Goal: Task Accomplishment & Management: Use online tool/utility

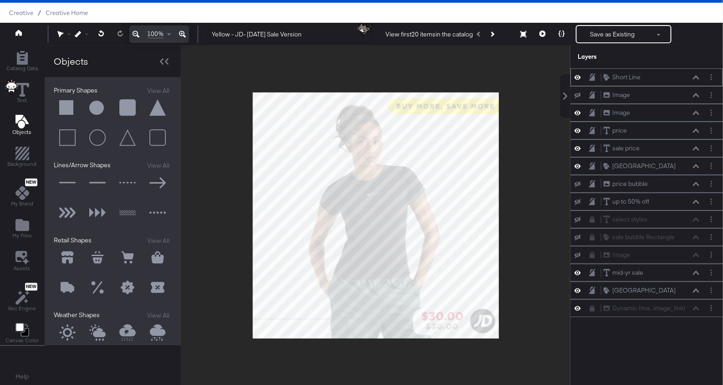
click at [579, 76] on icon at bounding box center [578, 77] width 6 height 8
click at [713, 78] on button "Layer Options" at bounding box center [712, 77] width 10 height 10
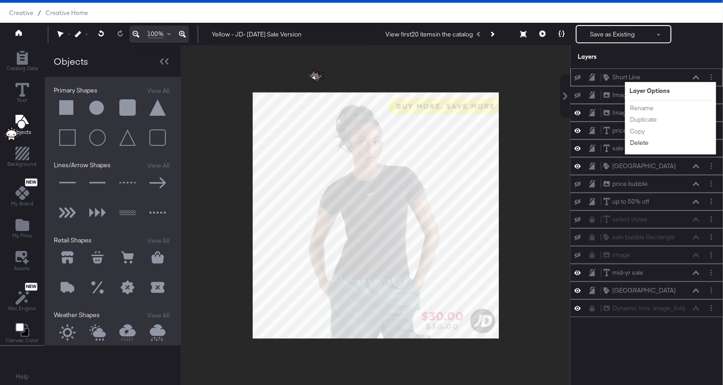
click at [642, 141] on button "Delete" at bounding box center [640, 143] width 20 height 10
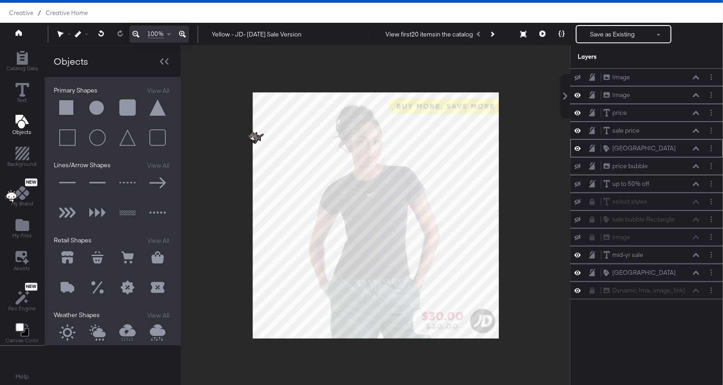
click at [579, 147] on icon at bounding box center [578, 148] width 6 height 8
click at [579, 147] on icon at bounding box center [578, 149] width 6 height 6
click at [578, 126] on div at bounding box center [580, 130] width 13 height 9
click at [579, 127] on icon at bounding box center [578, 131] width 6 height 8
click at [579, 128] on icon at bounding box center [578, 131] width 6 height 6
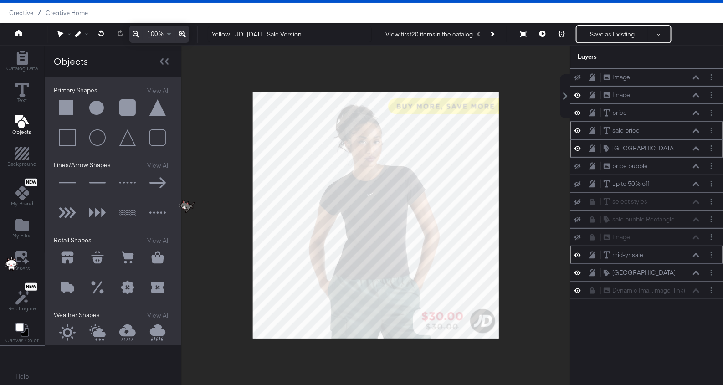
click at [579, 253] on icon at bounding box center [578, 255] width 6 height 5
click at [578, 269] on icon at bounding box center [578, 273] width 6 height 8
click at [20, 222] on icon "Add Files" at bounding box center [22, 225] width 14 height 12
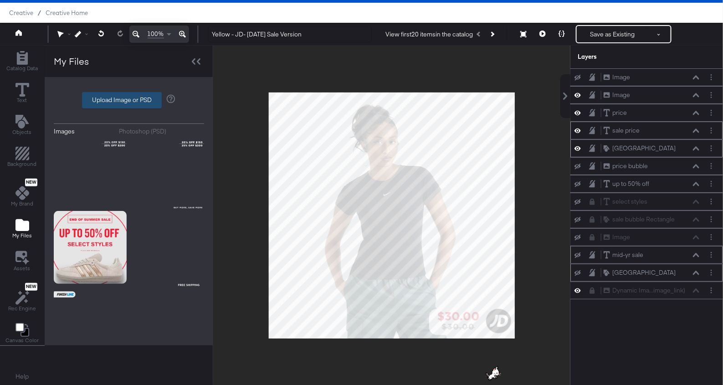
click at [113, 98] on label "Upload Image or PSD" at bounding box center [121, 99] width 79 height 15
click at [129, 100] on input "Upload Image or PSD" at bounding box center [129, 100] width 0 height 0
type input "C:\fakepath\Gotham (2).png"
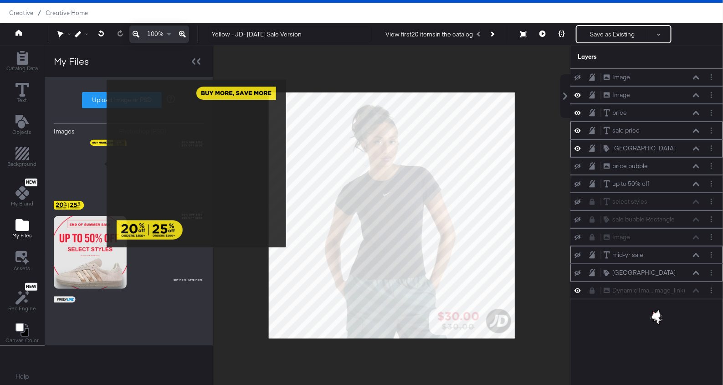
click at [101, 164] on img at bounding box center [90, 175] width 73 height 73
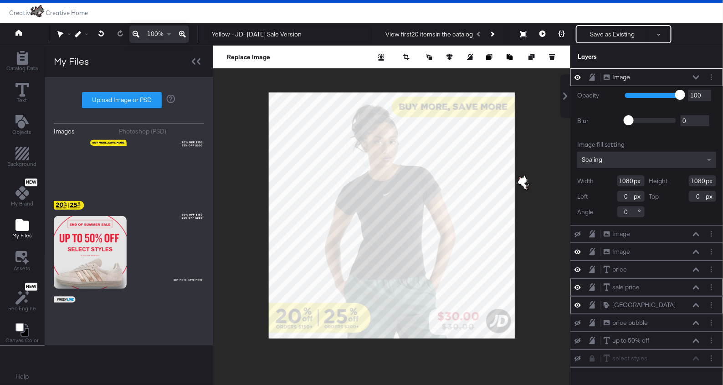
click at [550, 241] on div at bounding box center [391, 216] width 357 height 340
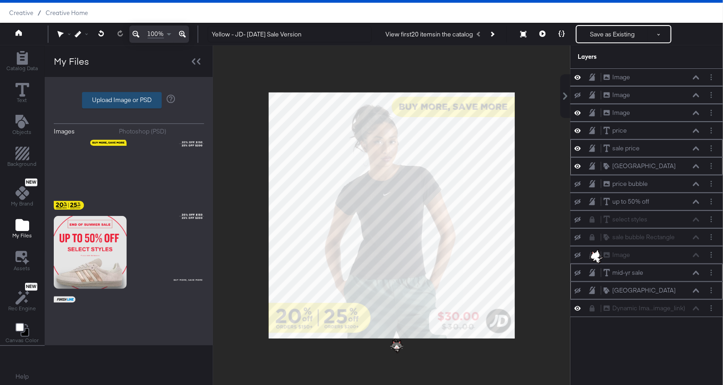
click at [94, 98] on label "Upload Image or PSD" at bounding box center [121, 99] width 79 height 15
click at [129, 100] on input "Upload Image or PSD" at bounding box center [129, 100] width 0 height 0
type input "C:\fakepath\Gotham (3).png"
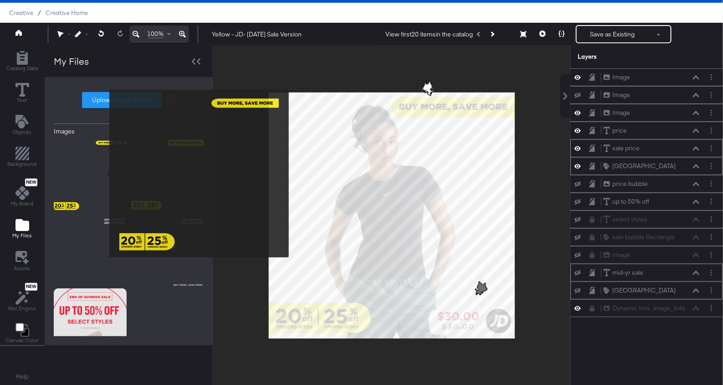
click at [103, 174] on img at bounding box center [90, 175] width 73 height 73
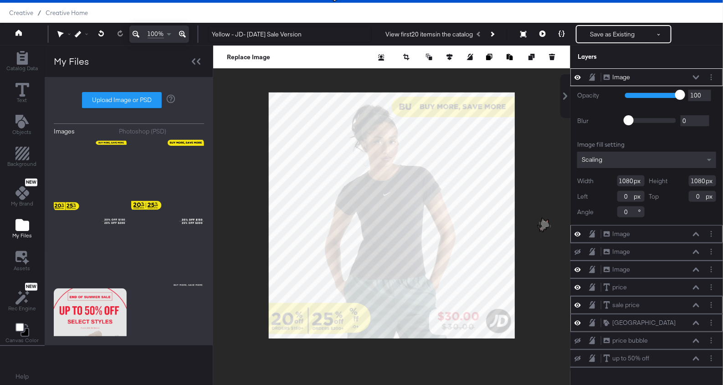
click at [576, 232] on icon at bounding box center [578, 234] width 6 height 5
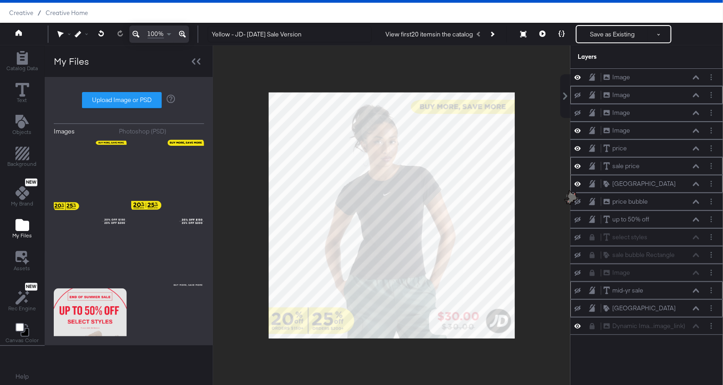
click at [538, 253] on div at bounding box center [391, 216] width 357 height 340
click at [599, 38] on button "Save as Existing" at bounding box center [612, 34] width 71 height 16
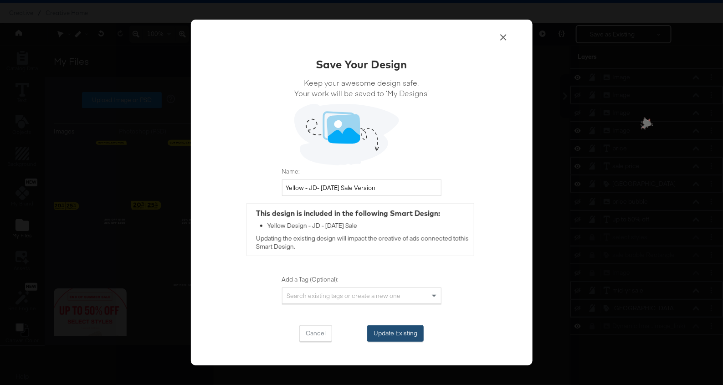
click at [380, 334] on button "Update Existing" at bounding box center [395, 333] width 56 height 16
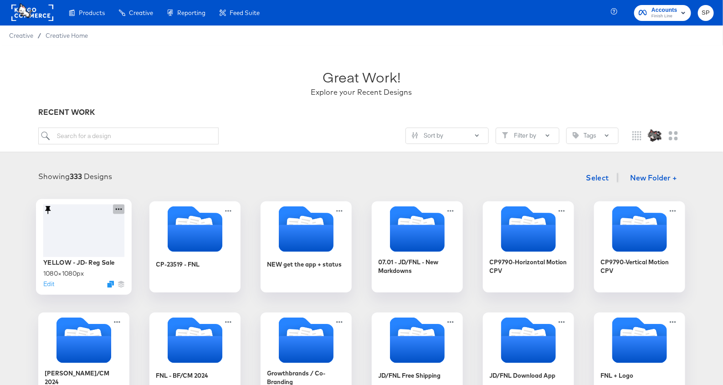
click at [119, 209] on icon at bounding box center [118, 209] width 11 height 10
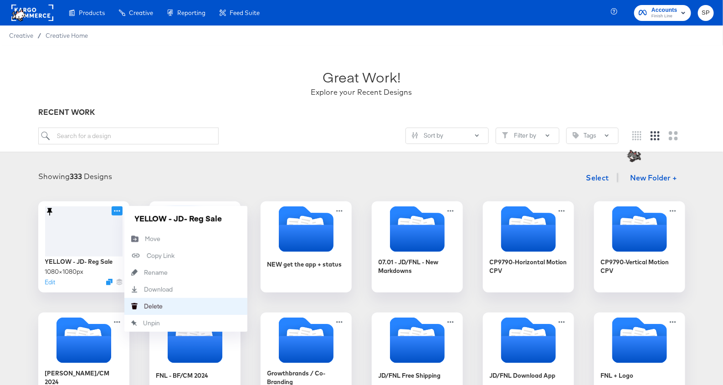
click at [144, 311] on div "Delete Delete" at bounding box center [134, 306] width 20 height 17
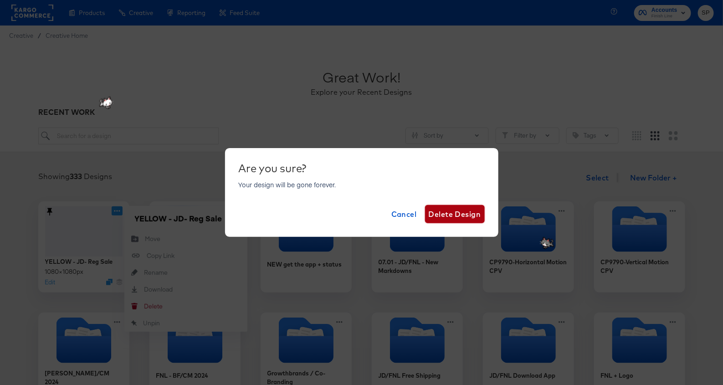
click at [472, 215] on span "Delete Design" at bounding box center [455, 214] width 52 height 13
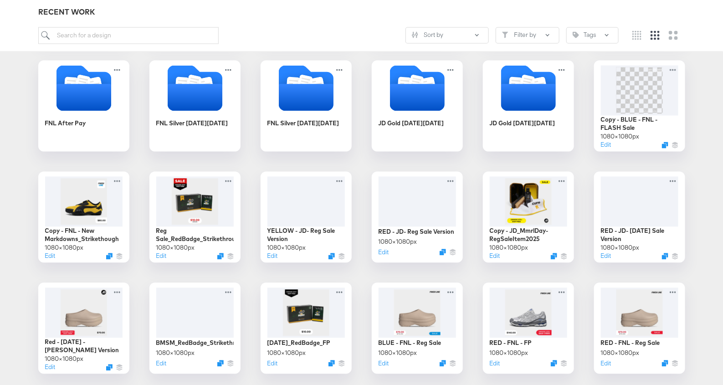
scroll to position [705, 0]
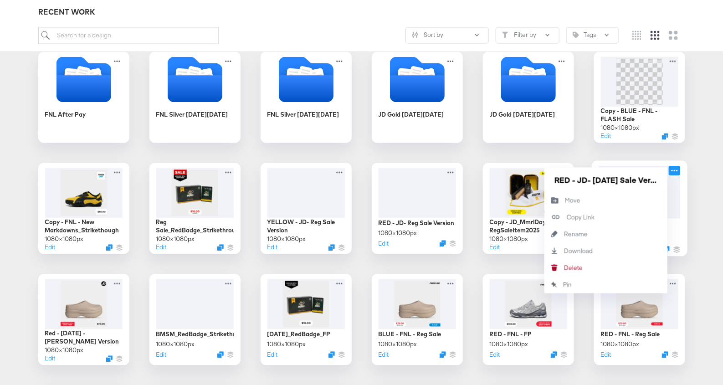
click at [678, 171] on icon at bounding box center [674, 171] width 11 height 10
click at [609, 254] on div "Download Download" at bounding box center [605, 251] width 123 height 17
click at [698, 183] on div "CP-23519 - FNL NEW get the app + status 07.01 - JD/FNL - New Markdowns CP9790-H…" at bounding box center [361, 208] width 705 height 1425
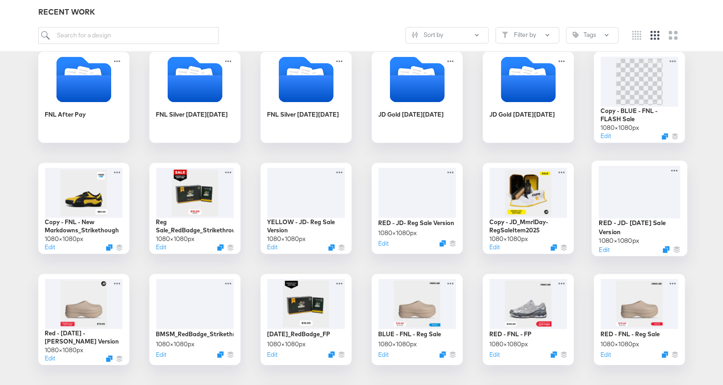
click at [658, 194] on div at bounding box center [640, 192] width 82 height 52
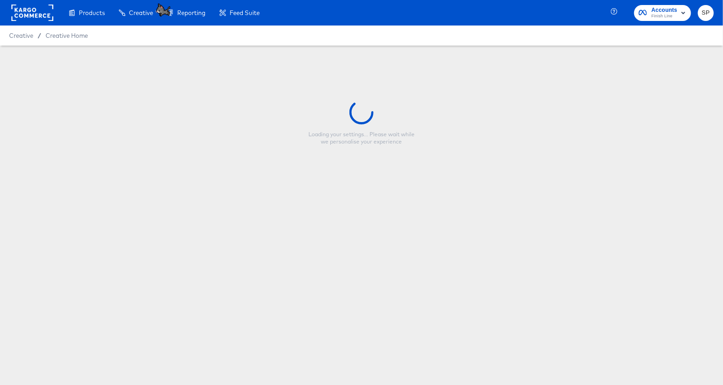
type input "RED - JD- Labor Day Sale Version"
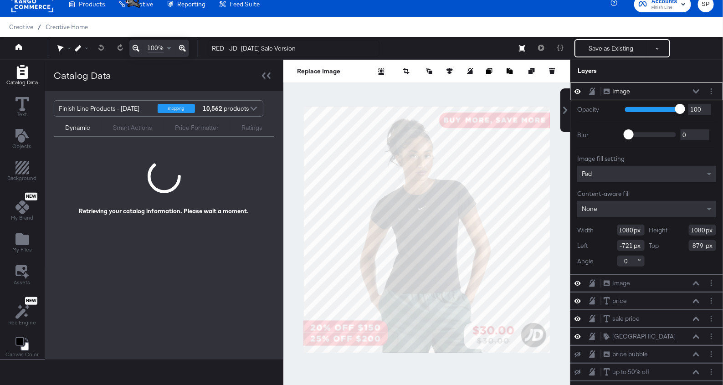
scroll to position [191, 0]
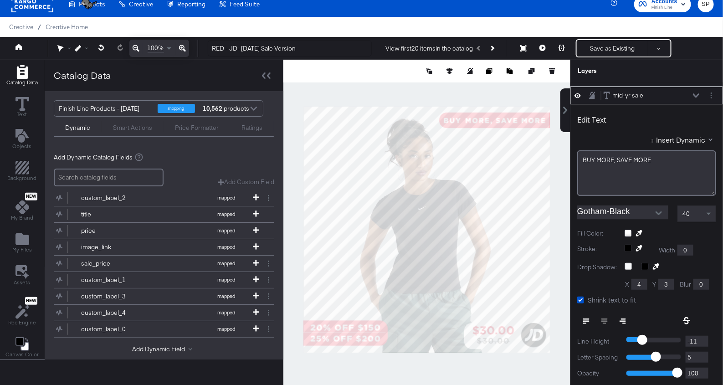
click at [579, 93] on icon at bounding box center [578, 95] width 6 height 5
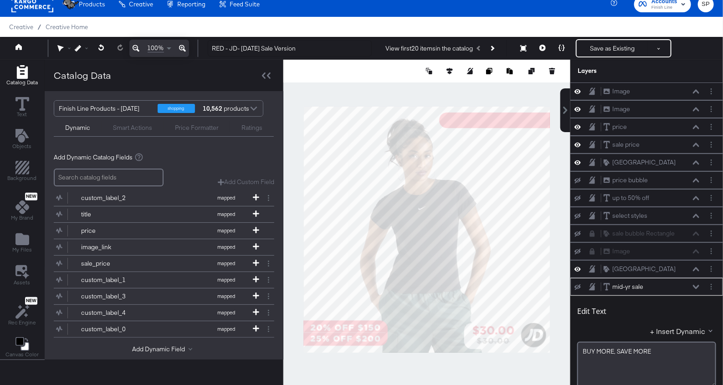
scroll to position [293, 0]
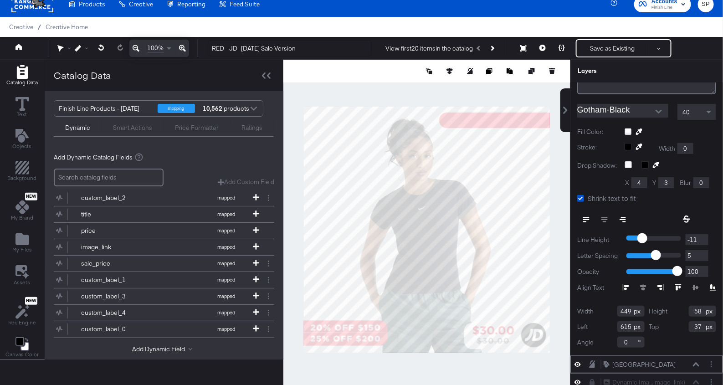
click at [578, 360] on icon at bounding box center [578, 364] width 6 height 8
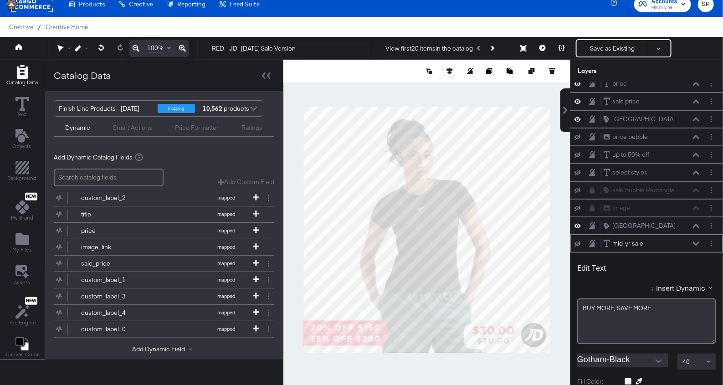
scroll to position [0, 0]
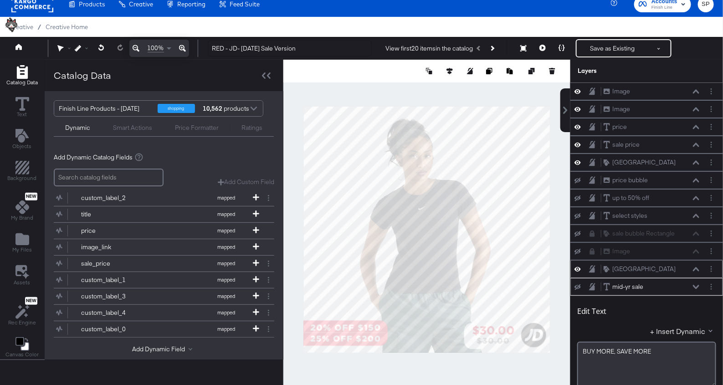
click at [576, 265] on icon at bounding box center [578, 269] width 6 height 8
click at [577, 90] on icon at bounding box center [578, 91] width 6 height 8
click at [20, 246] on span "My Files" at bounding box center [22, 249] width 20 height 7
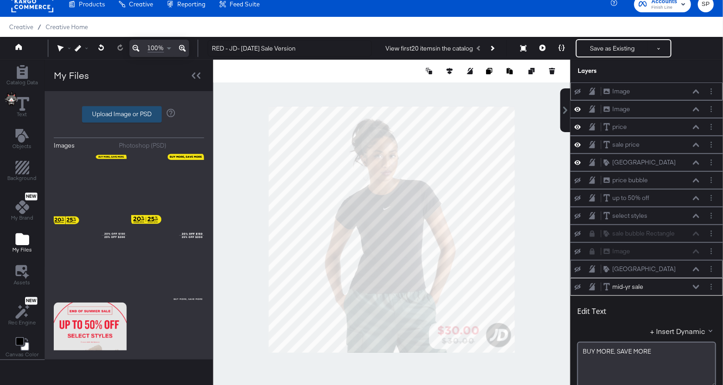
click at [121, 114] on label "Upload Image or PSD" at bounding box center [121, 114] width 79 height 15
click at [129, 114] on input "Upload Image or PSD" at bounding box center [129, 114] width 0 height 0
type input "C:\fakepath\Gotham (4).png"
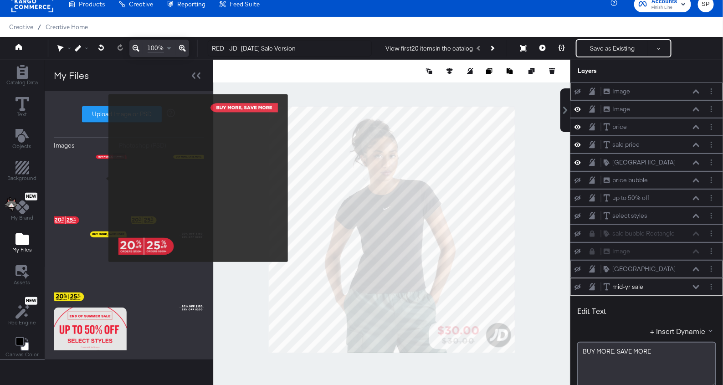
click at [103, 178] on img at bounding box center [90, 189] width 73 height 73
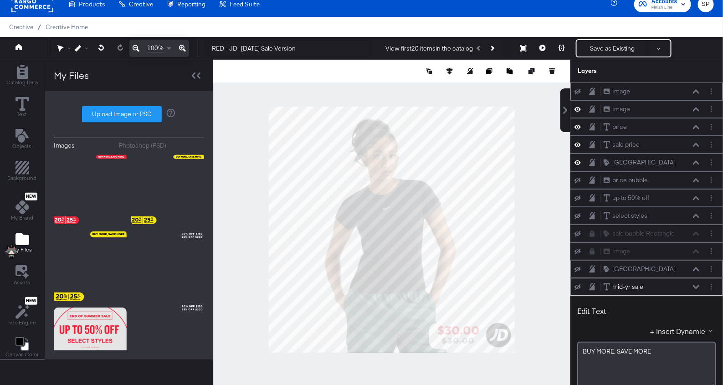
click at [546, 202] on div at bounding box center [391, 230] width 357 height 340
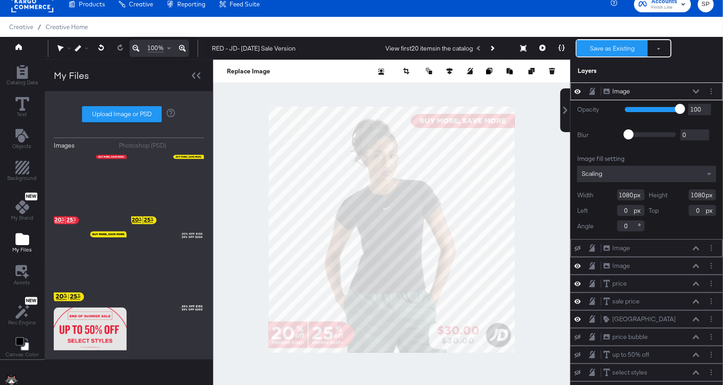
click at [602, 51] on button "Save as Existing" at bounding box center [612, 48] width 71 height 16
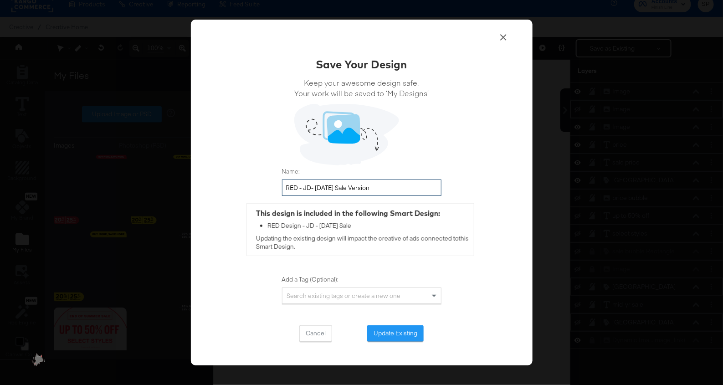
drag, startPoint x: 316, startPoint y: 189, endPoint x: 426, endPoint y: 188, distance: 110.3
click at [426, 188] on input "RED - JD- [DATE] Sale Version" at bounding box center [361, 188] width 159 height 17
type input "RED - JD- BMSM"
click at [399, 326] on button "Update Existing" at bounding box center [395, 333] width 56 height 16
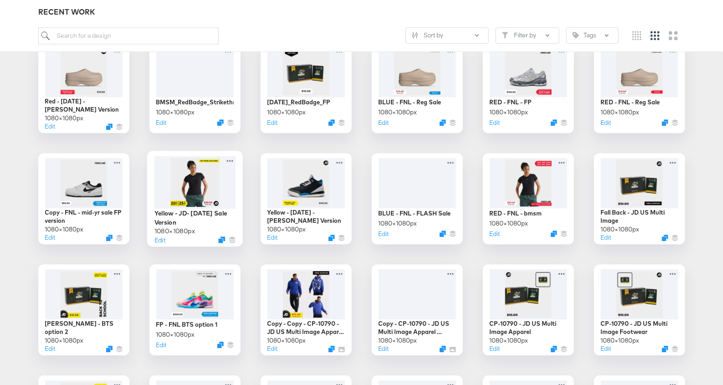
scroll to position [938, 0]
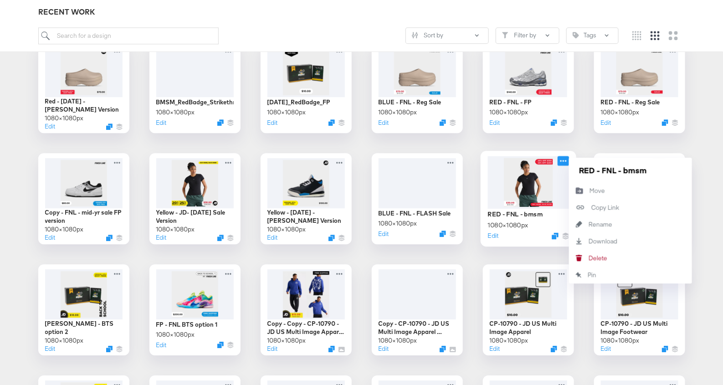
click at [562, 159] on icon at bounding box center [563, 161] width 11 height 10
click at [585, 241] on icon "Download" at bounding box center [579, 241] width 20 height 6
click at [550, 185] on div at bounding box center [529, 182] width 82 height 52
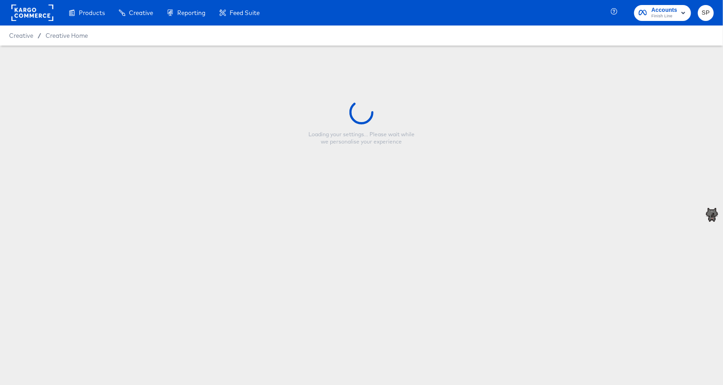
type input "RED - FNL - bmsm"
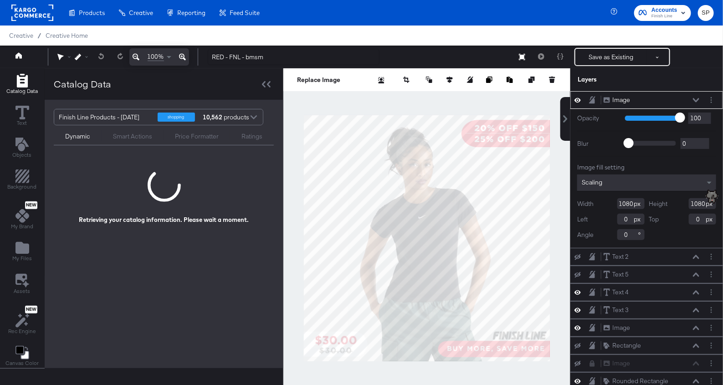
click at [577, 96] on button at bounding box center [577, 100] width 7 height 9
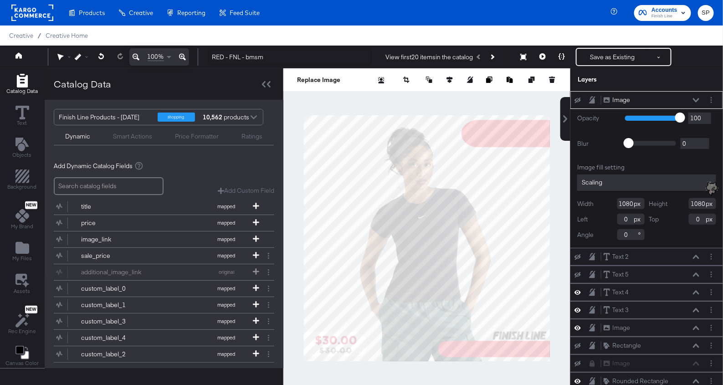
scroll to position [71, 0]
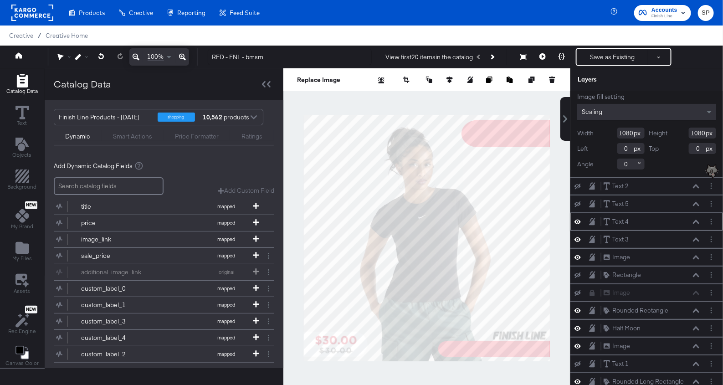
click at [576, 220] on icon at bounding box center [578, 222] width 6 height 8
click at [576, 220] on icon at bounding box center [578, 222] width 6 height 6
click at [576, 239] on icon at bounding box center [578, 240] width 6 height 8
click at [576, 239] on icon at bounding box center [578, 240] width 6 height 6
click at [577, 253] on icon at bounding box center [578, 257] width 6 height 8
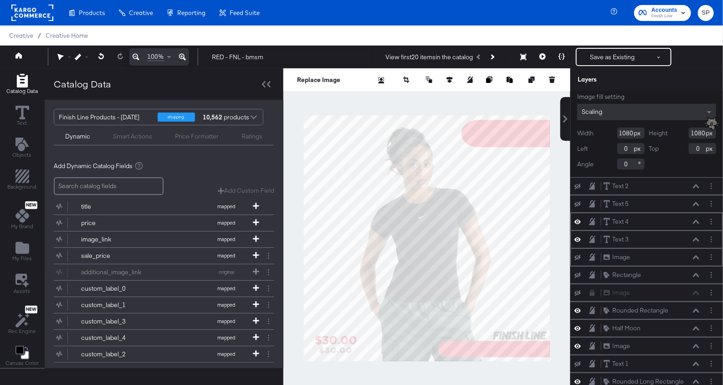
click at [577, 255] on icon at bounding box center [578, 258] width 6 height 6
click at [577, 307] on icon at bounding box center [578, 311] width 6 height 8
click at [575, 324] on icon at bounding box center [578, 328] width 6 height 8
click at [576, 342] on icon at bounding box center [578, 346] width 6 height 8
click at [576, 344] on icon at bounding box center [578, 347] width 6 height 6
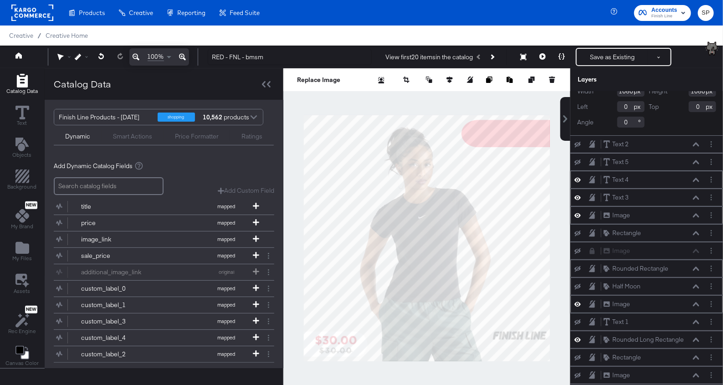
scroll to position [113, 0]
click at [577, 335] on icon at bounding box center [578, 339] width 6 height 8
click at [577, 337] on icon at bounding box center [578, 340] width 6 height 6
click at [577, 335] on icon at bounding box center [578, 339] width 6 height 8
click at [29, 246] on div "My Files" at bounding box center [22, 251] width 20 height 21
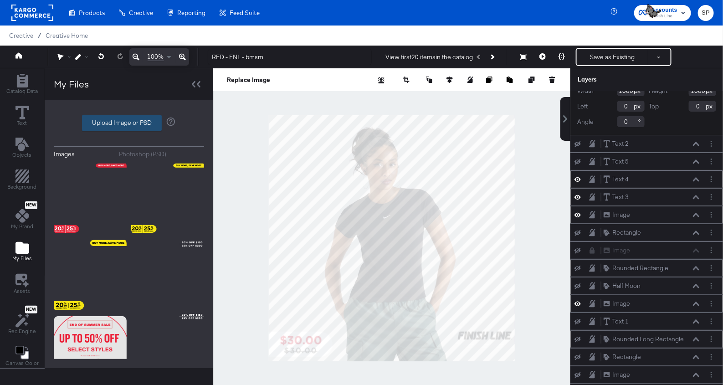
click at [133, 122] on label "Upload Image or PSD" at bounding box center [121, 122] width 79 height 15
click at [129, 123] on input "Upload Image or PSD" at bounding box center [129, 123] width 0 height 0
type input "C:\fakepath\Gotham (5).png"
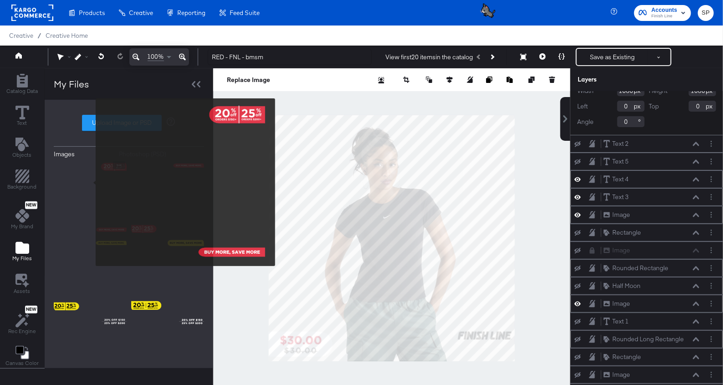
click at [90, 183] on img at bounding box center [90, 197] width 73 height 73
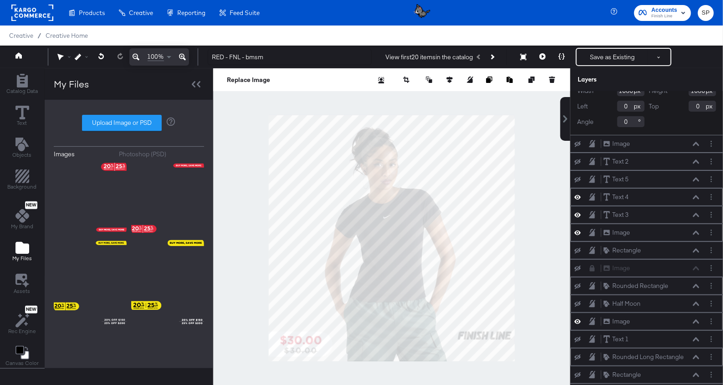
scroll to position [0, 0]
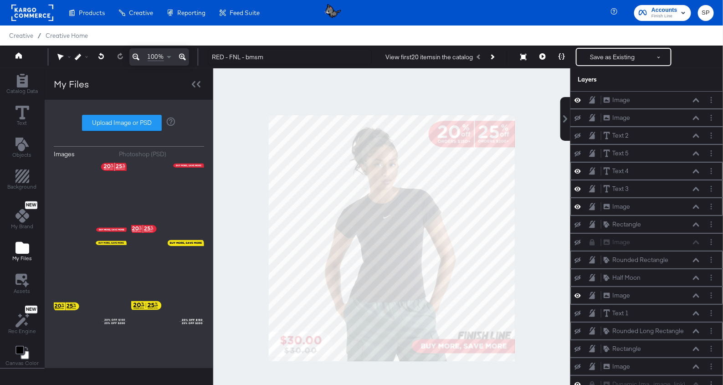
click at [552, 279] on div at bounding box center [391, 238] width 357 height 340
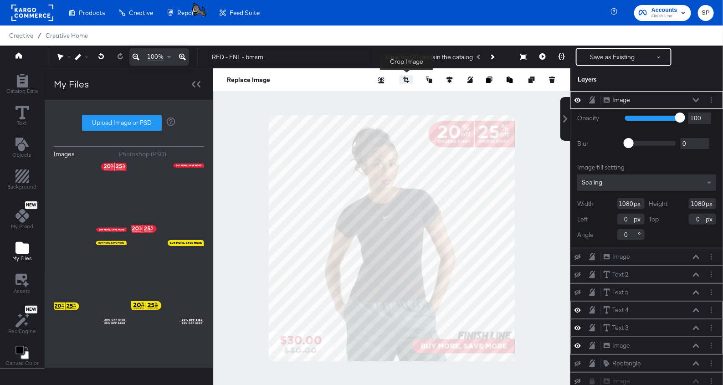
click at [407, 77] on icon "button" at bounding box center [406, 80] width 6 height 6
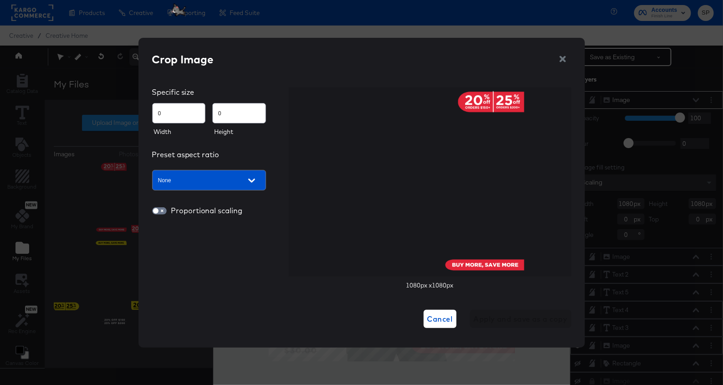
type input "86"
click at [416, 144] on div at bounding box center [429, 181] width 189 height 189
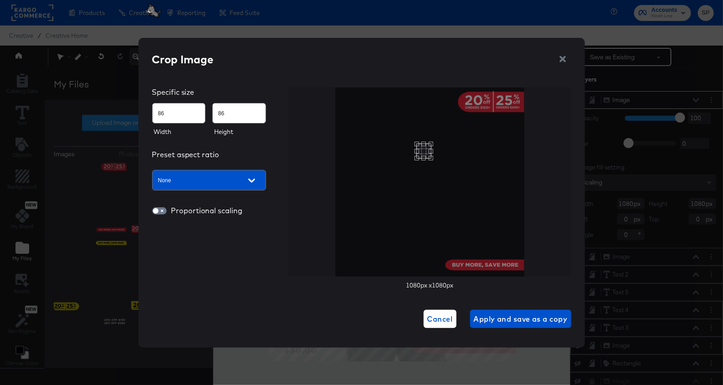
type input "0"
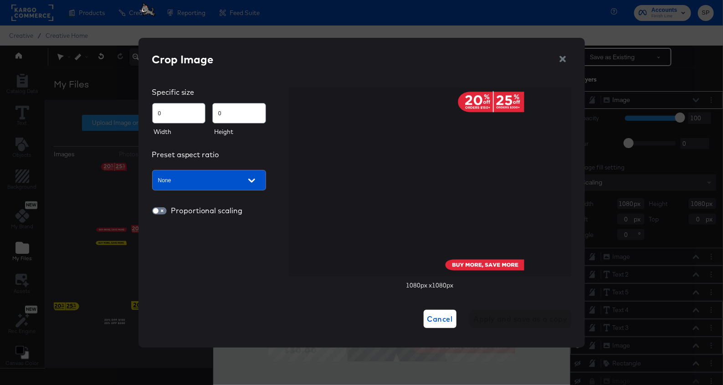
click at [413, 145] on img at bounding box center [429, 181] width 189 height 189
type input "86"
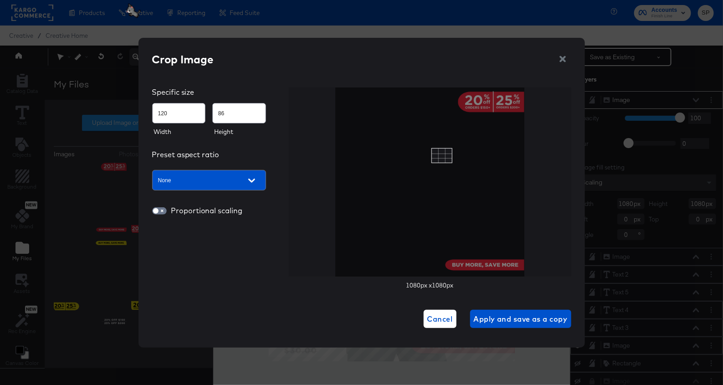
type input "231"
type input "185"
type input "383"
type input "328"
type input "532"
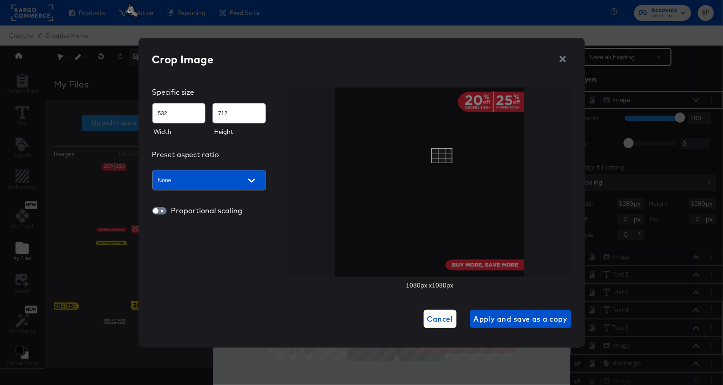
type input "733"
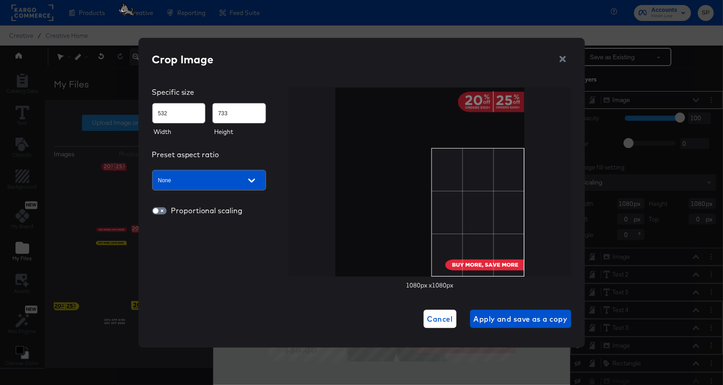
click at [642, 319] on div "Crop Image Specific size 532 733 Width Height Preset aspect ratio None Proporti…" at bounding box center [361, 192] width 723 height 385
type input "1080"
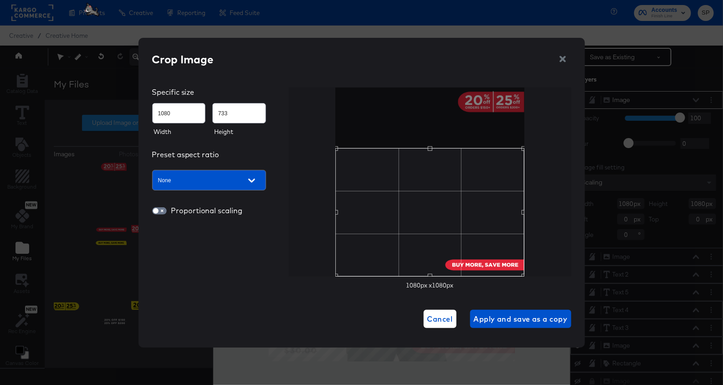
click at [311, 204] on div at bounding box center [430, 181] width 282 height 189
click at [431, 152] on div "Use the arrow keys to move the crop selection area" at bounding box center [429, 212] width 189 height 128
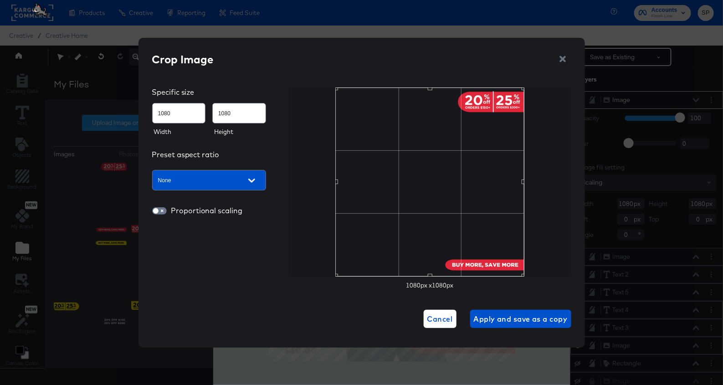
click at [429, 56] on div "Crop Image Specific size 1080 1080 Width Height Preset aspect ratio None Propor…" at bounding box center [361, 189] width 419 height 277
type input "965"
click at [428, 258] on div "Use the up and down arrow keys to move the south drag handle to change the crop…" at bounding box center [428, 258] width 0 height 0
click at [400, 75] on button "button" at bounding box center [407, 79] width 14 height 9
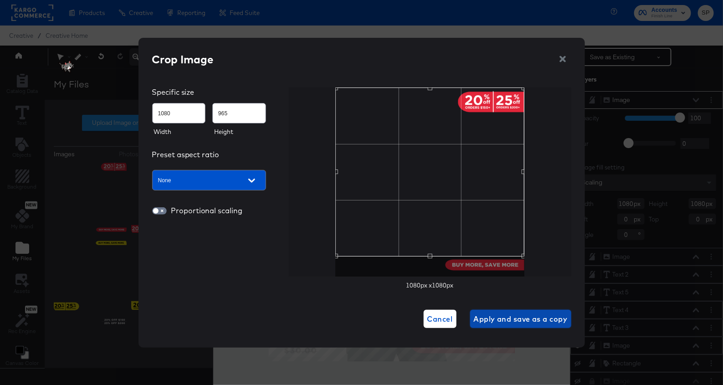
click at [495, 323] on span "Apply and save as a copy" at bounding box center [521, 319] width 94 height 13
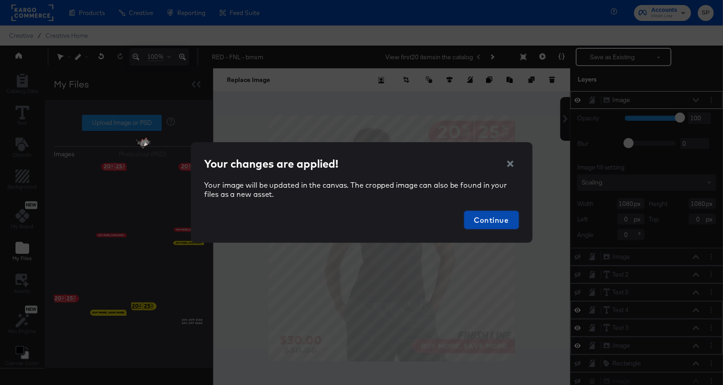
click at [497, 216] on span "Continue" at bounding box center [491, 220] width 47 height 13
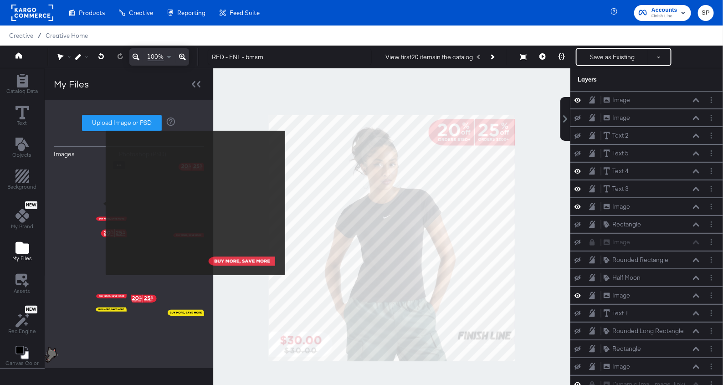
click at [100, 203] on img at bounding box center [90, 192] width 73 height 62
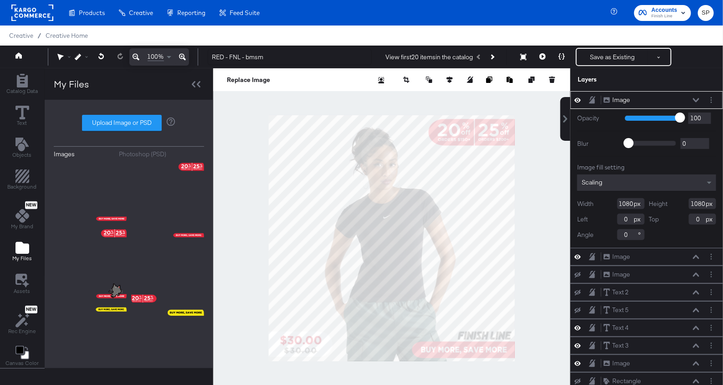
type input "28"
click at [595, 55] on button "Save as Existing" at bounding box center [612, 57] width 71 height 16
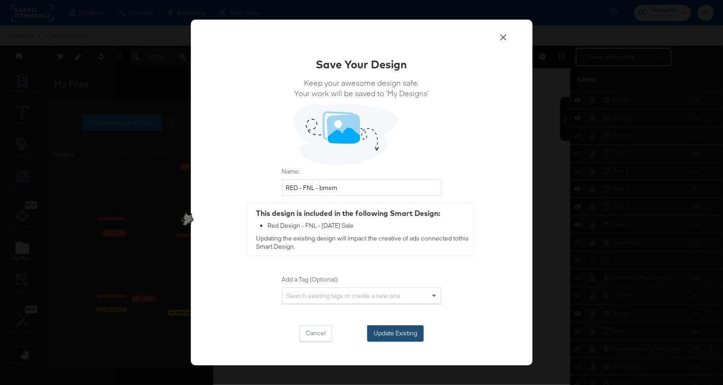
click at [405, 336] on button "Update Existing" at bounding box center [395, 333] width 56 height 16
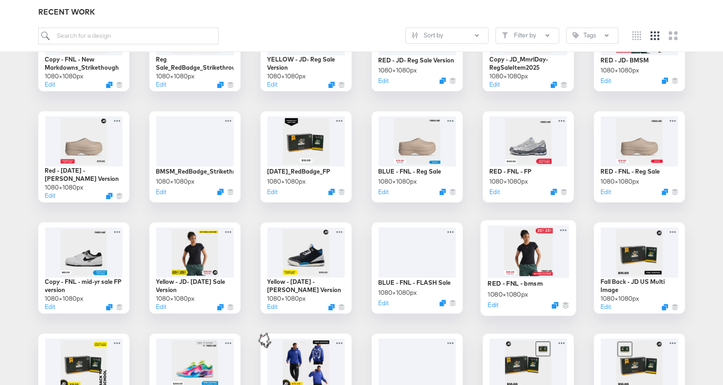
scroll to position [874, 0]
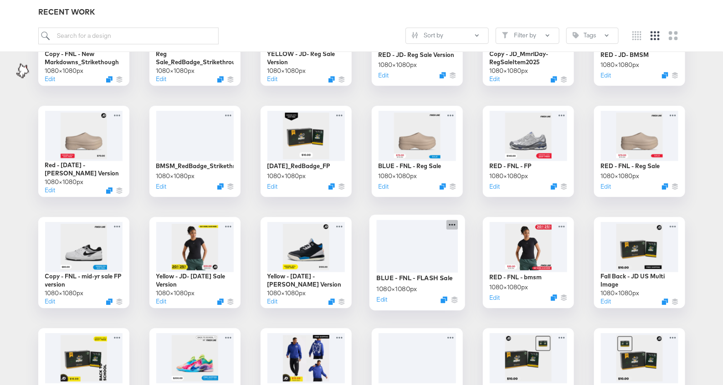
click at [453, 222] on icon at bounding box center [452, 225] width 11 height 10
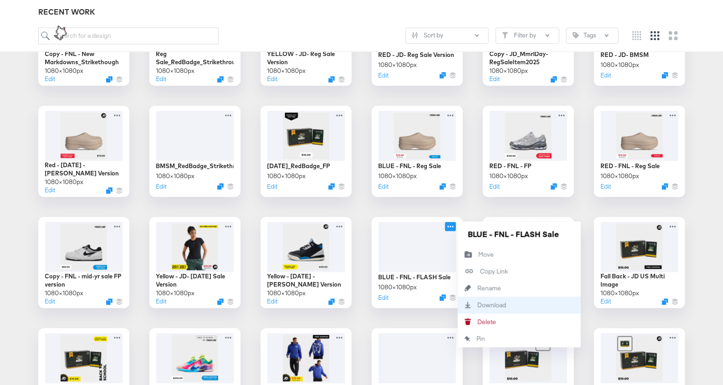
click at [472, 304] on icon "Download" at bounding box center [468, 305] width 20 height 6
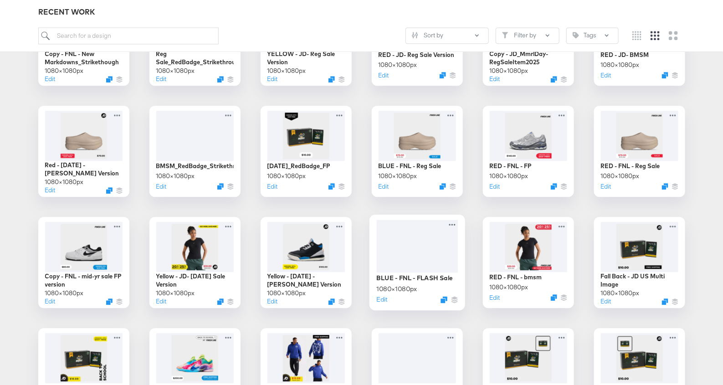
click at [419, 253] on div at bounding box center [417, 246] width 82 height 52
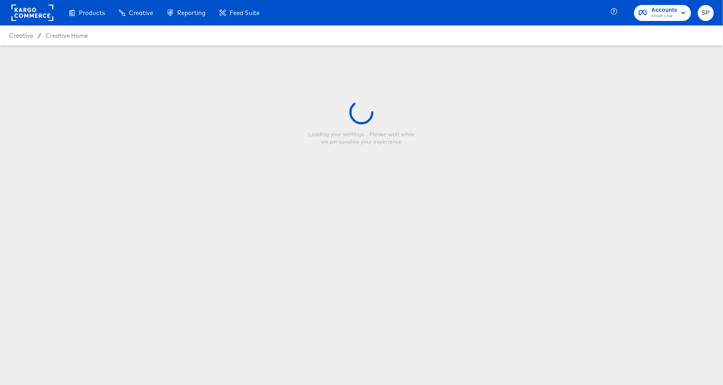
type input "BLUE - FNL - FLASH Sale"
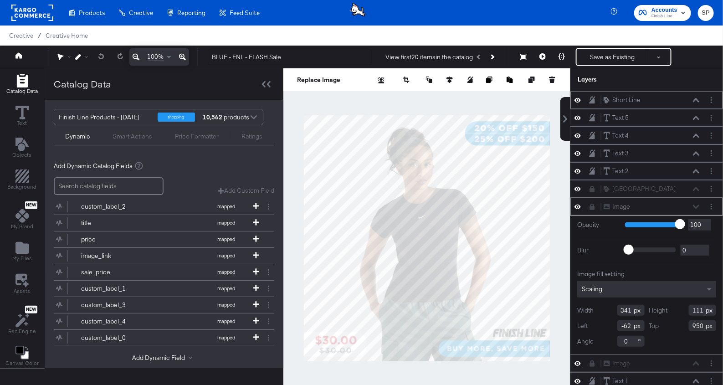
click at [579, 101] on icon at bounding box center [578, 100] width 6 height 8
click at [579, 116] on icon at bounding box center [578, 118] width 6 height 5
click at [579, 132] on icon at bounding box center [578, 136] width 6 height 8
click at [578, 129] on div "Text 4 Text 4" at bounding box center [646, 136] width 153 height 18
click at [578, 133] on icon at bounding box center [578, 136] width 6 height 6
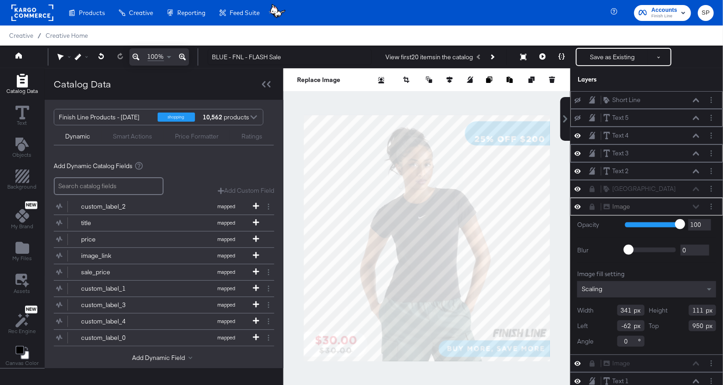
click at [578, 150] on icon at bounding box center [578, 153] width 6 height 8
click at [578, 151] on icon at bounding box center [578, 154] width 6 height 6
click at [578, 167] on icon at bounding box center [578, 171] width 6 height 8
click at [578, 169] on icon at bounding box center [578, 172] width 6 height 6
click at [578, 167] on icon at bounding box center [578, 171] width 6 height 8
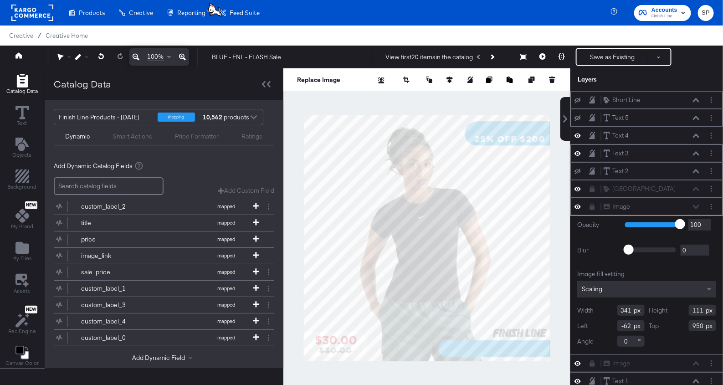
click at [578, 187] on icon at bounding box center [578, 189] width 6 height 5
click at [578, 205] on icon at bounding box center [578, 207] width 6 height 5
click at [578, 204] on icon at bounding box center [578, 207] width 6 height 6
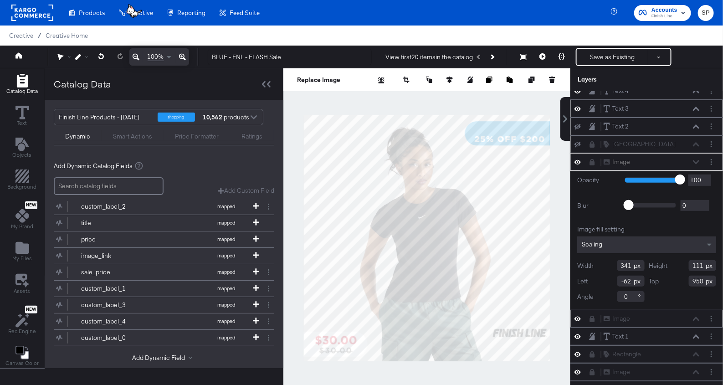
click at [575, 318] on icon at bounding box center [578, 319] width 6 height 8
click at [575, 318] on icon at bounding box center [578, 319] width 6 height 6
click at [580, 337] on button at bounding box center [577, 336] width 7 height 9
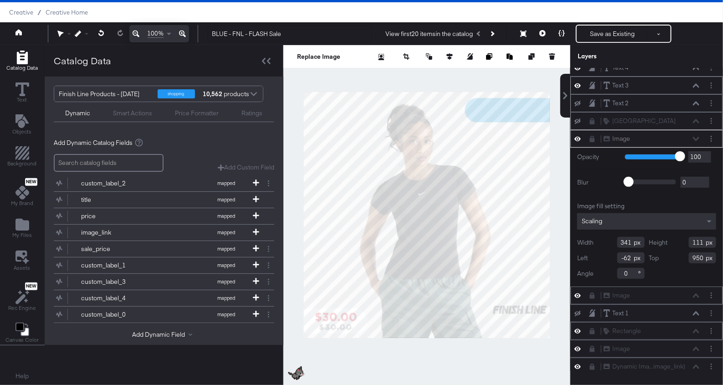
click at [577, 327] on icon at bounding box center [578, 331] width 6 height 8
click at [577, 329] on icon at bounding box center [578, 332] width 6 height 6
click at [579, 329] on icon at bounding box center [578, 331] width 6 height 5
click at [580, 347] on icon at bounding box center [578, 349] width 6 height 5
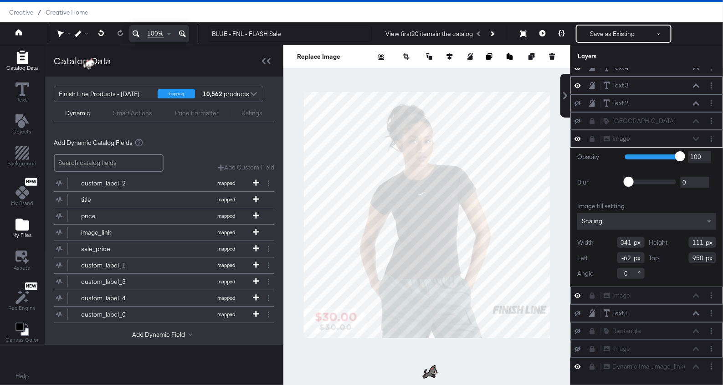
click at [21, 228] on icon "Add Files" at bounding box center [22, 225] width 14 height 12
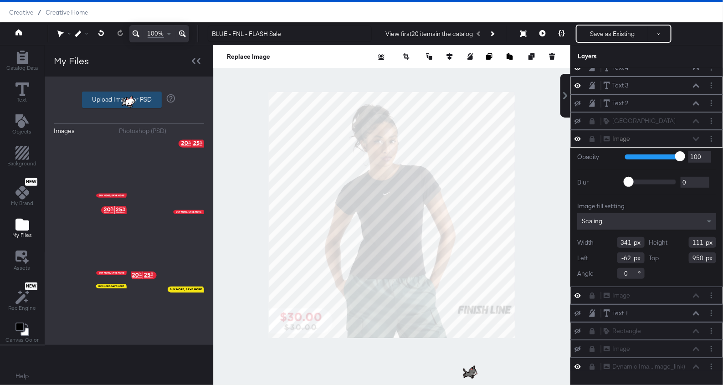
click at [101, 99] on label "Upload Image or PSD" at bounding box center [121, 99] width 79 height 15
click at [129, 100] on input "Upload Image or PSD" at bounding box center [129, 100] width 0 height 0
type input "C:\fakepath\Gotham (6).png"
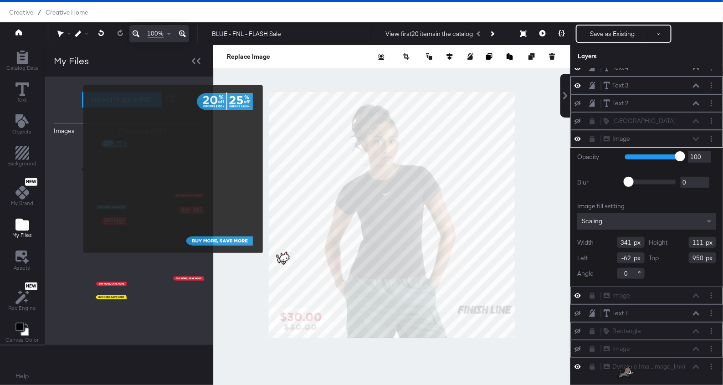
click at [77, 169] on img at bounding box center [90, 174] width 73 height 73
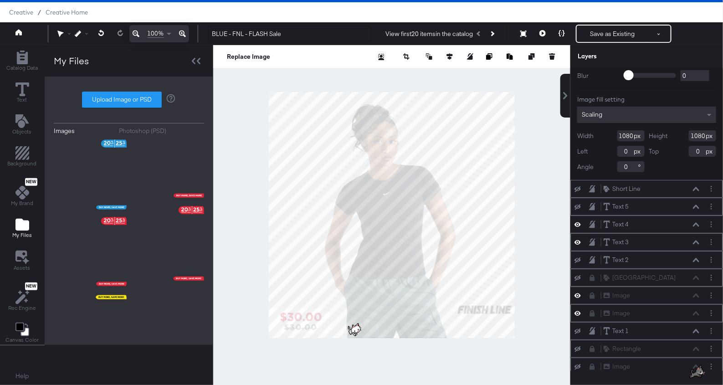
scroll to position [0, 0]
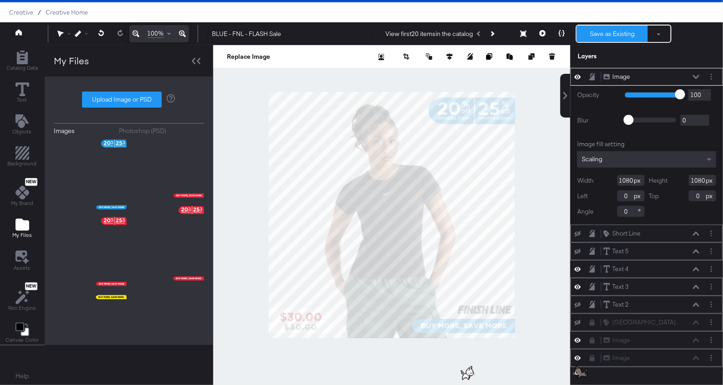
click at [604, 36] on button "Save as Existing" at bounding box center [612, 34] width 71 height 16
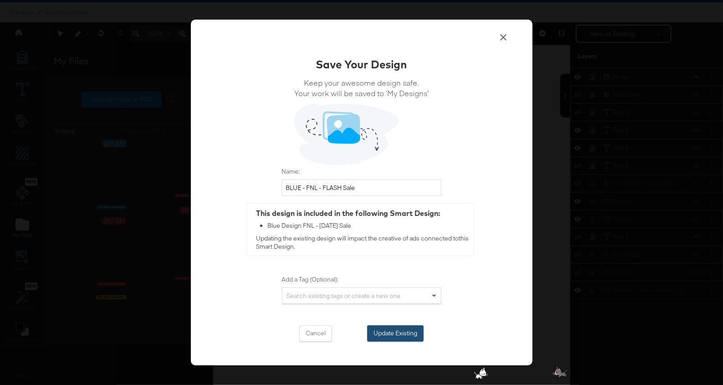
click at [391, 333] on button "Update Existing" at bounding box center [395, 333] width 56 height 16
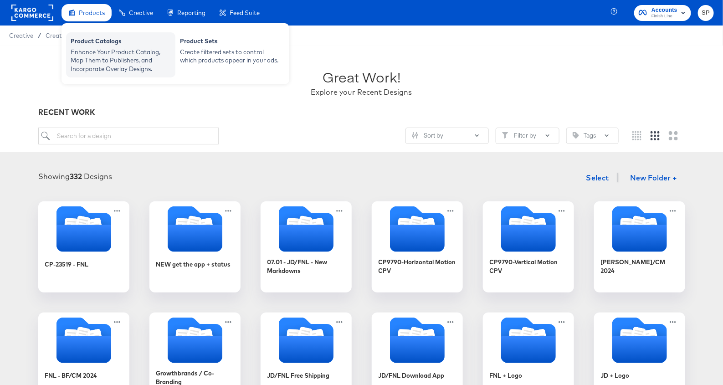
click at [104, 48] on div "Enhance Your Product Catalog, Map Them to Publishers, and Incorporate Overlay D…" at bounding box center [121, 61] width 100 height 26
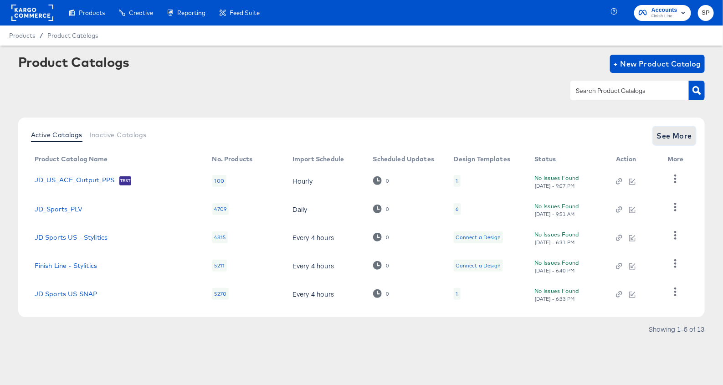
click at [667, 134] on span "See More" at bounding box center [675, 135] width 36 height 13
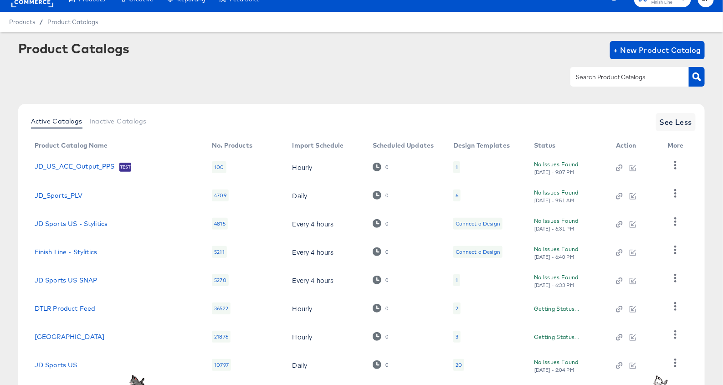
scroll to position [124, 0]
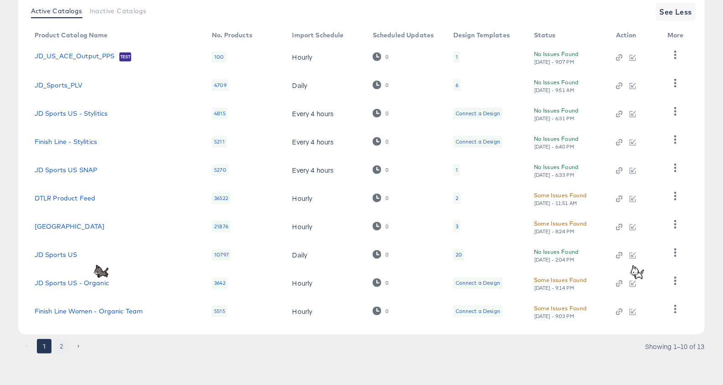
click at [63, 342] on button "2" at bounding box center [61, 346] width 15 height 15
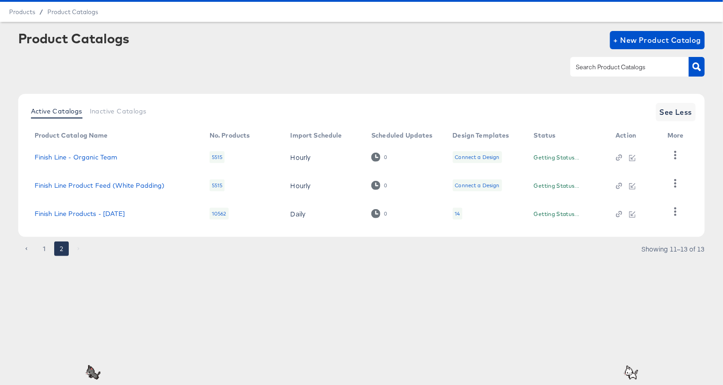
scroll to position [23, 0]
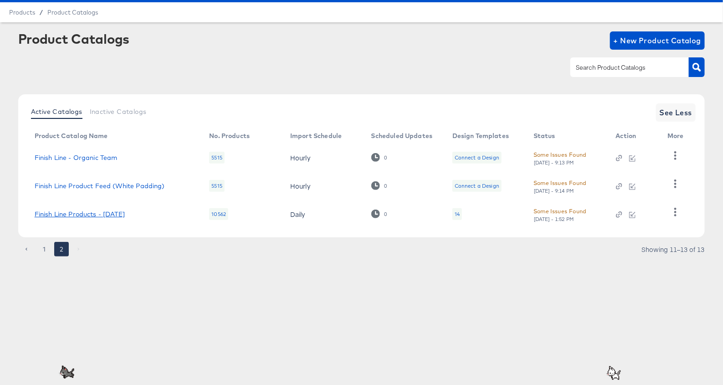
click at [95, 216] on link "Finish Line Products - [DATE]" at bounding box center [80, 213] width 90 height 7
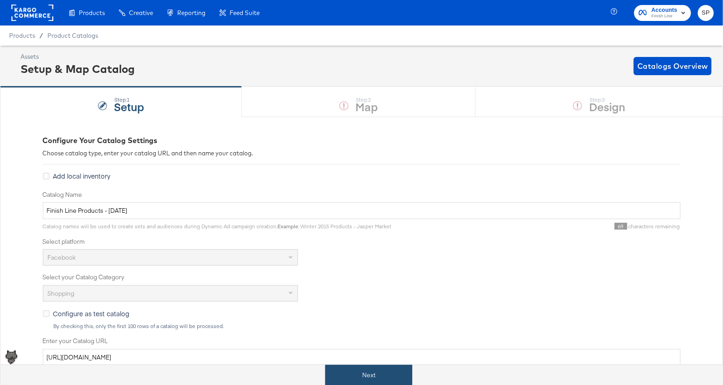
click at [365, 370] on button "Next" at bounding box center [368, 375] width 87 height 21
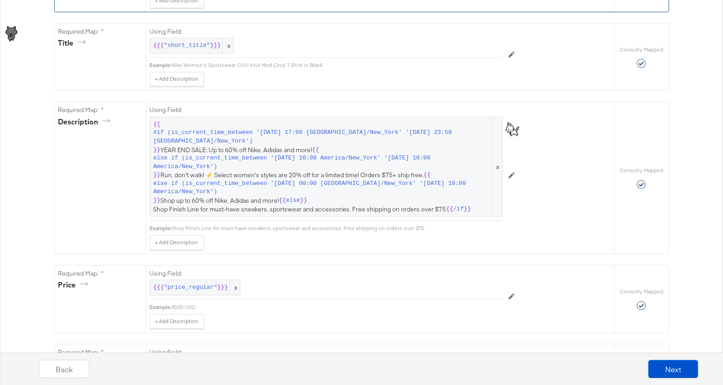
scroll to position [269, 0]
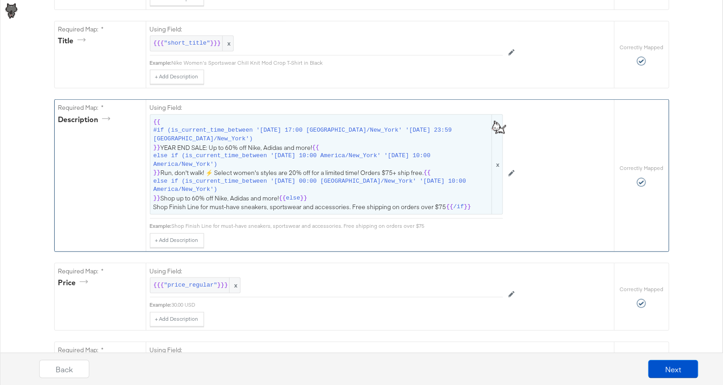
click at [381, 178] on span "else if (is_current_time_between '2025-01-01 00:00 America/New_York' '2025-01-2…" at bounding box center [322, 185] width 337 height 17
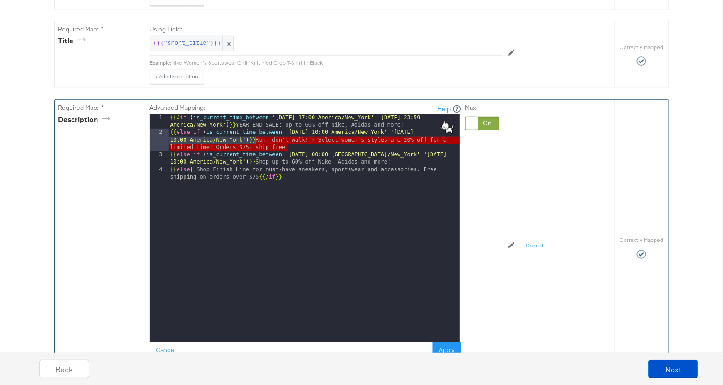
drag, startPoint x: 292, startPoint y: 144, endPoint x: 256, endPoint y: 138, distance: 36.6
click at [256, 138] on div "{{# if ( is_current_time_between '2024-12-24 17:00 America/New_York' '2024-12-3…" at bounding box center [314, 242] width 291 height 257
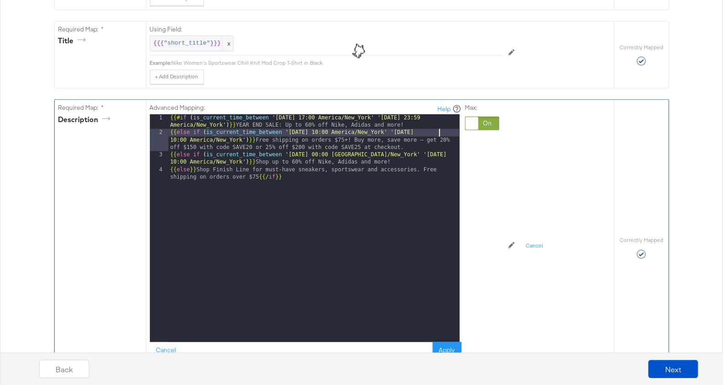
click at [438, 129] on div "{{# if ( is_current_time_between '2024-12-24 17:00 America/New_York' '2024-12-3…" at bounding box center [314, 242] width 291 height 257
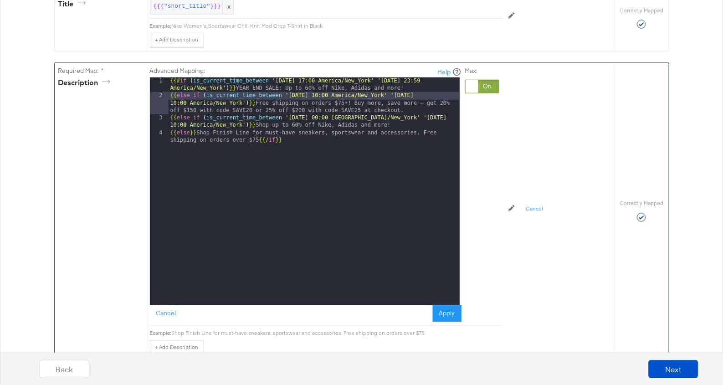
scroll to position [294, 0]
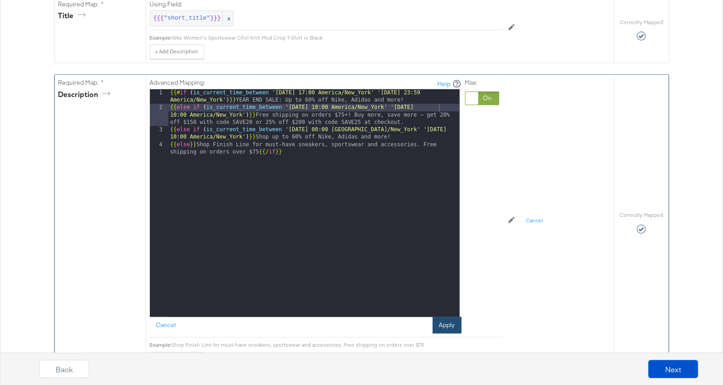
click at [453, 324] on button "Apply" at bounding box center [447, 325] width 29 height 16
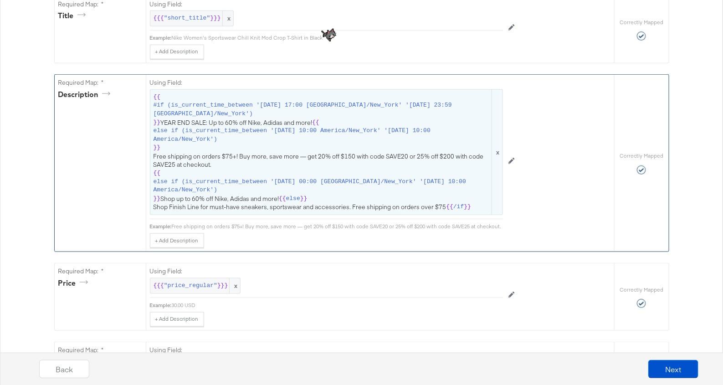
click at [359, 157] on span "{{ #if (is_current_time_between '2024-12-24 17:00 America/New_York' '2024-12-31…" at bounding box center [327, 152] width 346 height 118
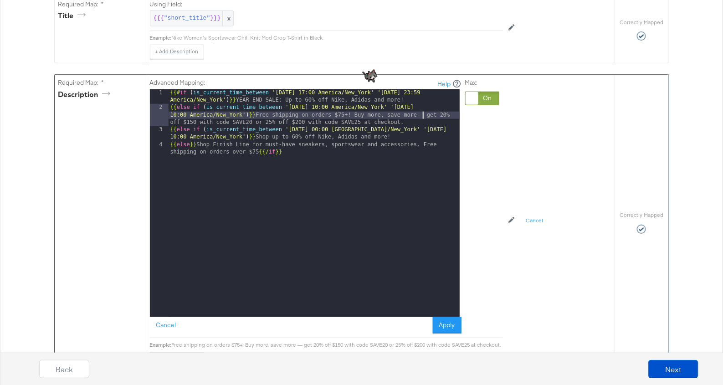
click at [421, 116] on div "{{# if ( is_current_time_between '2024-12-24 17:00 America/New_York' '2024-12-3…" at bounding box center [314, 217] width 291 height 257
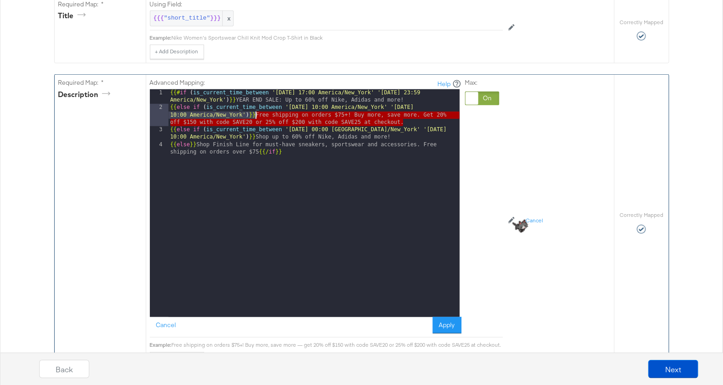
drag, startPoint x: 405, startPoint y: 119, endPoint x: 256, endPoint y: 113, distance: 148.7
click at [256, 113] on div "{{# if ( is_current_time_between '2024-12-24 17:00 America/New_York' '2024-12-3…" at bounding box center [314, 217] width 291 height 257
click at [444, 323] on button "Apply" at bounding box center [447, 325] width 29 height 16
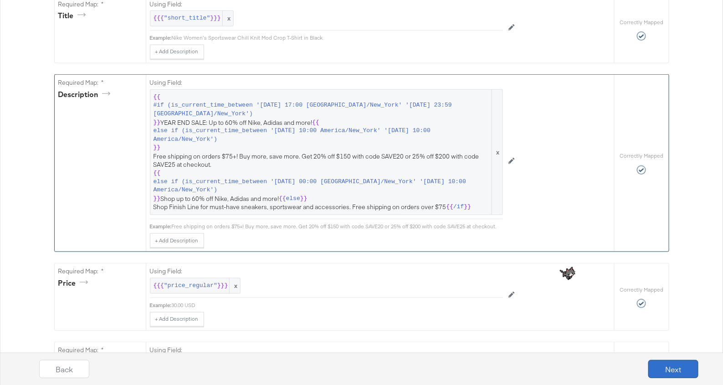
click at [661, 364] on button "Next" at bounding box center [673, 369] width 50 height 18
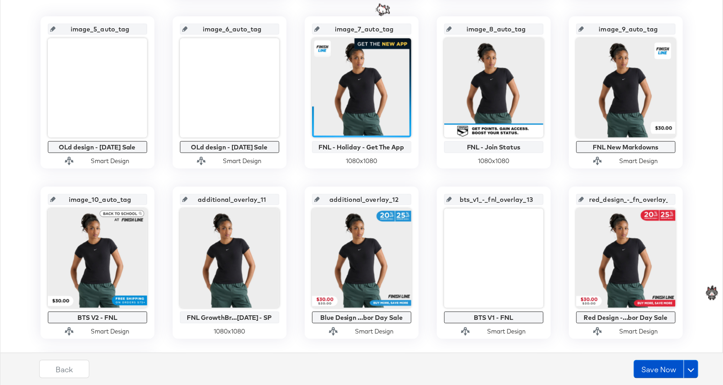
scroll to position [373, 0]
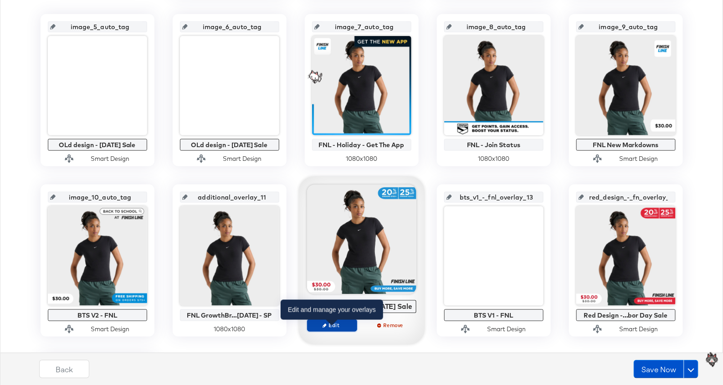
click at [334, 329] on span "Edit" at bounding box center [332, 325] width 42 height 7
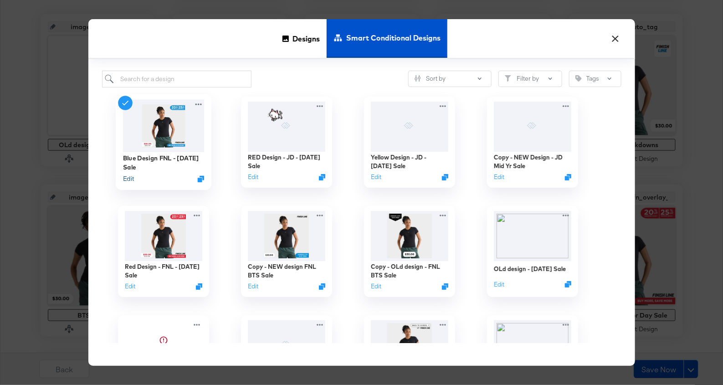
click at [125, 179] on button "Edit" at bounding box center [128, 179] width 11 height 9
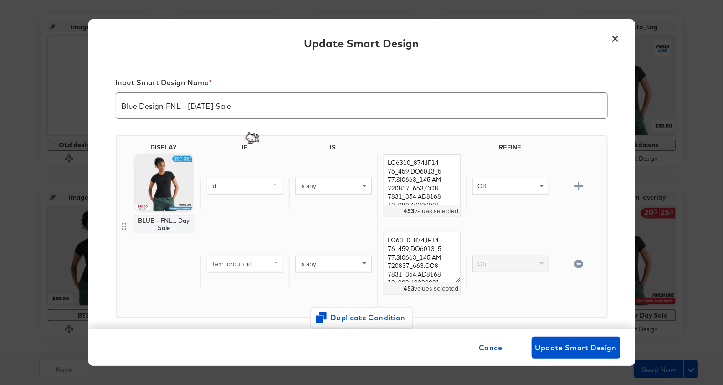
click at [331, 183] on div "is any" at bounding box center [334, 185] width 76 height 15
click at [338, 266] on div "is any" at bounding box center [334, 263] width 76 height 15
click at [428, 173] on textarea at bounding box center [422, 179] width 77 height 51
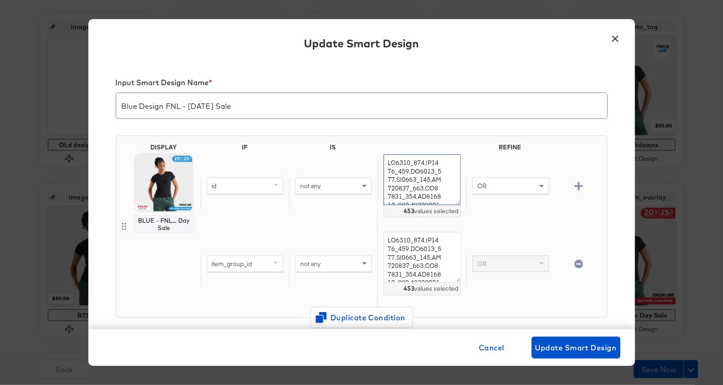
click at [428, 173] on textarea at bounding box center [422, 179] width 77 height 51
paste textarea "Vendor Style FJ3460_012 555088_035 CT8532_106 CT8012_104 HV4794_011 CT8012_116 …"
type textarea "Vendor Style,FJ3460_012,555088_035,CT8532_106,CT8012_104,HV4794_011,CT8012_116,…"
click at [421, 262] on textarea at bounding box center [422, 257] width 77 height 51
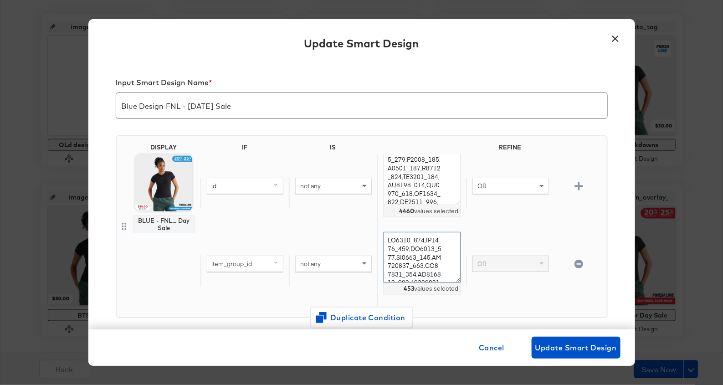
click at [421, 262] on textarea at bounding box center [422, 257] width 77 height 51
paste textarea "Vendor Style FJ3460_012 555088_035 CT8532_106 CT8012_104 HV4794_011 CT8012_116 …"
type textarea "Vendor Style,FJ3460_012,555088_035,CT8532_106,CT8012_104,HV4794_011,CT8012_116,…"
click at [503, 230] on div "id not any 4460 values selected OR" at bounding box center [401, 192] width 403 height 77
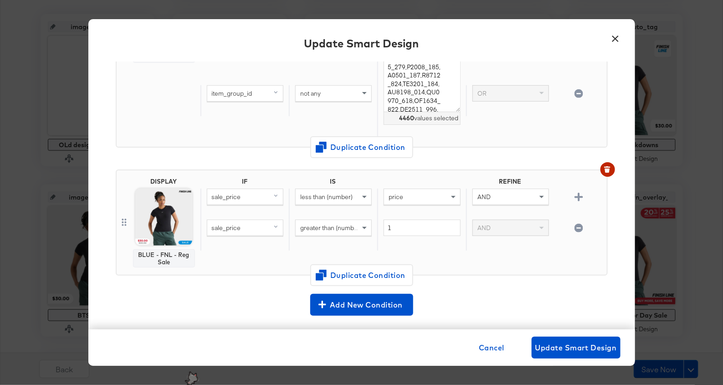
scroll to position [0, 0]
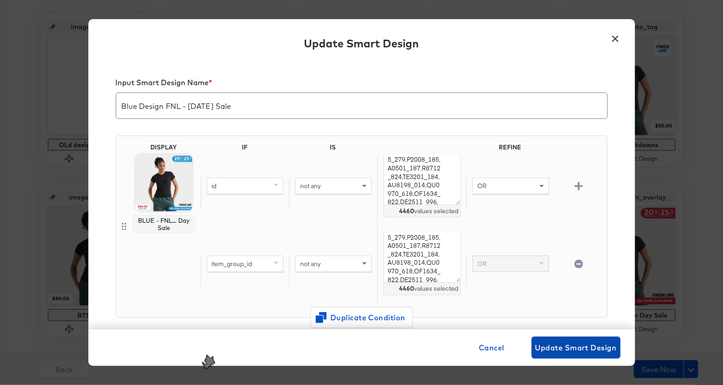
click at [550, 343] on span "Update Smart Design" at bounding box center [576, 347] width 82 height 13
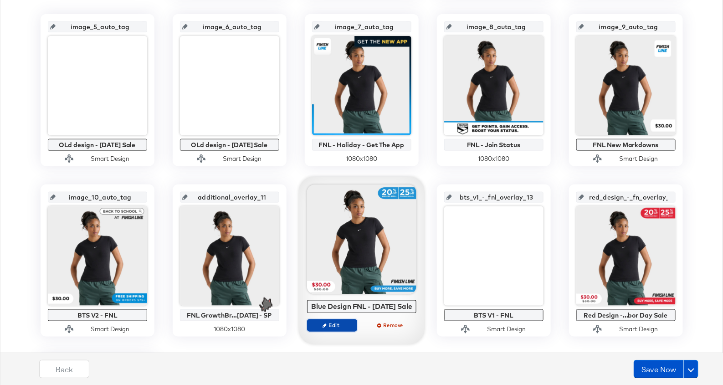
click at [339, 332] on button "Edit" at bounding box center [332, 325] width 50 height 13
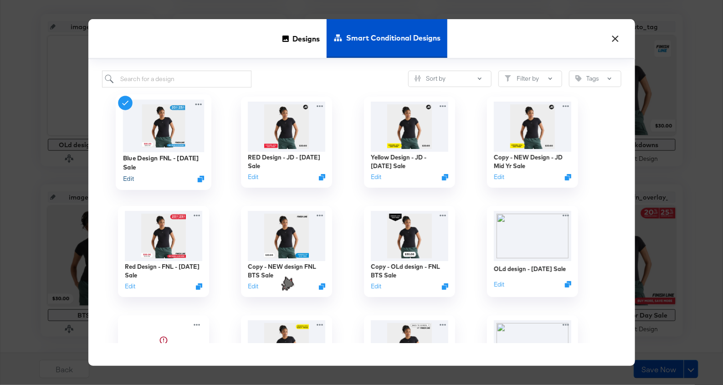
click at [125, 179] on button "Edit" at bounding box center [128, 179] width 11 height 9
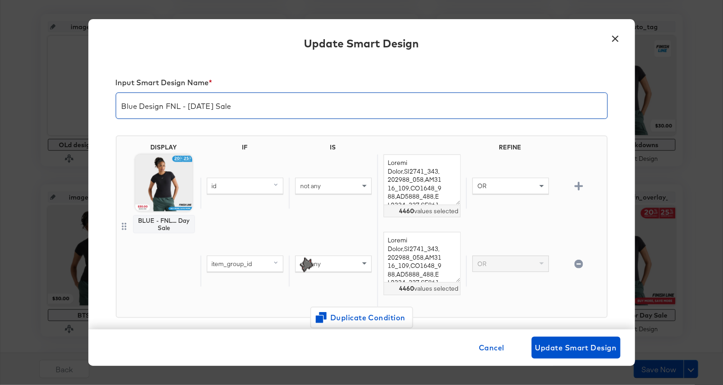
drag, startPoint x: 188, startPoint y: 106, endPoint x: 296, endPoint y: 105, distance: 108.4
click at [296, 105] on input "Blue Design FNL - Labor Day Sale" at bounding box center [361, 102] width 491 height 26
type input "Blue Design FNL - buy more save more"
click at [554, 347] on span "Update Smart Design" at bounding box center [576, 347] width 82 height 13
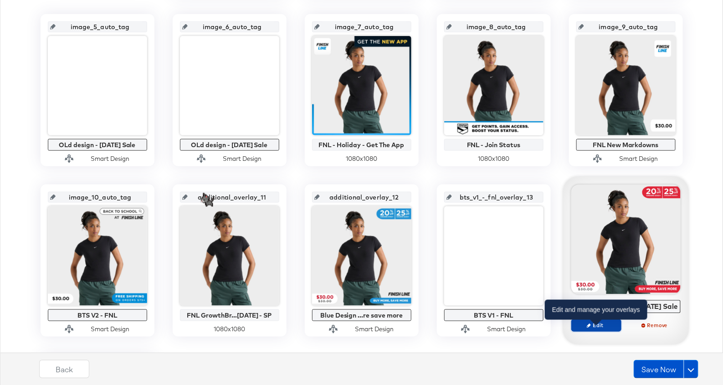
click at [606, 329] on span "Edit" at bounding box center [596, 325] width 42 height 7
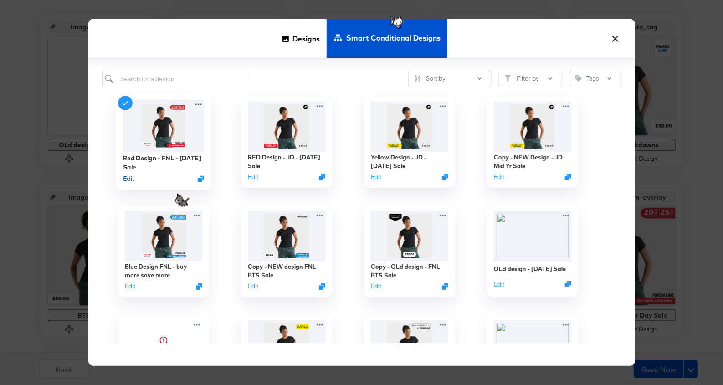
click at [130, 177] on button "Edit" at bounding box center [128, 179] width 11 height 9
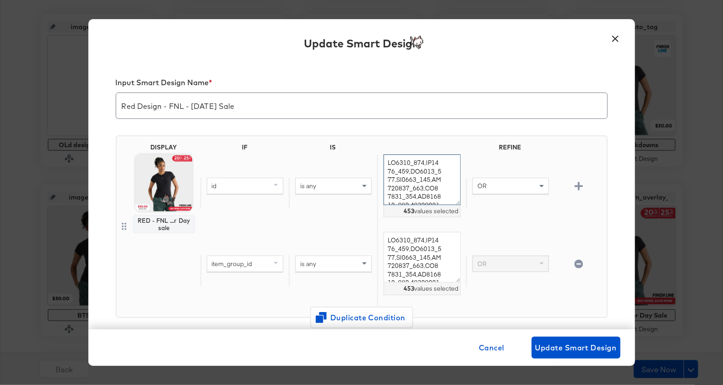
click at [427, 172] on textarea at bounding box center [422, 179] width 77 height 51
click at [318, 190] on div "is any" at bounding box center [334, 185] width 76 height 15
click at [410, 174] on textarea at bounding box center [422, 179] width 77 height 51
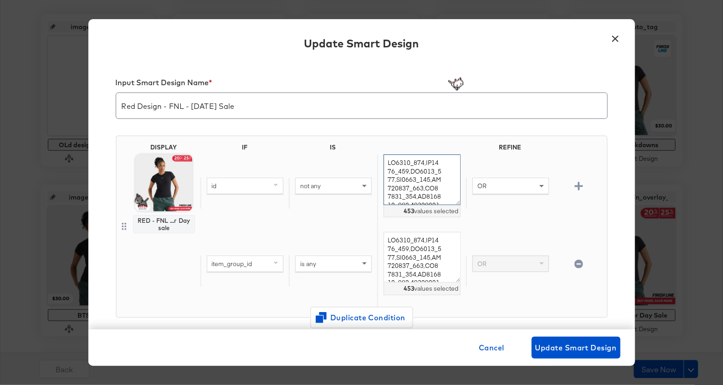
click at [410, 174] on textarea at bounding box center [422, 179] width 77 height 51
paste textarea "Vendor Style FJ3460_012 555088_035 CT8532_106 CT8012_104 HV4794_011 CT8012_116 …"
type textarea "Vendor Style,FJ3460_012,555088_035,CT8532_106,CT8012_104,HV4794_011,CT8012_116,…"
click at [349, 265] on div "is any" at bounding box center [334, 263] width 76 height 15
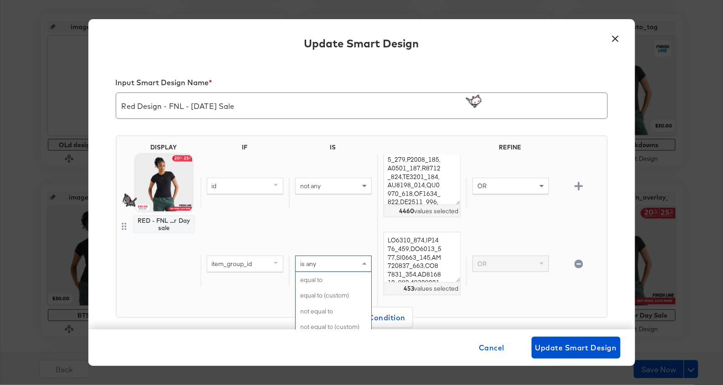
scroll to position [279, 0]
click at [425, 249] on textarea at bounding box center [422, 257] width 77 height 51
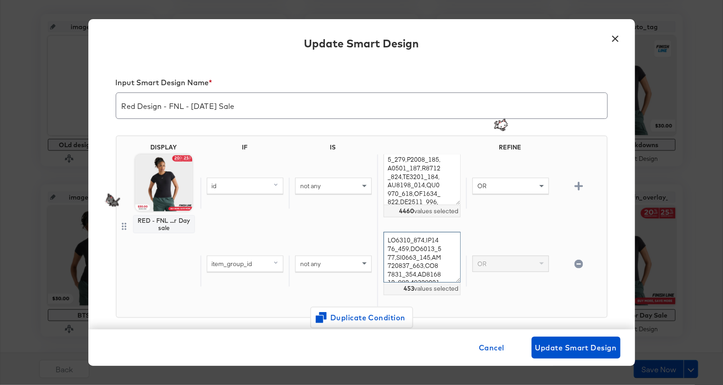
click at [425, 249] on textarea at bounding box center [422, 257] width 77 height 51
paste textarea "Vendor Style FJ3460_012 555088_035 CT8532_106 CT8012_104 HV4794_011 CT8012_116 …"
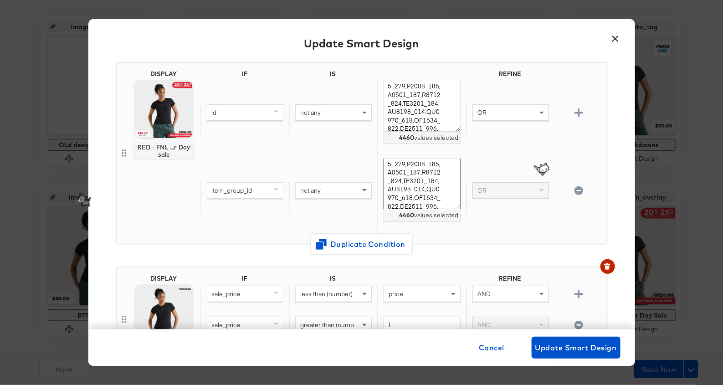
scroll to position [83, 0]
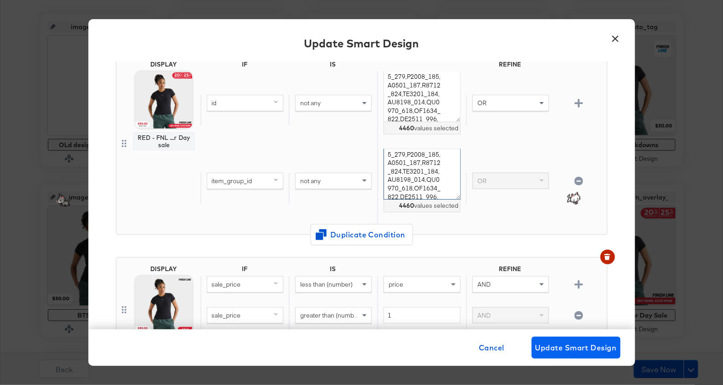
type textarea "Vendor Style,FJ3460_012,555088_035,CT8532_106,CT8012_104,HV4794_011,CT8012_116,…"
click at [555, 348] on span "Update Smart Design" at bounding box center [576, 347] width 82 height 13
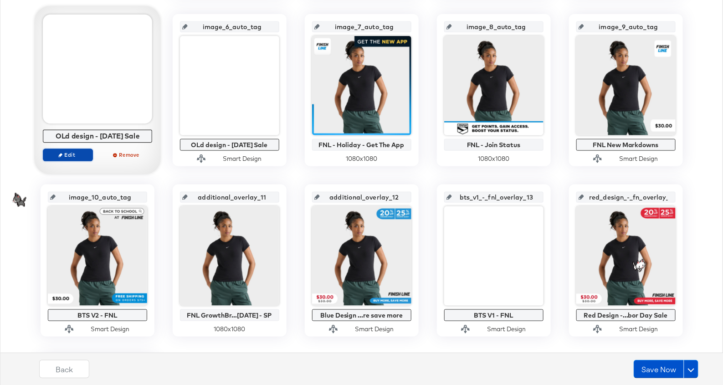
click at [72, 154] on span "Edit" at bounding box center [67, 154] width 42 height 7
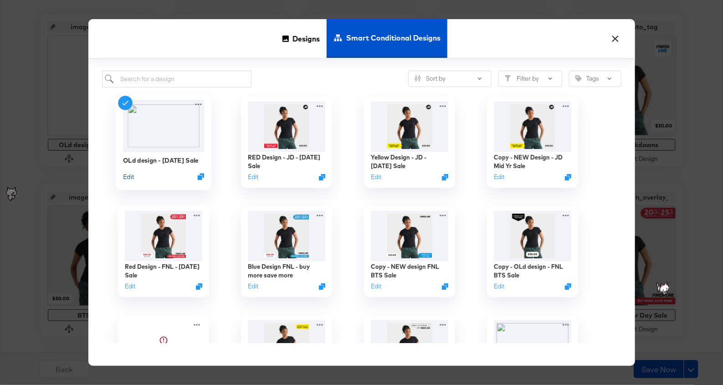
click at [128, 177] on button "Edit" at bounding box center [128, 176] width 11 height 9
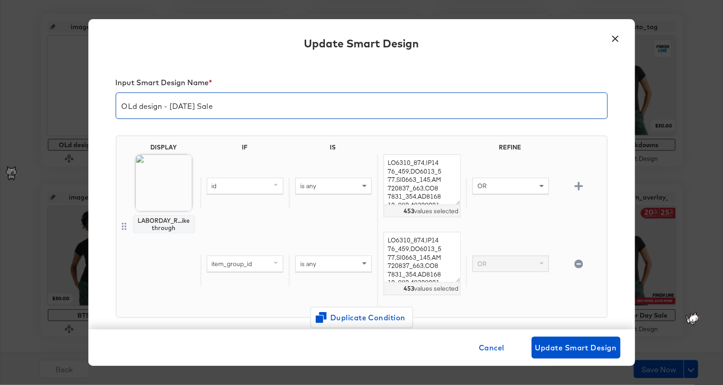
drag, startPoint x: 169, startPoint y: 108, endPoint x: 289, endPoint y: 108, distance: 120.7
click at [289, 108] on input "OLd design - Labor Day Sale" at bounding box center [361, 102] width 491 height 26
type input "OLd design - bmsm"
click at [354, 185] on div "is any" at bounding box center [334, 185] width 76 height 15
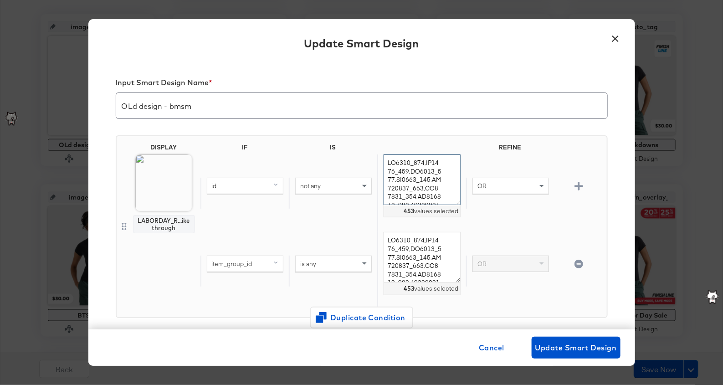
click at [399, 185] on textarea at bounding box center [422, 179] width 77 height 51
paste textarea "Vendor Style FJ3460_012 555088_035 CT8532_106 CT8012_104 HV4794_011 CT8012_116 …"
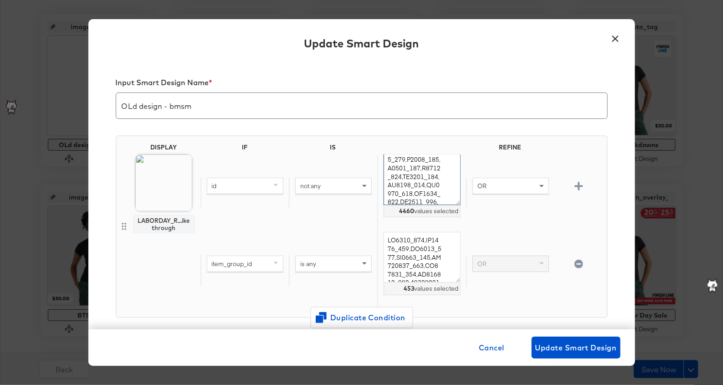
type textarea "Vendor Style,FJ3460_012,555088_035,CT8532_106,CT8012_104,HV4794_011,CT8012_116,…"
click at [349, 268] on div "is any" at bounding box center [334, 263] width 76 height 15
click at [401, 257] on textarea at bounding box center [422, 257] width 77 height 51
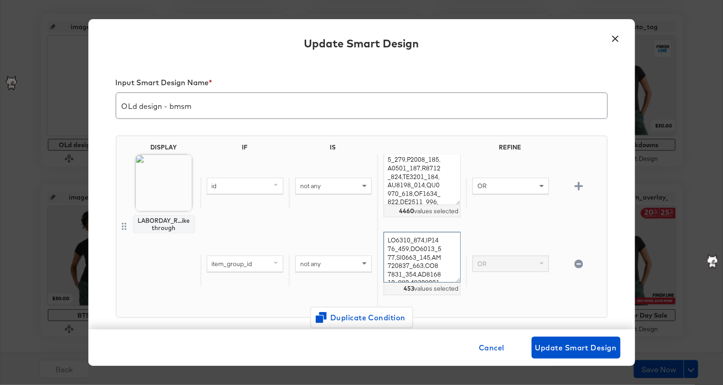
click at [401, 257] on textarea at bounding box center [422, 257] width 77 height 51
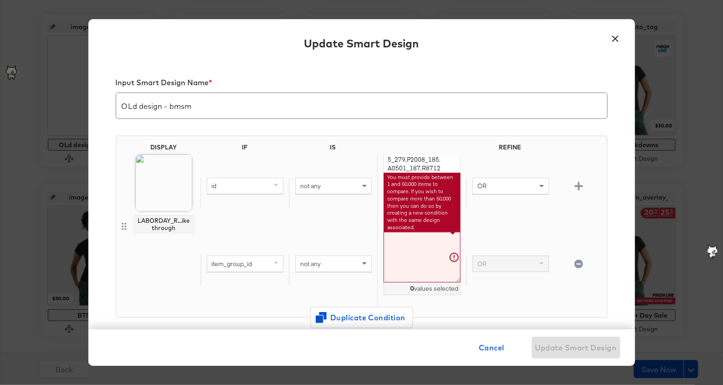
paste textarea "Vendor Style FJ3460_012 555088_035 CT8532_106 CT8012_104 HV4794_011 CT8012_116 …"
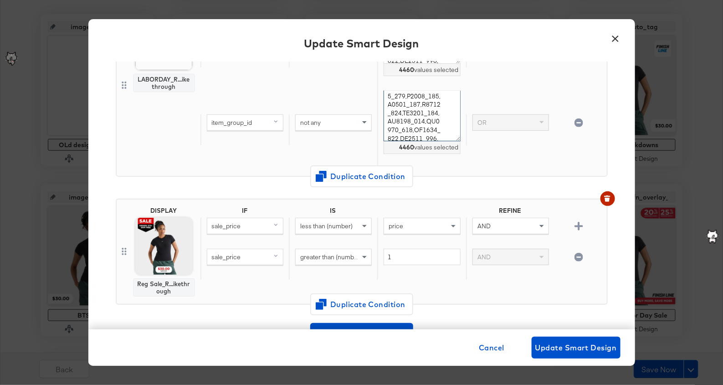
scroll to position [146, 0]
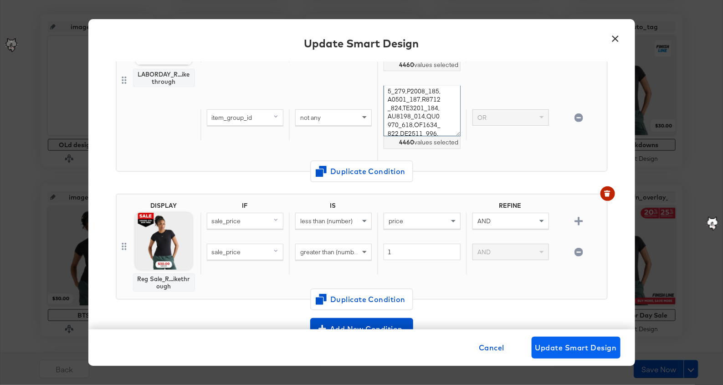
type textarea "Vendor Style,FJ3460_012,555088_035,CT8532_106,CT8012_104,HV4794_011,CT8012_116,…"
click at [541, 344] on span "Update Smart Design" at bounding box center [576, 347] width 82 height 13
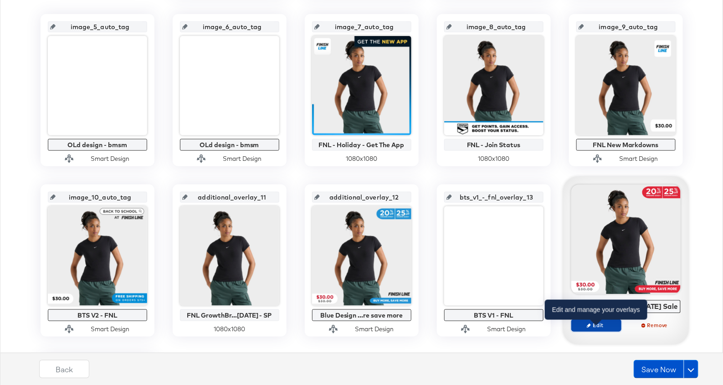
click at [596, 329] on span "Edit" at bounding box center [596, 325] width 42 height 7
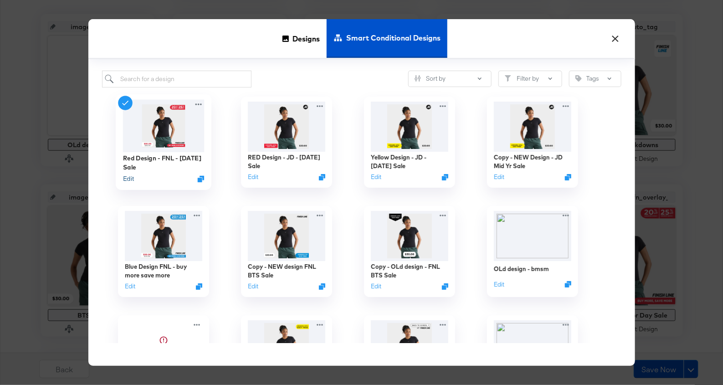
click at [128, 179] on button "Edit" at bounding box center [128, 179] width 11 height 9
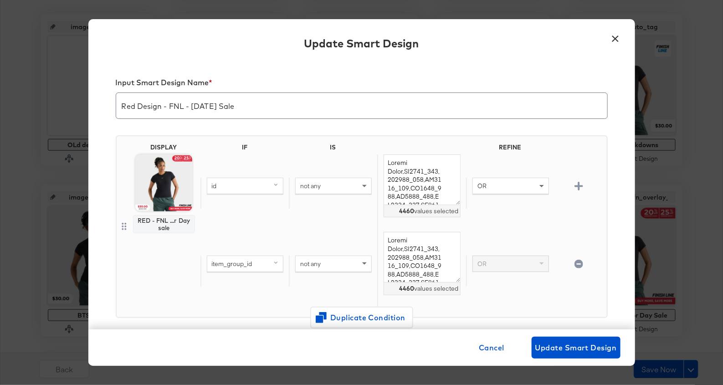
click at [308, 195] on div "not any" at bounding box center [333, 193] width 88 height 31
click at [309, 189] on span "not any" at bounding box center [310, 186] width 21 height 8
click at [309, 182] on span "not any" at bounding box center [310, 186] width 21 height 8
drag, startPoint x: 192, startPoint y: 107, endPoint x: 272, endPoint y: 108, distance: 79.7
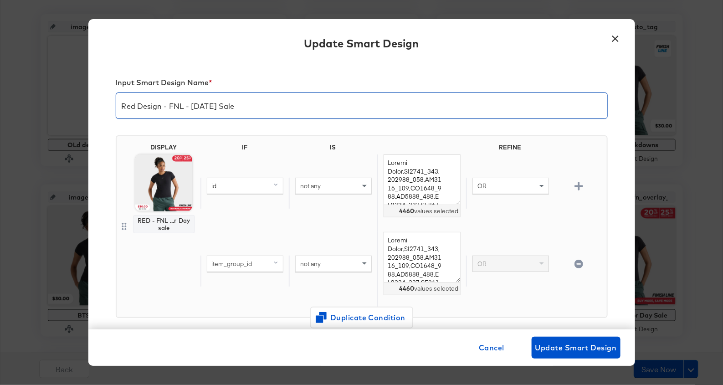
click at [272, 108] on input "Red Design - FNL - Labor Day Sale" at bounding box center [361, 102] width 491 height 26
type input "Red Design - FNL - BMSM"
drag, startPoint x: 585, startPoint y: 348, endPoint x: 591, endPoint y: 265, distance: 83.1
click at [591, 265] on div "Update Smart Design Input Smart Design Name * Red Design - FNL - BMSM DISPLAY R…" at bounding box center [361, 192] width 547 height 347
drag, startPoint x: 401, startPoint y: 169, endPoint x: 373, endPoint y: 150, distance: 34.5
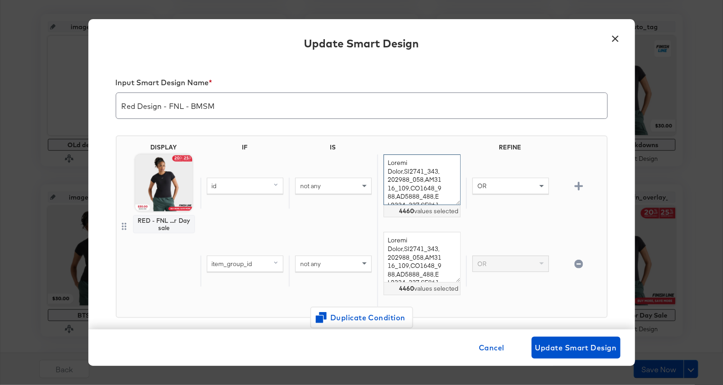
click at [373, 150] on div "IF IS REFINE id not any 4460 values selected OR item_group_id not any 4460 valu…" at bounding box center [401, 227] width 403 height 166
click at [389, 162] on textarea at bounding box center [422, 179] width 77 height 51
type textarea "FJ3460_012,555088_035,CT8532_106,CT8012_104,HV4794_011,CT8012_116,FV5029_003,FV…"
drag, startPoint x: 402, startPoint y: 249, endPoint x: 374, endPoint y: 225, distance: 37.2
click at [374, 225] on div "IF IS REFINE id not any 4459 values selected OR item_group_id not any 4460 valu…" at bounding box center [401, 227] width 403 height 166
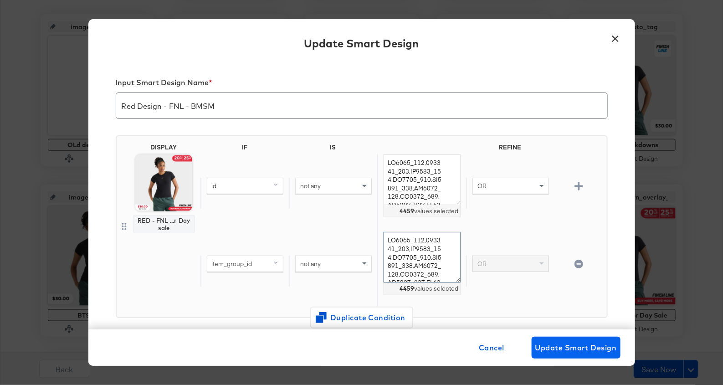
type textarea "FJ3460_012,555088_035,CT8532_106,CT8012_104,HV4794_011,CT8012_116,FV5029_003,FV…"
click at [546, 354] on span "Update Smart Design" at bounding box center [576, 347] width 82 height 13
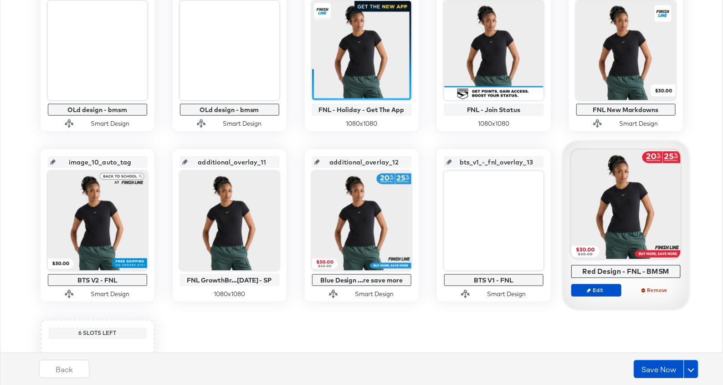
scroll to position [408, 0]
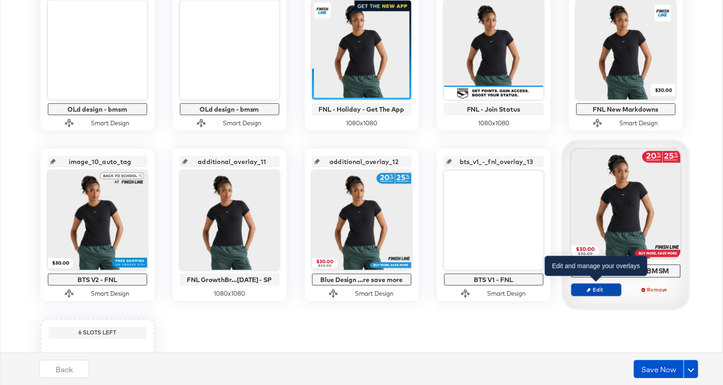
click at [593, 288] on span "Edit" at bounding box center [596, 289] width 42 height 7
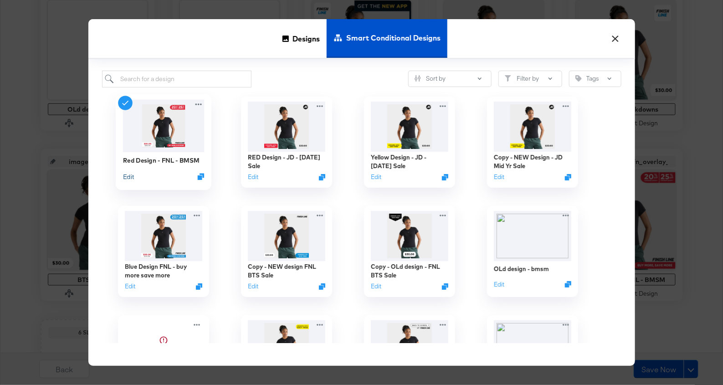
click at [126, 176] on button "Edit" at bounding box center [128, 176] width 11 height 9
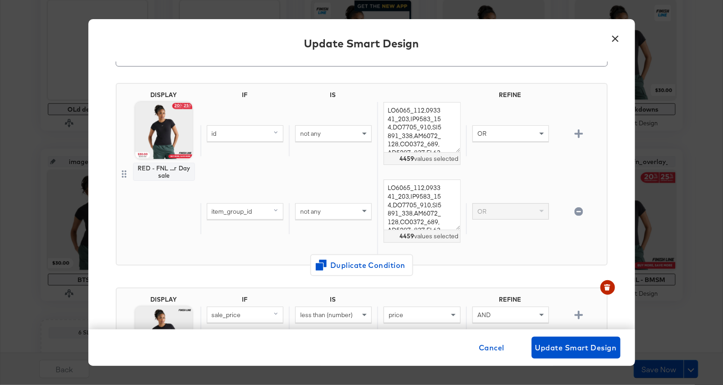
scroll to position [60, 0]
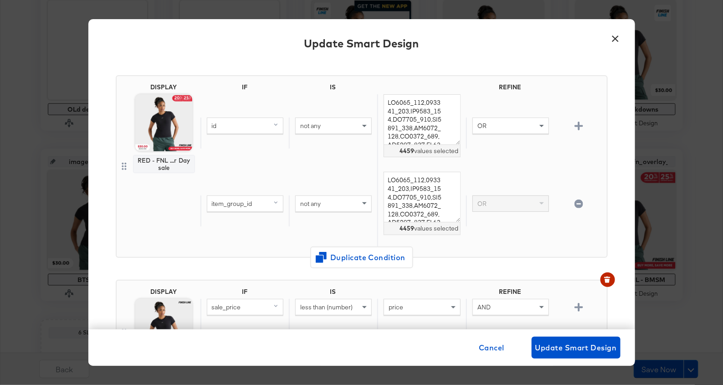
click at [579, 203] on icon "button" at bounding box center [579, 204] width 9 height 9
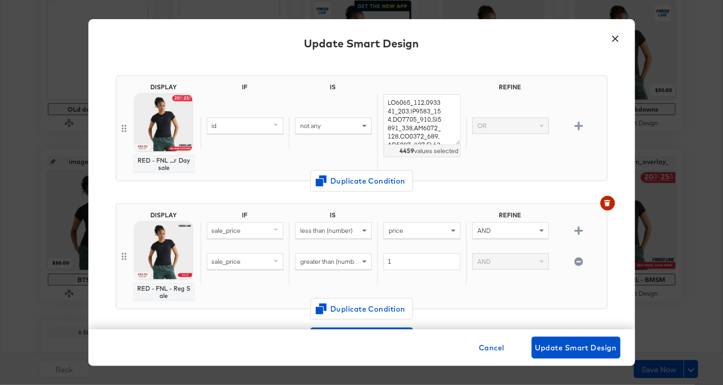
click at [580, 122] on icon "button" at bounding box center [579, 126] width 9 height 9
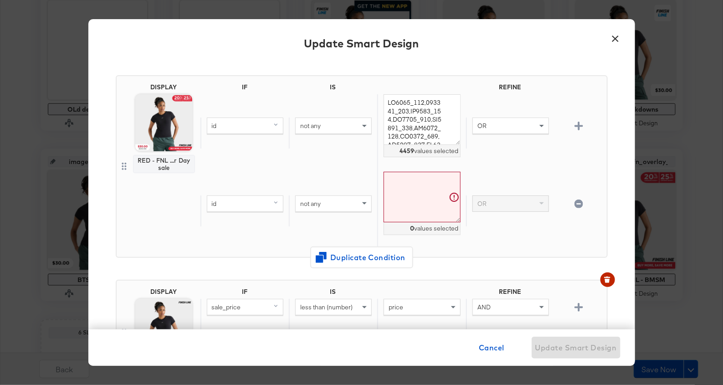
click at [520, 115] on div "id not any 4459 values selected OR" at bounding box center [401, 132] width 403 height 77
click at [518, 130] on div "OR" at bounding box center [511, 125] width 76 height 15
click at [243, 207] on div "id" at bounding box center [245, 203] width 76 height 15
type input "price"
click at [248, 263] on div "price" at bounding box center [229, 266] width 38 height 9
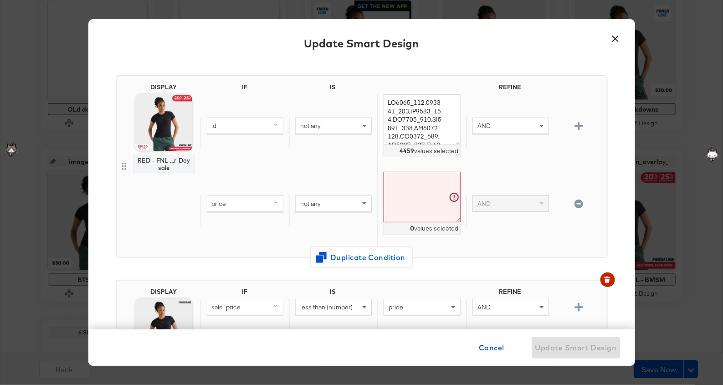
click at [256, 204] on div "price" at bounding box center [245, 203] width 76 height 15
type input "sa"
click at [227, 265] on div "sale_price" at bounding box center [229, 266] width 38 height 9
click at [313, 201] on span "not any" at bounding box center [310, 204] width 21 height 8
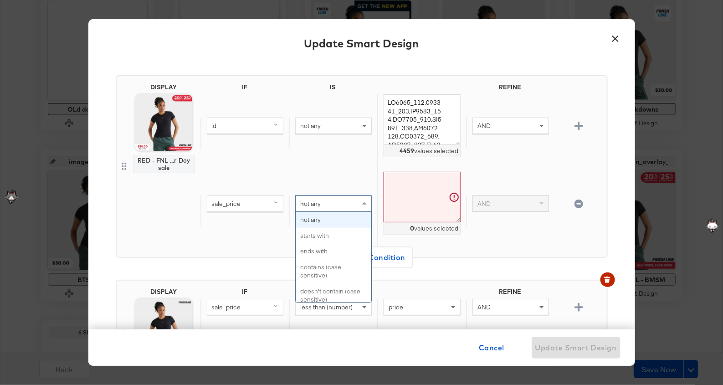
scroll to position [0, 0]
type input "less"
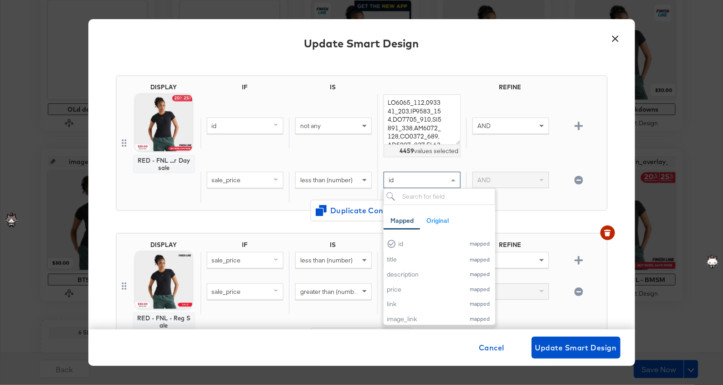
click at [421, 178] on div "id" at bounding box center [422, 179] width 76 height 15
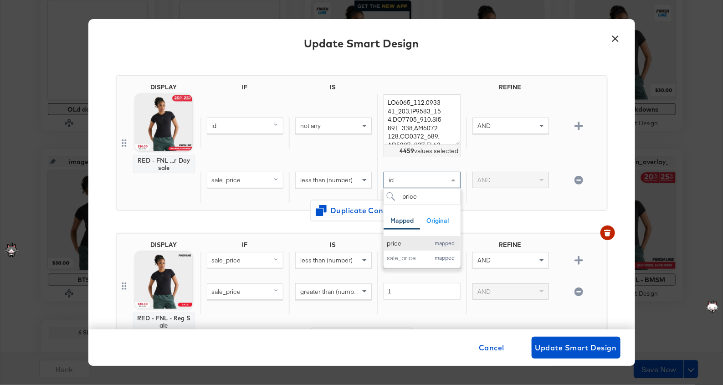
type input "price"
click at [425, 246] on button "price mapped" at bounding box center [422, 243] width 77 height 15
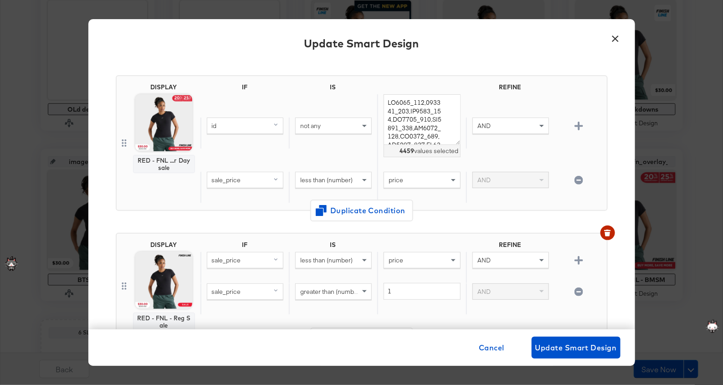
click at [509, 193] on div "AND" at bounding box center [510, 187] width 88 height 31
click at [375, 212] on span "Duplicate Condition" at bounding box center [362, 210] width 88 height 13
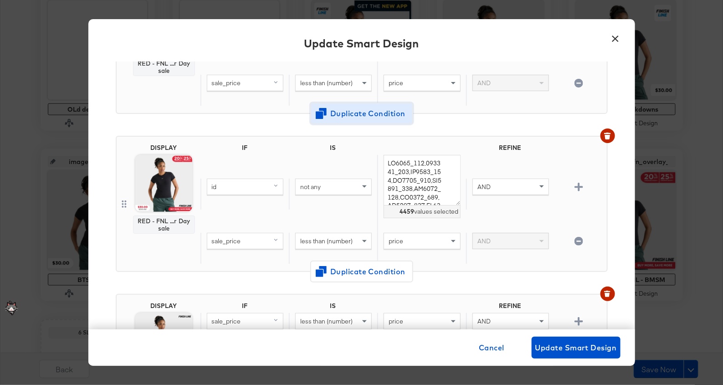
scroll to position [172, 0]
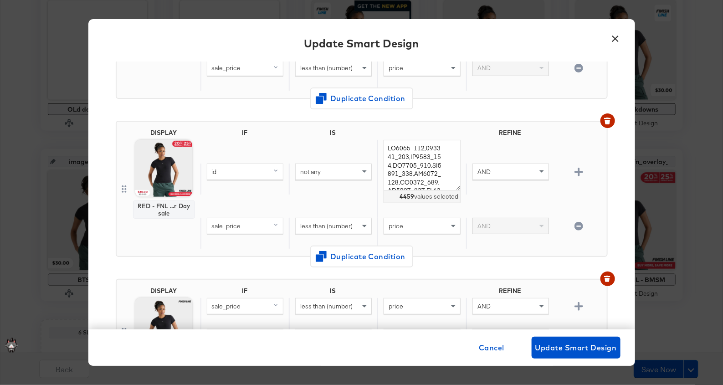
click at [251, 229] on div "sale_price" at bounding box center [245, 225] width 76 height 15
type input "price"
click at [246, 285] on div "price" at bounding box center [230, 289] width 41 height 9
click at [319, 229] on div "less than (number)" at bounding box center [334, 225] width 76 height 15
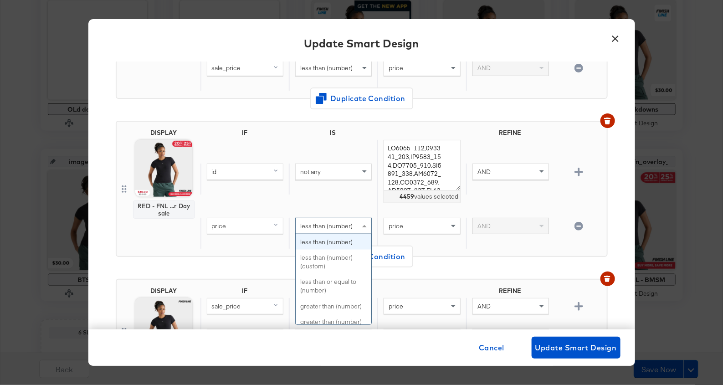
click at [577, 226] on icon "button" at bounding box center [579, 226] width 9 height 9
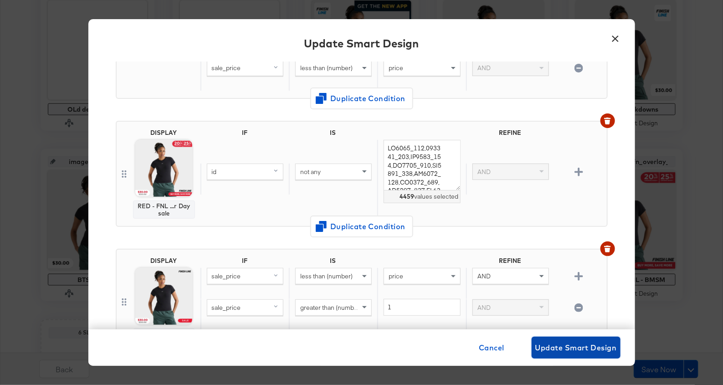
click at [560, 354] on span "Update Smart Design" at bounding box center [576, 347] width 82 height 13
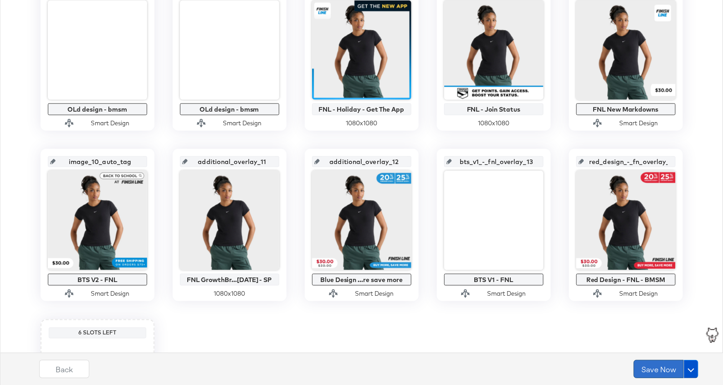
click at [657, 373] on button "Save Now" at bounding box center [659, 369] width 50 height 18
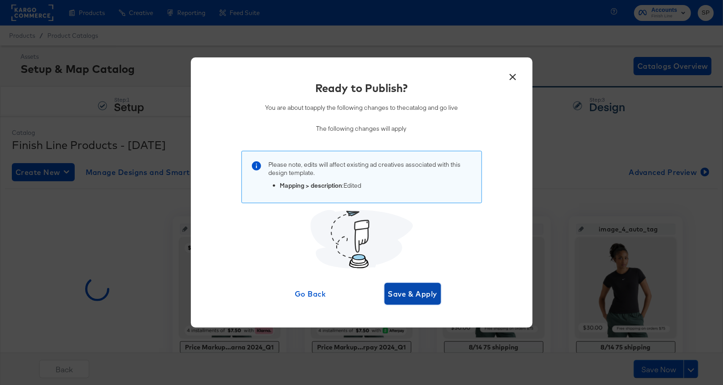
click at [409, 300] on span "Save & Apply" at bounding box center [413, 293] width 50 height 13
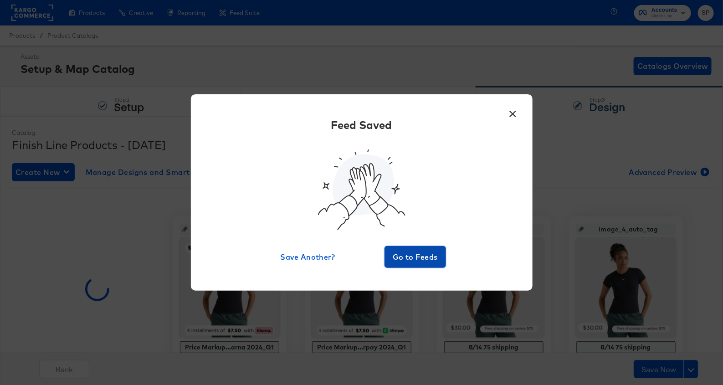
click at [413, 264] on button "Go to Feeds" at bounding box center [416, 257] width 62 height 22
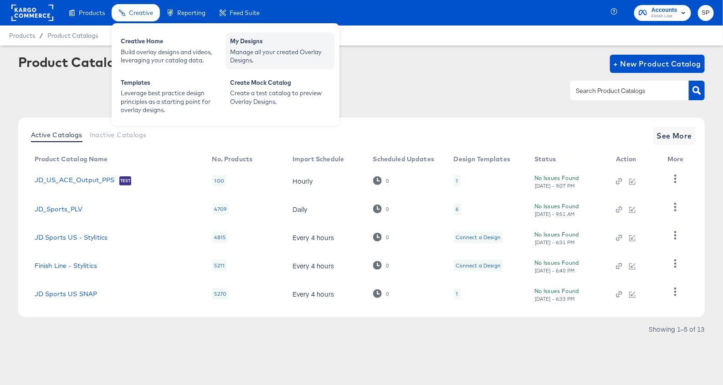
click at [264, 37] on div "My Designs" at bounding box center [280, 42] width 100 height 11
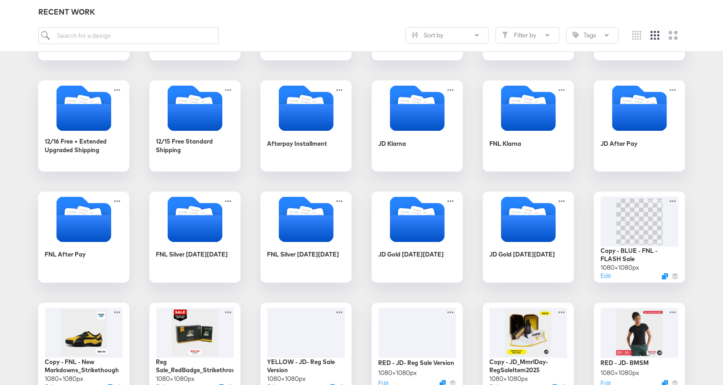
scroll to position [739, 0]
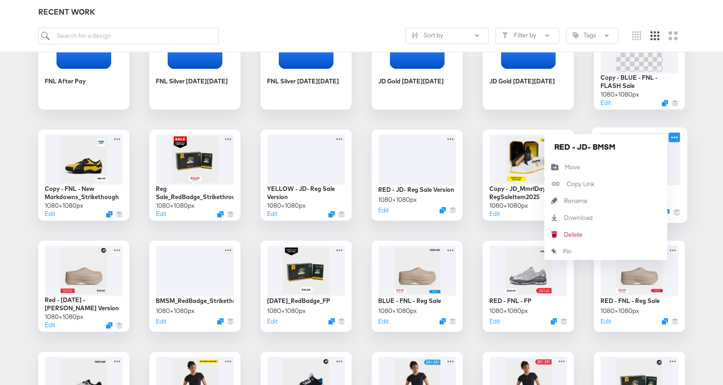
click at [678, 135] on icon at bounding box center [674, 137] width 11 height 10
click at [714, 187] on div "Showing 332 Designs Select New Folder + CP-23519 - FNL NEW get the app + status…" at bounding box center [361, 158] width 723 height 1476
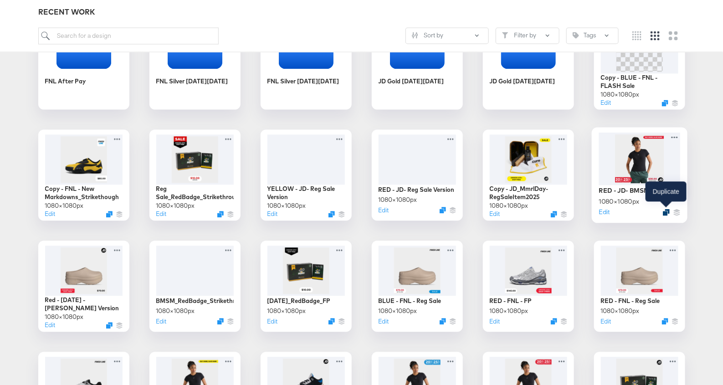
click at [666, 210] on icon "Duplicate" at bounding box center [666, 212] width 7 height 7
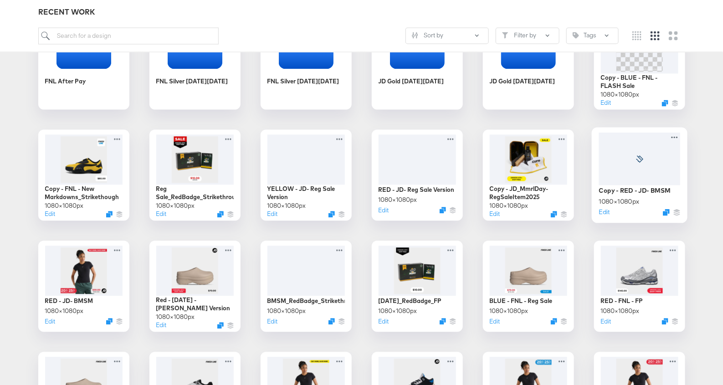
click at [625, 166] on div at bounding box center [640, 158] width 82 height 52
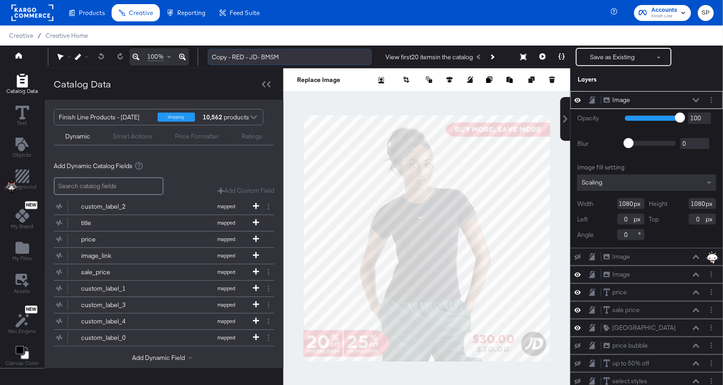
click at [220, 58] on input "Copy - RED - JD- BMSM" at bounding box center [290, 57] width 164 height 17
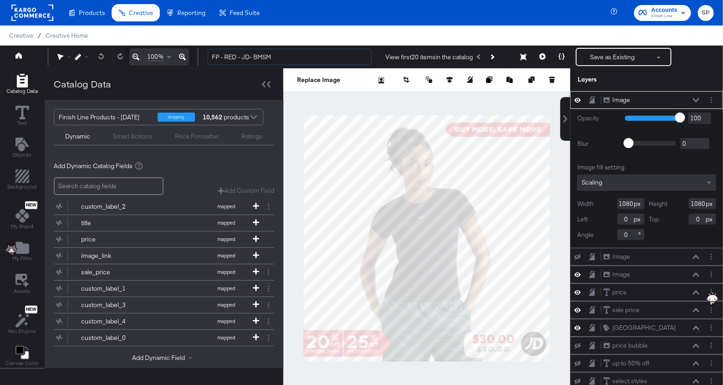
type input "FP - RED - JD- BMSM"
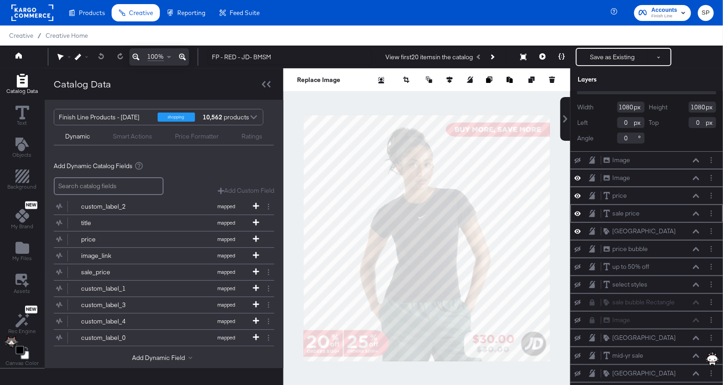
click at [695, 212] on icon at bounding box center [696, 213] width 6 height 5
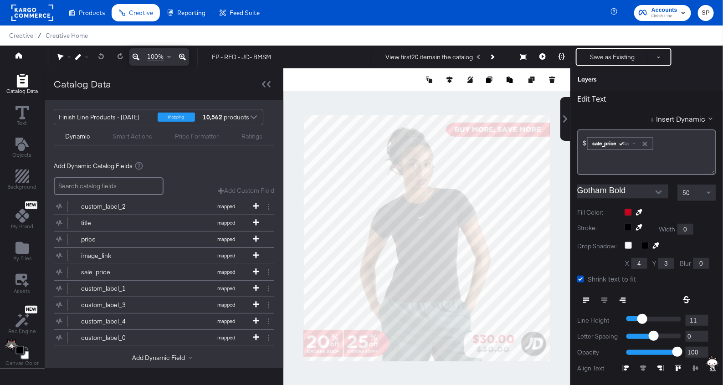
scroll to position [9, 0]
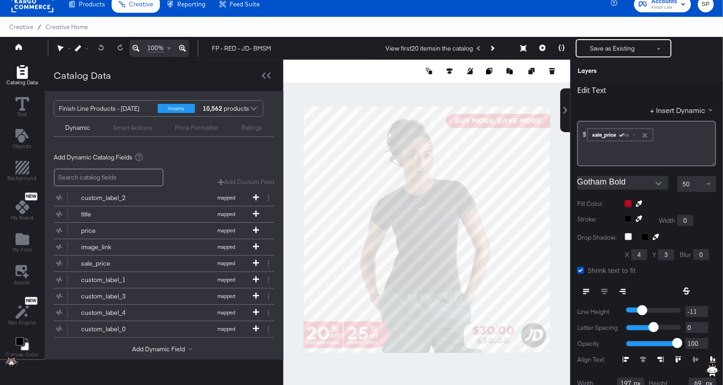
click at [626, 200] on div at bounding box center [671, 203] width 92 height 7
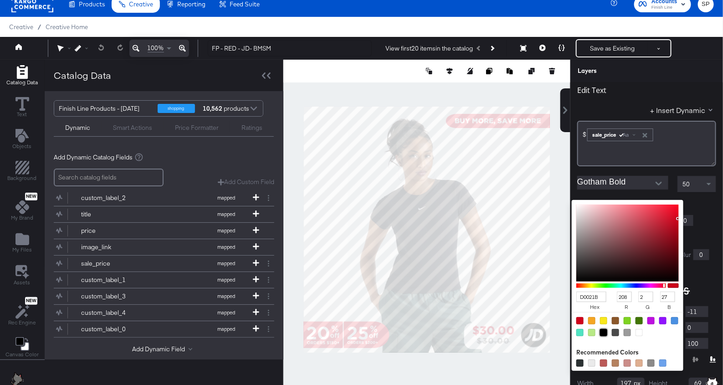
click at [606, 330] on div at bounding box center [603, 332] width 7 height 7
type input "000000"
type input "0"
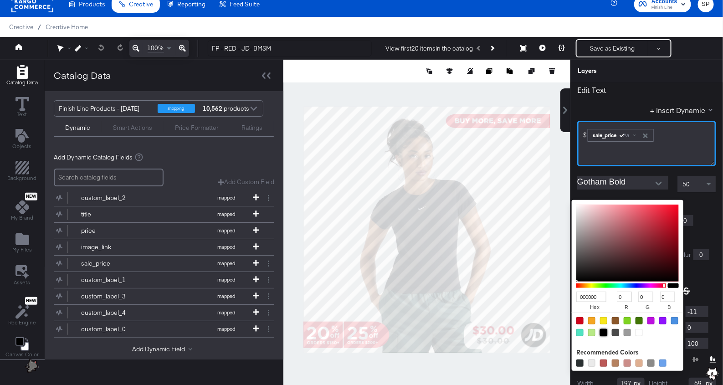
click at [664, 139] on div "$﻿ ﻿ sale_price Aa ﻿" at bounding box center [646, 144] width 139 height 46
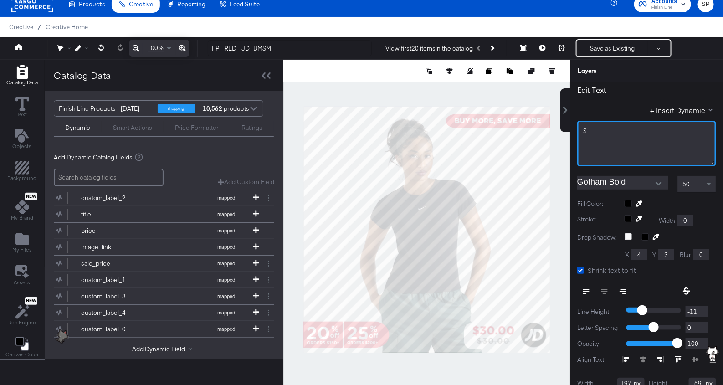
click at [657, 128] on div "$﻿" at bounding box center [646, 131] width 127 height 9
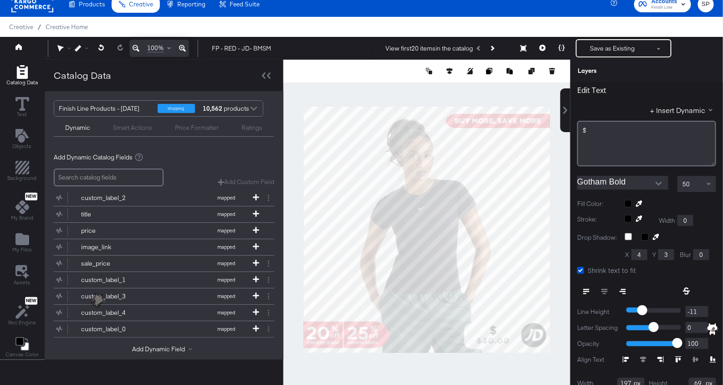
click at [688, 113] on div "+ Insert Dynamic" at bounding box center [646, 111] width 139 height 13
click at [683, 106] on button "+ Insert Dynamic" at bounding box center [683, 110] width 66 height 10
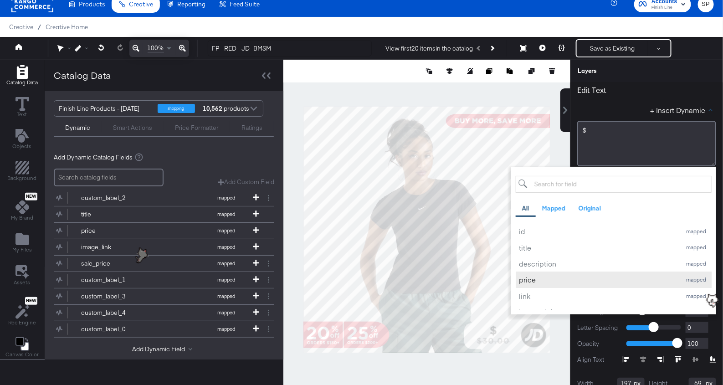
click at [556, 281] on div "price" at bounding box center [598, 280] width 158 height 10
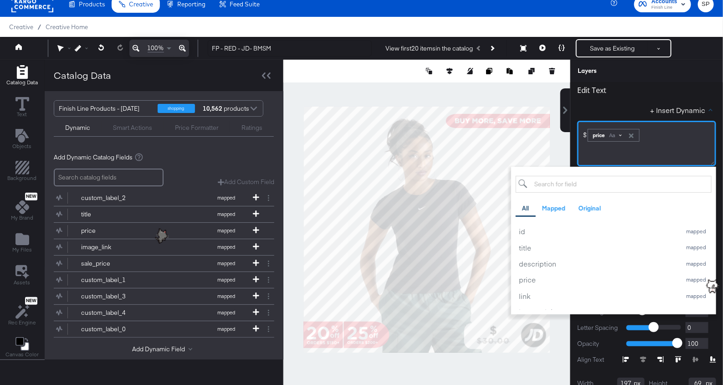
click at [621, 132] on div "Aa" at bounding box center [615, 135] width 21 height 7
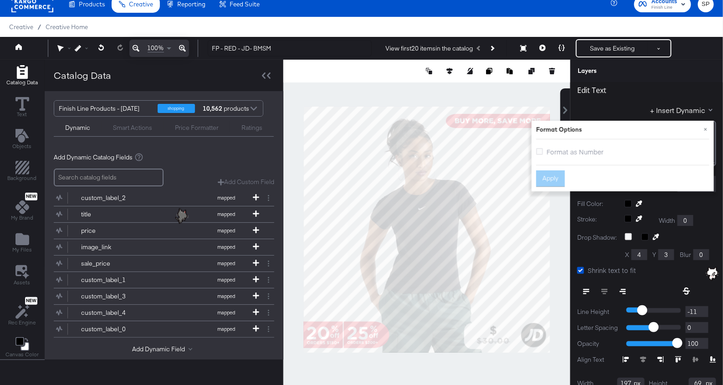
click at [571, 148] on span "Format as Number" at bounding box center [575, 151] width 57 height 9
click at [0, 0] on input "Format as Number" at bounding box center [0, 0] width 0 height 0
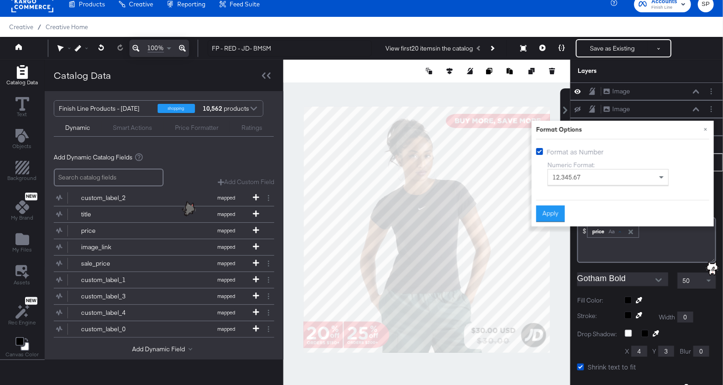
scroll to position [97, 0]
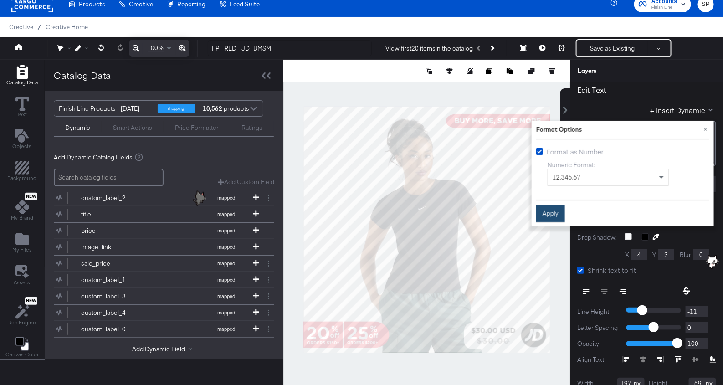
click at [551, 220] on button "Apply" at bounding box center [550, 213] width 29 height 16
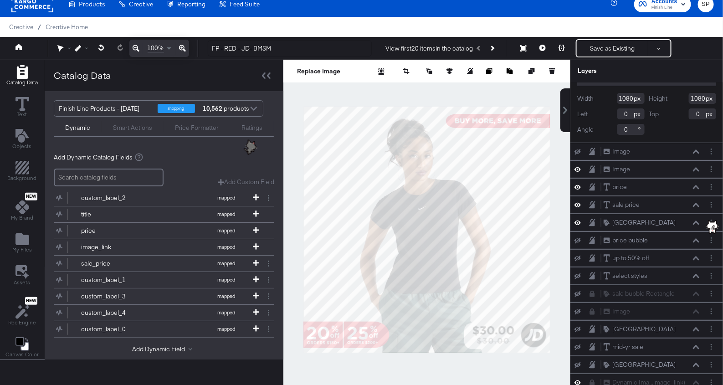
scroll to position [0, 0]
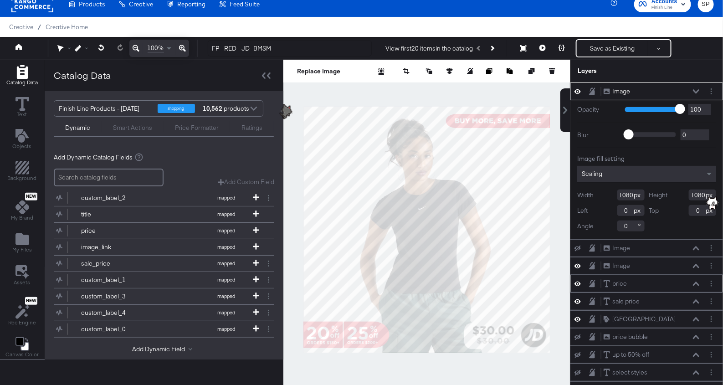
click at [576, 280] on icon at bounding box center [578, 284] width 6 height 8
click at [579, 281] on icon at bounding box center [578, 284] width 6 height 6
click at [579, 282] on icon at bounding box center [578, 284] width 6 height 5
click at [695, 299] on icon at bounding box center [696, 301] width 6 height 4
type input "20"
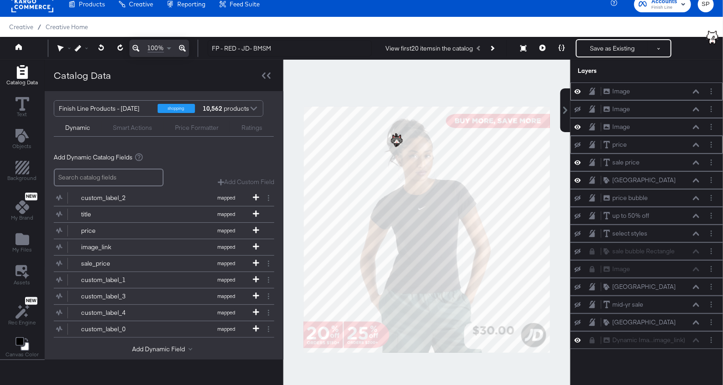
click at [592, 92] on icon at bounding box center [592, 90] width 6 height 7
click at [594, 106] on icon at bounding box center [592, 108] width 6 height 7
click at [594, 127] on icon at bounding box center [592, 126] width 6 height 7
click at [593, 141] on icon at bounding box center [592, 145] width 6 height 8
click at [590, 162] on icon at bounding box center [592, 163] width 6 height 8
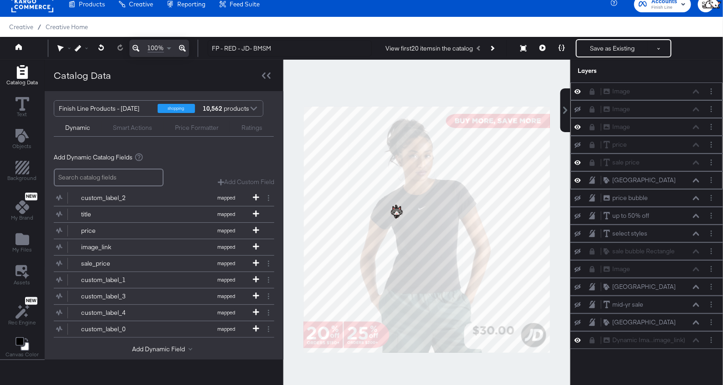
click at [592, 176] on icon at bounding box center [592, 180] width 6 height 8
click at [592, 197] on icon at bounding box center [592, 197] width 6 height 7
click at [593, 211] on div at bounding box center [595, 215] width 13 height 9
click at [593, 230] on icon at bounding box center [592, 234] width 6 height 8
click at [592, 212] on icon at bounding box center [592, 216] width 6 height 8
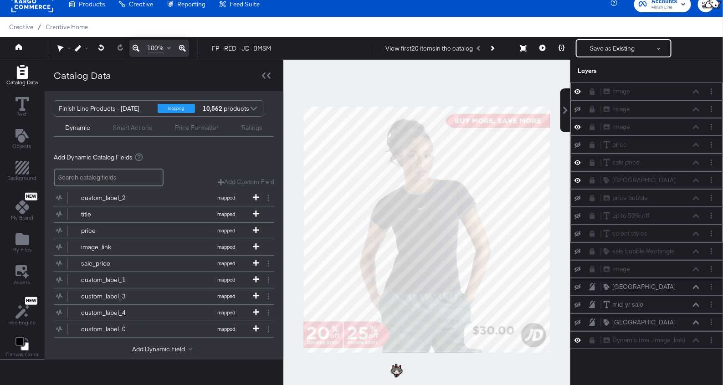
click at [592, 162] on icon at bounding box center [592, 162] width 5 height 6
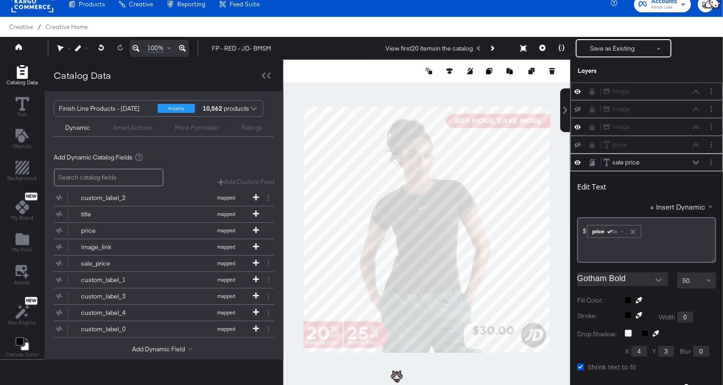
scroll to position [70, 0]
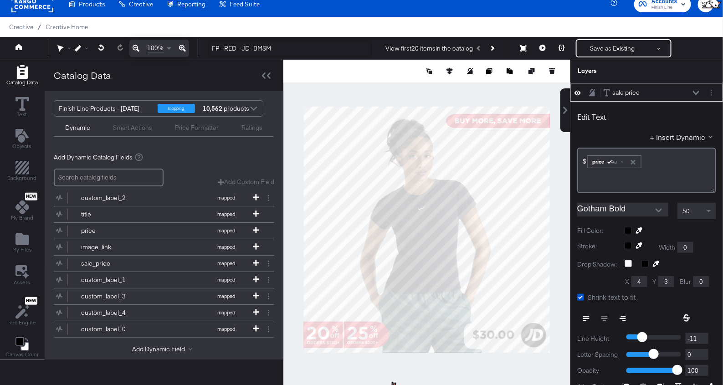
type input "969"
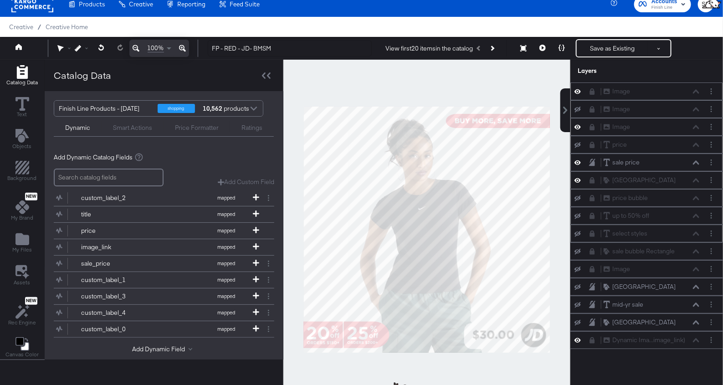
click at [539, 371] on div at bounding box center [426, 230] width 287 height 340
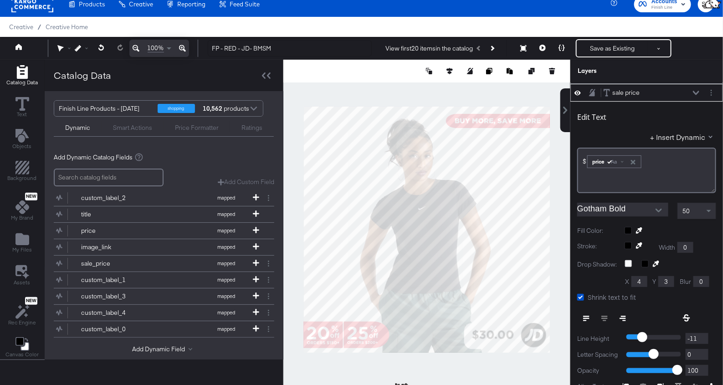
type input "734"
type input "974"
click at [564, 330] on div at bounding box center [426, 230] width 287 height 340
type input "738"
type input "969"
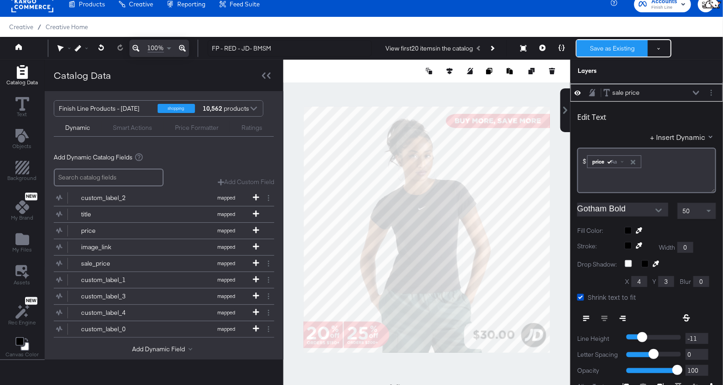
click at [606, 43] on button "Save as Existing" at bounding box center [612, 48] width 71 height 16
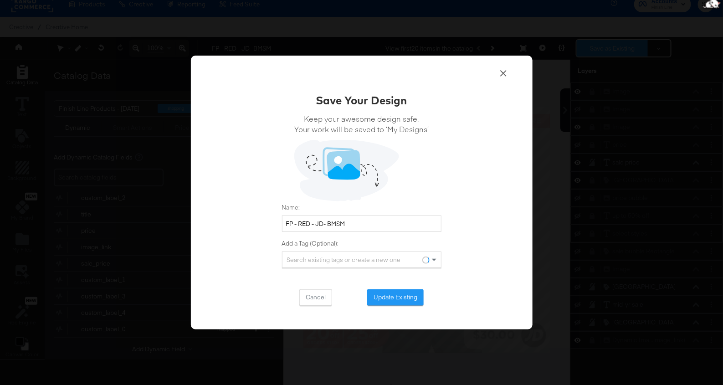
scroll to position [0, 0]
click at [403, 298] on button "Update Existing" at bounding box center [395, 297] width 56 height 16
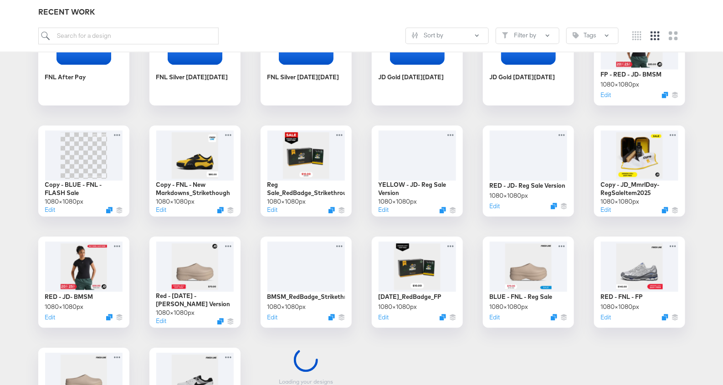
scroll to position [745, 0]
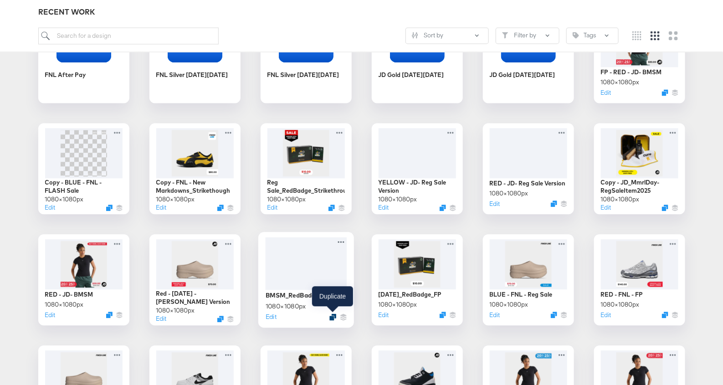
click at [333, 314] on icon "Duplicate" at bounding box center [332, 316] width 7 height 7
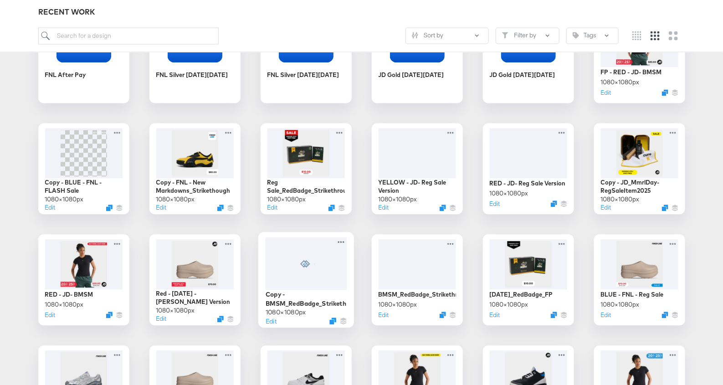
click at [320, 271] on div at bounding box center [306, 263] width 82 height 53
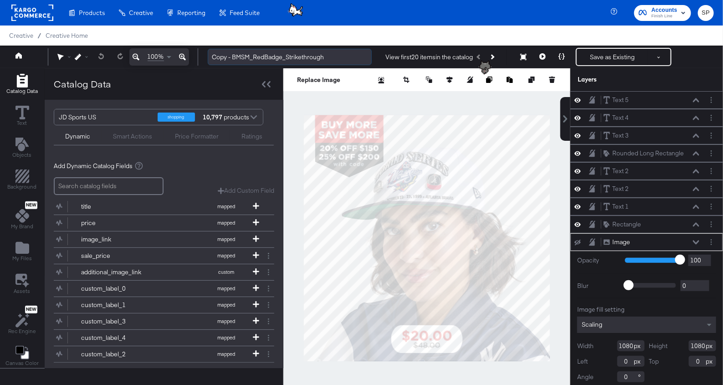
click at [218, 55] on input "Copy - BMSM_RedBadge_Strikethrough" at bounding box center [290, 57] width 164 height 17
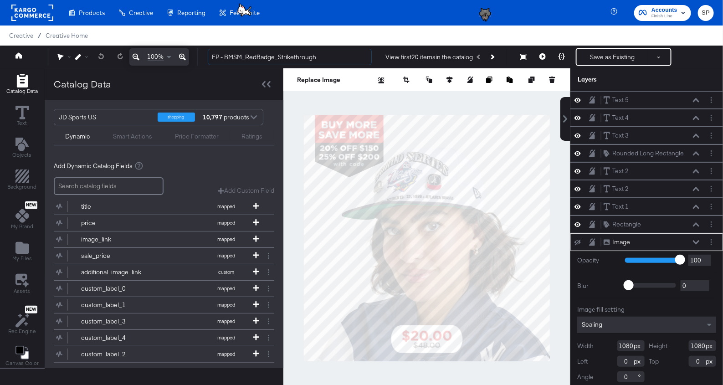
type input "FP - BMSM_RedBadge_Strikethrough"
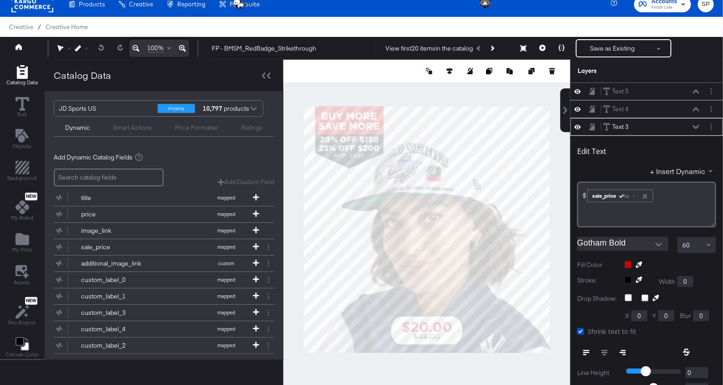
scroll to position [35, 0]
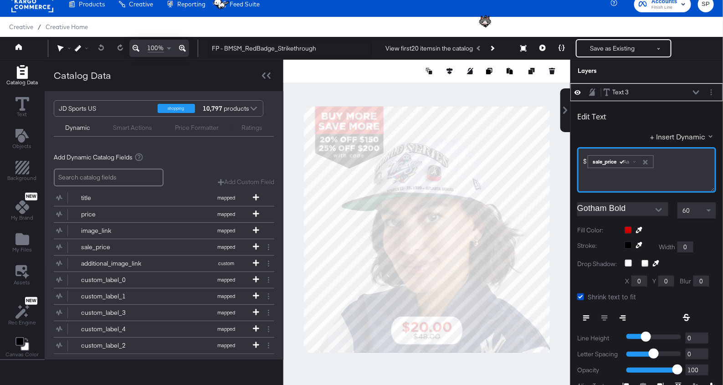
click at [663, 166] on div "$﻿ ﻿ sale_price Aa ﻿" at bounding box center [646, 170] width 139 height 46
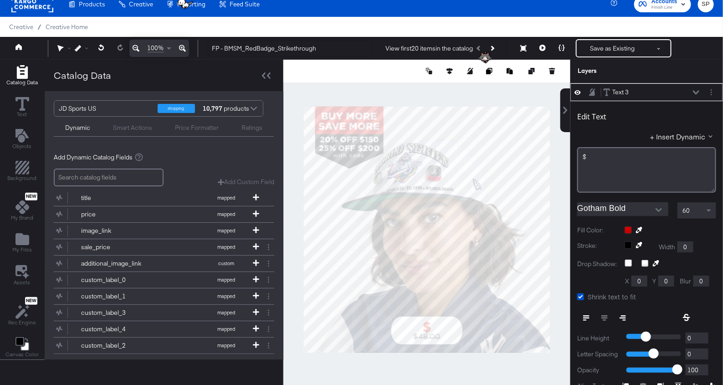
click at [630, 226] on div at bounding box center [671, 229] width 92 height 7
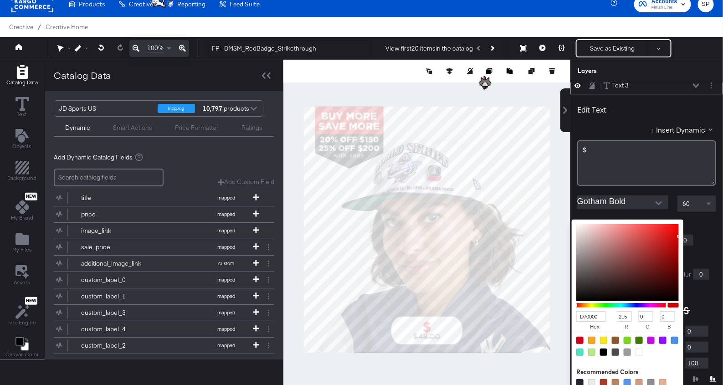
click at [578, 379] on div at bounding box center [579, 382] width 7 height 7
type input "242531"
type input "36"
type input "37"
type input "49"
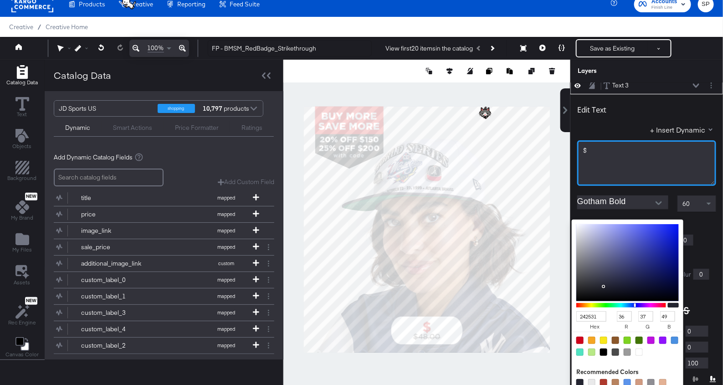
click at [614, 165] on div "$﻿" at bounding box center [646, 163] width 139 height 46
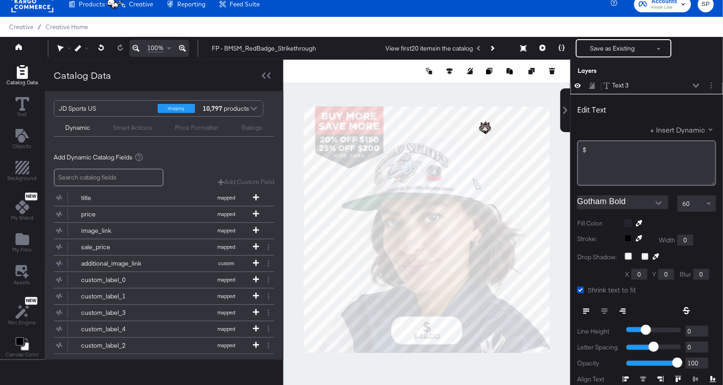
click at [675, 126] on button "+ Insert Dynamic" at bounding box center [683, 130] width 66 height 10
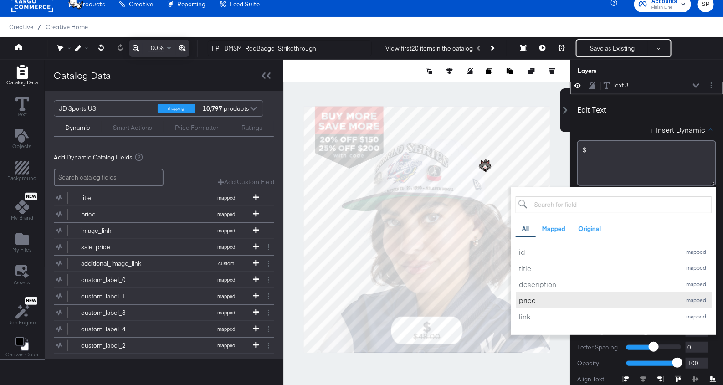
click at [569, 302] on div "price" at bounding box center [598, 300] width 158 height 10
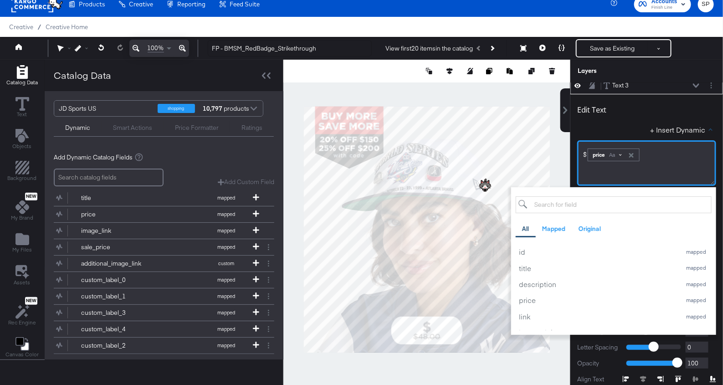
click at [619, 152] on div "Aa" at bounding box center [615, 154] width 21 height 7
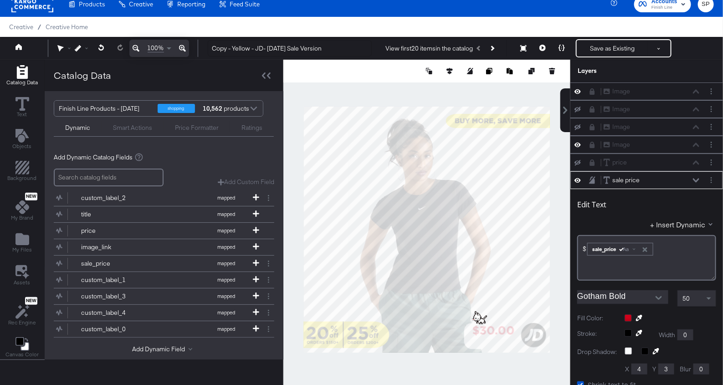
scroll to position [87, 0]
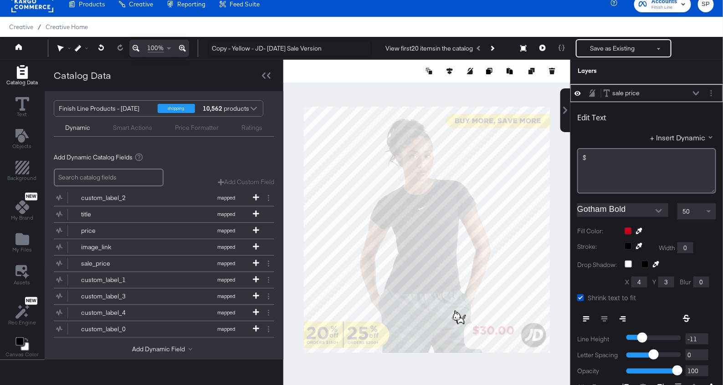
click at [675, 158] on div "$﻿﻿" at bounding box center [647, 158] width 128 height 9
click at [678, 133] on button "+ Insert Dynamic" at bounding box center [683, 138] width 66 height 10
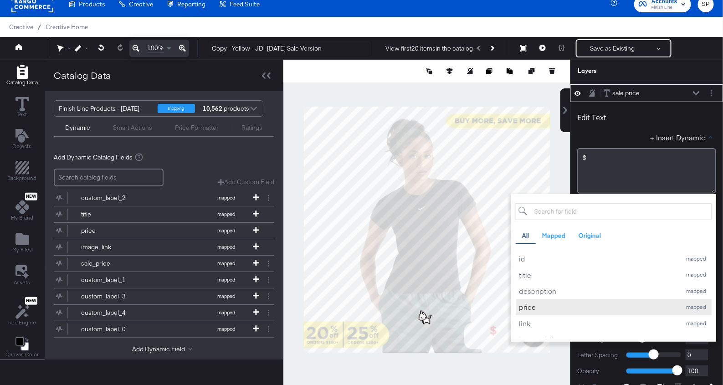
click at [527, 308] on div "price" at bounding box center [598, 307] width 158 height 10
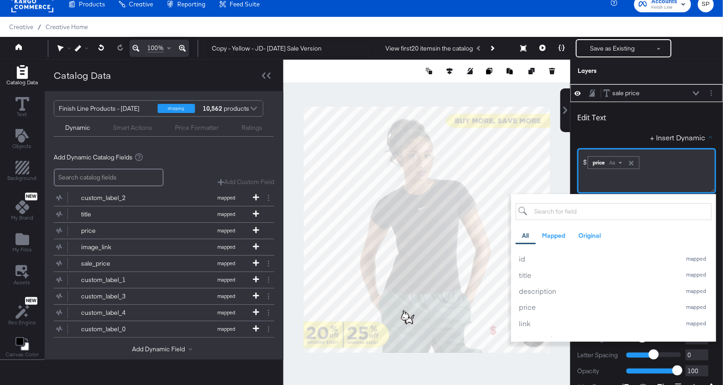
click at [621, 162] on div "Aa" at bounding box center [615, 162] width 21 height 7
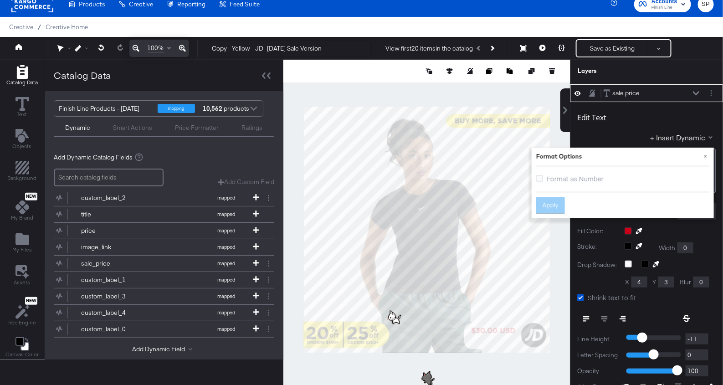
click at [576, 180] on span "Format as Number" at bounding box center [575, 178] width 57 height 9
click at [0, 0] on input "Format as Number" at bounding box center [0, 0] width 0 height 0
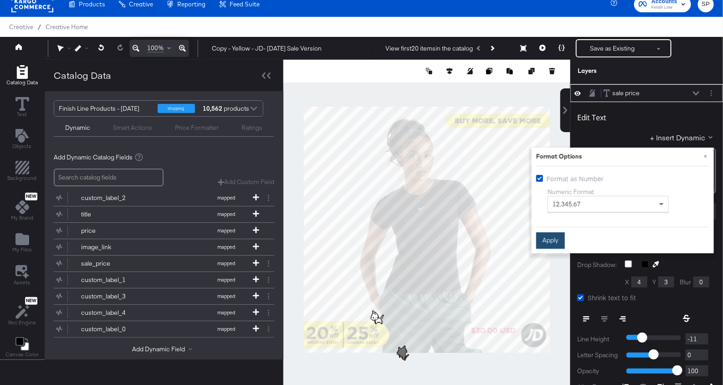
click at [553, 237] on button "Apply" at bounding box center [550, 240] width 29 height 16
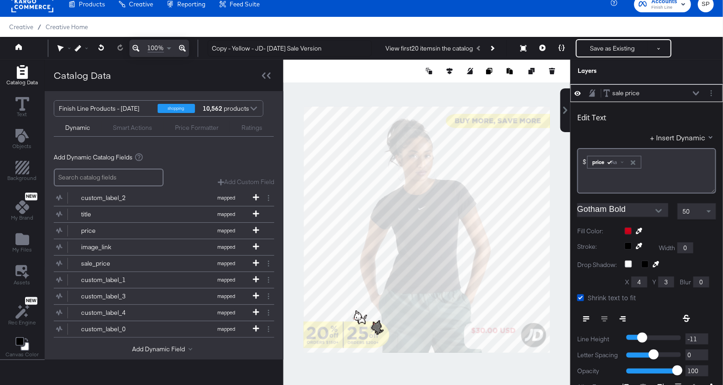
scroll to position [93, 0]
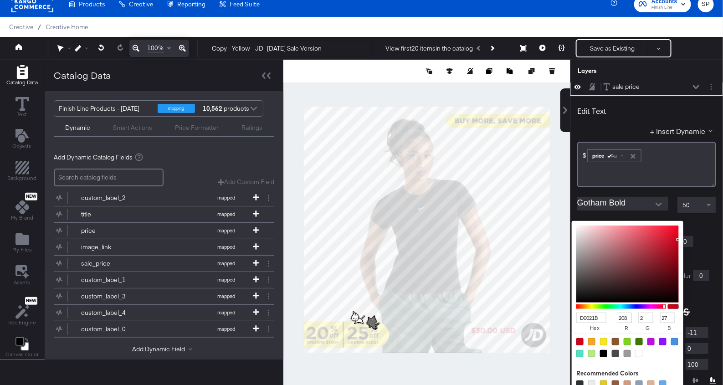
click at [625, 227] on div "D0021B hex 208 r 2 g 27 b 100 a Recommended Colors" at bounding box center [671, 224] width 92 height 7
click at [604, 350] on div at bounding box center [603, 353] width 7 height 7
type input "000000"
type input "0"
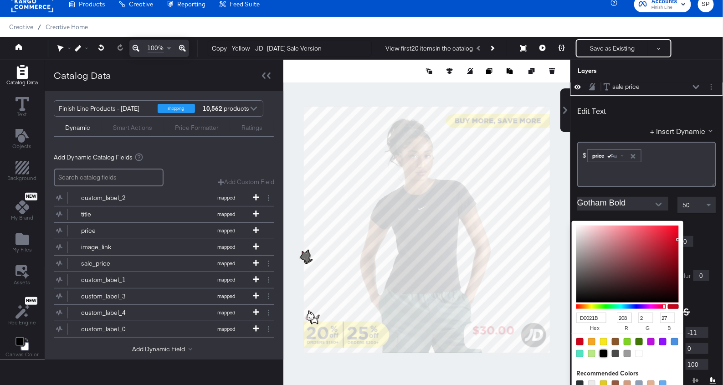
type input "0"
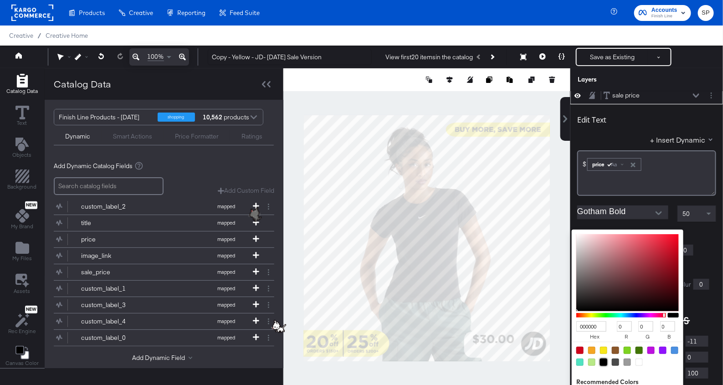
click at [696, 93] on icon at bounding box center [696, 95] width 6 height 4
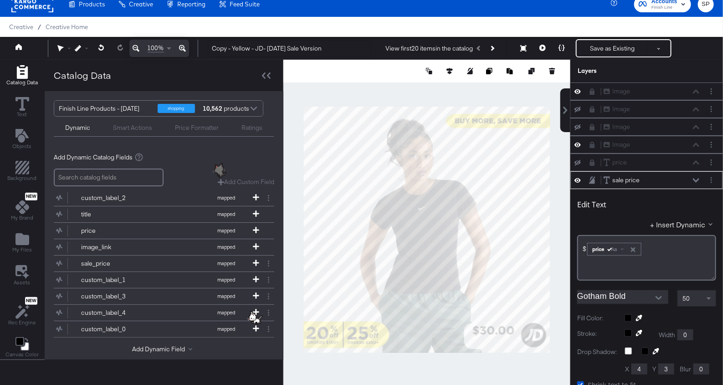
scroll to position [87, 0]
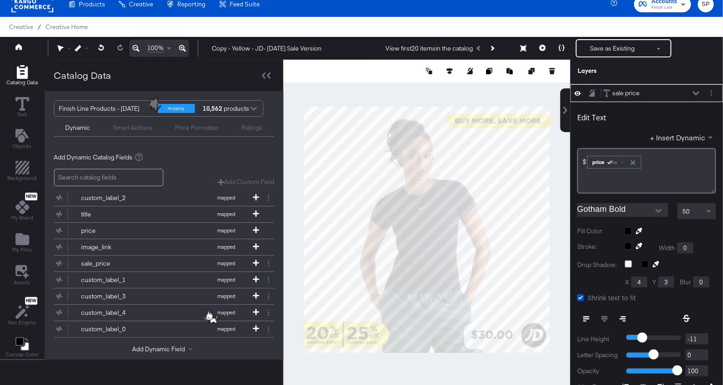
type input "730"
type input "969"
click at [563, 361] on div at bounding box center [426, 230] width 287 height 340
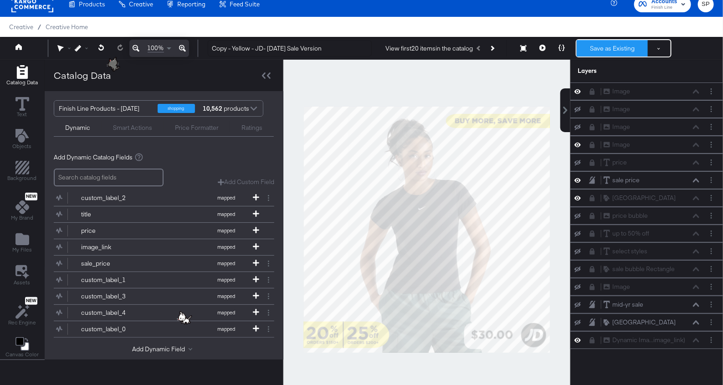
click at [601, 56] on button "Save as Existing" at bounding box center [612, 48] width 71 height 16
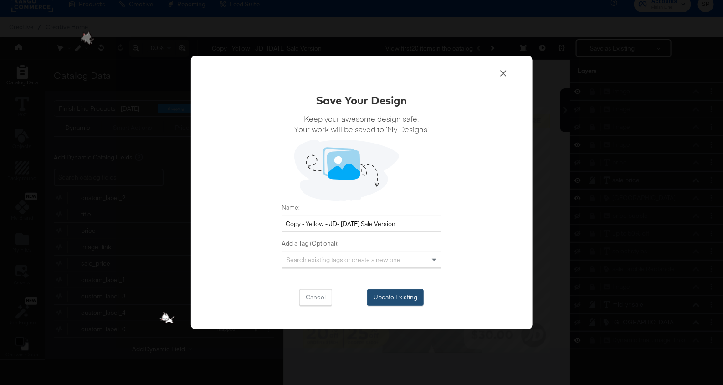
click at [399, 295] on button "Update Existing" at bounding box center [395, 297] width 56 height 16
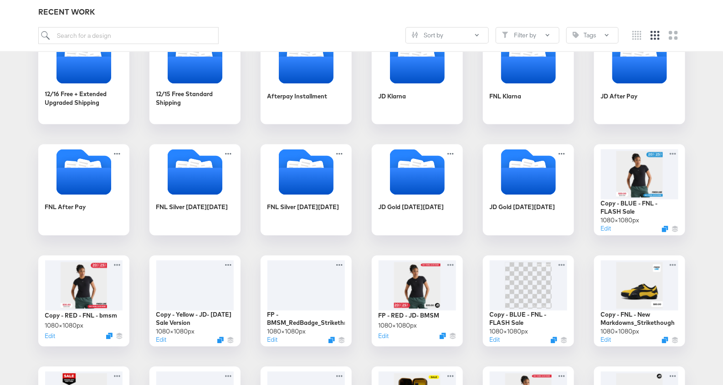
scroll to position [613, 0]
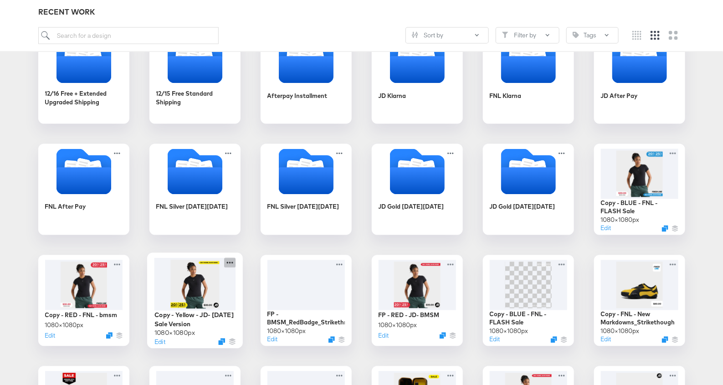
click at [230, 260] on icon at bounding box center [229, 263] width 11 height 10
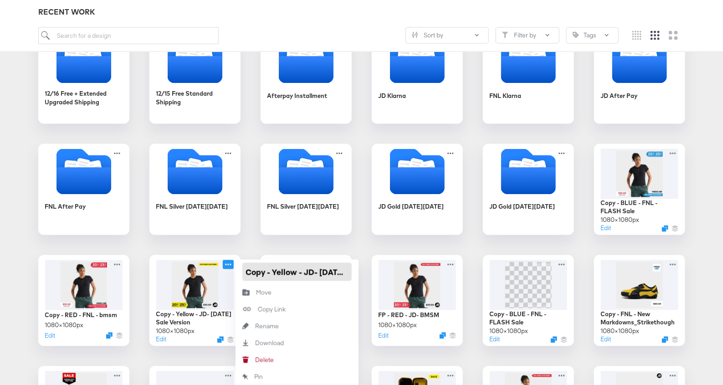
click at [265, 268] on input "Copy - Yellow - JD- Labor Day Sale Version" at bounding box center [296, 272] width 109 height 18
click at [245, 272] on input "Copy - Yellow - JD- Labor Day Sale Version" at bounding box center [296, 272] width 109 height 18
type input "FP - Yellow - JD- [DATE] Sale Version"
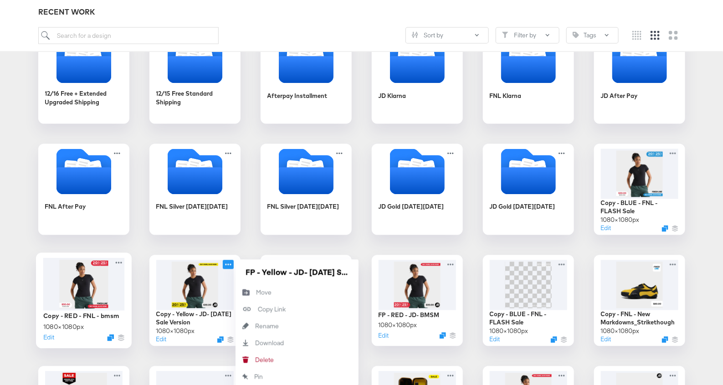
click at [89, 294] on div at bounding box center [84, 284] width 82 height 53
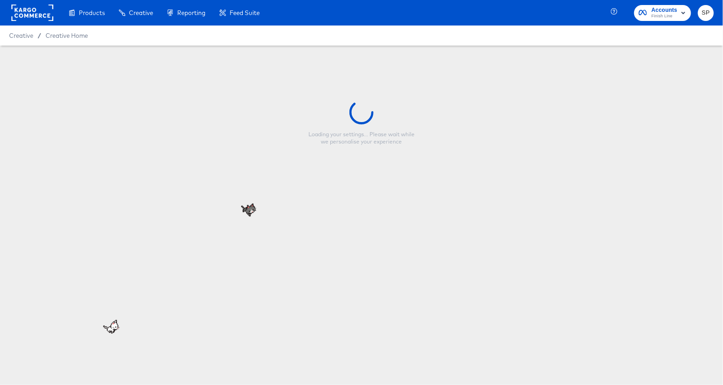
type input "Copy - RED - FNL - bmsm"
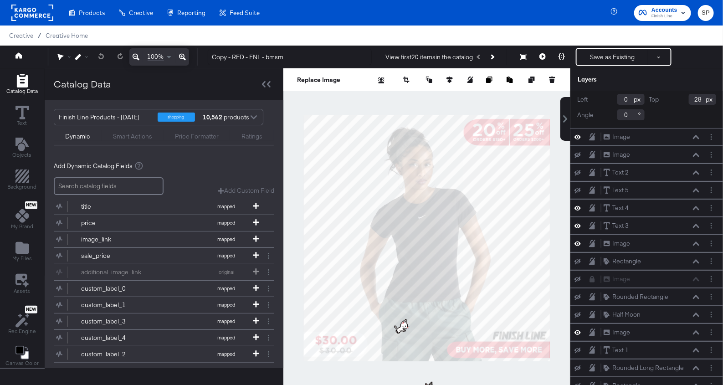
scroll to position [121, 0]
click at [580, 203] on icon at bounding box center [578, 207] width 6 height 8
click at [701, 221] on div "Text 3 Text 3" at bounding box center [654, 225] width 102 height 10
click at [698, 220] on div "Text 3 Text 3" at bounding box center [651, 225] width 97 height 10
click at [698, 222] on icon at bounding box center [696, 224] width 6 height 5
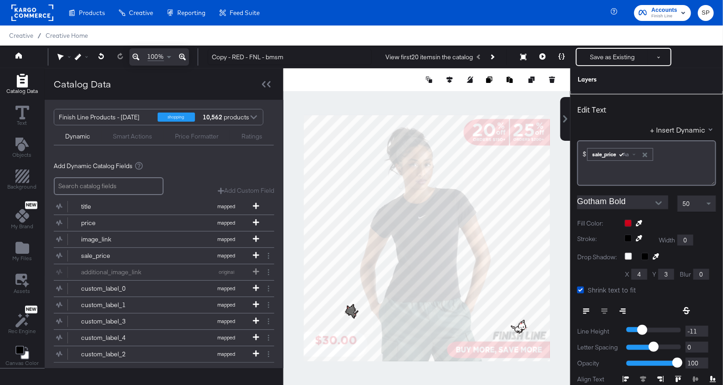
scroll to position [9, 0]
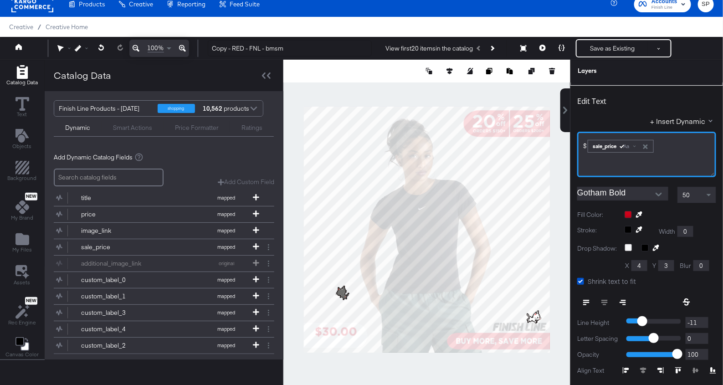
click at [659, 146] on div "$﻿ ﻿ sale_price Aa ﻿" at bounding box center [646, 145] width 127 height 15
click at [657, 139] on div "$﻿" at bounding box center [646, 142] width 127 height 9
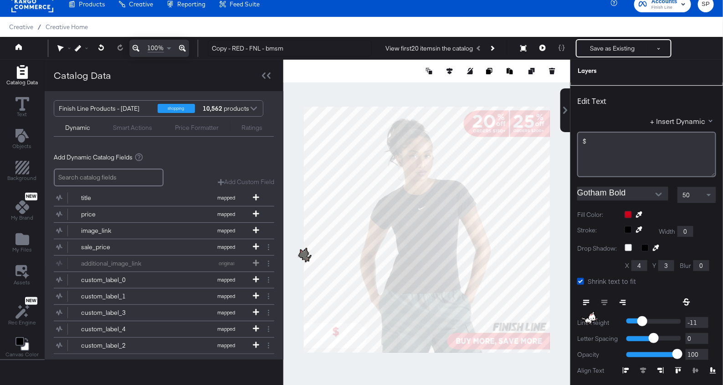
click at [684, 112] on div "Edit Text + Insert Dynamic $﻿" at bounding box center [646, 133] width 139 height 88
click at [685, 123] on div "+ Insert Dynamic" at bounding box center [646, 122] width 139 height 13
click at [683, 119] on button "+ Insert Dynamic" at bounding box center [683, 121] width 66 height 10
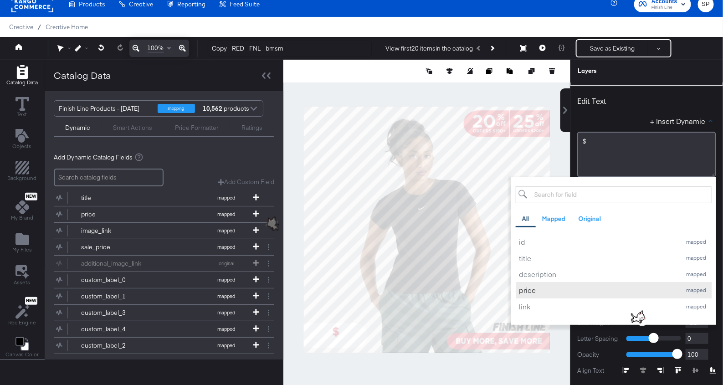
click at [540, 291] on div "price" at bounding box center [598, 290] width 158 height 10
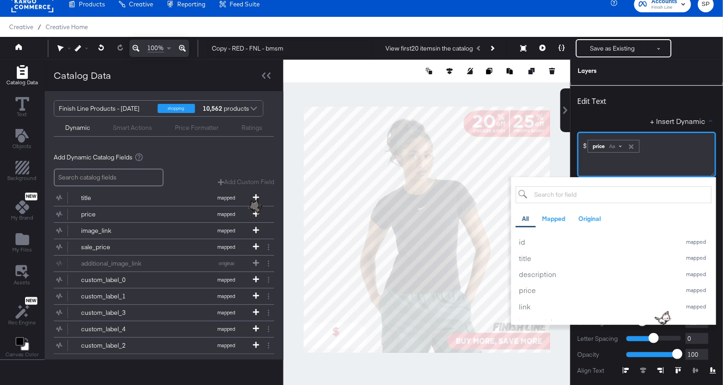
click at [621, 144] on span at bounding box center [620, 145] width 3 height 3
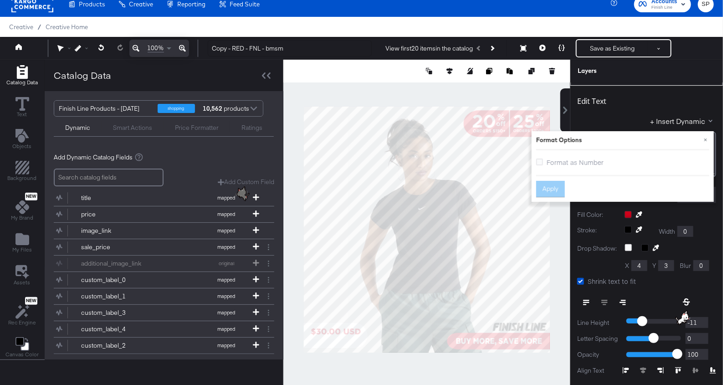
click at [560, 158] on span "Format as Number" at bounding box center [575, 162] width 57 height 9
click at [0, 0] on input "Format as Number" at bounding box center [0, 0] width 0 height 0
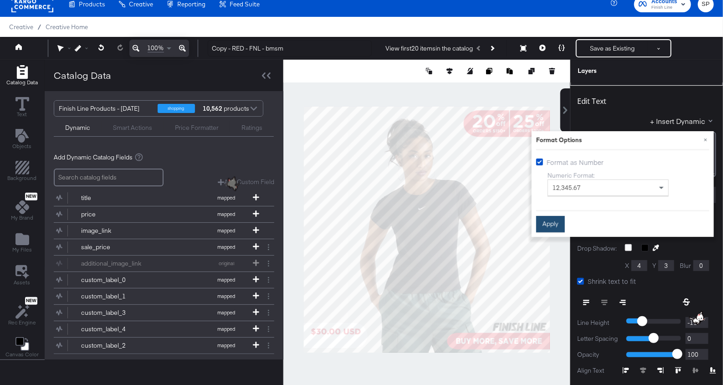
click at [554, 216] on button "Apply" at bounding box center [550, 224] width 29 height 16
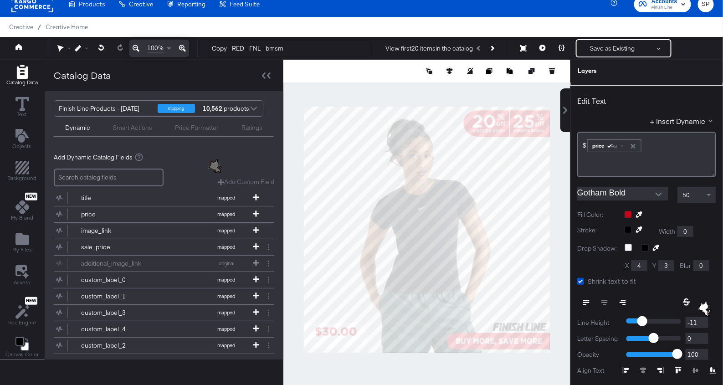
click at [626, 211] on div at bounding box center [671, 214] width 92 height 7
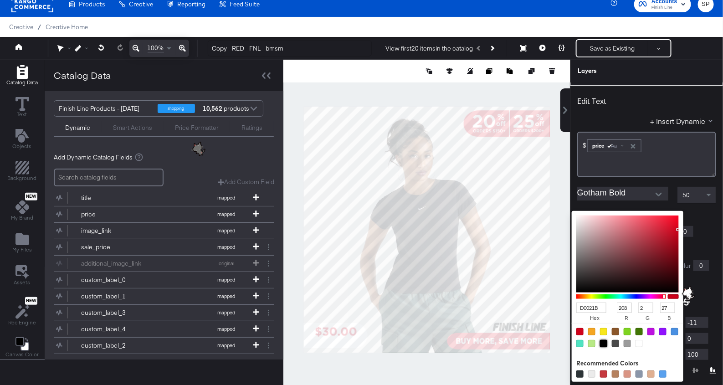
click at [603, 340] on div at bounding box center [603, 343] width 7 height 7
type input "000000"
type input "0"
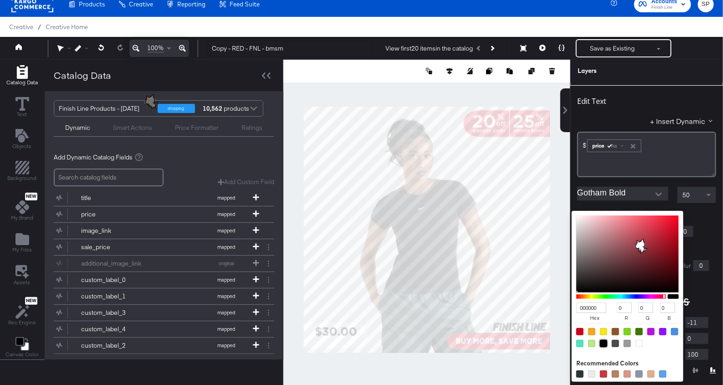
scroll to position [0, 0]
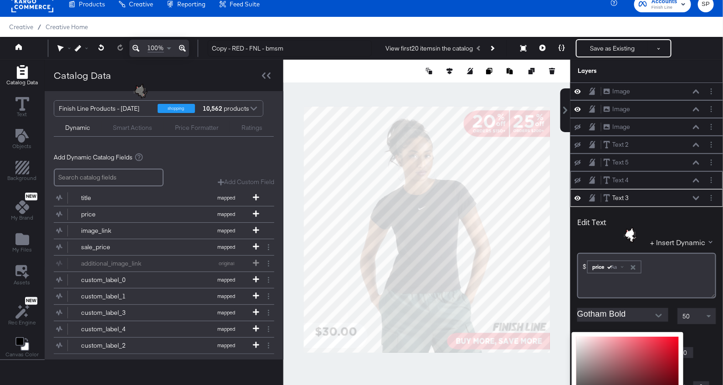
click at [697, 196] on icon at bounding box center [696, 198] width 6 height 5
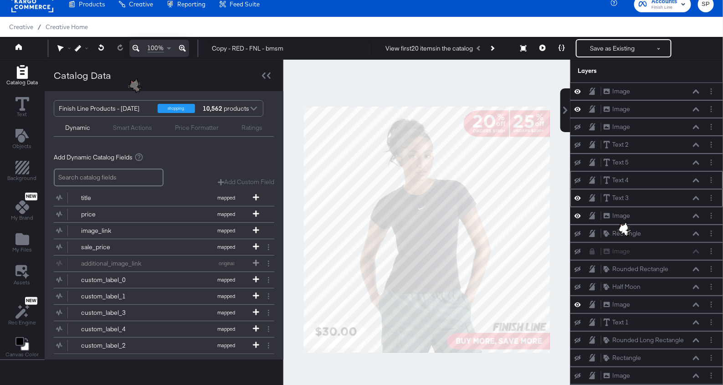
click at [697, 196] on icon at bounding box center [696, 198] width 6 height 5
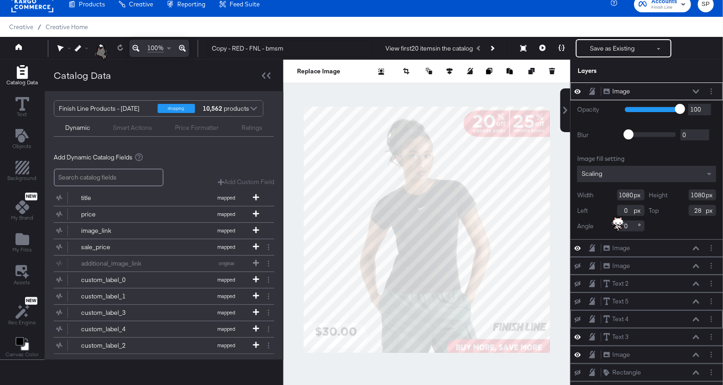
type input "56"
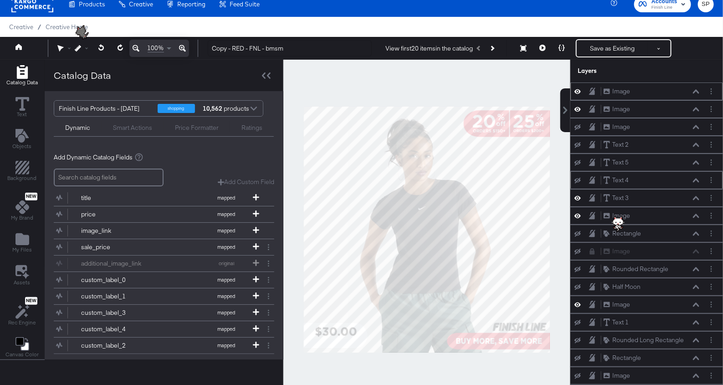
click at [590, 87] on icon at bounding box center [592, 91] width 6 height 8
click at [590, 107] on icon at bounding box center [592, 109] width 6 height 8
click at [591, 124] on icon at bounding box center [592, 125] width 4 height 5
click at [593, 145] on icon at bounding box center [592, 144] width 6 height 7
click at [593, 162] on icon at bounding box center [592, 162] width 6 height 7
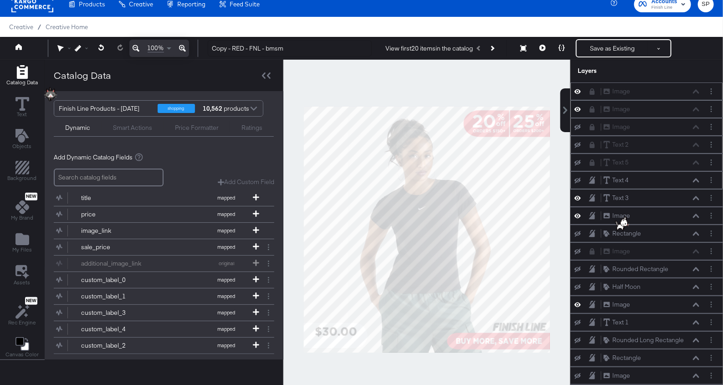
click at [593, 178] on icon at bounding box center [592, 179] width 6 height 7
click at [696, 197] on icon at bounding box center [696, 198] width 6 height 5
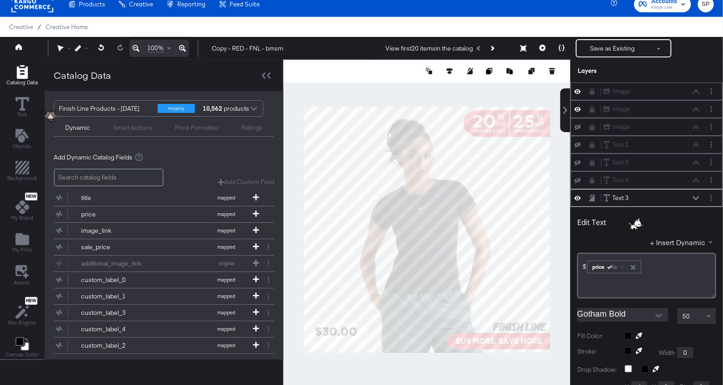
scroll to position [104, 0]
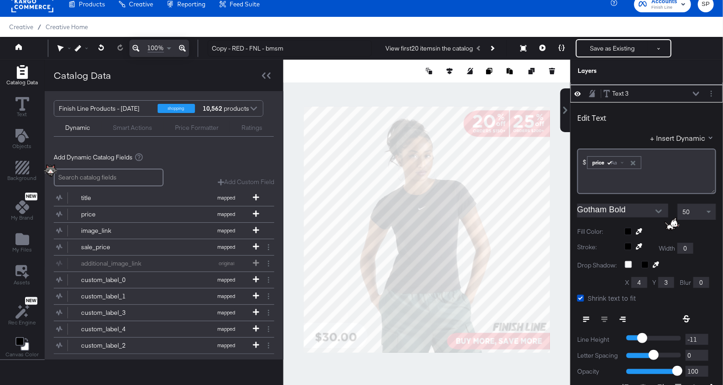
type input "966"
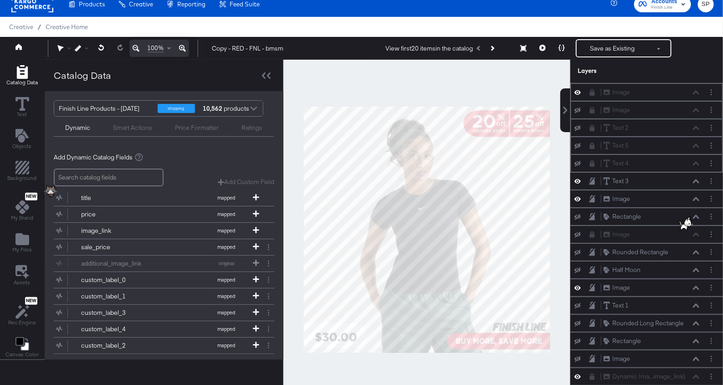
scroll to position [10, 0]
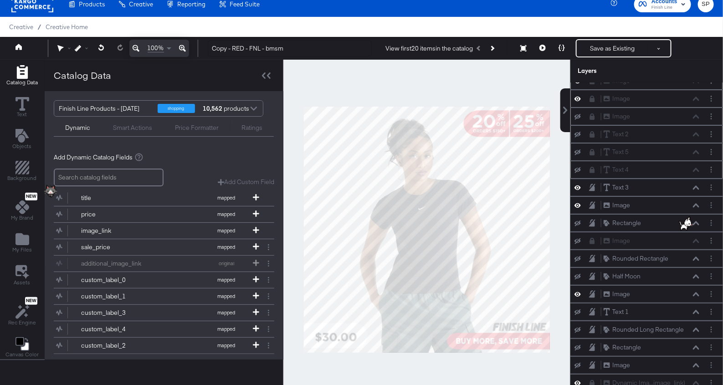
click at [560, 304] on div at bounding box center [426, 230] width 287 height 340
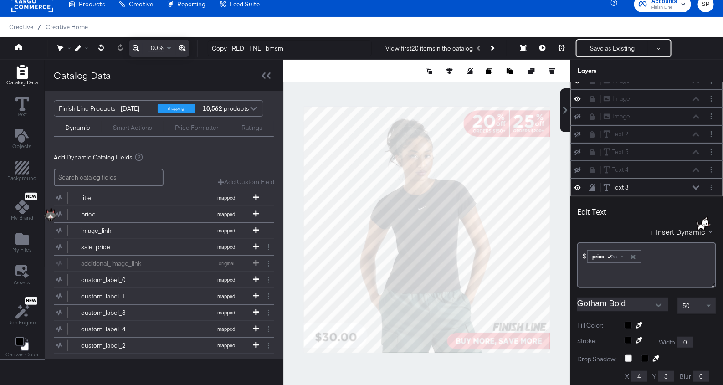
scroll to position [104, 0]
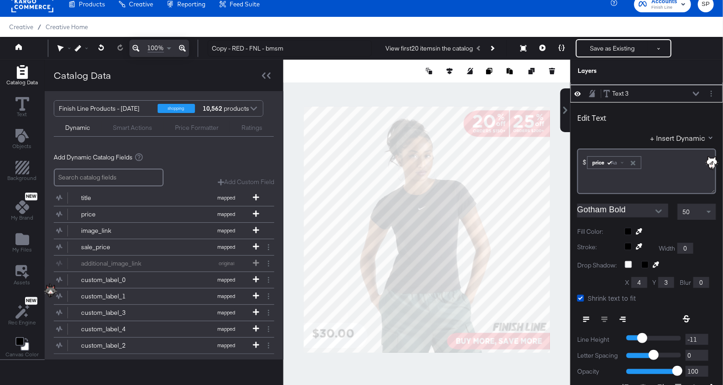
type input "20"
type input "950"
type input "22"
type input "966"
type input "212"
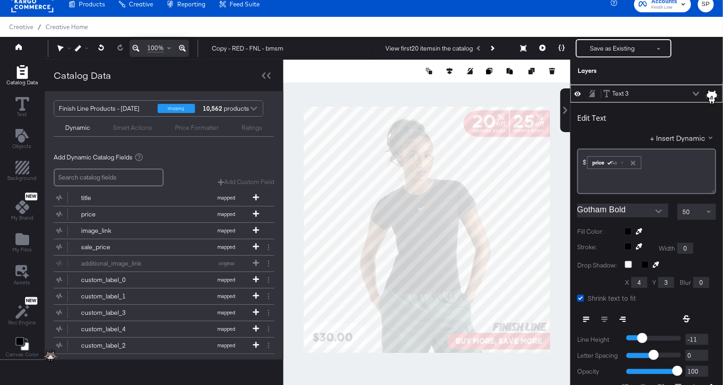
type input "95"
type input "967"
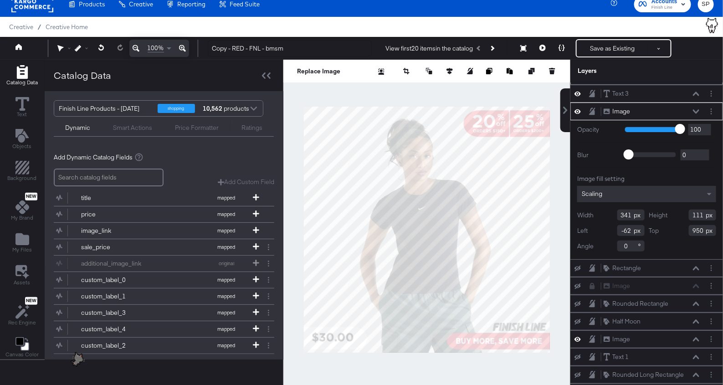
type input "100"
type input "967"
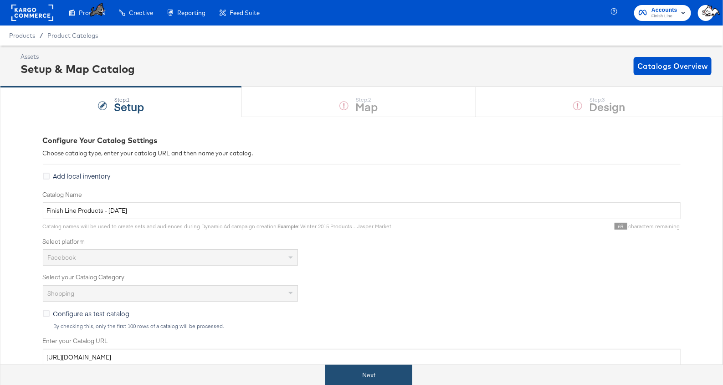
click at [329, 369] on button "Next" at bounding box center [368, 375] width 87 height 21
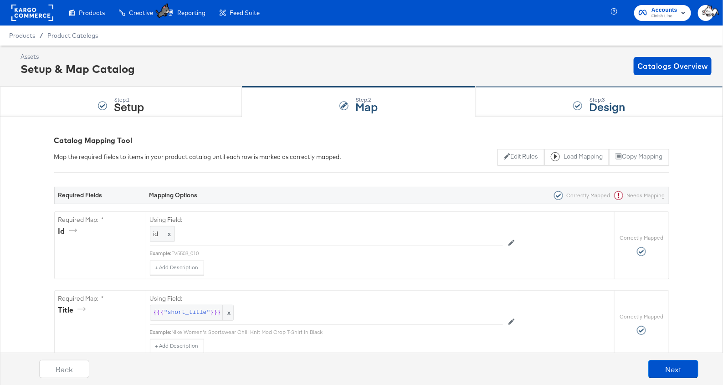
click at [513, 95] on div "Step: 3 Design" at bounding box center [599, 102] width 247 height 30
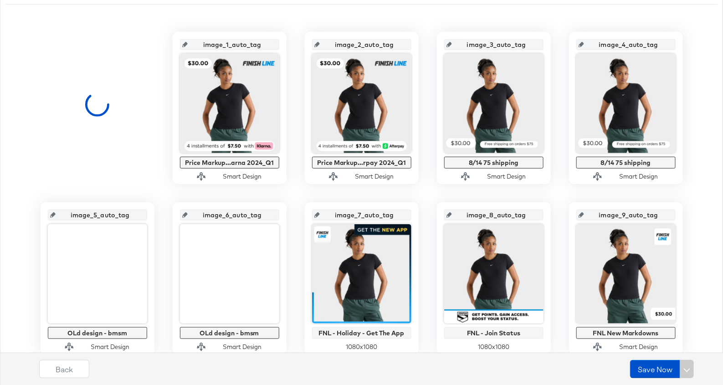
scroll to position [196, 0]
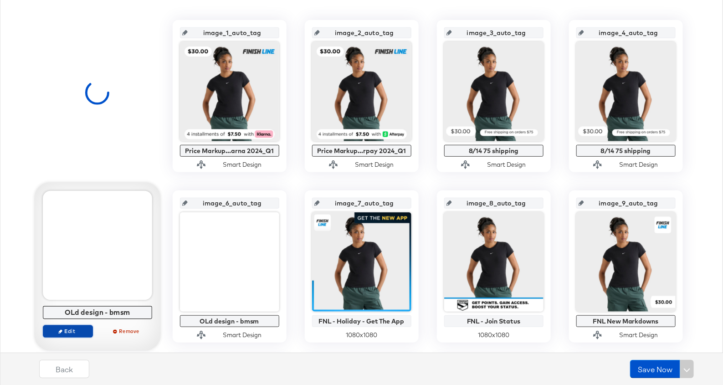
click at [71, 331] on span "Edit" at bounding box center [67, 331] width 42 height 7
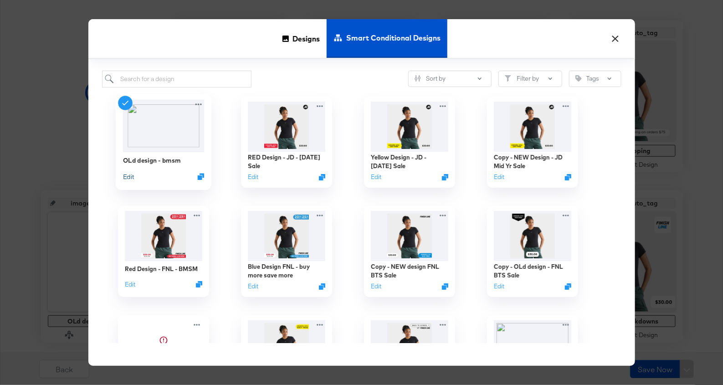
click at [130, 176] on button "Edit" at bounding box center [128, 176] width 11 height 9
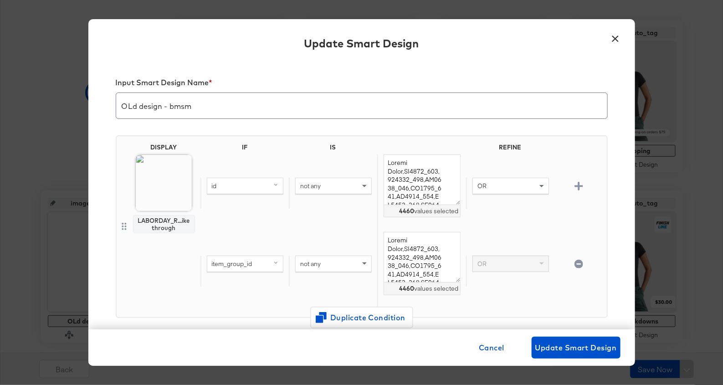
scroll to position [44, 0]
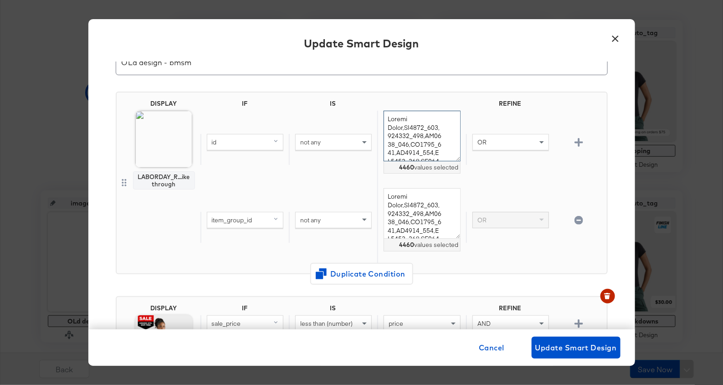
drag, startPoint x: 404, startPoint y: 126, endPoint x: 361, endPoint y: 97, distance: 51.8
click at [361, 97] on div "DISPLAY LABORDAY_R...ikethrough IF IS REFINE id not any 4460 values selected OR…" at bounding box center [362, 183] width 492 height 183
type textarea "FJ3460_012,555088_035,CT8532_106,CT8012_104,HV4794_011,CT8012_116,FV5029_003,FV…"
drag, startPoint x: 403, startPoint y: 206, endPoint x: 367, endPoint y: 162, distance: 56.4
click at [367, 162] on div "IF IS REFINE id not any 4459 values selected OR item_group_id not any 4460 valu…" at bounding box center [401, 183] width 403 height 166
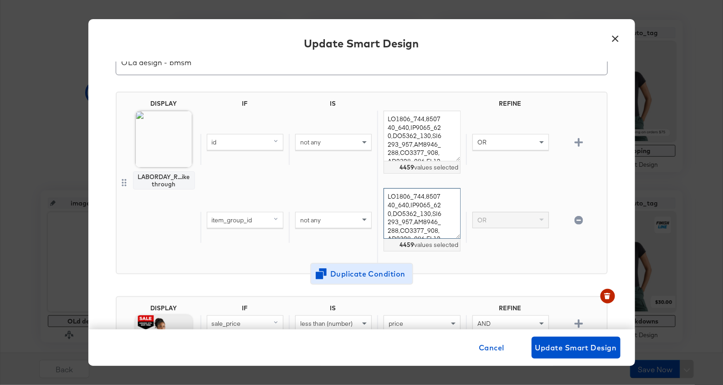
type textarea "FJ3460_012,555088_035,CT8532_106,CT8012_104,HV4794_011,CT8012_116,FV5029_003,FV…"
click at [377, 277] on span "Duplicate Condition" at bounding box center [362, 273] width 88 height 13
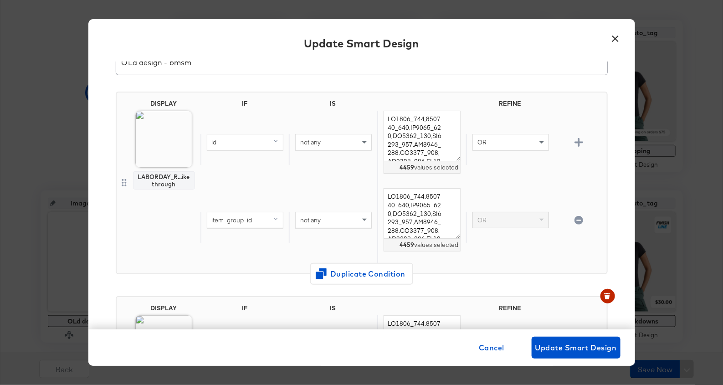
click at [575, 216] on icon "button" at bounding box center [579, 220] width 9 height 9
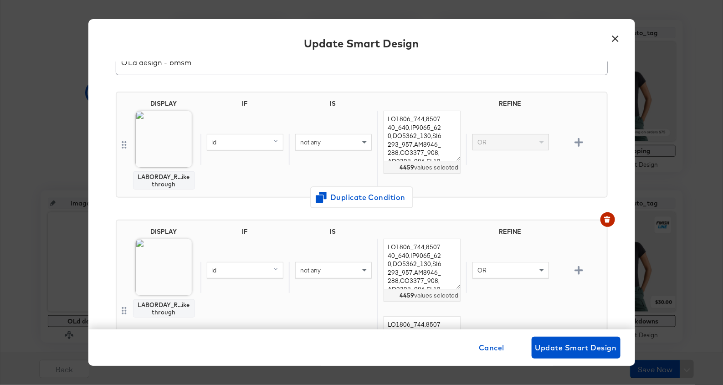
click at [513, 146] on div "OR" at bounding box center [511, 141] width 76 height 15
click at [579, 139] on icon "button" at bounding box center [579, 142] width 9 height 9
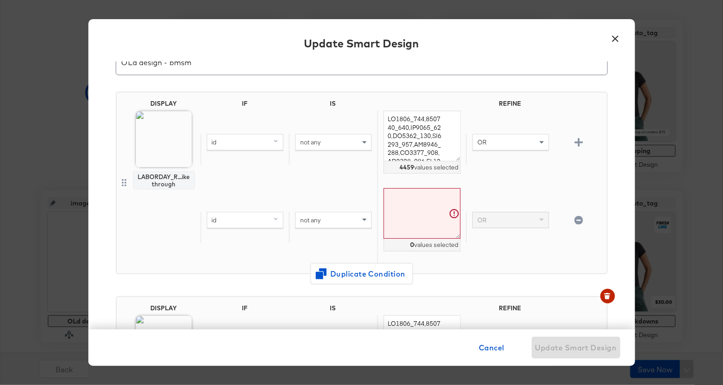
click at [512, 141] on div "OR" at bounding box center [511, 141] width 76 height 15
click at [269, 221] on div "id" at bounding box center [245, 219] width 76 height 15
type input "sale"
click at [263, 284] on div "sale_price mapped" at bounding box center [245, 283] width 70 height 9
click at [304, 219] on span "not any" at bounding box center [310, 220] width 21 height 8
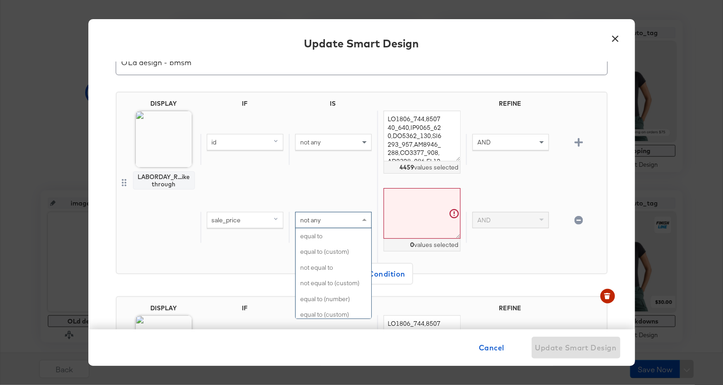
scroll to position [295, 0]
type input "n"
type input "kess"
click at [341, 224] on div "not any" at bounding box center [334, 219] width 76 height 15
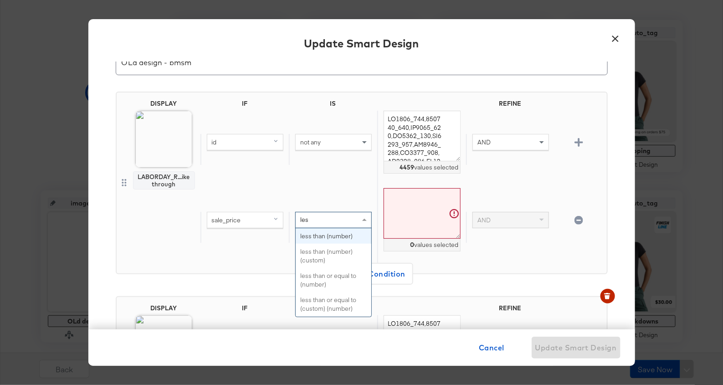
type input "less"
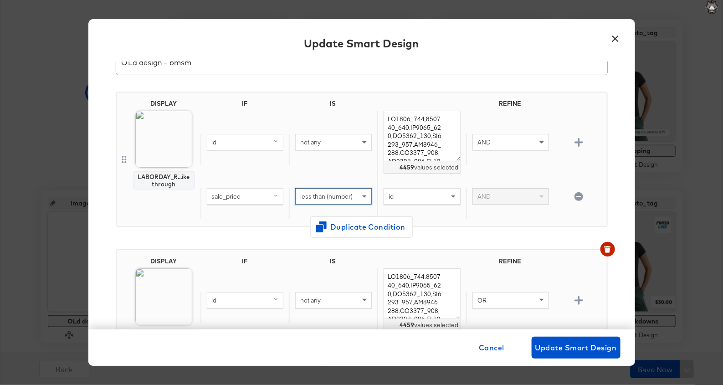
click at [406, 195] on div "id" at bounding box center [422, 196] width 76 height 15
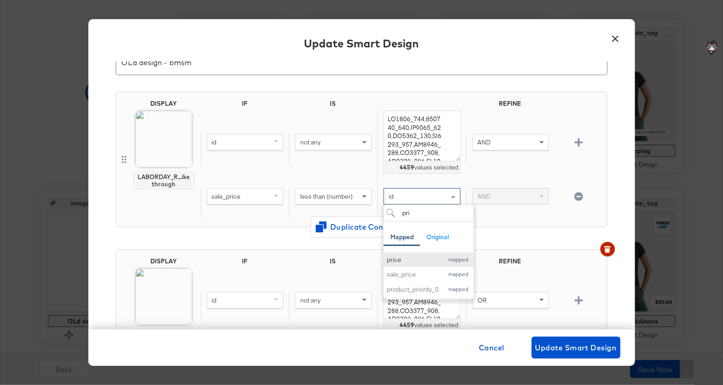
type input "pri"
click at [408, 258] on div "price" at bounding box center [413, 260] width 52 height 9
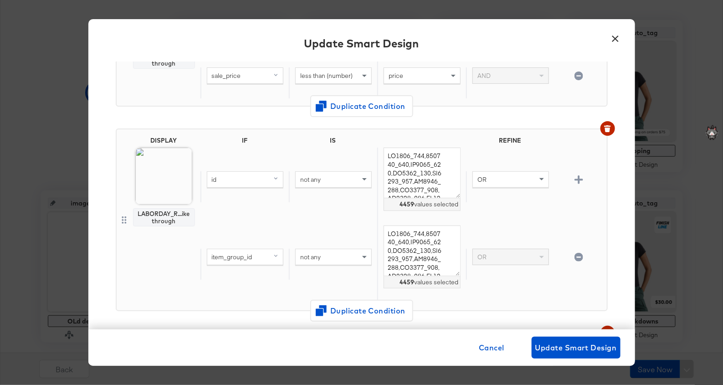
scroll to position [164, 0]
click at [606, 128] on icon "button" at bounding box center [607, 130] width 5 height 4
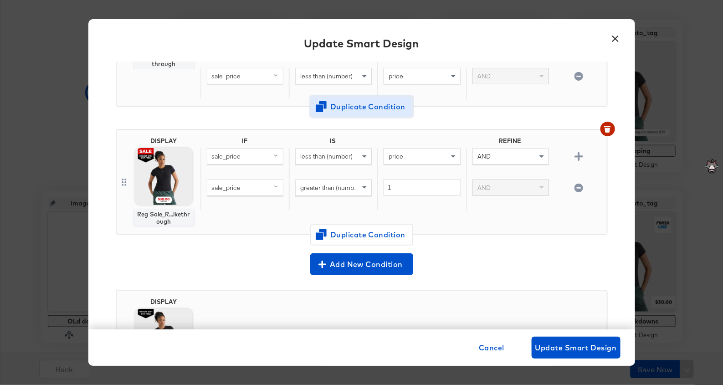
click at [383, 111] on span "Duplicate Condition" at bounding box center [362, 106] width 88 height 13
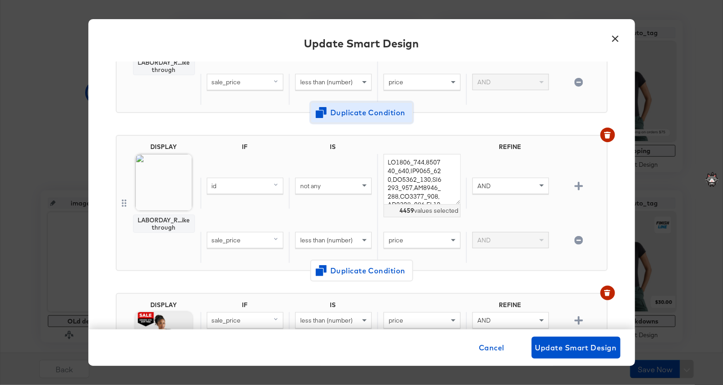
scroll to position [149, 0]
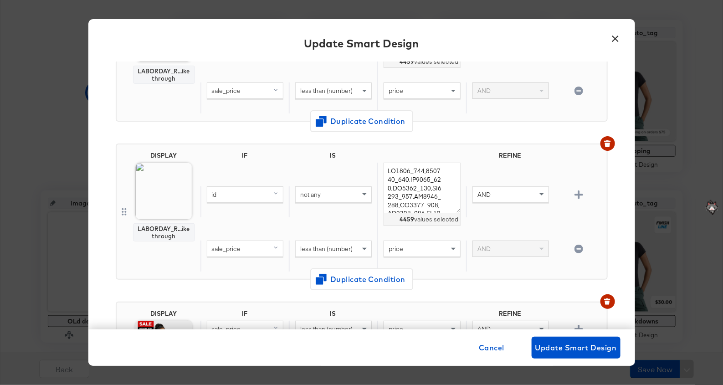
click at [576, 245] on icon "button" at bounding box center [579, 249] width 9 height 9
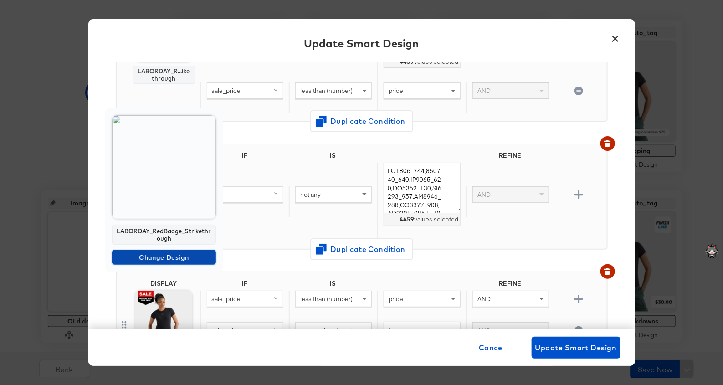
click at [159, 256] on span "Change Design" at bounding box center [164, 257] width 97 height 11
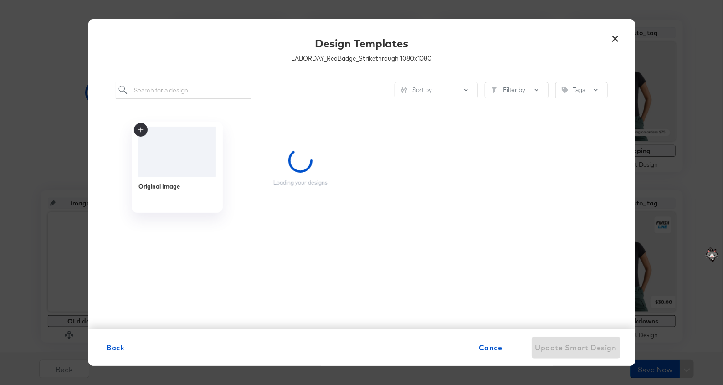
scroll to position [0, 0]
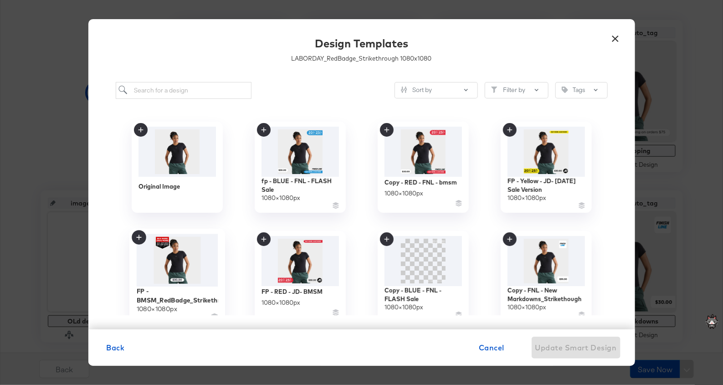
click at [166, 259] on img at bounding box center [177, 260] width 82 height 53
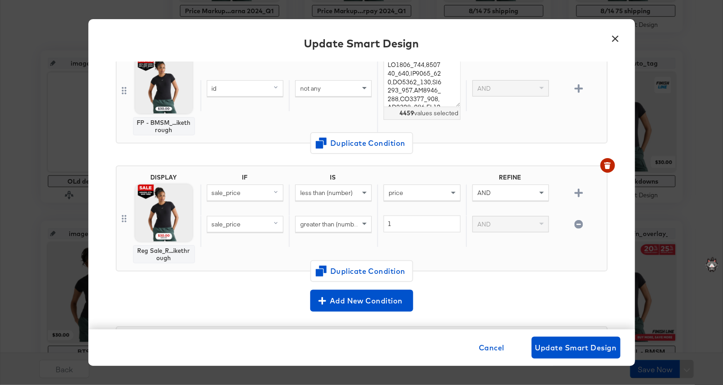
scroll to position [249, 0]
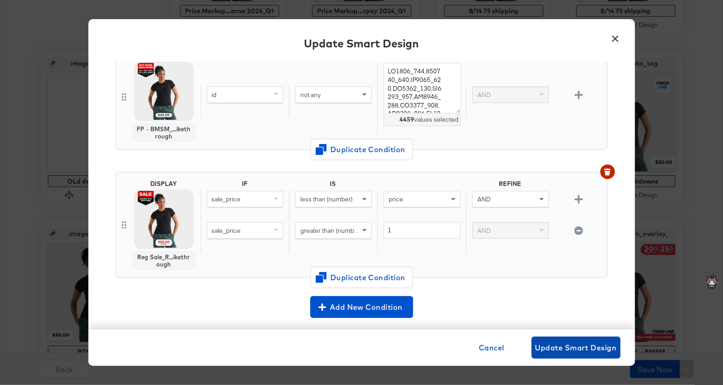
click at [559, 346] on span "Update Smart Design" at bounding box center [576, 347] width 82 height 13
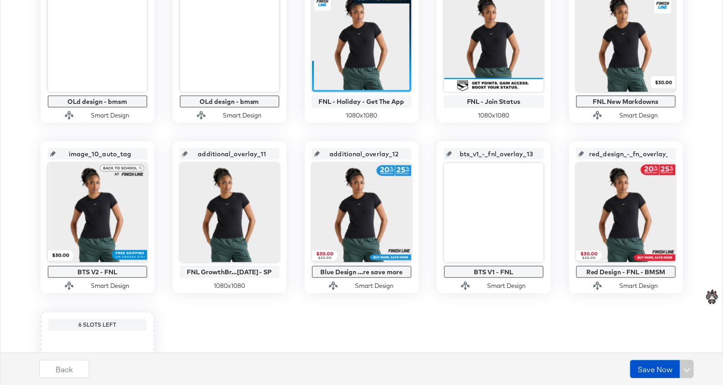
scroll to position [417, 0]
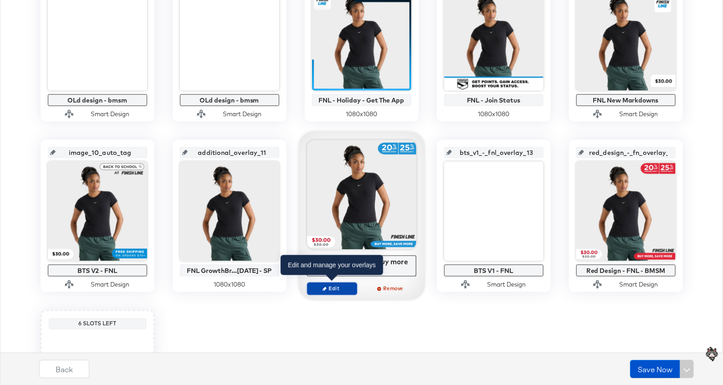
click at [341, 291] on button "Edit" at bounding box center [332, 288] width 50 height 13
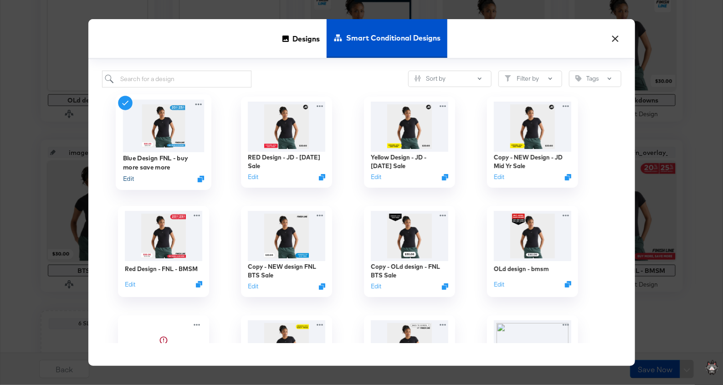
click at [132, 177] on button "Edit" at bounding box center [128, 179] width 11 height 9
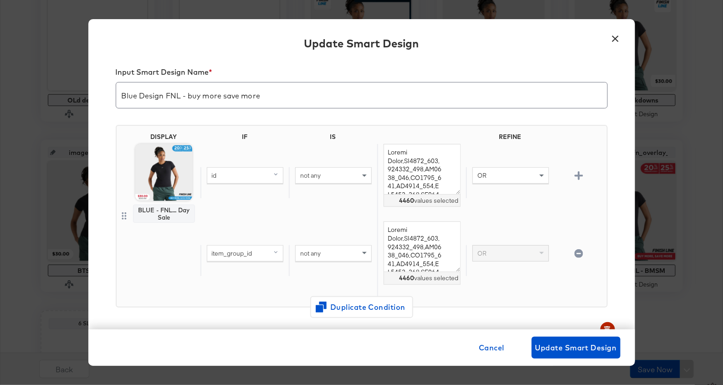
scroll to position [0, 0]
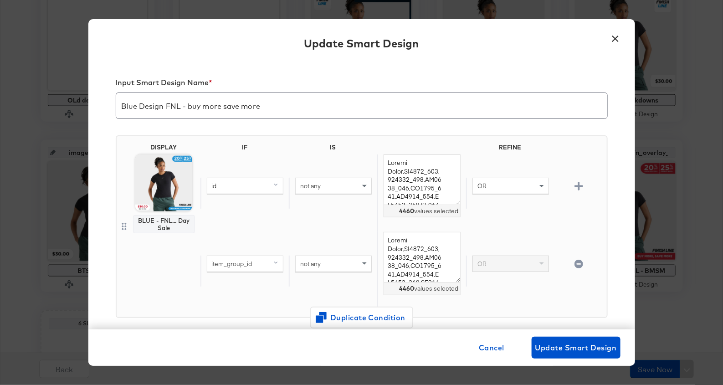
click at [576, 264] on icon "button" at bounding box center [579, 264] width 9 height 9
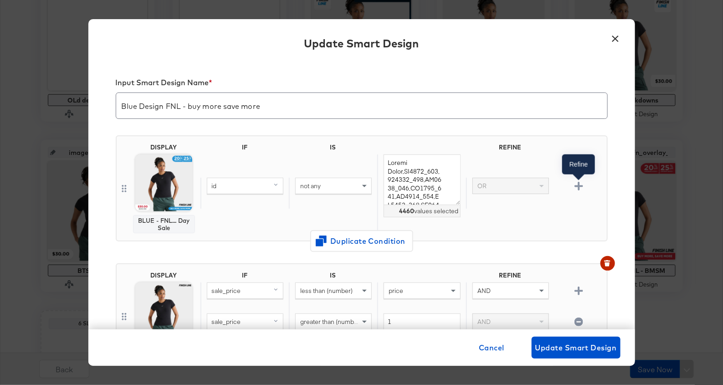
click at [578, 182] on icon "button" at bounding box center [579, 186] width 9 height 9
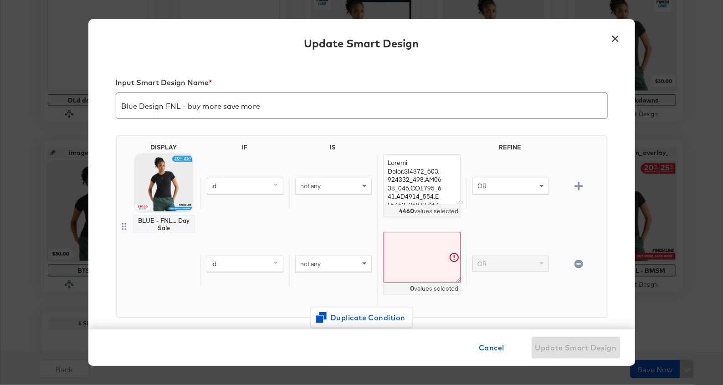
click at [522, 184] on div "OR" at bounding box center [511, 185] width 76 height 15
click at [254, 265] on div "id" at bounding box center [245, 263] width 76 height 15
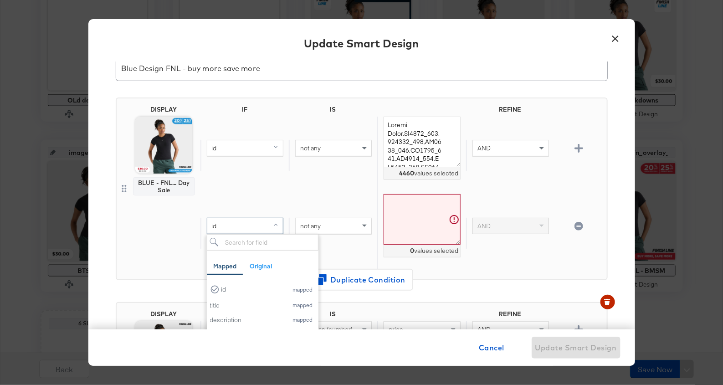
scroll to position [39, 0]
type input "p"
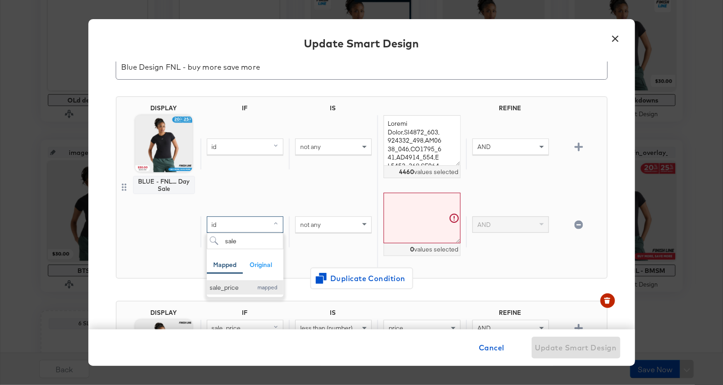
type input "sale"
click at [251, 285] on div "sale_price mapped" at bounding box center [245, 287] width 70 height 9
click at [317, 221] on span "not any" at bounding box center [310, 225] width 21 height 8
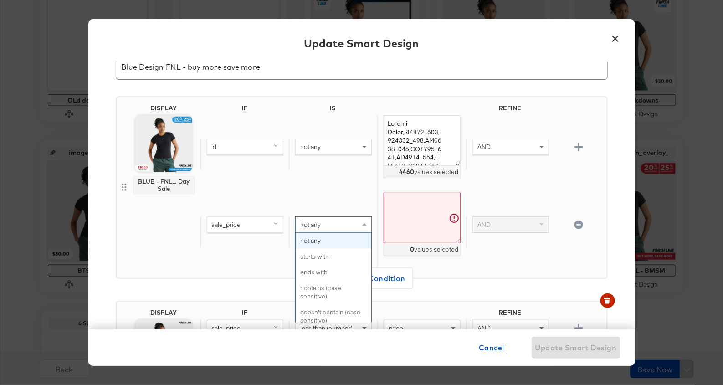
scroll to position [0, 0]
type input "less"
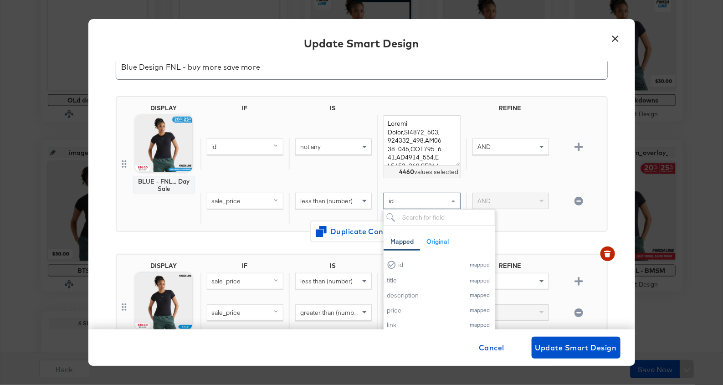
click at [416, 201] on div "id" at bounding box center [422, 200] width 76 height 15
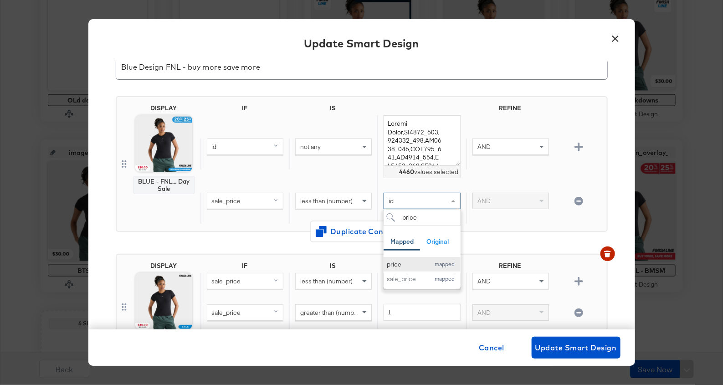
type input "price"
click at [406, 263] on div "price" at bounding box center [406, 264] width 38 height 9
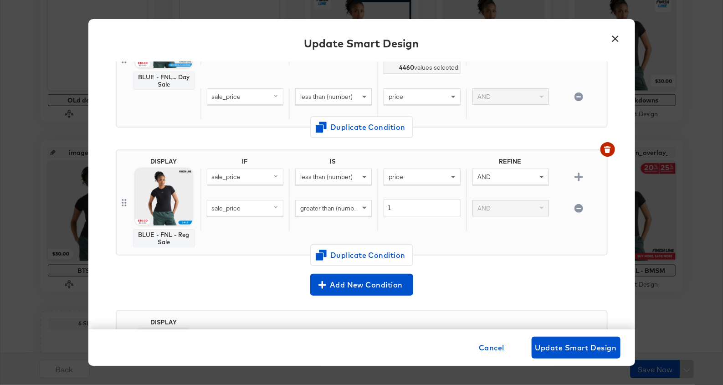
scroll to position [42, 0]
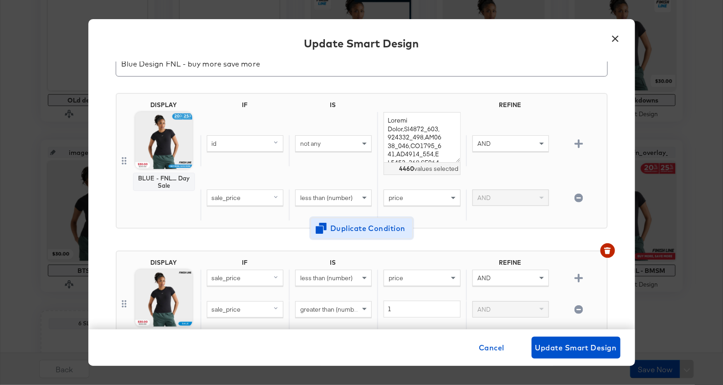
click at [388, 225] on span "Duplicate Condition" at bounding box center [362, 228] width 88 height 13
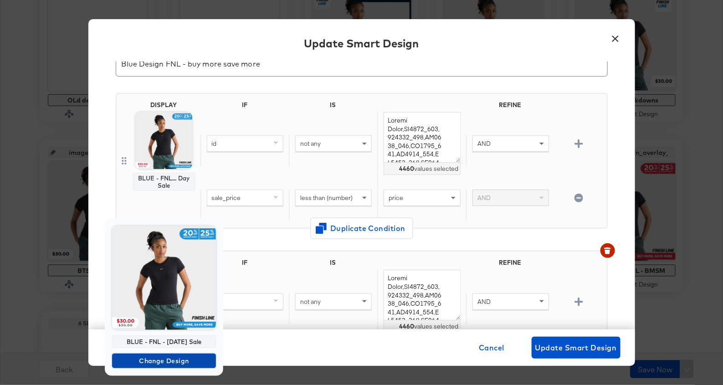
click at [174, 363] on span "Change Design" at bounding box center [164, 360] width 97 height 11
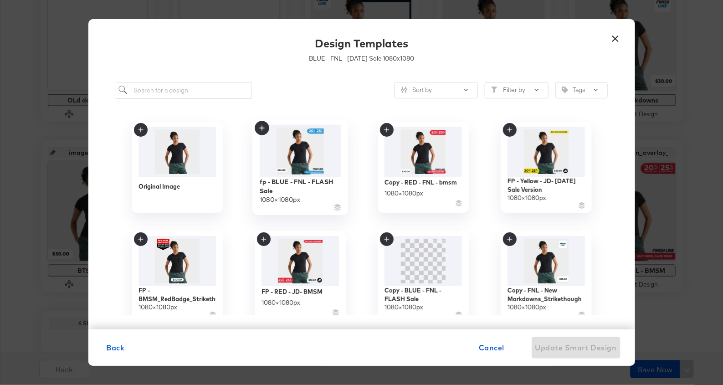
click at [316, 145] on img at bounding box center [300, 150] width 82 height 52
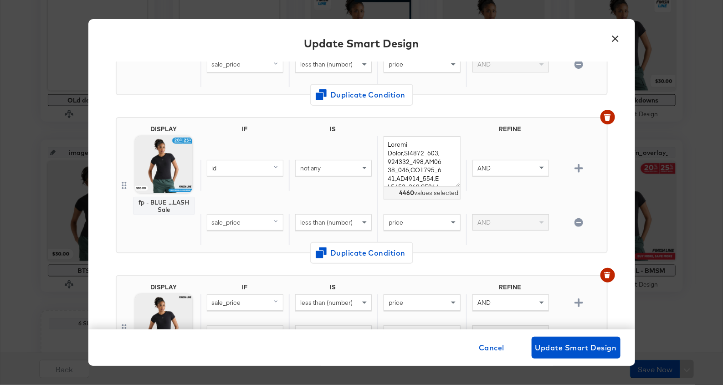
scroll to position [176, 0]
click at [581, 219] on icon "button" at bounding box center [579, 222] width 9 height 9
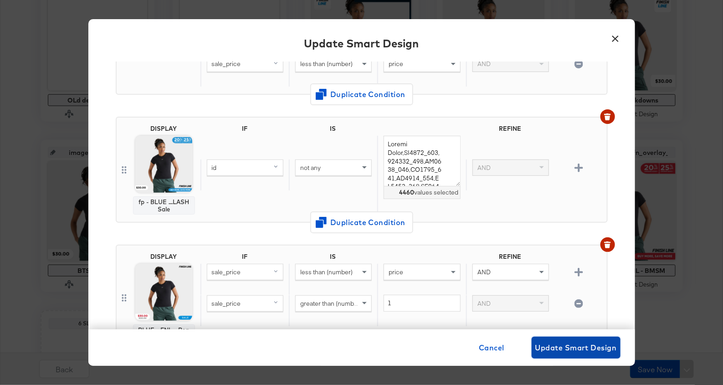
click at [542, 352] on span "Update Smart Design" at bounding box center [576, 347] width 82 height 13
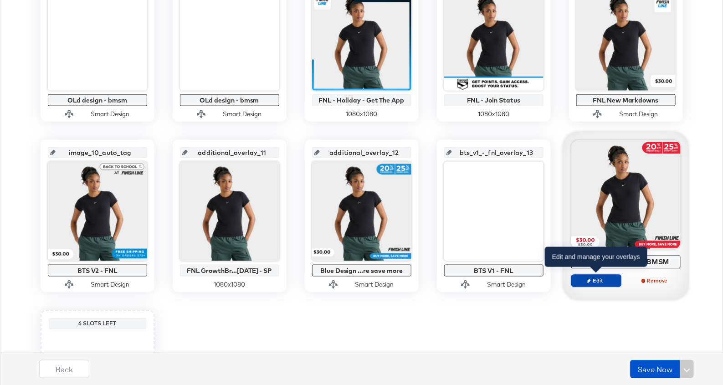
click at [593, 281] on span "Edit" at bounding box center [596, 280] width 42 height 7
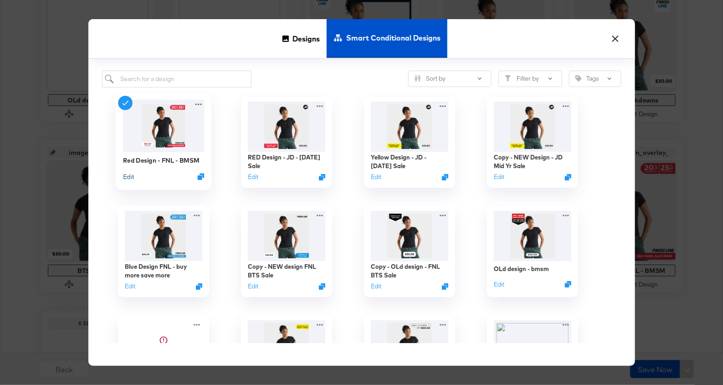
click at [126, 174] on button "Edit" at bounding box center [128, 176] width 11 height 9
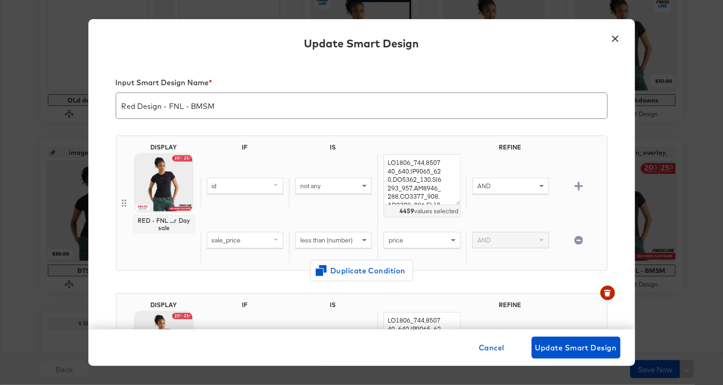
click at [581, 241] on icon "button" at bounding box center [579, 240] width 9 height 9
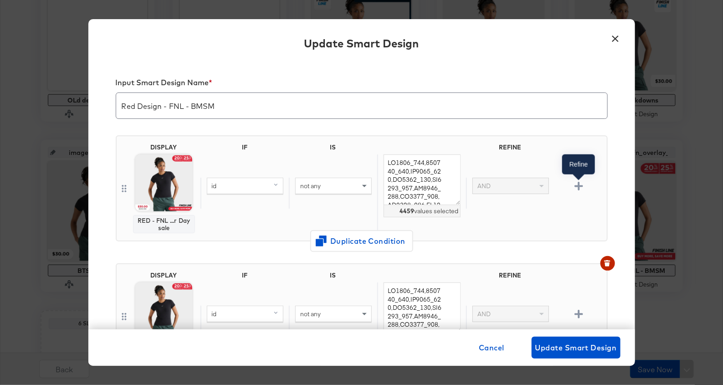
click at [574, 187] on button "button" at bounding box center [579, 186] width 16 height 9
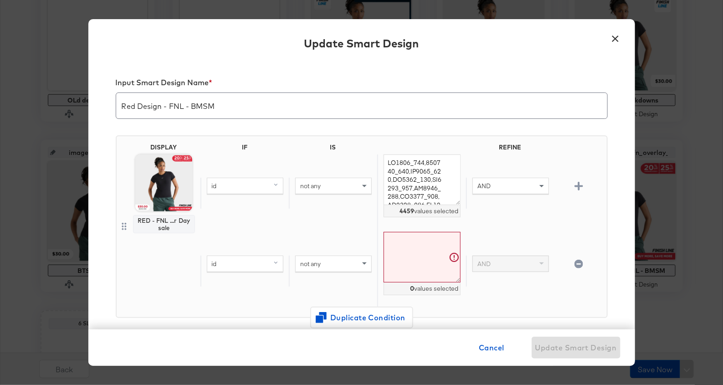
click at [257, 265] on div "id" at bounding box center [245, 263] width 76 height 15
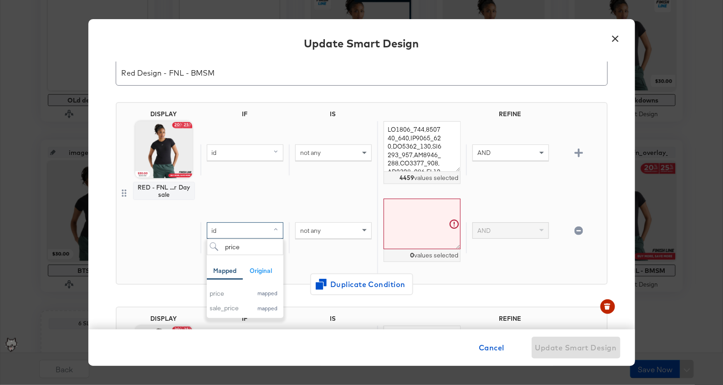
scroll to position [52, 0]
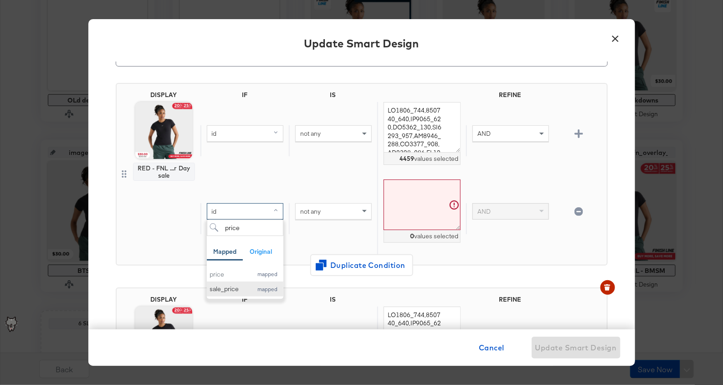
type input "price"
click at [238, 285] on div "sale_price" at bounding box center [229, 289] width 38 height 9
click at [307, 219] on div "not any" at bounding box center [333, 218] width 88 height 31
click at [308, 213] on span "not any" at bounding box center [310, 211] width 21 height 8
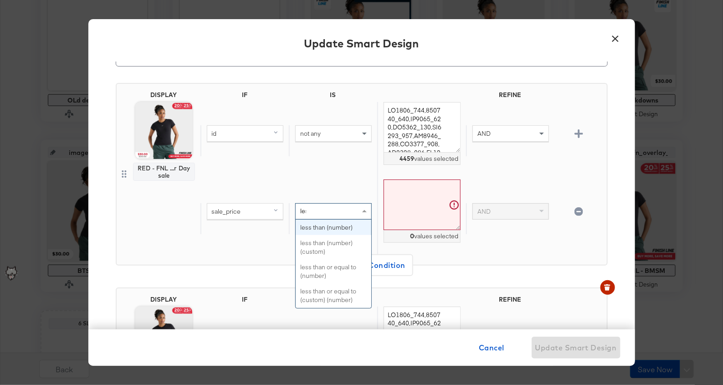
scroll to position [0, 0]
type input "less"
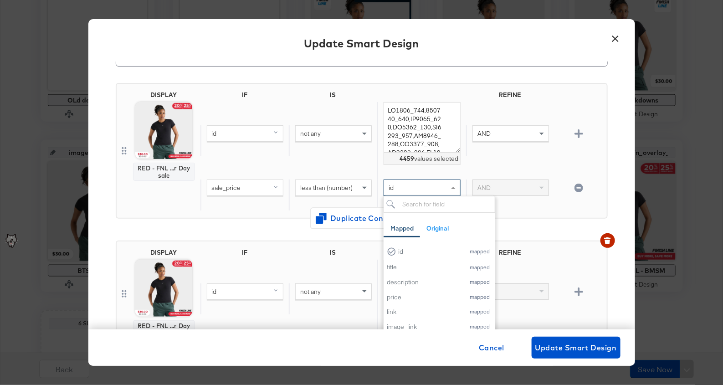
click at [395, 190] on div "id" at bounding box center [422, 187] width 76 height 15
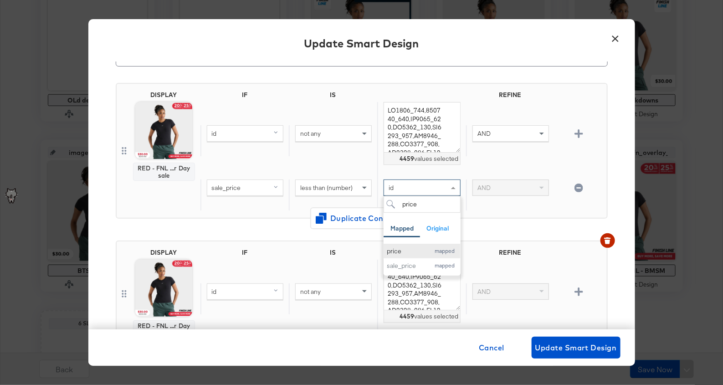
type input "price"
click at [395, 249] on div "price" at bounding box center [406, 251] width 38 height 9
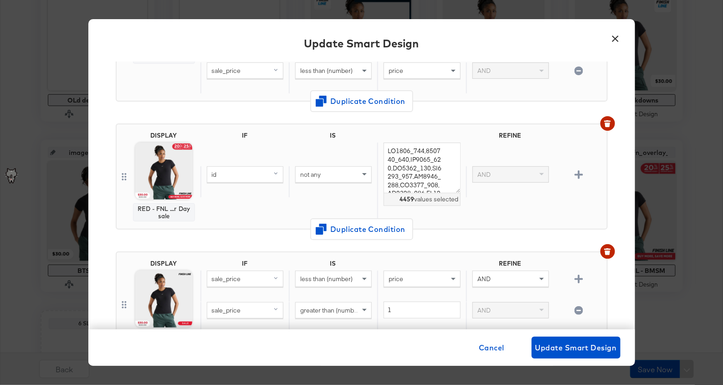
scroll to position [173, 0]
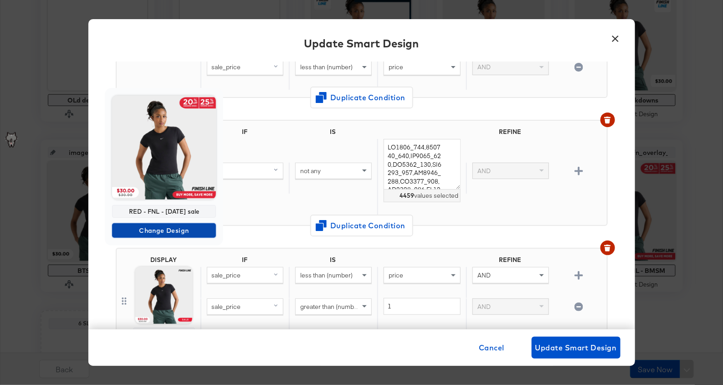
click at [172, 226] on span "Change Design" at bounding box center [164, 230] width 97 height 11
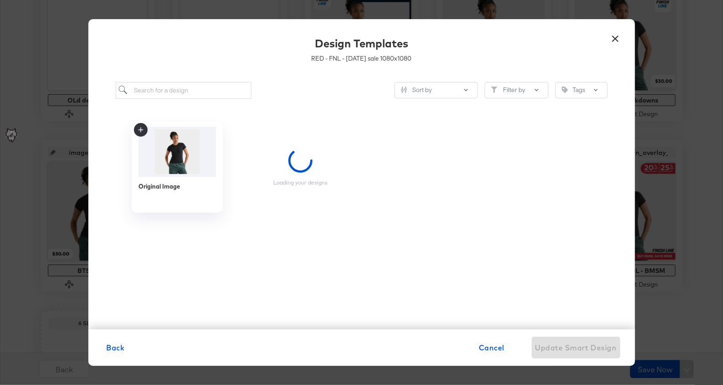
scroll to position [0, 0]
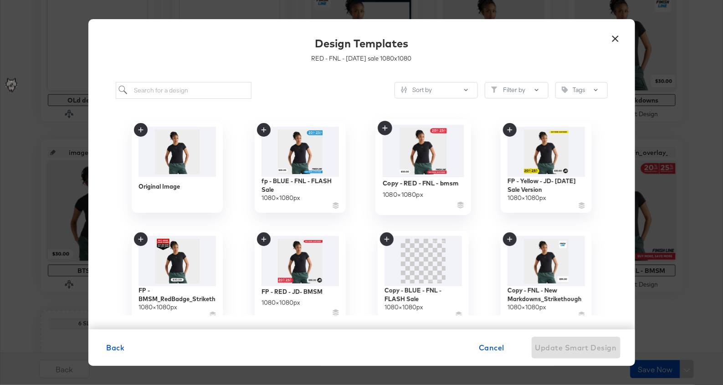
click at [415, 173] on img at bounding box center [423, 150] width 82 height 52
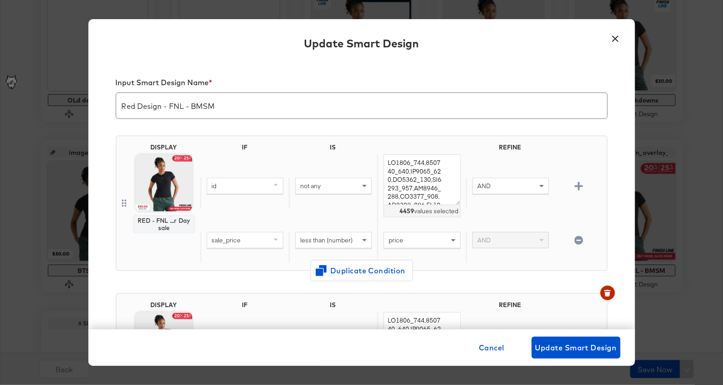
scroll to position [173, 0]
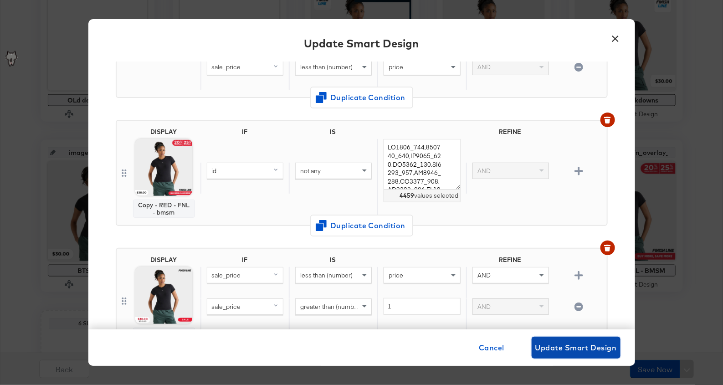
click at [546, 339] on button "Update Smart Design" at bounding box center [576, 348] width 89 height 22
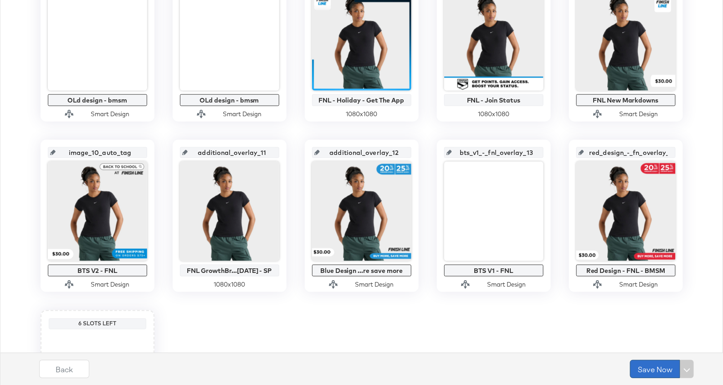
click at [655, 371] on button "Save Now" at bounding box center [655, 369] width 50 height 18
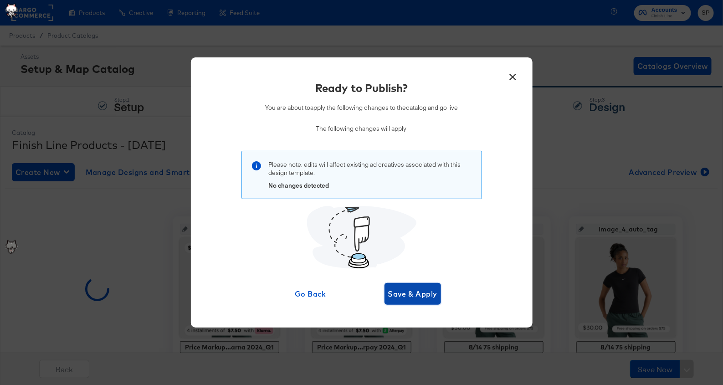
click at [399, 291] on span "Save & Apply" at bounding box center [413, 293] width 50 height 13
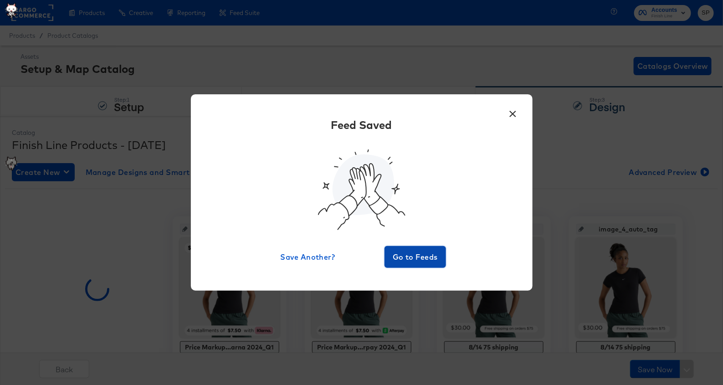
click at [427, 252] on span "Go to Feeds" at bounding box center [415, 257] width 55 height 13
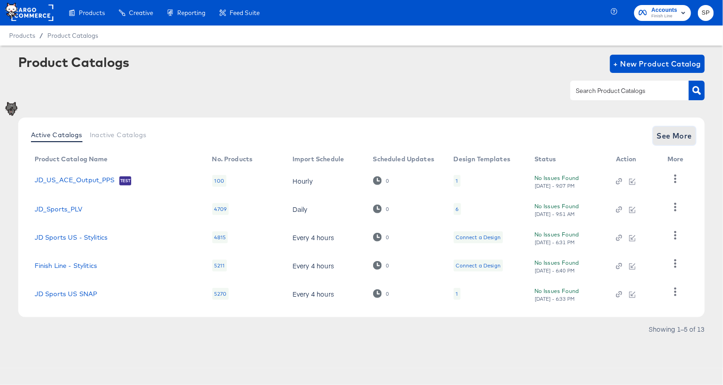
click at [658, 137] on span "See More" at bounding box center [675, 135] width 36 height 13
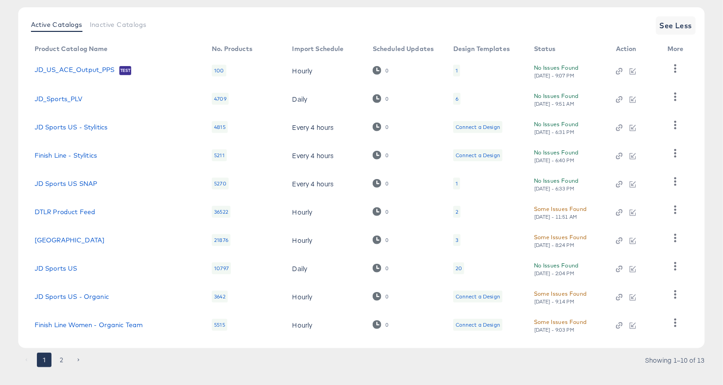
scroll to position [114, 0]
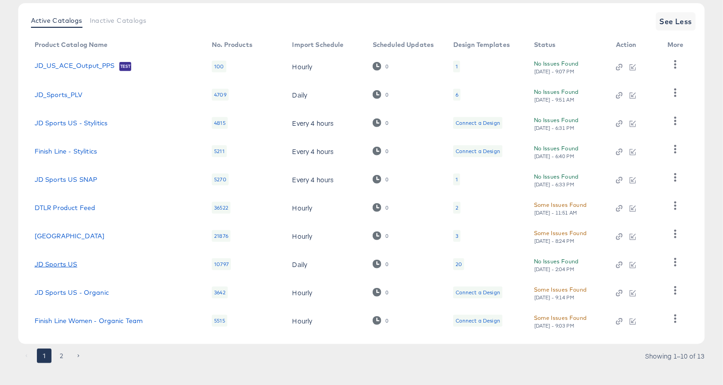
click at [53, 263] on link "JD Sports US" at bounding box center [56, 264] width 43 height 7
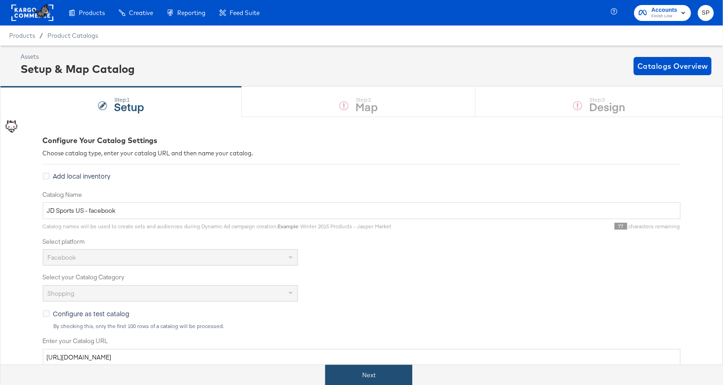
click at [363, 374] on button "Next" at bounding box center [368, 375] width 87 height 21
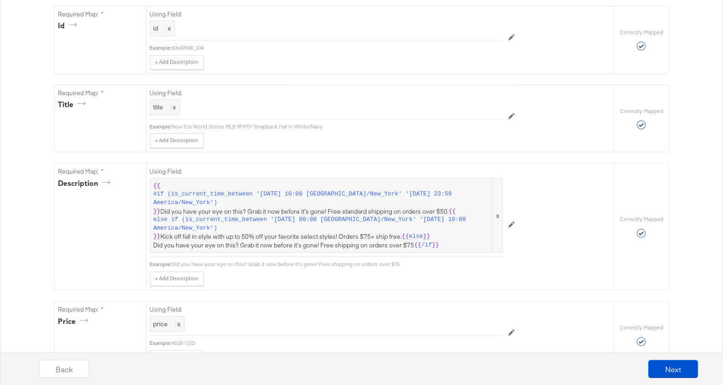
scroll to position [272, 0]
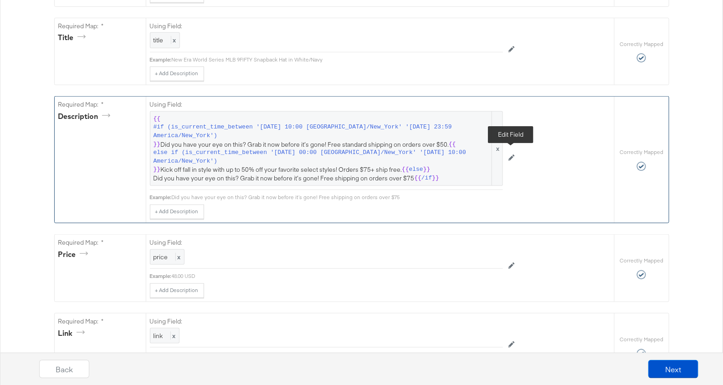
click at [507, 154] on button at bounding box center [511, 158] width 17 height 15
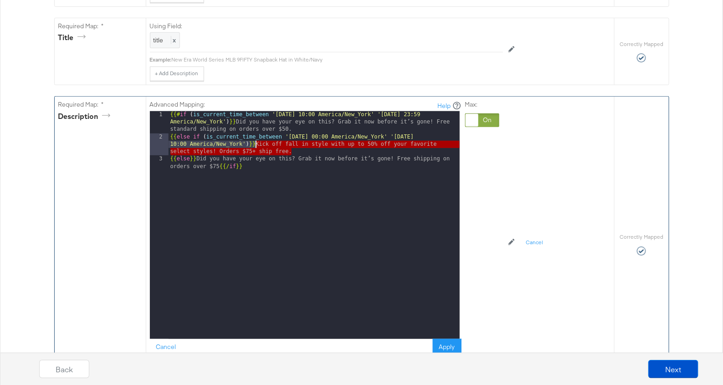
drag, startPoint x: 293, startPoint y: 149, endPoint x: 257, endPoint y: 144, distance: 37.3
click at [257, 144] on div "{{# if ( is_current_time_between '2024-12-15 10:00 America/New_York' '2024-12-1…" at bounding box center [314, 243] width 291 height 265
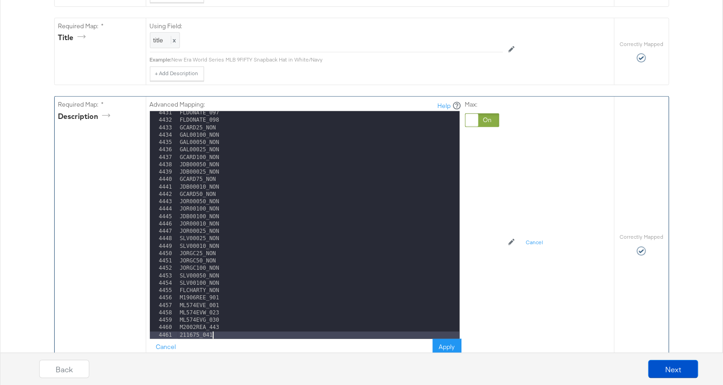
scroll to position [14702, 0]
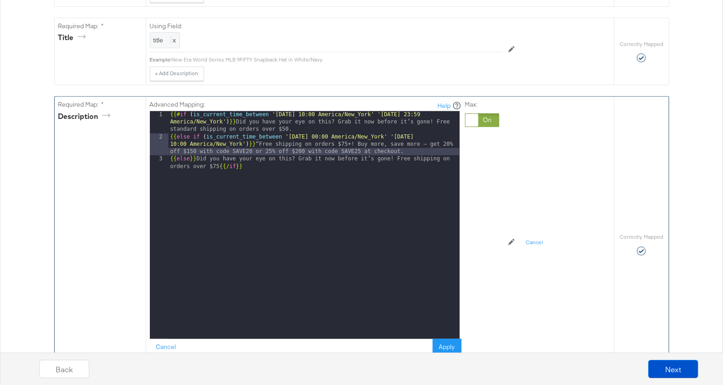
click at [258, 141] on div "{{# if ( is_current_time_between '2024-12-15 10:00 America/New_York' '2024-12-1…" at bounding box center [314, 243] width 291 height 265
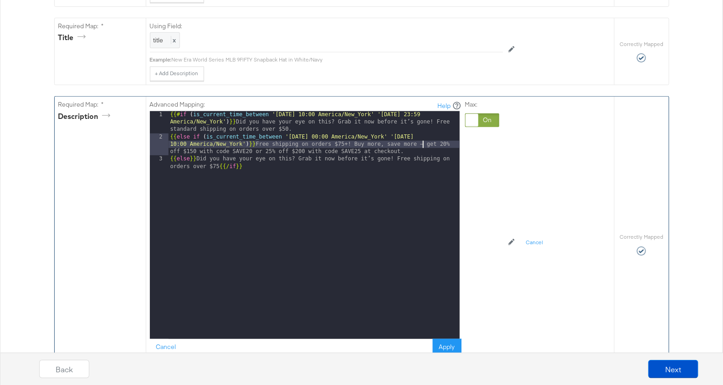
click at [422, 141] on div "{{# if ( is_current_time_between '2024-12-15 10:00 America/New_York' '2024-12-1…" at bounding box center [314, 243] width 291 height 265
drag, startPoint x: 426, startPoint y: 141, endPoint x: 417, endPoint y: 142, distance: 9.7
click at [417, 142] on div "{{# if ( is_current_time_between '2024-12-15 10:00 America/New_York' '2024-12-1…" at bounding box center [314, 243] width 291 height 265
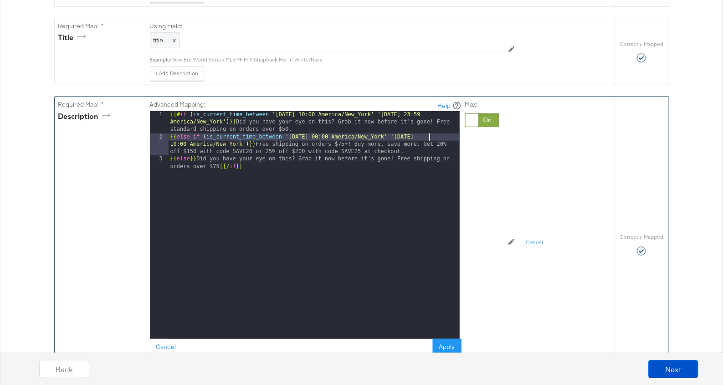
click at [428, 134] on div "{{# if ( is_current_time_between '2024-12-15 10:00 America/New_York' '2024-12-1…" at bounding box center [314, 243] width 291 height 265
click at [447, 339] on button "Apply" at bounding box center [447, 347] width 29 height 16
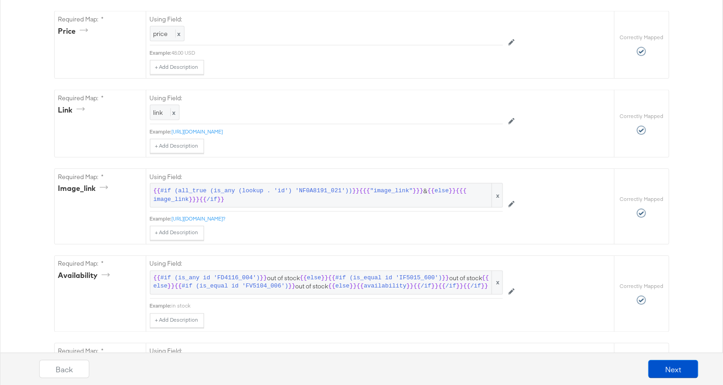
scroll to position [515, 0]
click at [664, 363] on button "Next" at bounding box center [673, 369] width 50 height 18
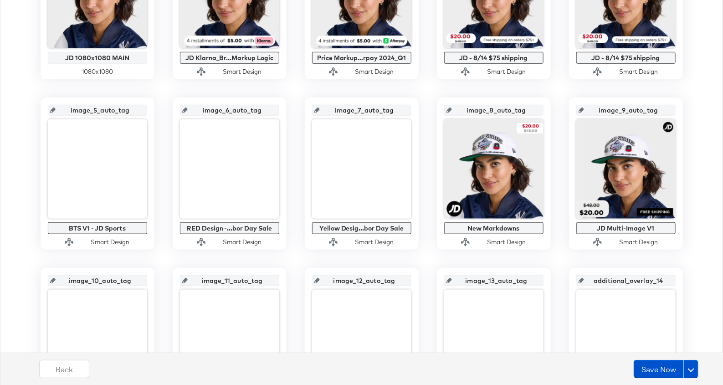
scroll to position [299, 0]
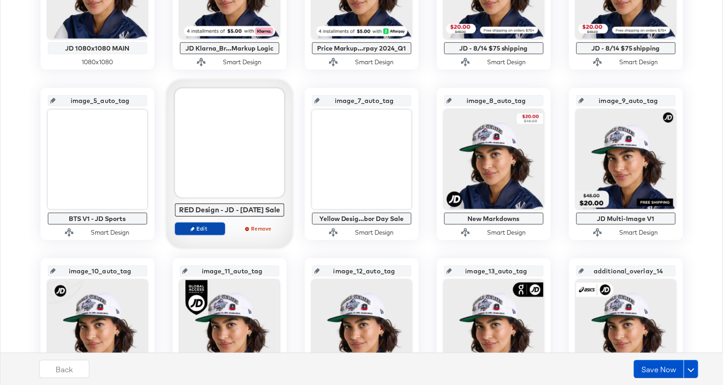
click at [203, 235] on button "Edit" at bounding box center [200, 228] width 50 height 13
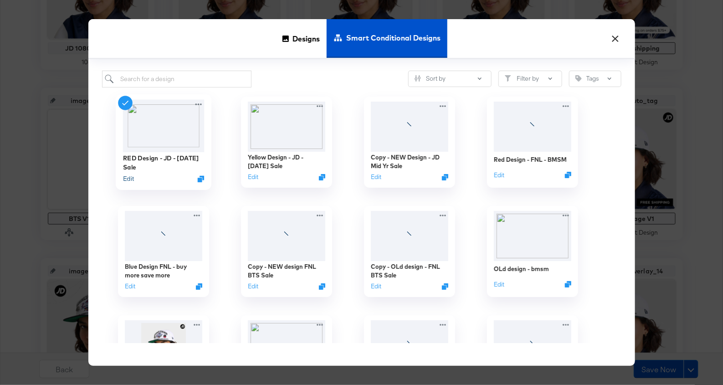
click at [126, 178] on button "Edit" at bounding box center [128, 179] width 11 height 9
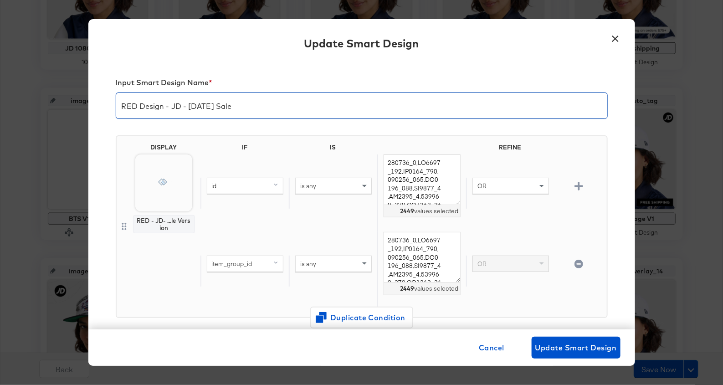
drag, startPoint x: 188, startPoint y: 107, endPoint x: 263, endPoint y: 105, distance: 75.2
click at [263, 105] on input "RED Design - JD - Labor Day Sale" at bounding box center [361, 102] width 491 height 26
type input "RED Design - JD - BMSM"
click at [578, 265] on icon "button" at bounding box center [579, 264] width 9 height 9
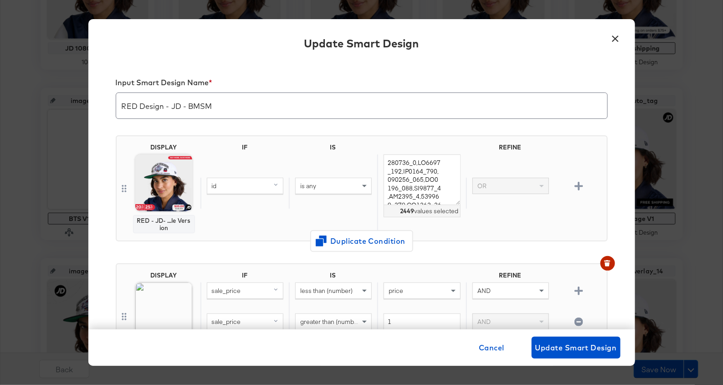
click at [341, 192] on div "is any" at bounding box center [334, 185] width 76 height 15
click at [409, 175] on textarea at bounding box center [422, 179] width 77 height 51
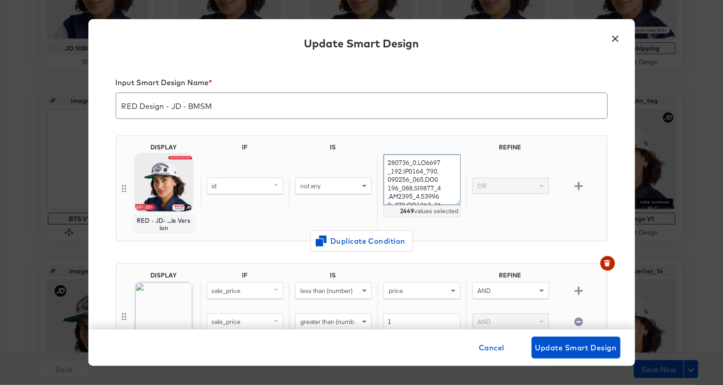
paste textarea "Vendor Style FJ3460_012 555088_035 CT8532_106 CT8012_104 HV4794_011 CT8012_116 …"
type textarea "Vendor Style,FJ3460_012,555088_035,CT8532_106,CT8012_104,HV4794_011,CT8012_116,…"
click at [580, 185] on icon "button" at bounding box center [579, 186] width 9 height 9
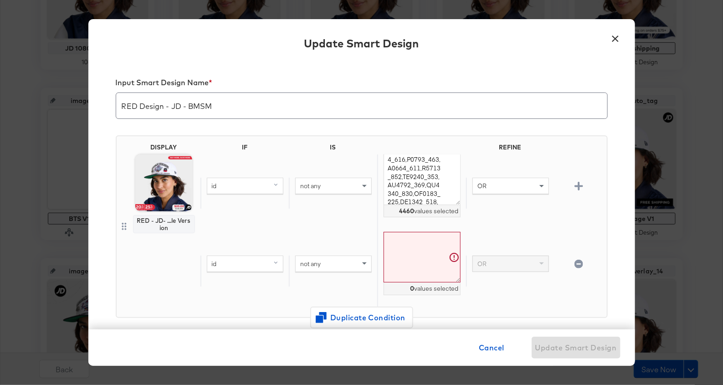
click at [236, 257] on div "id" at bounding box center [245, 263] width 76 height 15
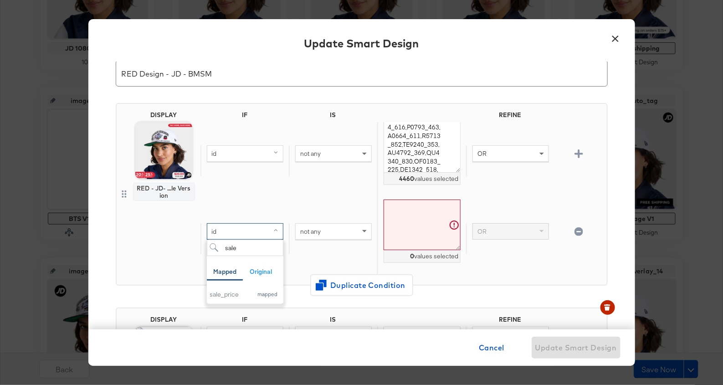
scroll to position [33, 0]
type input "sale"
click at [236, 293] on div "sale_price" at bounding box center [229, 293] width 38 height 9
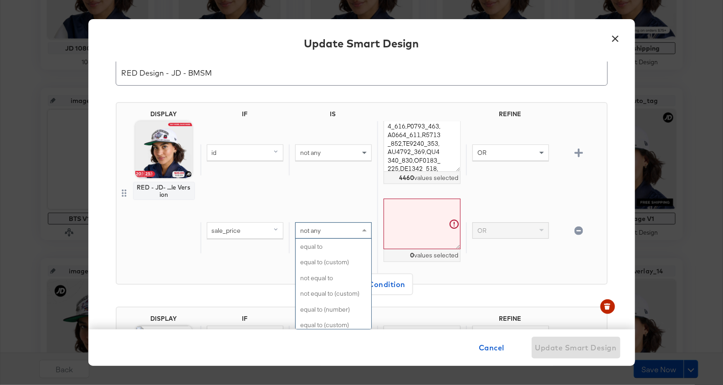
click at [320, 229] on span "not any" at bounding box center [310, 230] width 21 height 8
type input "less"
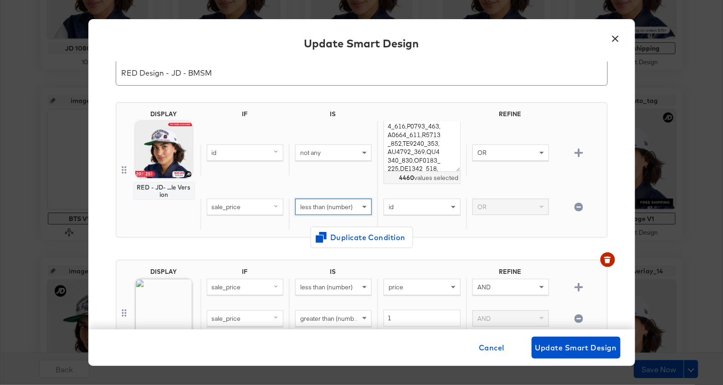
click at [397, 205] on div "id" at bounding box center [422, 206] width 76 height 15
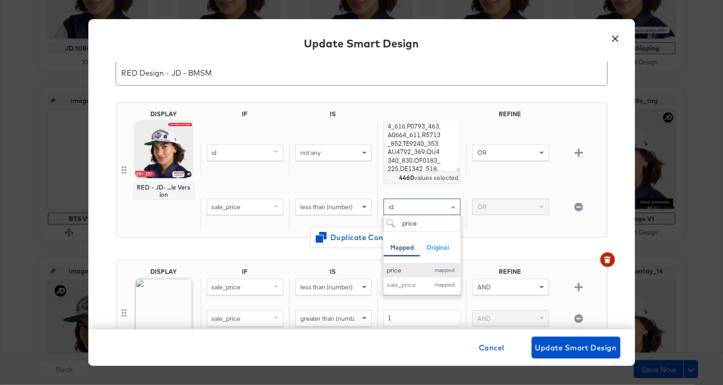
type input "price"
click at [395, 266] on div "price" at bounding box center [406, 270] width 38 height 9
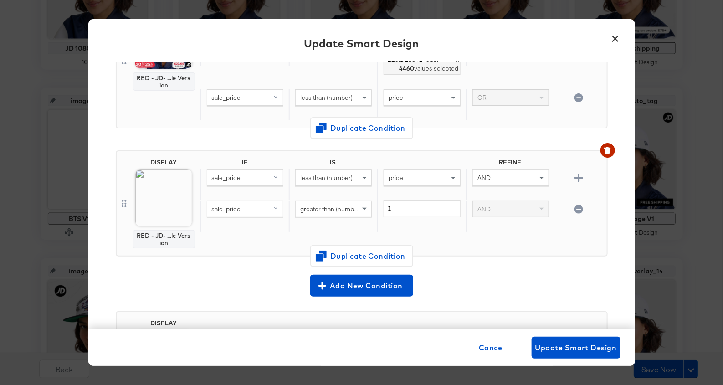
scroll to position [144, 0]
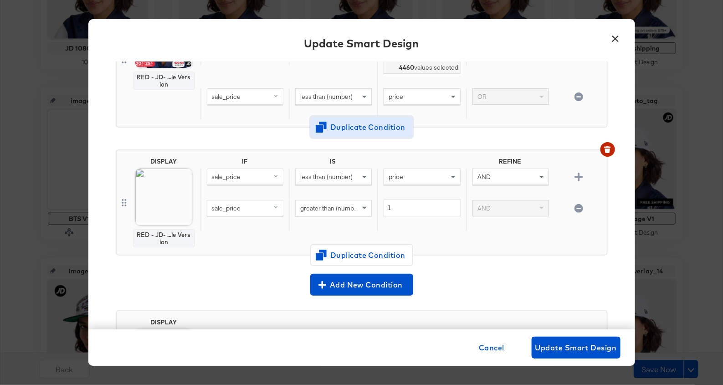
click at [395, 121] on span "Duplicate Condition" at bounding box center [362, 127] width 88 height 13
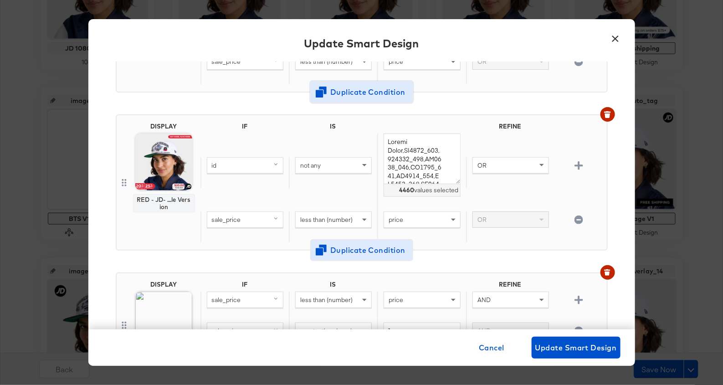
scroll to position [179, 0]
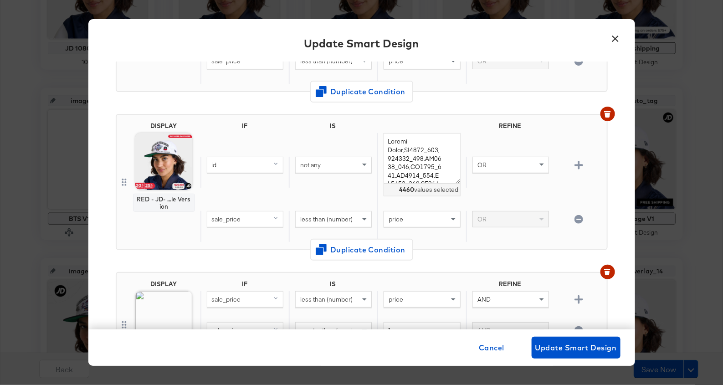
click at [581, 215] on icon "button" at bounding box center [579, 219] width 9 height 9
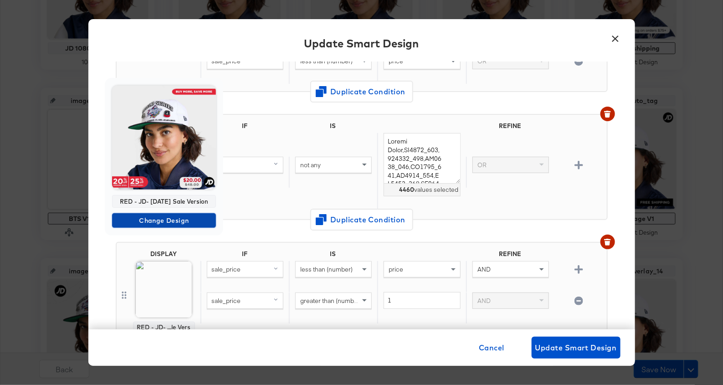
click at [177, 226] on span "Change Design" at bounding box center [164, 220] width 97 height 11
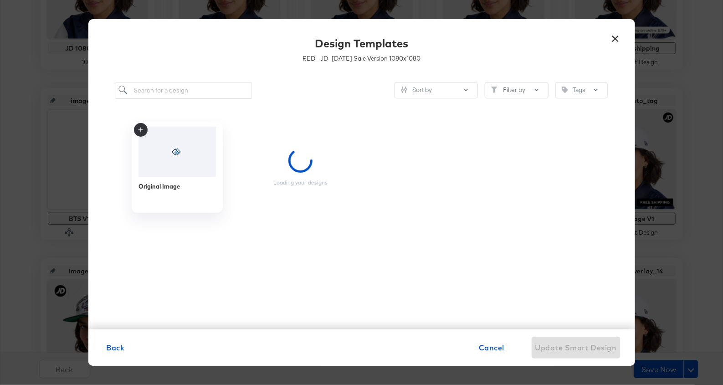
scroll to position [0, 0]
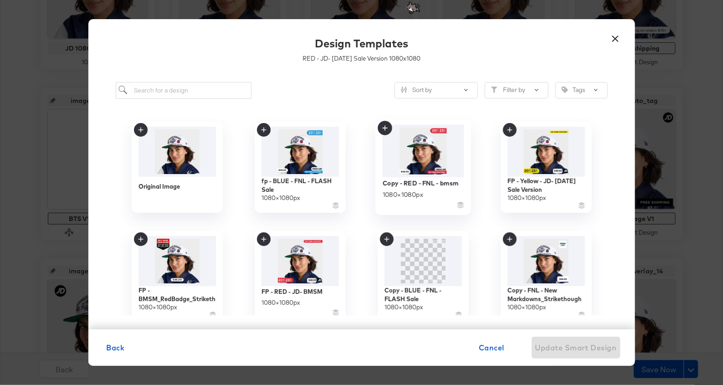
click at [448, 159] on img at bounding box center [423, 150] width 82 height 52
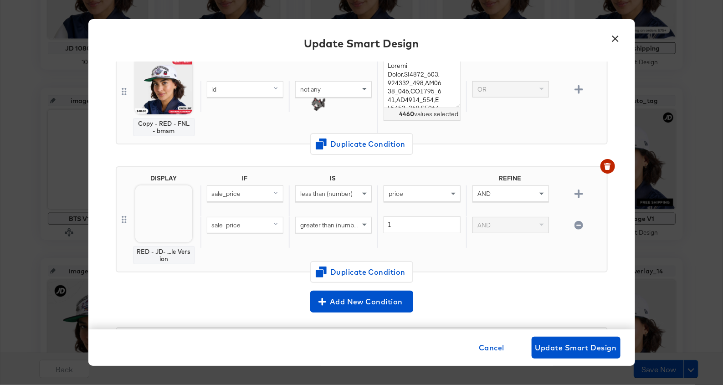
scroll to position [246, 0]
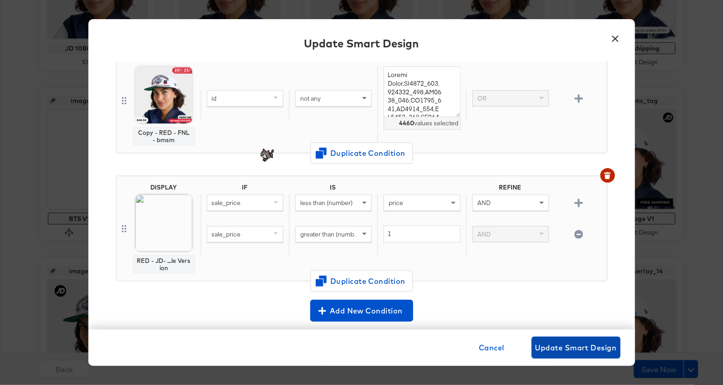
click at [582, 344] on span "Update Smart Design" at bounding box center [576, 347] width 82 height 13
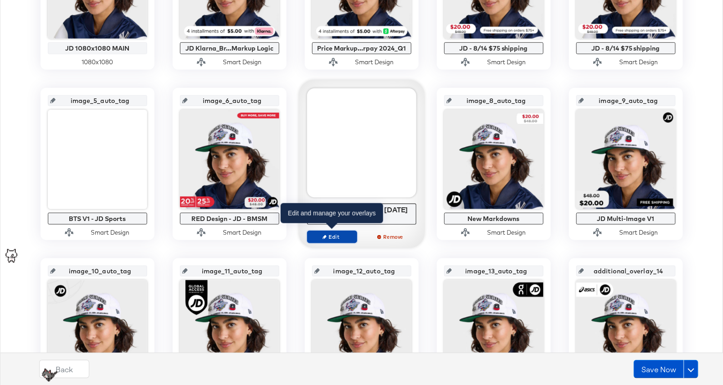
click at [332, 236] on span "Edit" at bounding box center [332, 236] width 42 height 7
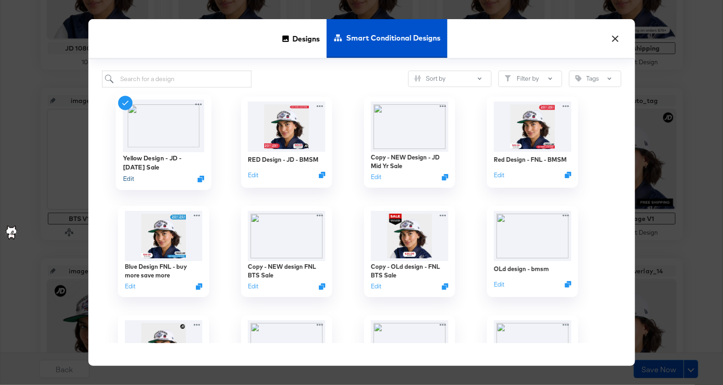
click at [127, 179] on button "Edit" at bounding box center [128, 179] width 11 height 9
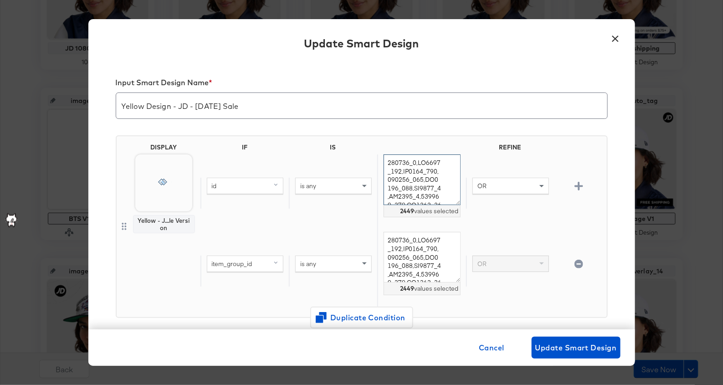
click at [410, 174] on textarea at bounding box center [422, 179] width 77 height 51
click at [313, 185] on span "is any" at bounding box center [308, 186] width 16 height 8
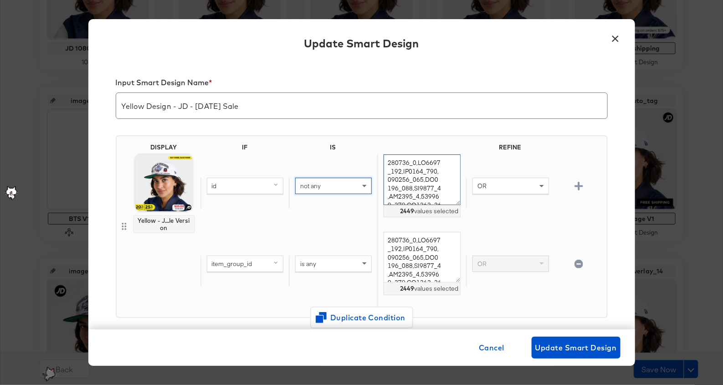
click at [394, 183] on textarea at bounding box center [422, 179] width 77 height 51
paste textarea "Vendor Style FJ3460_012 555088_035 CT8532_106 CT8012_104 HV4794_011 CT8012_116 …"
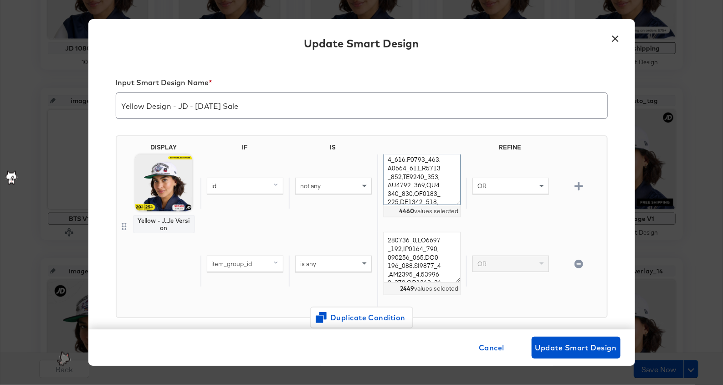
type textarea "Vendor Style,FJ3460_012,555088_035,CT8532_106,CT8012_104,HV4794_011,CT8012_116,…"
click at [537, 192] on div "OR" at bounding box center [511, 185] width 76 height 15
click at [582, 267] on icon "button" at bounding box center [579, 264] width 9 height 9
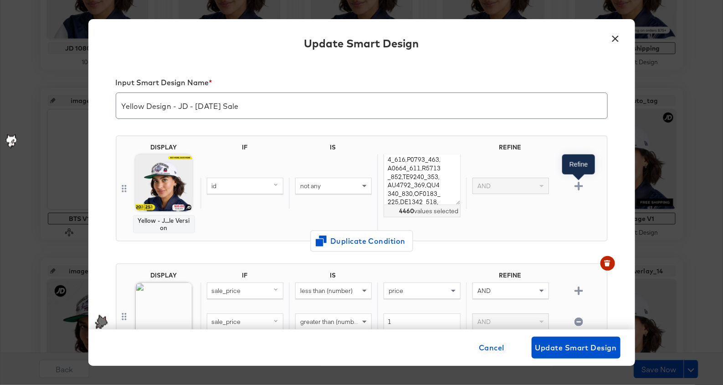
click at [581, 184] on icon "button" at bounding box center [579, 186] width 9 height 9
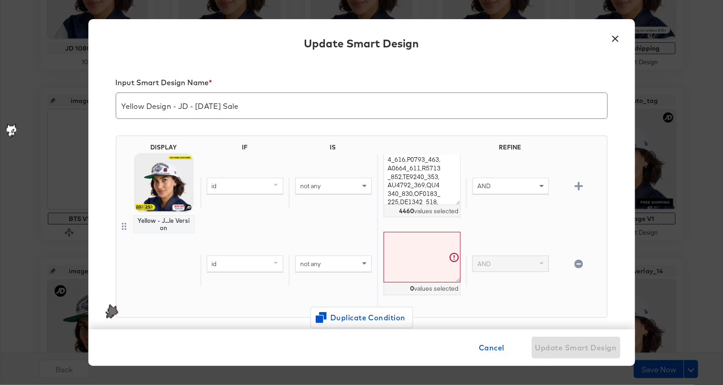
click at [228, 267] on div "id" at bounding box center [245, 263] width 76 height 15
type input "sale"
click at [255, 324] on div "sale_price mapped" at bounding box center [245, 327] width 70 height 9
click at [319, 266] on div "not any" at bounding box center [334, 263] width 76 height 15
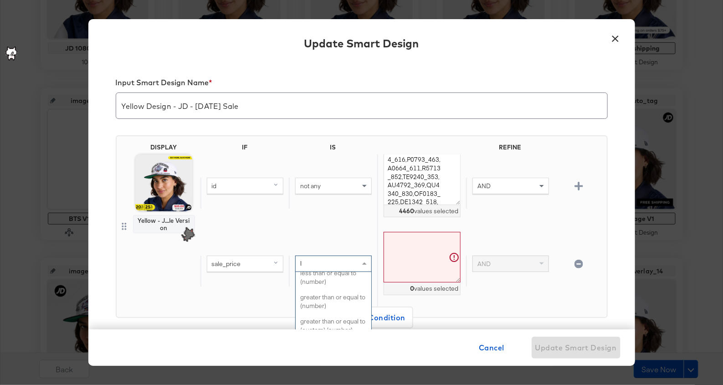
scroll to position [0, 0]
type input "less"
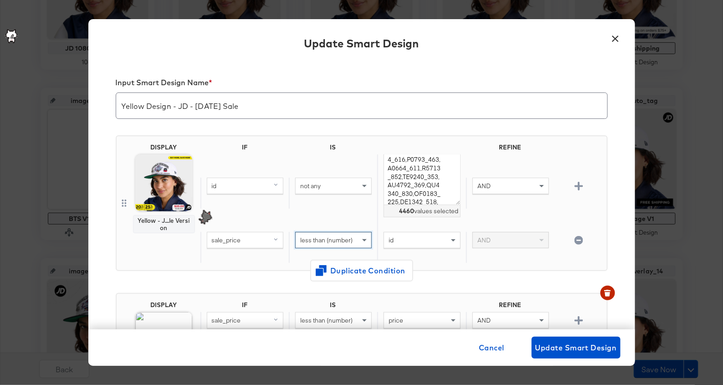
click at [411, 247] on div "id" at bounding box center [422, 240] width 77 height 16
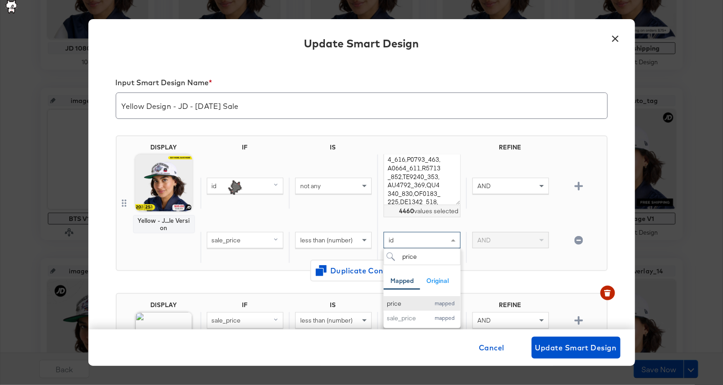
type input "price"
click at [404, 305] on div "price" at bounding box center [406, 303] width 38 height 9
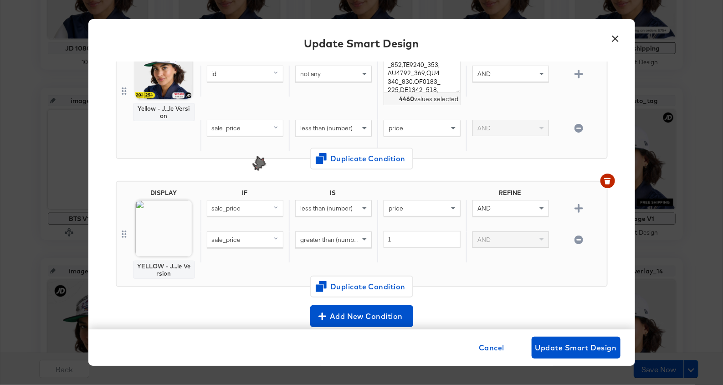
scroll to position [118, 0]
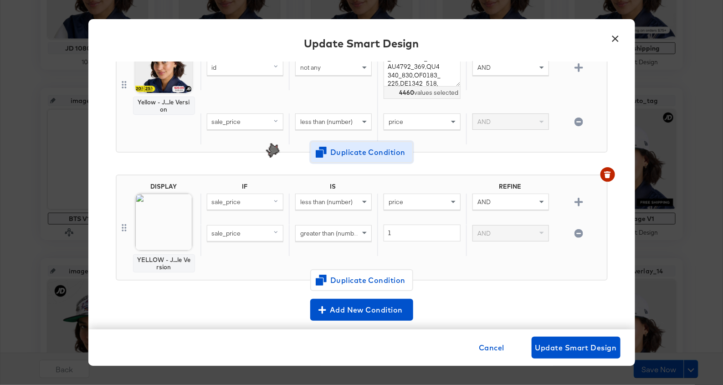
click at [395, 147] on span "Duplicate Condition" at bounding box center [362, 152] width 88 height 13
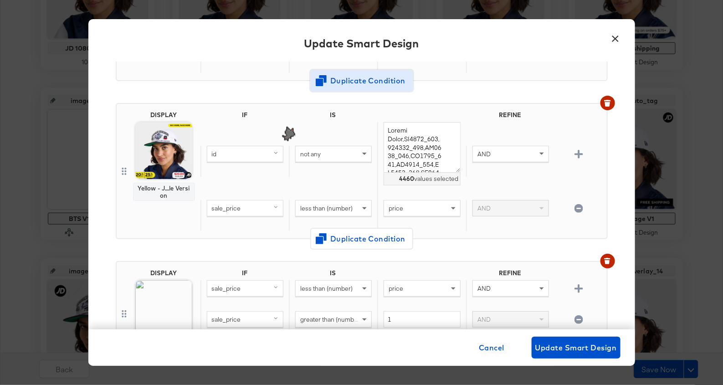
scroll to position [167, 0]
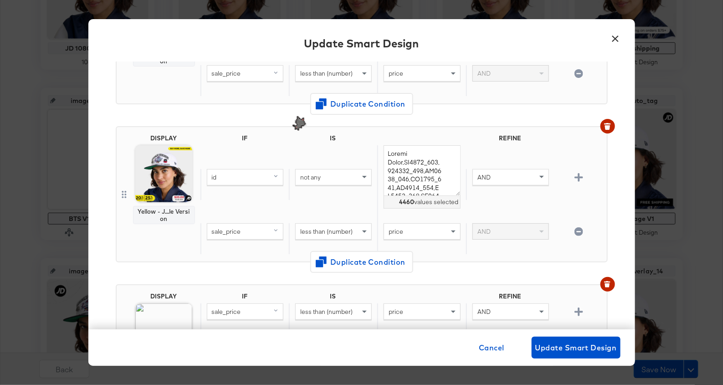
click at [580, 231] on icon "button" at bounding box center [579, 231] width 9 height 9
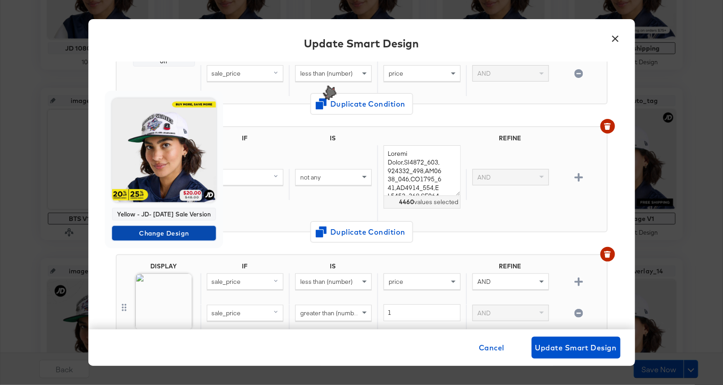
click at [164, 239] on span "Change Design" at bounding box center [164, 233] width 97 height 11
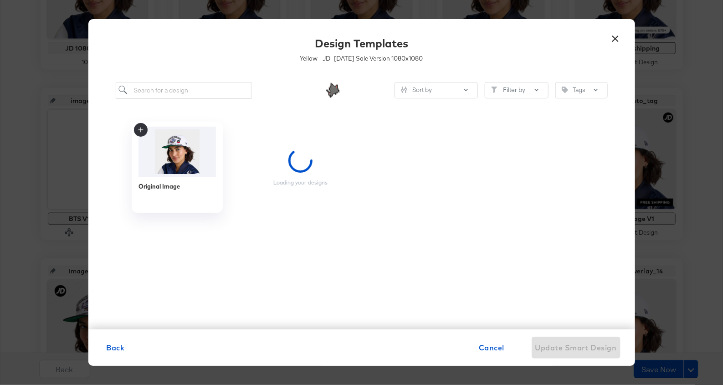
scroll to position [0, 0]
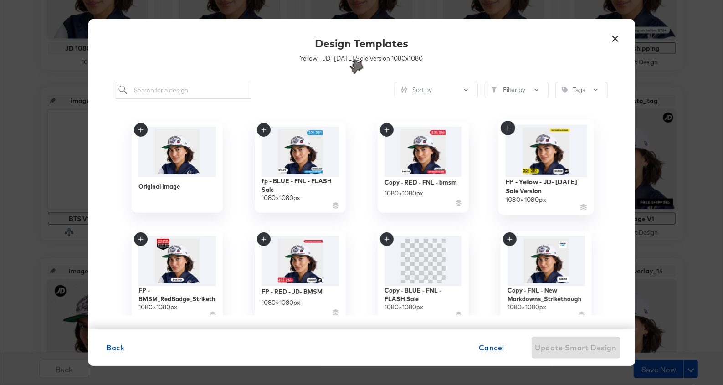
click at [566, 152] on img at bounding box center [546, 150] width 82 height 52
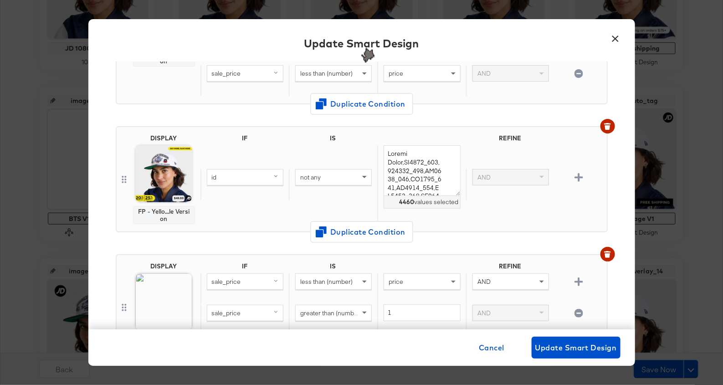
scroll to position [276, 0]
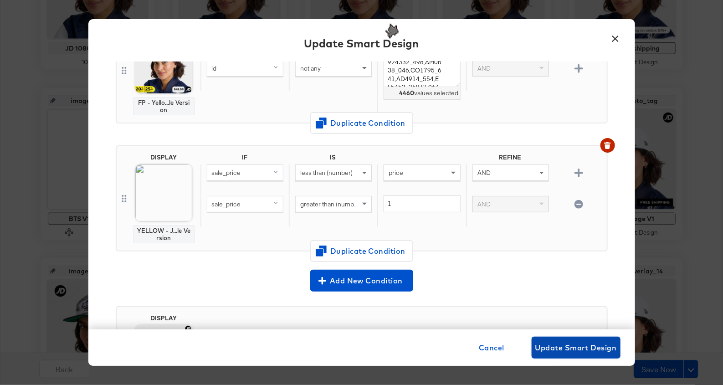
click at [550, 346] on span "Update Smart Design" at bounding box center [576, 347] width 82 height 13
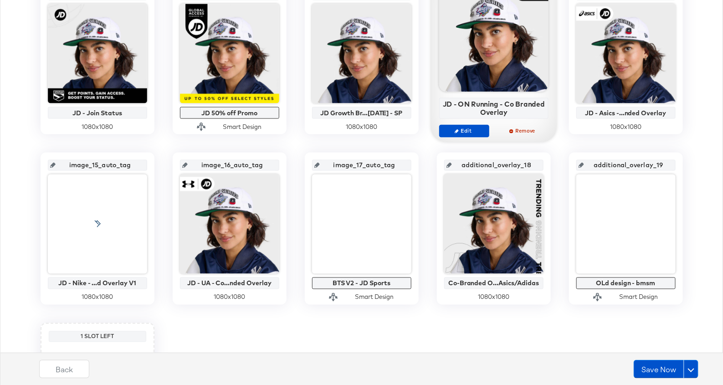
scroll to position [580, 0]
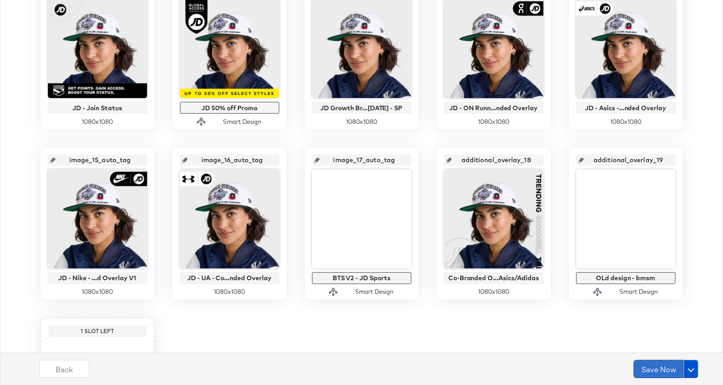
click at [652, 369] on button "Save Now" at bounding box center [659, 369] width 50 height 18
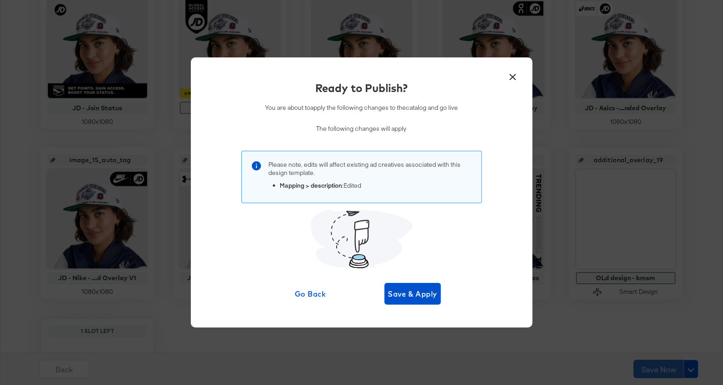
scroll to position [0, 0]
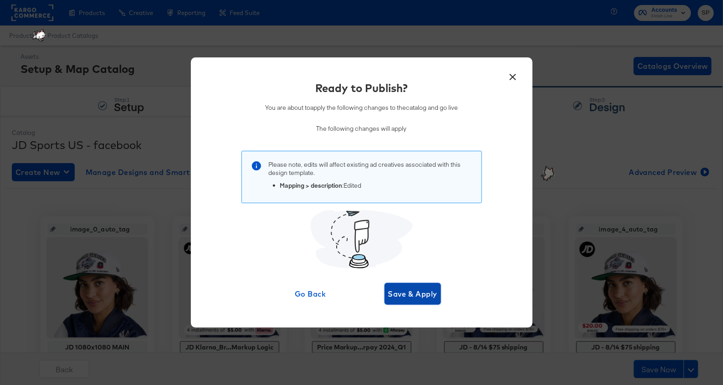
click at [407, 290] on span "Save & Apply" at bounding box center [413, 293] width 50 height 13
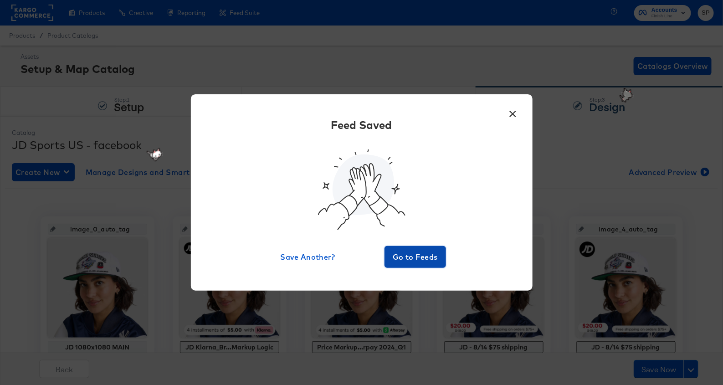
click at [408, 262] on span "Go to Feeds" at bounding box center [415, 257] width 55 height 13
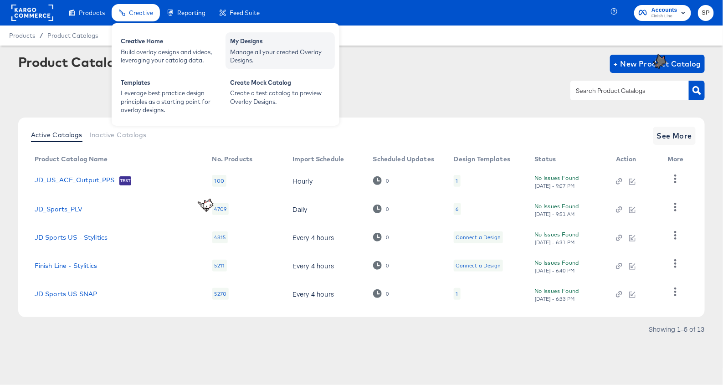
click at [264, 56] on div "Manage all your created Overlay Designs." at bounding box center [280, 56] width 100 height 17
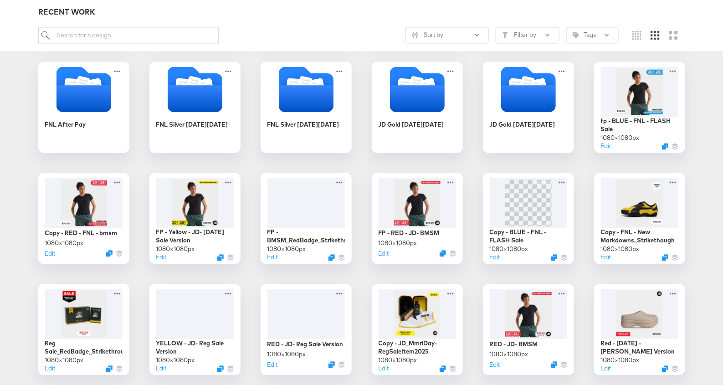
scroll to position [696, 0]
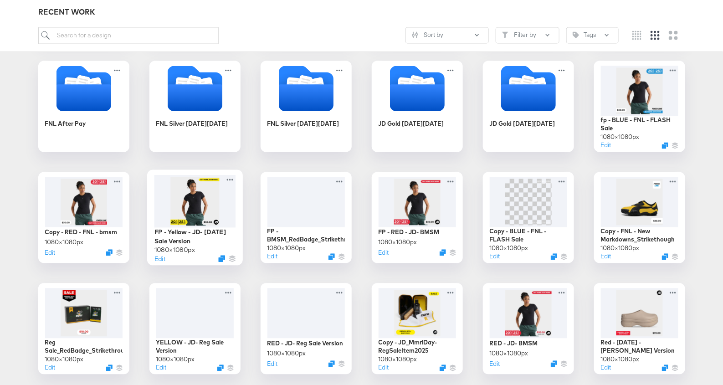
click at [226, 213] on div at bounding box center [195, 201] width 82 height 52
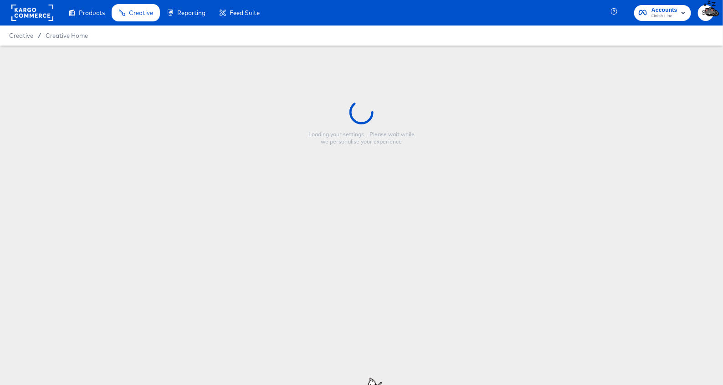
type input "FP - Yellow - JD- Labor Day Sale Version"
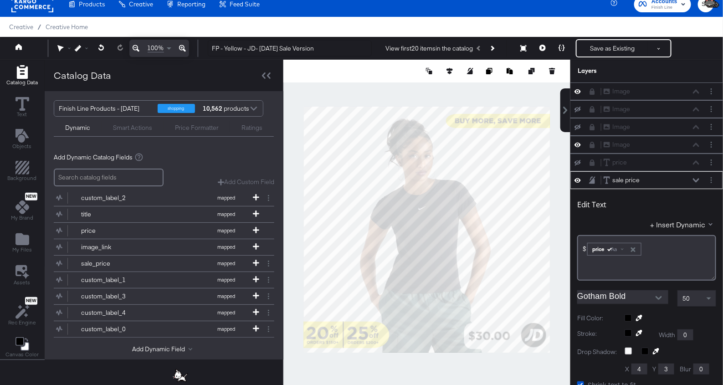
scroll to position [310, 0]
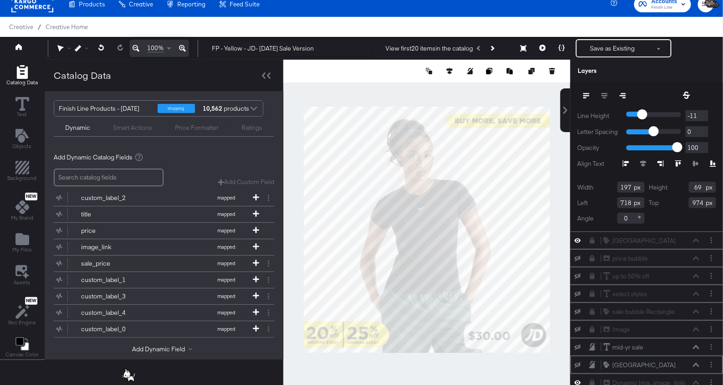
click at [696, 363] on icon at bounding box center [696, 365] width 6 height 4
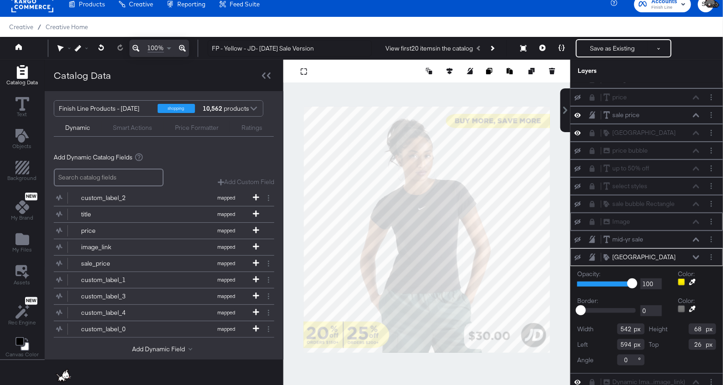
click at [698, 219] on div "Image Image" at bounding box center [651, 222] width 97 height 10
click at [580, 219] on icon at bounding box center [578, 222] width 6 height 6
click at [580, 220] on icon at bounding box center [578, 222] width 6 height 5
click at [577, 201] on icon at bounding box center [578, 204] width 6 height 6
click at [577, 200] on icon at bounding box center [578, 204] width 6 height 8
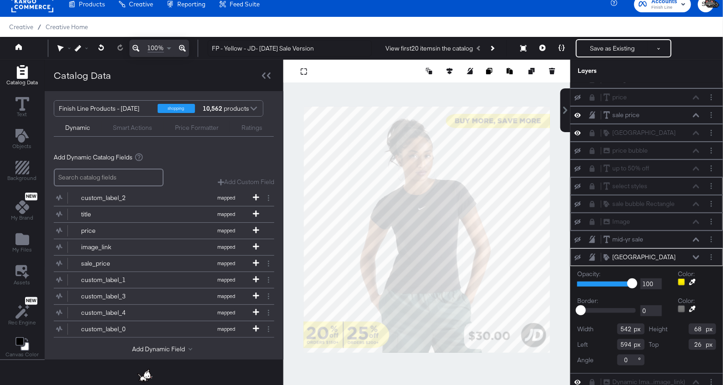
click at [579, 184] on icon at bounding box center [578, 187] width 6 height 6
click at [579, 182] on icon at bounding box center [578, 186] width 6 height 8
click at [578, 129] on icon at bounding box center [578, 133] width 6 height 8
click at [578, 130] on icon at bounding box center [578, 133] width 6 height 6
click at [592, 130] on icon at bounding box center [592, 133] width 5 height 6
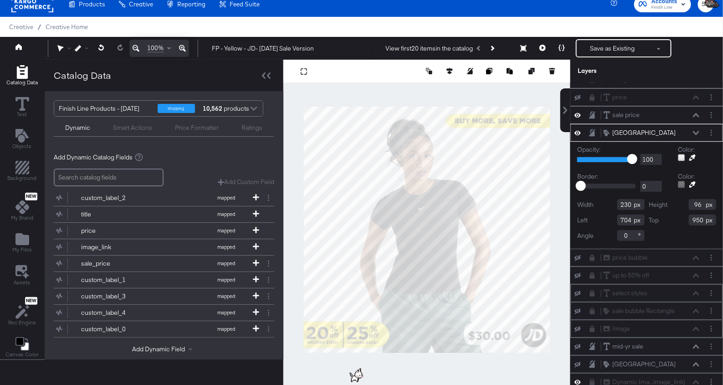
click at [698, 202] on input "96" at bounding box center [702, 204] width 27 height 11
type input "85"
type input "962"
click at [598, 47] on button "Save as Existing" at bounding box center [612, 48] width 71 height 16
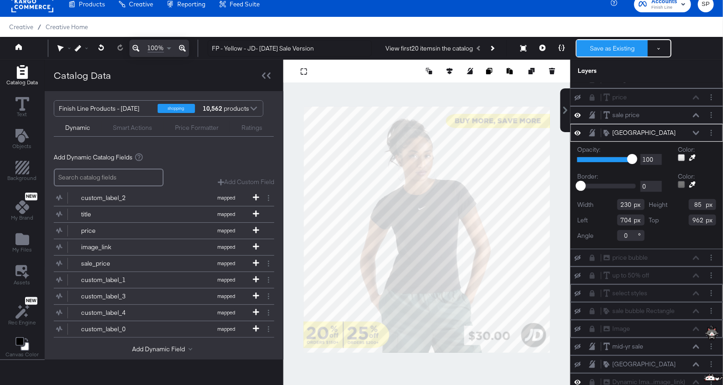
scroll to position [0, 0]
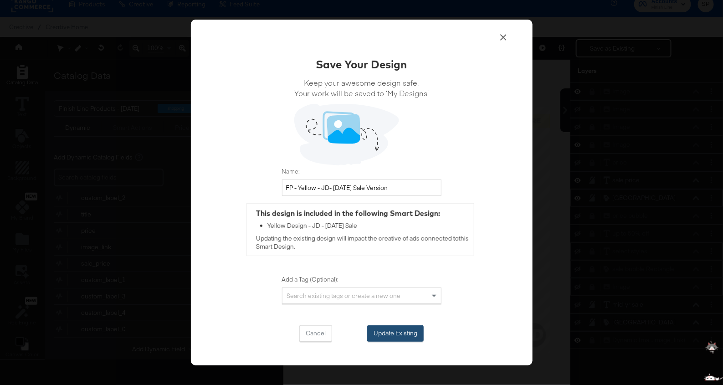
click at [402, 335] on button "Update Existing" at bounding box center [395, 333] width 56 height 16
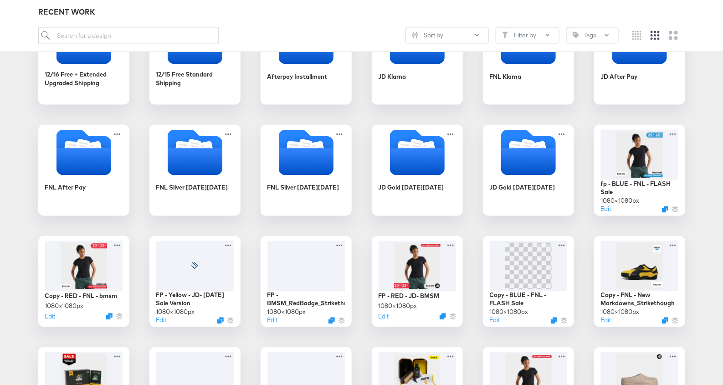
scroll to position [638, 0]
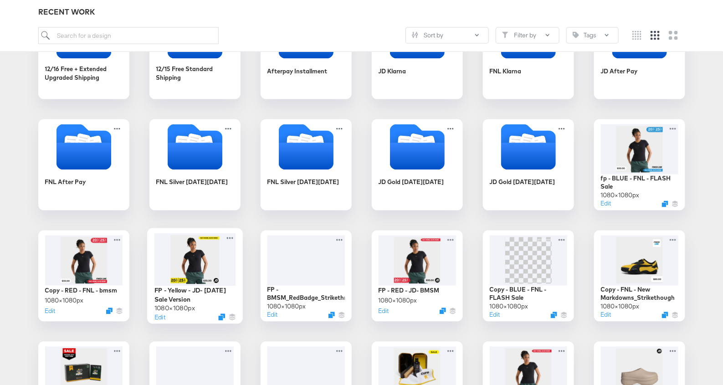
click at [224, 269] on div at bounding box center [195, 259] width 82 height 53
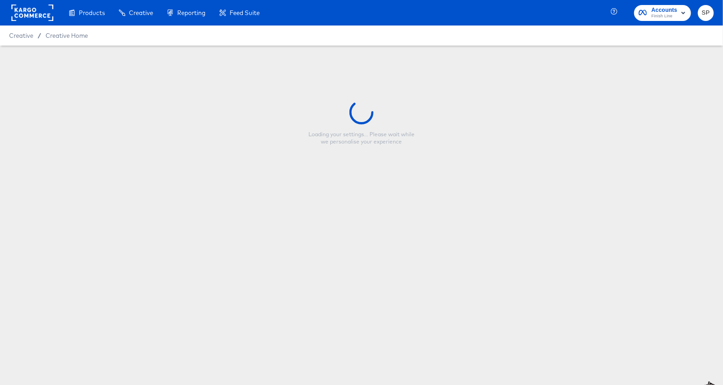
type input "FP - Yellow - JD- [DATE] Sale Version"
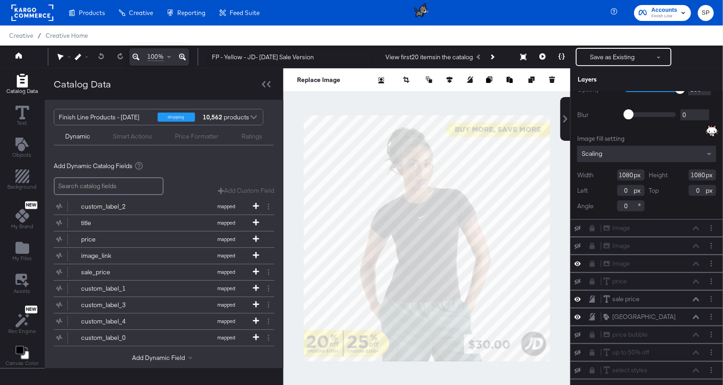
scroll to position [30, 0]
click at [698, 313] on icon at bounding box center [696, 315] width 6 height 4
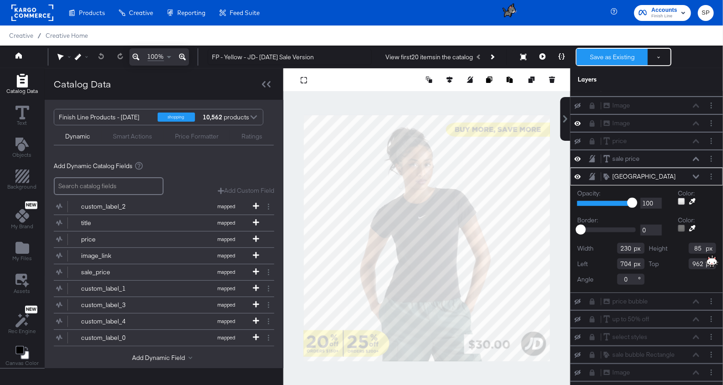
click at [584, 55] on button "Save as Existing" at bounding box center [612, 57] width 71 height 16
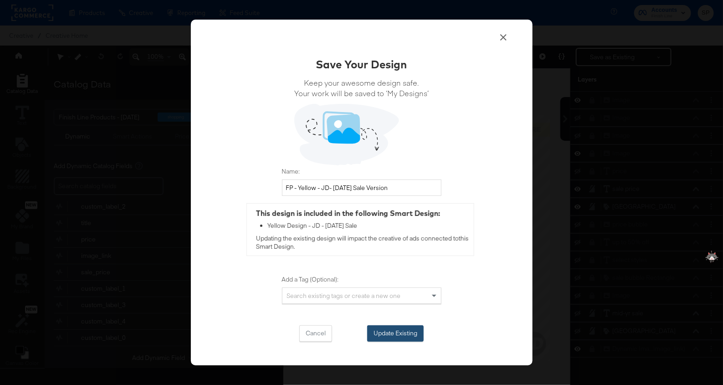
click at [416, 334] on button "Update Existing" at bounding box center [395, 333] width 56 height 16
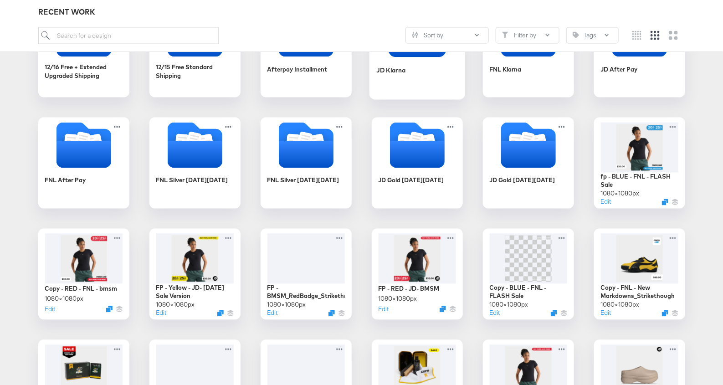
scroll to position [667, 0]
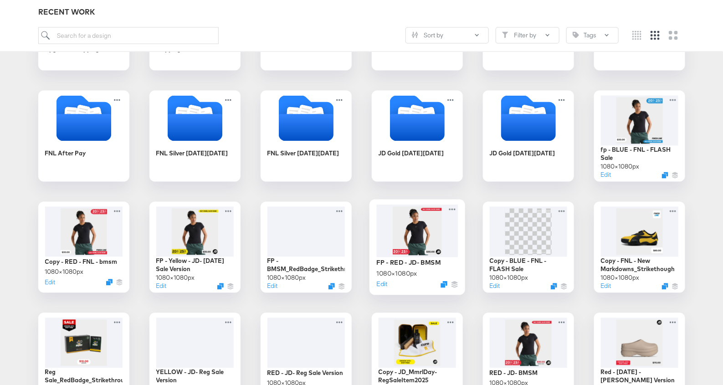
click at [408, 235] on div at bounding box center [417, 231] width 82 height 52
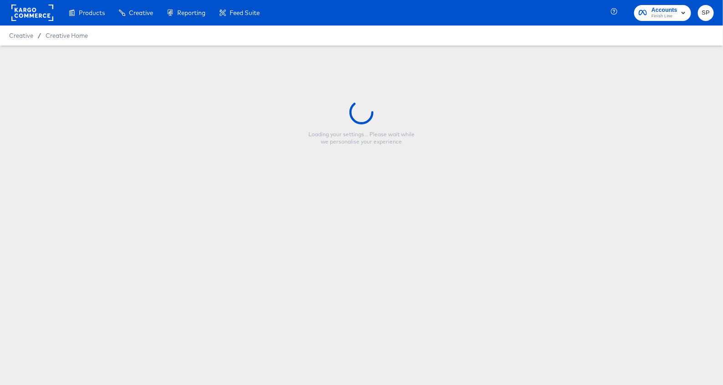
type input "FP - RED - JD- BMSM"
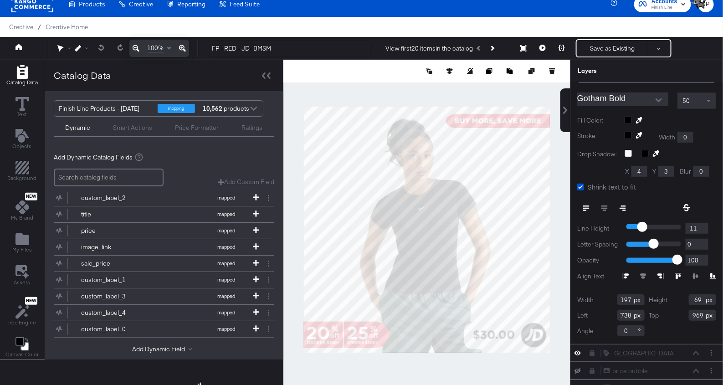
scroll to position [185, 0]
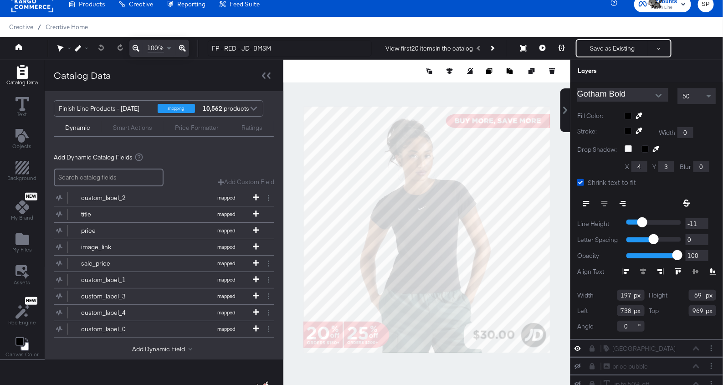
click at [624, 307] on input "738" at bounding box center [630, 310] width 27 height 11
type input "718"
click at [691, 307] on input "969" at bounding box center [702, 310] width 27 height 11
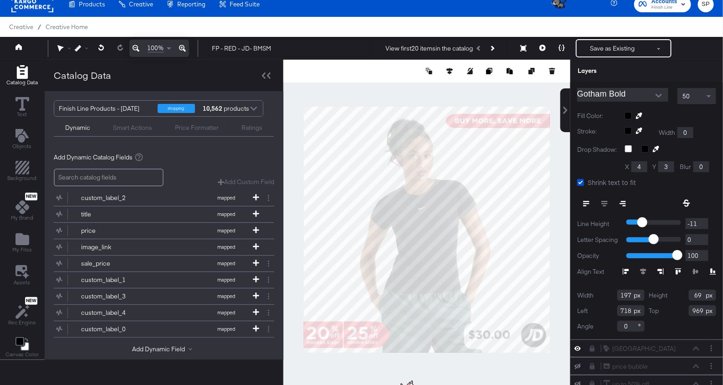
click at [691, 307] on input "969" at bounding box center [702, 310] width 27 height 11
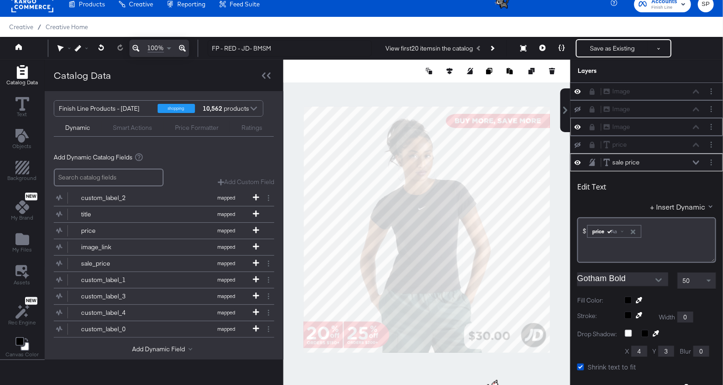
scroll to position [310, 0]
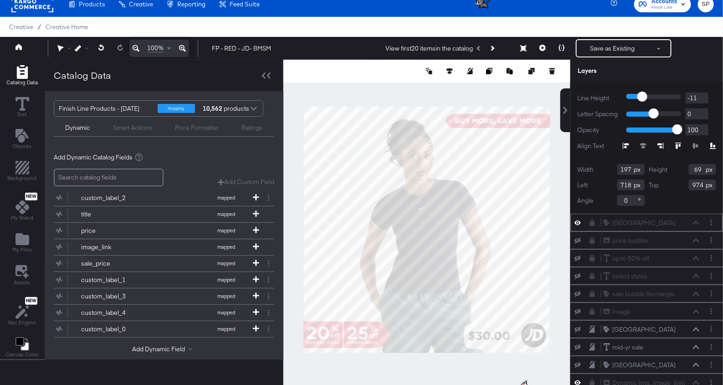
type input "974"
click at [694, 219] on div "Rounded Square Rounded Square" at bounding box center [651, 223] width 97 height 10
click at [592, 221] on icon at bounding box center [592, 223] width 5 height 6
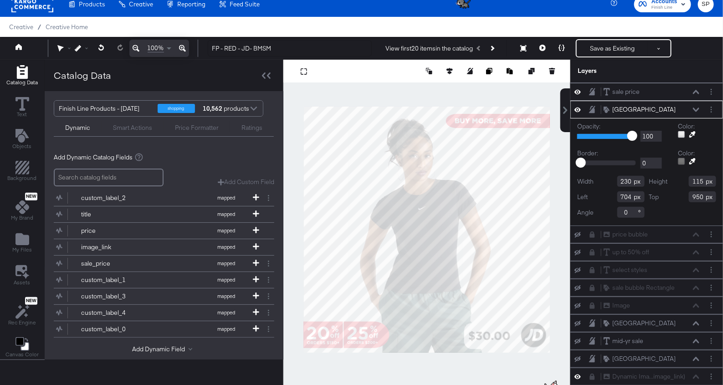
scroll to position [65, 0]
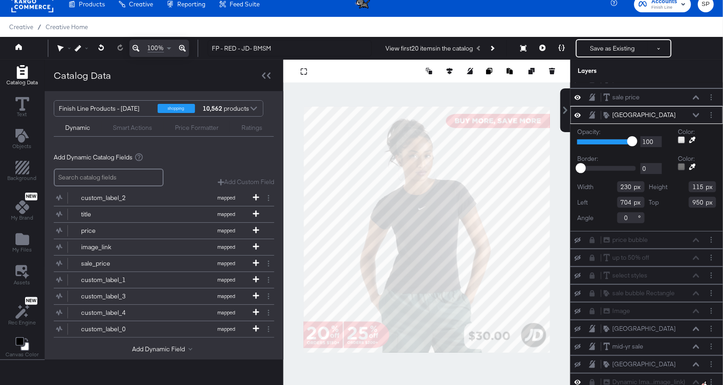
click at [697, 187] on input "115" at bounding box center [702, 186] width 27 height 11
type input "85"
click at [696, 200] on input "950" at bounding box center [702, 202] width 27 height 11
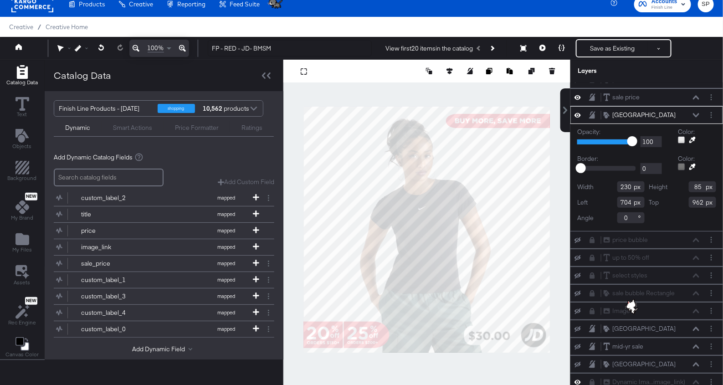
type input "962"
click at [595, 50] on button "Save as Existing" at bounding box center [612, 48] width 71 height 16
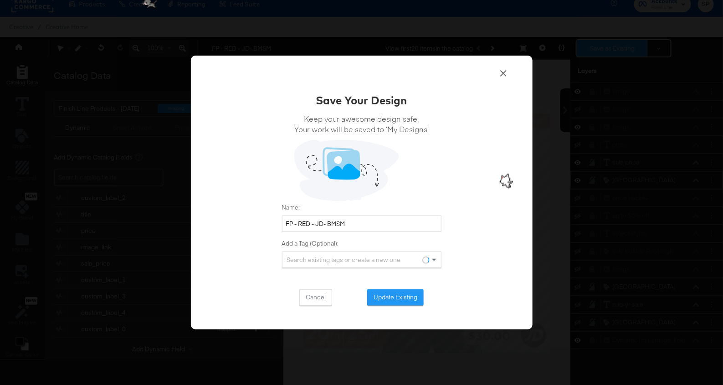
scroll to position [0, 0]
click at [382, 288] on div "Save Your Design Keep your awesome design safe. Your work will be saved to ‘My …" at bounding box center [361, 198] width 159 height 213
click at [387, 301] on button "Update Existing" at bounding box center [395, 297] width 56 height 16
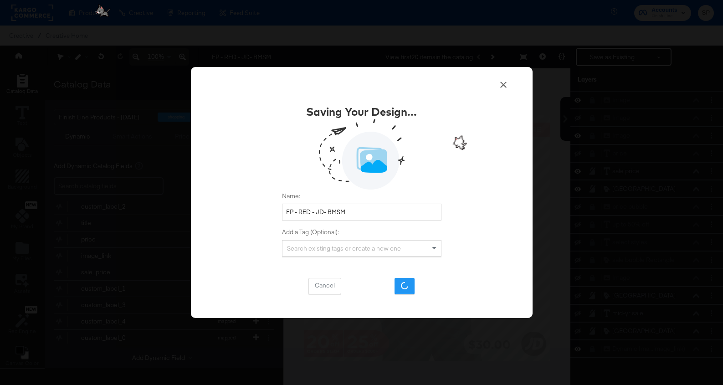
scroll to position [9, 0]
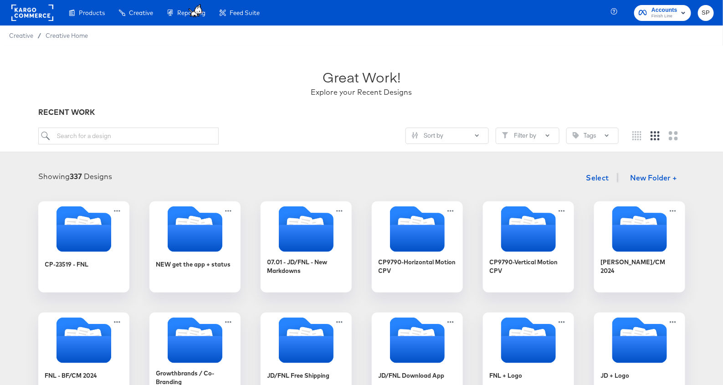
click at [23, 16] on rect at bounding box center [32, 13] width 42 height 16
click at [27, 10] on rect at bounding box center [32, 13] width 42 height 16
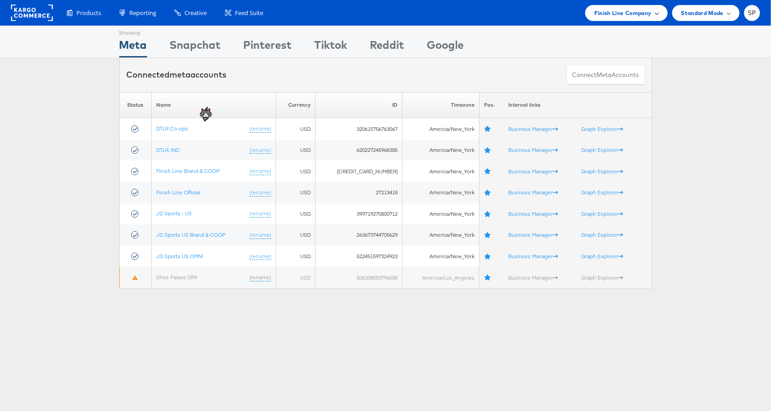
click at [608, 14] on span "Finish Line Company" at bounding box center [623, 13] width 57 height 10
click at [594, 84] on link "Boot Barn" at bounding box center [602, 85] width 117 height 9
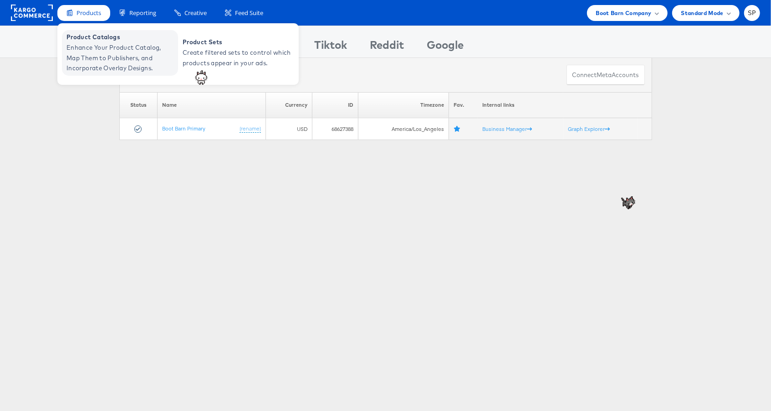
click at [100, 71] on span "Enhance Your Product Catalog, Map Them to Publishers, and Incorporate Overlay D…" at bounding box center [121, 57] width 109 height 31
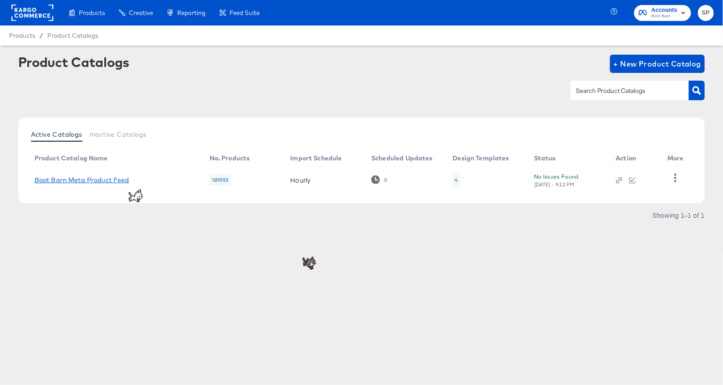
click at [65, 180] on link "Boot Barn Meta Product Feed" at bounding box center [82, 179] width 95 height 7
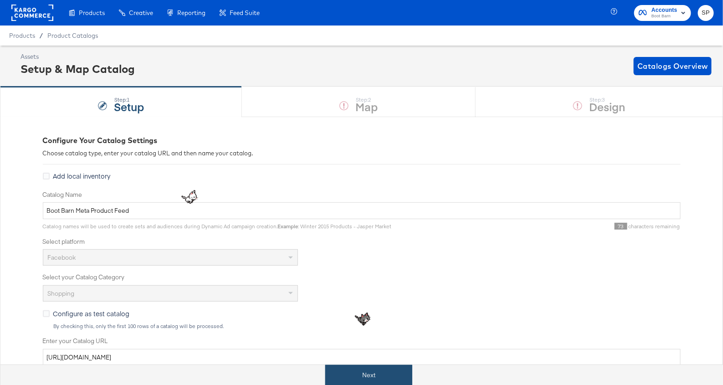
click at [340, 371] on button "Next" at bounding box center [368, 375] width 87 height 21
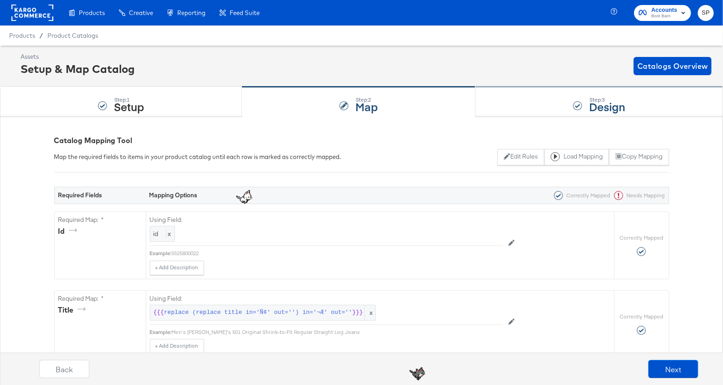
click at [519, 100] on div "Step: 3 Design" at bounding box center [599, 102] width 247 height 30
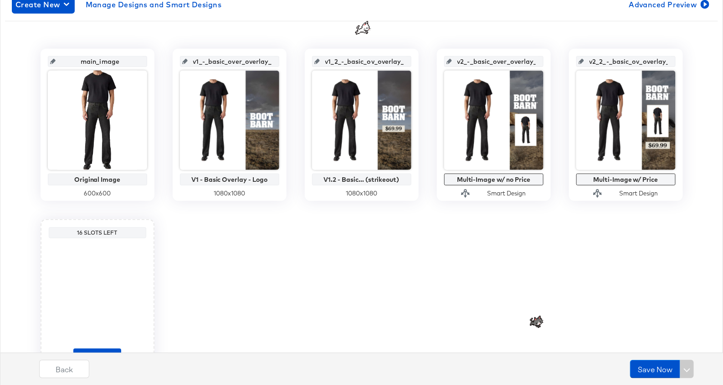
scroll to position [219, 0]
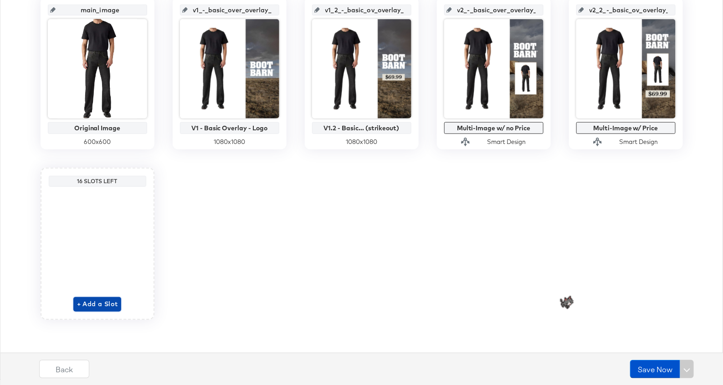
click at [86, 304] on span "+ Add a Slot" at bounding box center [97, 303] width 41 height 11
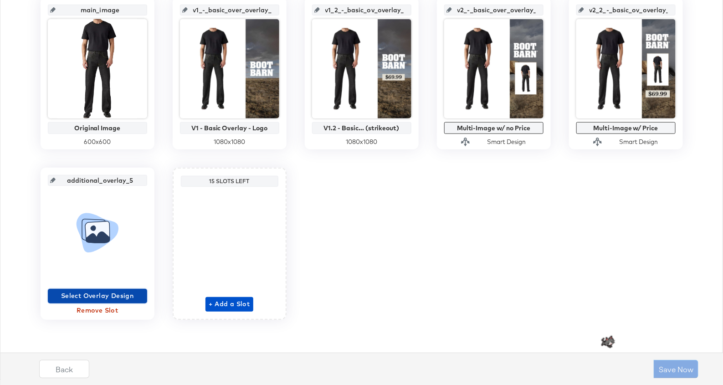
click at [107, 296] on span "Select Overlay Design" at bounding box center [97, 295] width 92 height 11
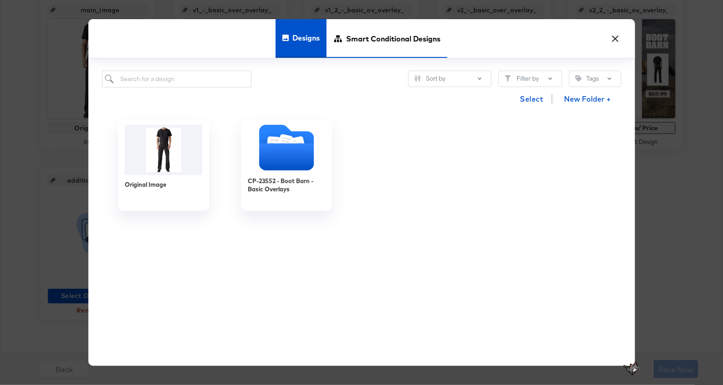
click at [350, 43] on span "Smart Conditional Designs" at bounding box center [393, 39] width 94 height 40
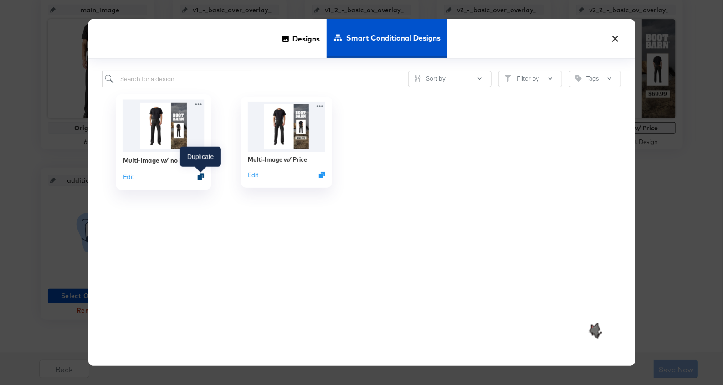
click at [201, 174] on icon "Duplicate" at bounding box center [200, 176] width 7 height 7
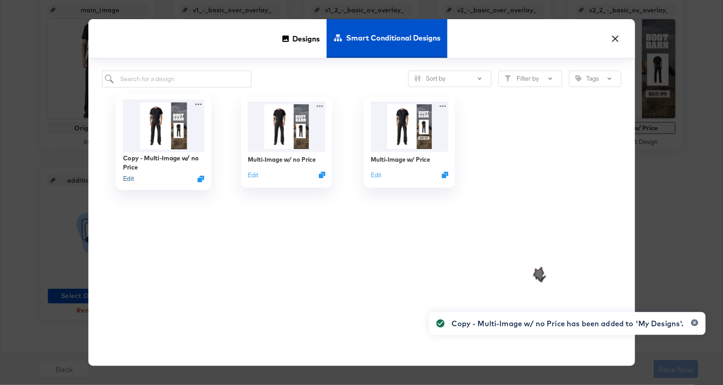
click at [126, 177] on button "Edit" at bounding box center [128, 179] width 11 height 9
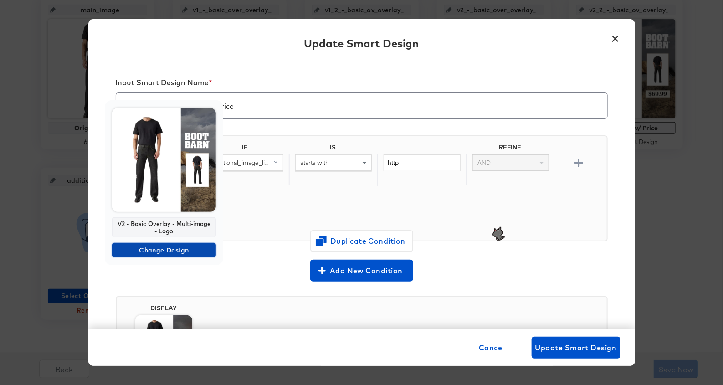
click at [169, 246] on span "Change Design" at bounding box center [164, 250] width 97 height 11
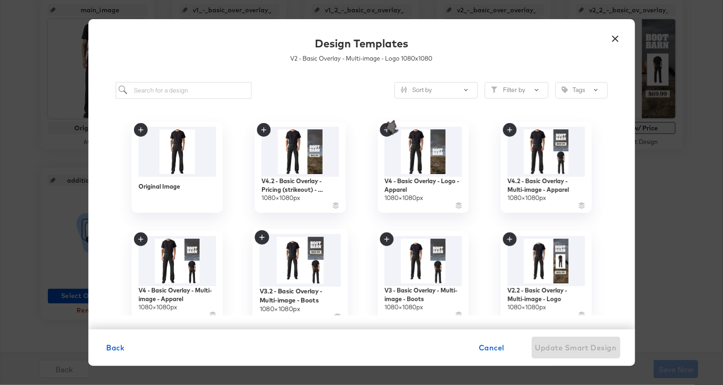
click at [296, 277] on img at bounding box center [300, 260] width 82 height 53
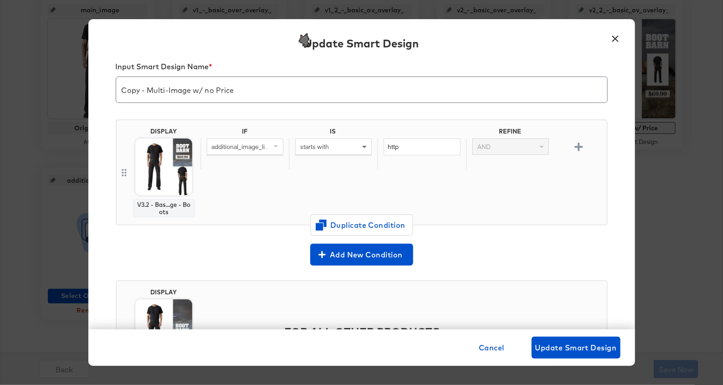
scroll to position [95, 0]
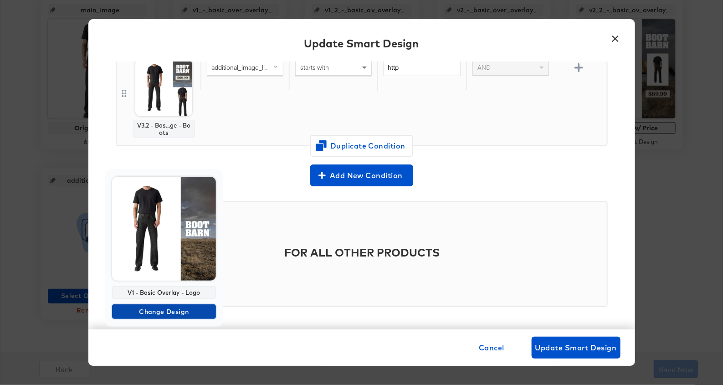
click at [159, 312] on span "Change Design" at bounding box center [164, 311] width 97 height 11
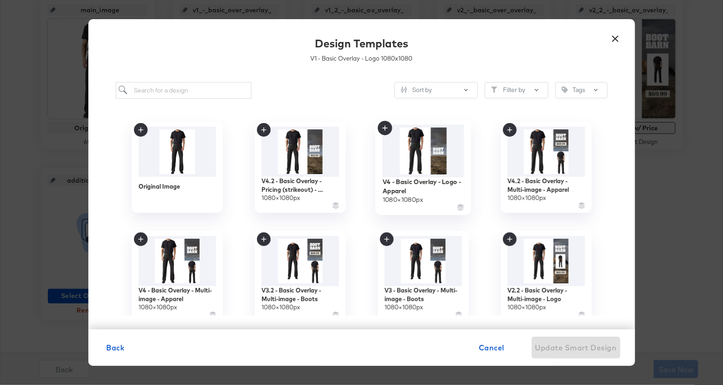
click at [420, 159] on img at bounding box center [423, 150] width 82 height 52
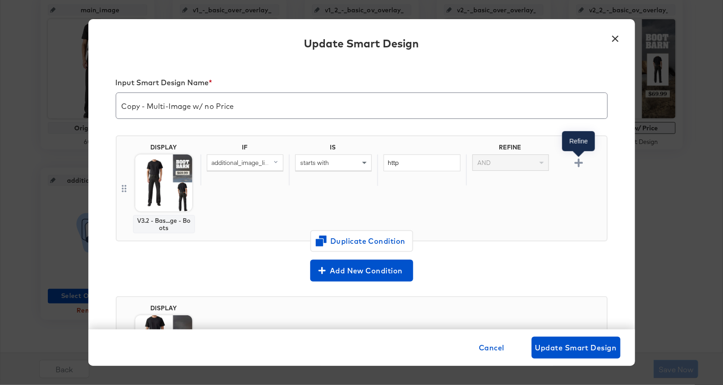
click at [575, 161] on icon "button" at bounding box center [579, 163] width 9 height 9
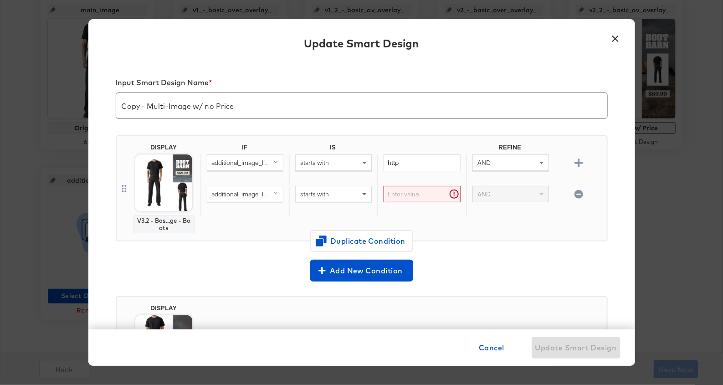
click at [256, 190] on span "additional_image_link" at bounding box center [242, 194] width 60 height 8
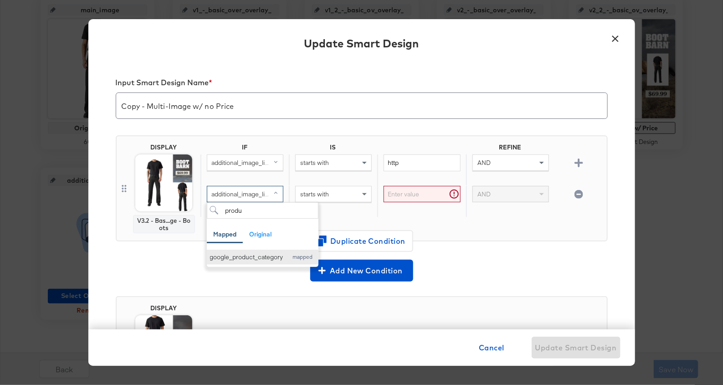
type input "produ"
click at [258, 257] on div "google_product_category" at bounding box center [246, 257] width 73 height 9
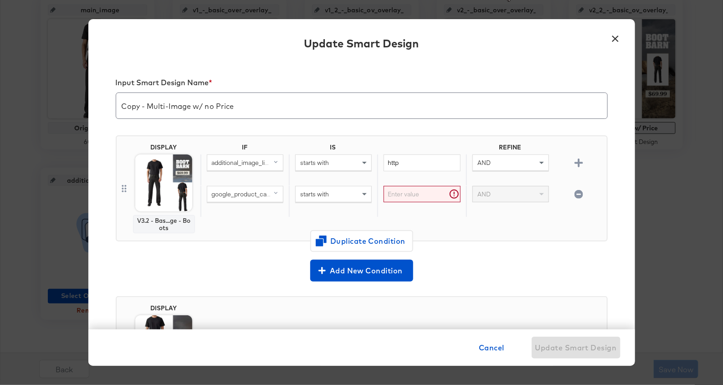
click at [359, 193] on div "starts with" at bounding box center [334, 193] width 76 height 15
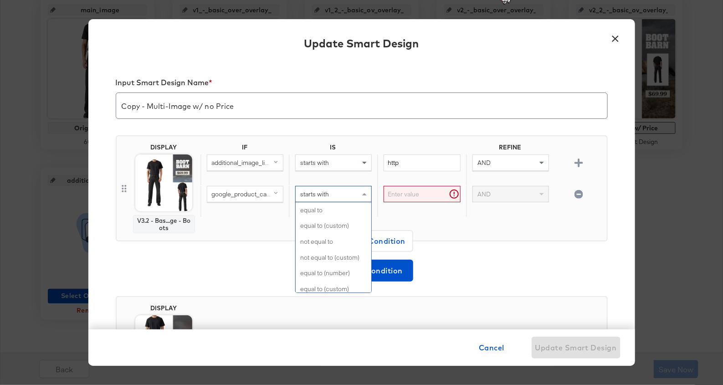
scroll to position [311, 0]
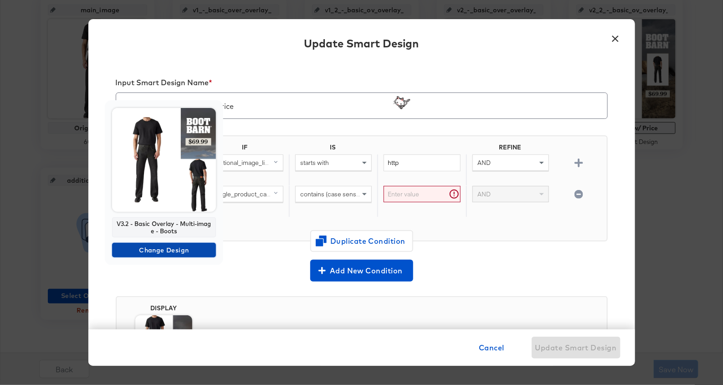
click at [170, 251] on span "Change Design" at bounding box center [164, 250] width 97 height 11
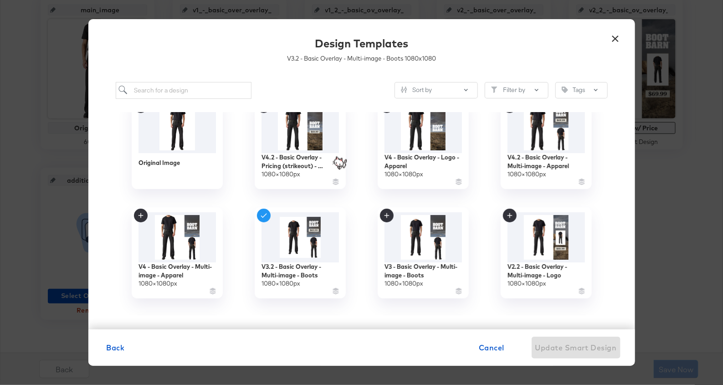
scroll to position [24, 0]
click at [316, 245] on img at bounding box center [300, 236] width 82 height 52
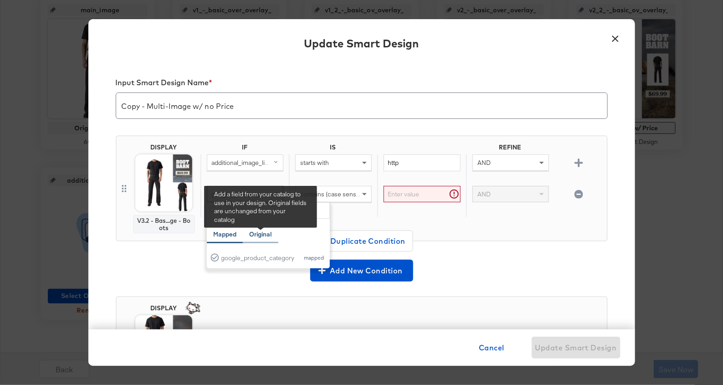
type input "produ"
click at [267, 230] on div "Original" at bounding box center [261, 234] width 22 height 9
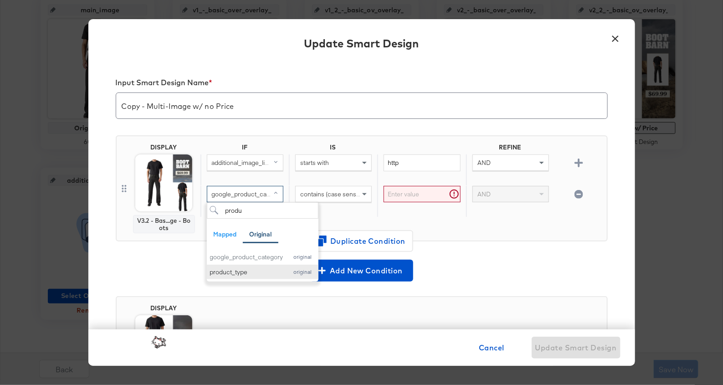
click at [234, 265] on button "product_type original" at bounding box center [263, 272] width 112 height 15
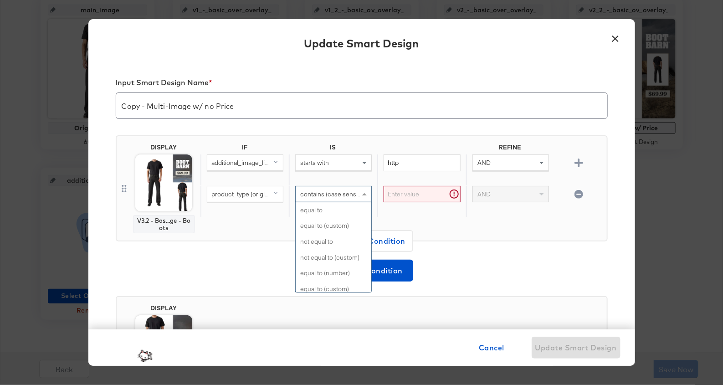
click at [344, 190] on span "contains (case sensitive)" at bounding box center [334, 194] width 69 height 8
type input "contain"
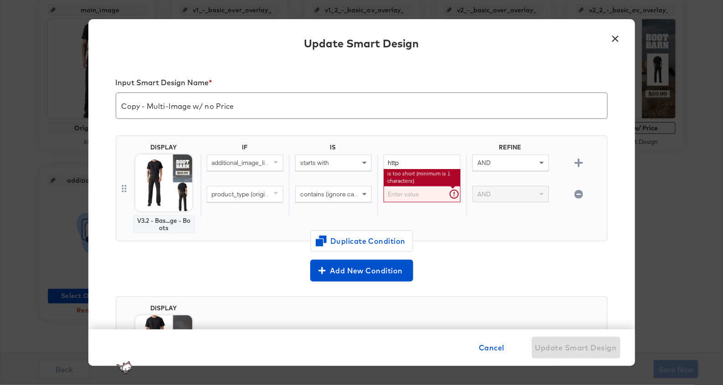
click at [393, 194] on input "text" at bounding box center [422, 194] width 77 height 17
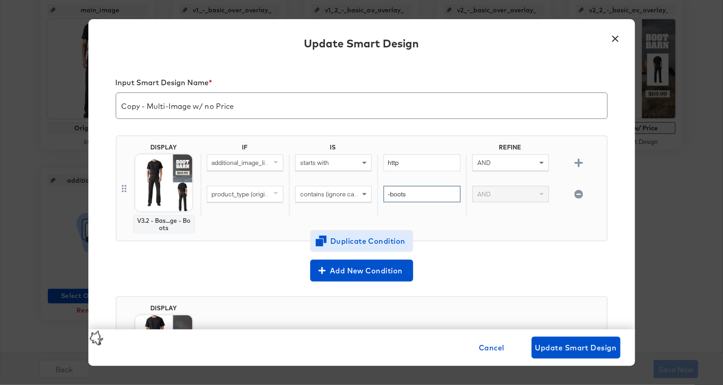
type input "-boots"
click at [381, 236] on span "Duplicate Condition" at bounding box center [362, 241] width 88 height 13
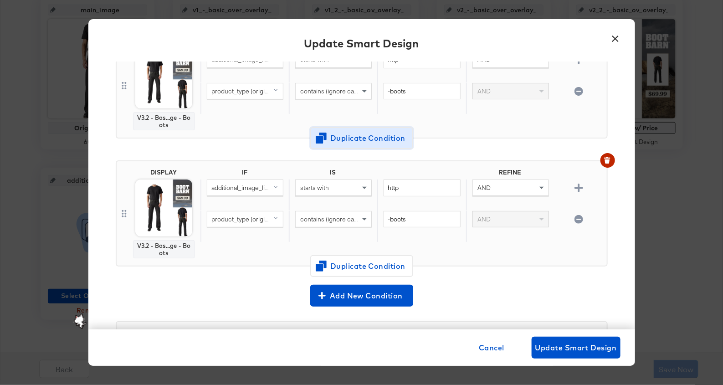
scroll to position [110, 0]
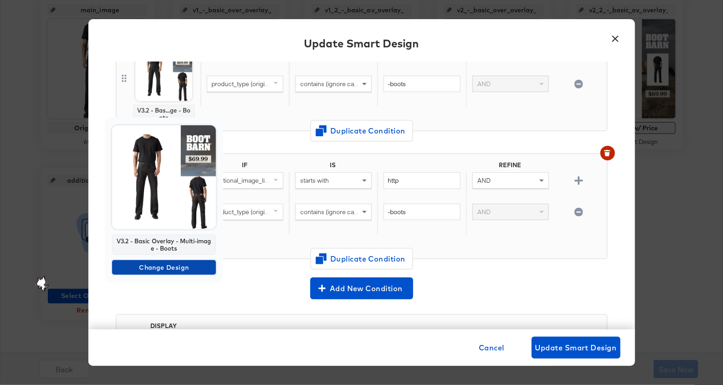
click at [180, 270] on span "Change Design" at bounding box center [164, 267] width 97 height 11
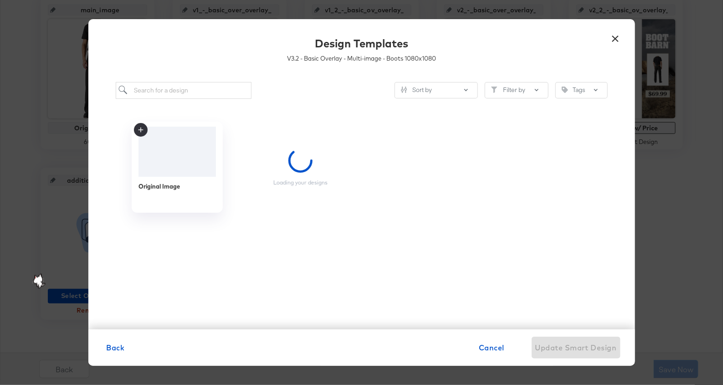
scroll to position [0, 0]
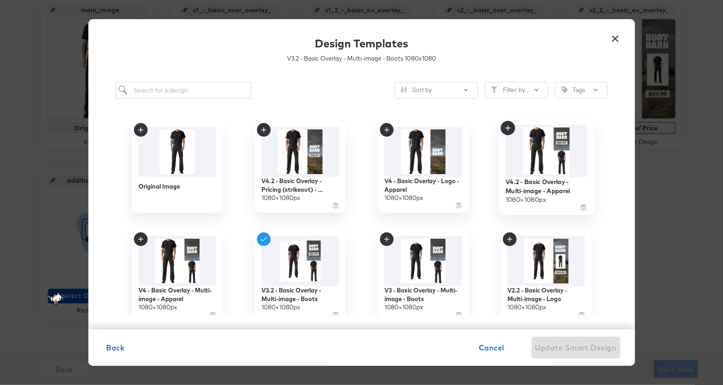
click at [566, 155] on img at bounding box center [546, 150] width 82 height 52
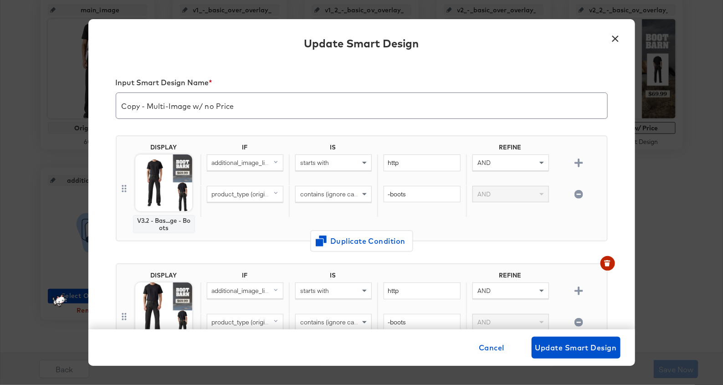
scroll to position [110, 0]
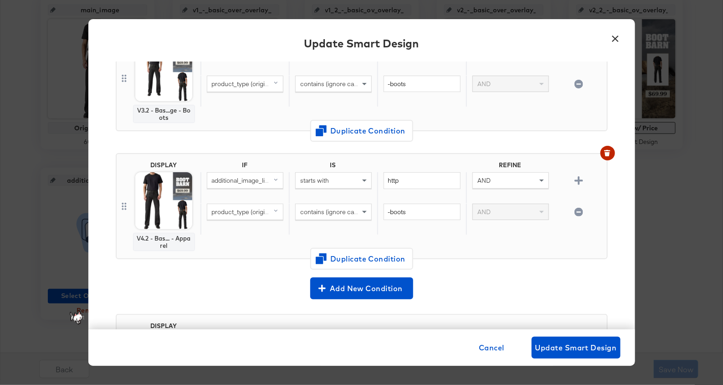
click at [316, 204] on div "contains (ignore case)" at bounding box center [334, 211] width 76 height 15
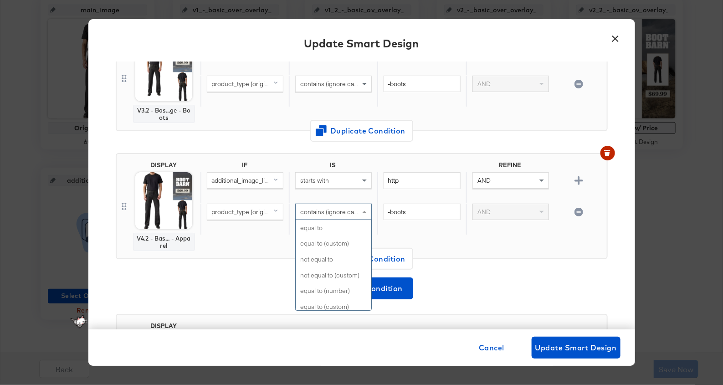
scroll to position [372, 0]
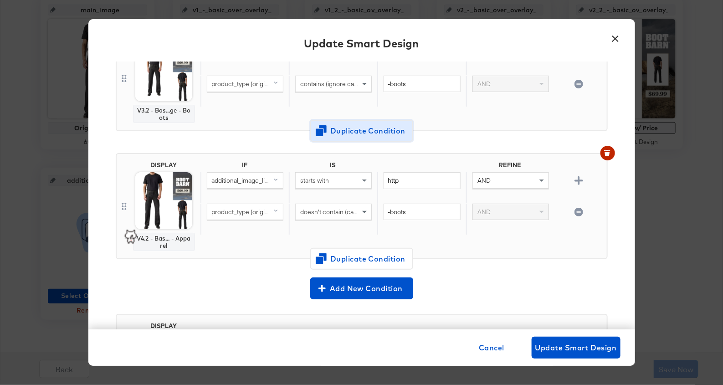
click at [357, 134] on span "Duplicate Condition" at bounding box center [362, 130] width 88 height 13
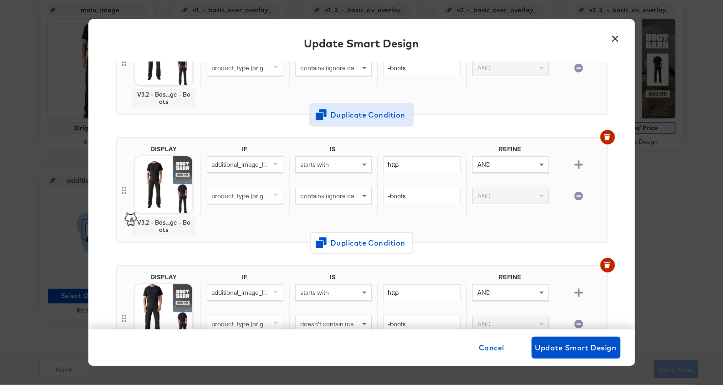
scroll to position [126, 0]
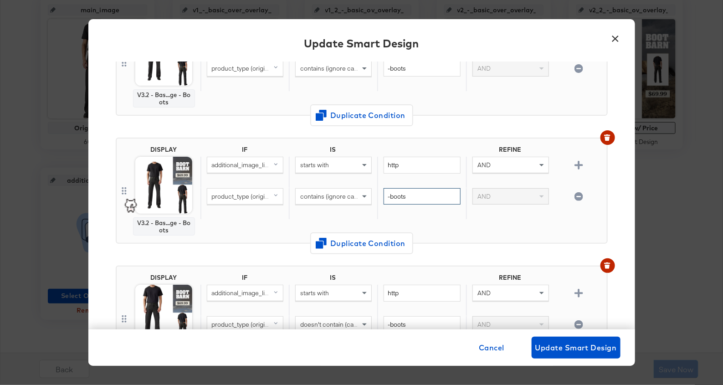
drag, startPoint x: 390, startPoint y: 195, endPoint x: 431, endPoint y: 194, distance: 41.5
click at [431, 194] on input "-boots" at bounding box center [422, 196] width 77 height 17
type input "-shoes"
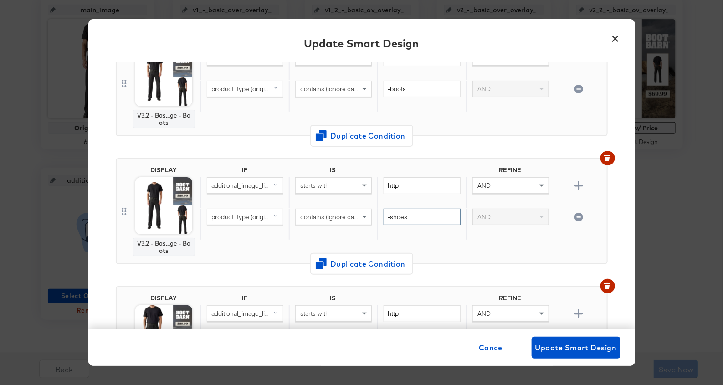
scroll to position [106, 0]
click at [580, 185] on icon "button" at bounding box center [579, 184] width 9 height 9
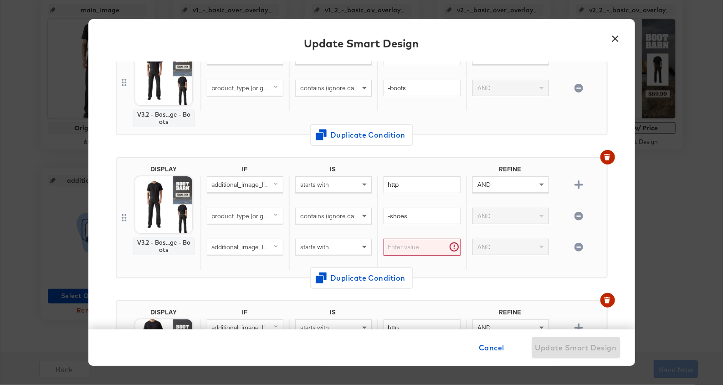
click at [253, 246] on span "additional_image_link" at bounding box center [242, 247] width 60 height 8
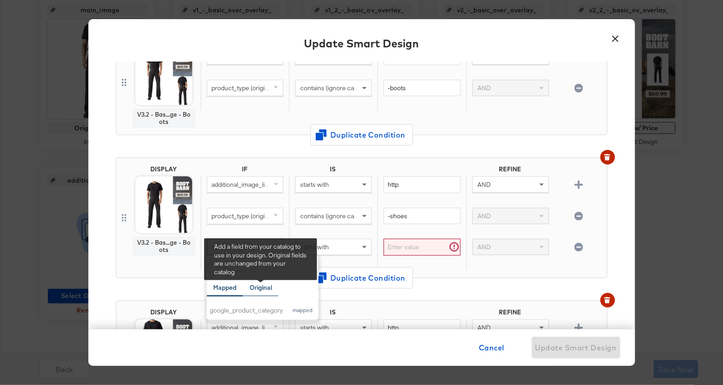
type input "prod"
click at [256, 287] on div "Original" at bounding box center [261, 287] width 22 height 9
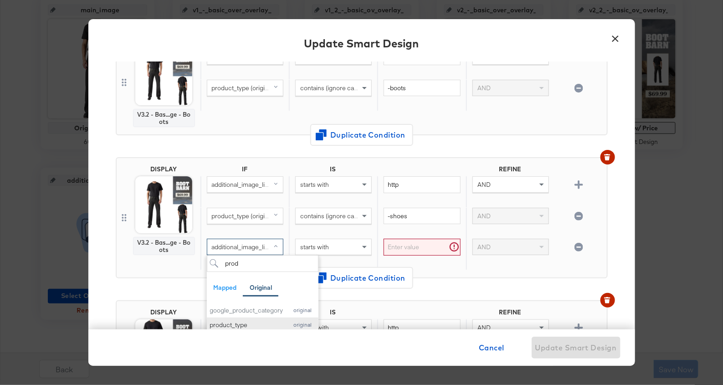
click at [252, 321] on div "product_type" at bounding box center [246, 325] width 73 height 9
click at [306, 254] on div "starts with" at bounding box center [333, 254] width 88 height 31
click at [306, 244] on span "starts with" at bounding box center [314, 247] width 29 height 8
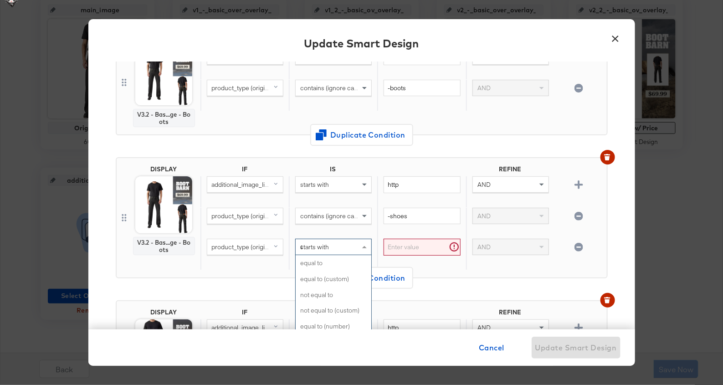
scroll to position [0, 0]
type input "does"
click at [406, 242] on input "text" at bounding box center [422, 247] width 77 height 17
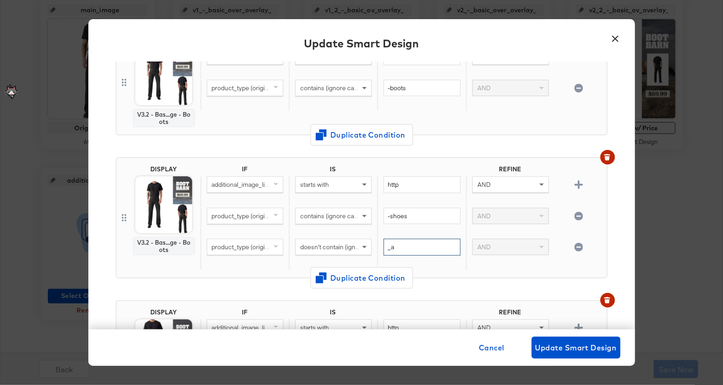
type input "_"
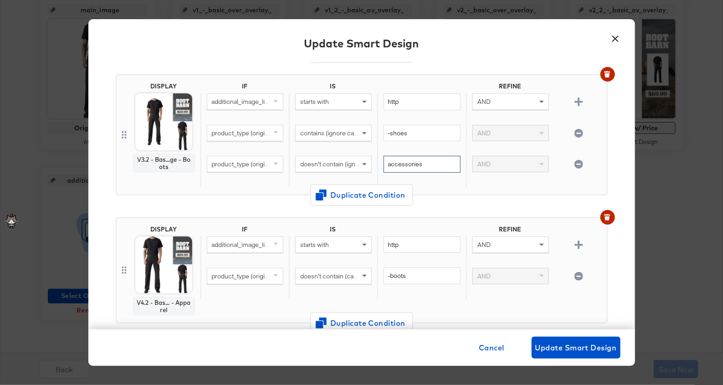
scroll to position [192, 0]
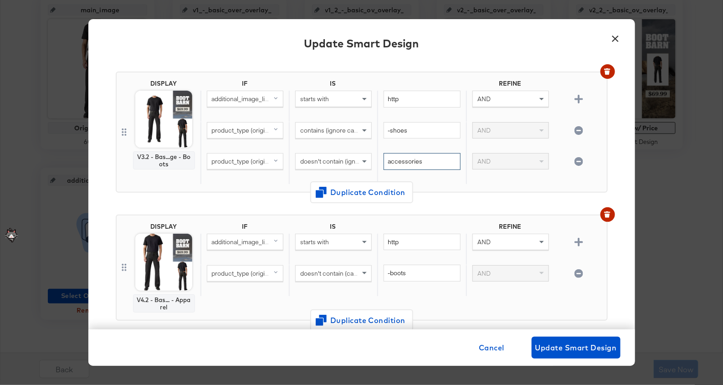
type input "accessories"
click at [575, 244] on icon "button" at bounding box center [579, 242] width 9 height 9
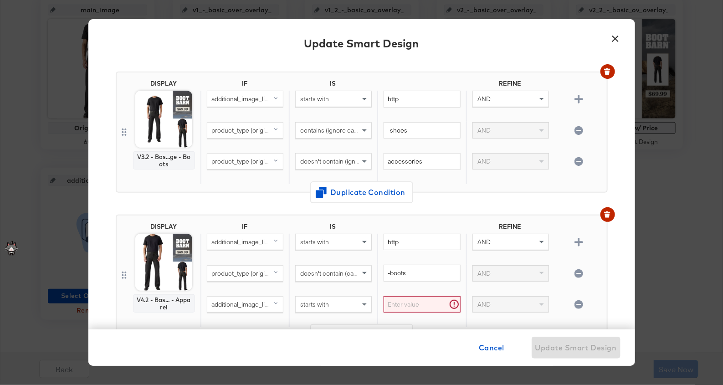
scroll to position [229, 0]
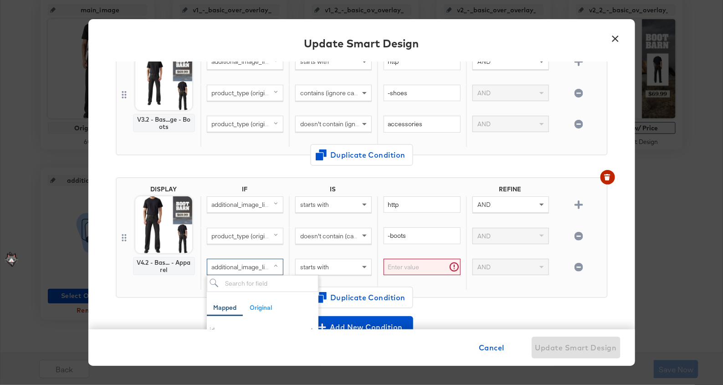
click at [242, 266] on span "additional_image_link" at bounding box center [242, 267] width 60 height 8
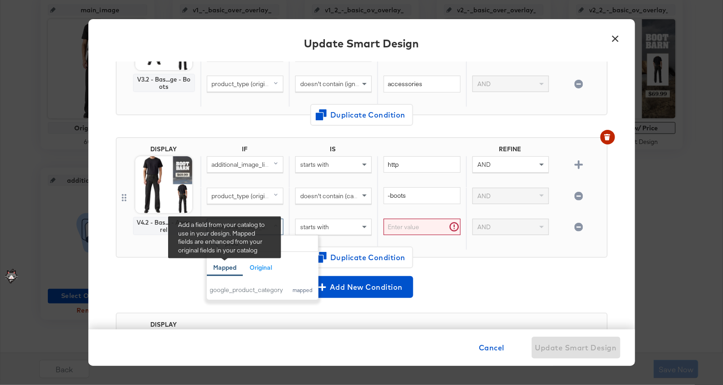
scroll to position [273, 0]
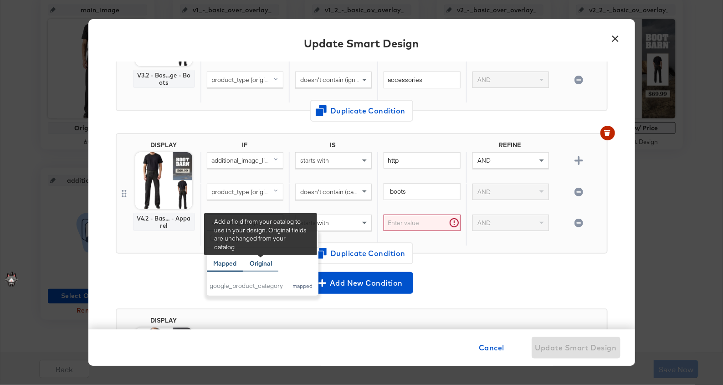
type input "prod"
click at [251, 259] on div "Original" at bounding box center [261, 263] width 22 height 9
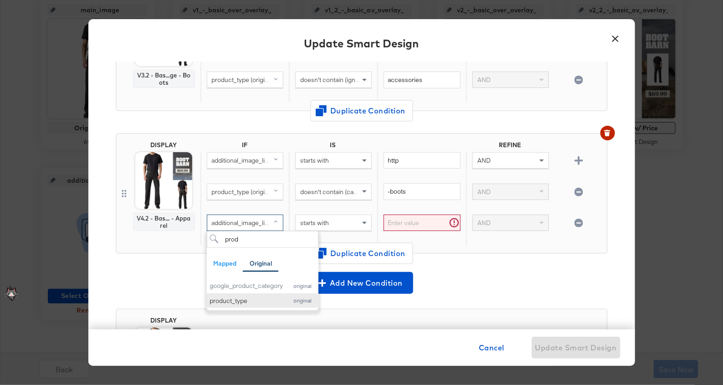
click at [249, 297] on div "product_type" at bounding box center [246, 301] width 73 height 9
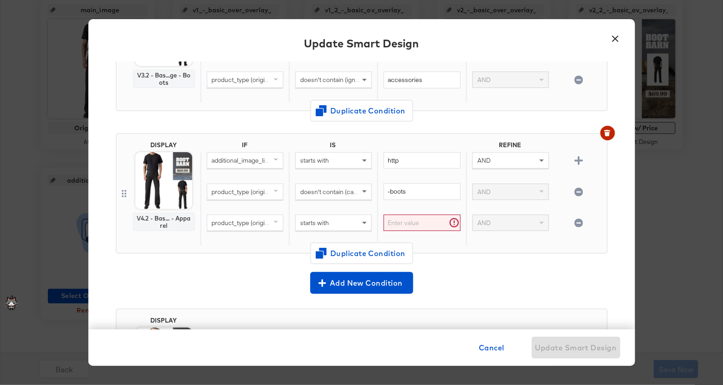
click at [312, 226] on div "starts with" at bounding box center [334, 222] width 76 height 15
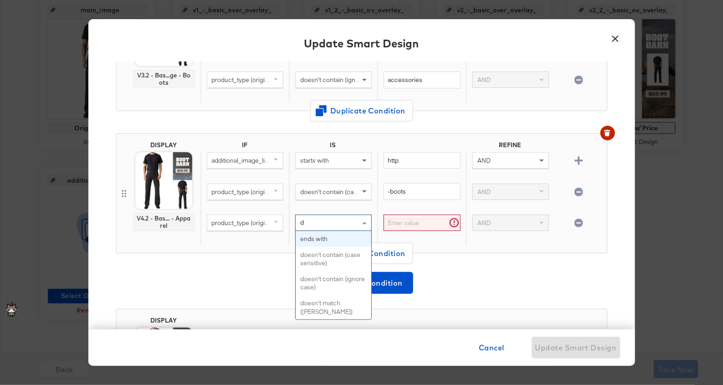
scroll to position [0, 0]
type input "does"
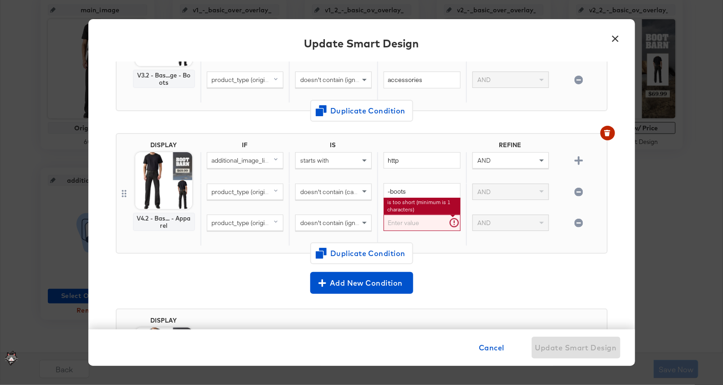
click at [411, 217] on input "text" at bounding box center [422, 223] width 77 height 17
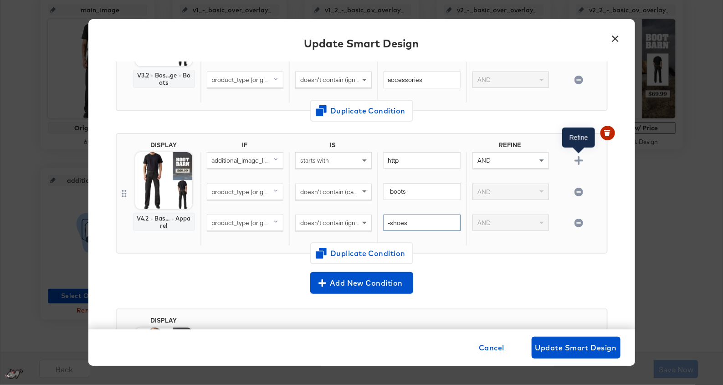
type input "-shoes"
click at [578, 156] on icon "button" at bounding box center [579, 160] width 9 height 9
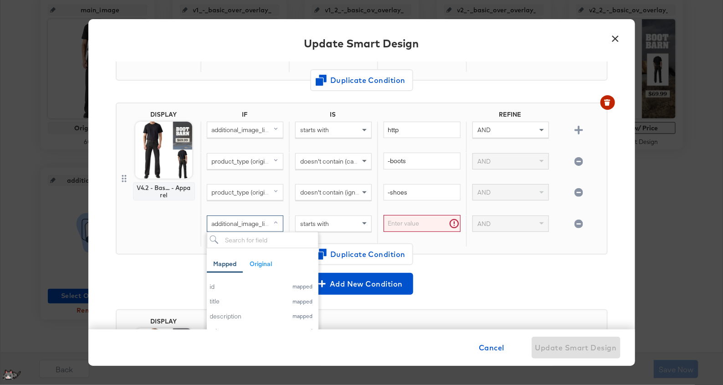
click at [223, 223] on span "additional_image_link" at bounding box center [242, 224] width 60 height 8
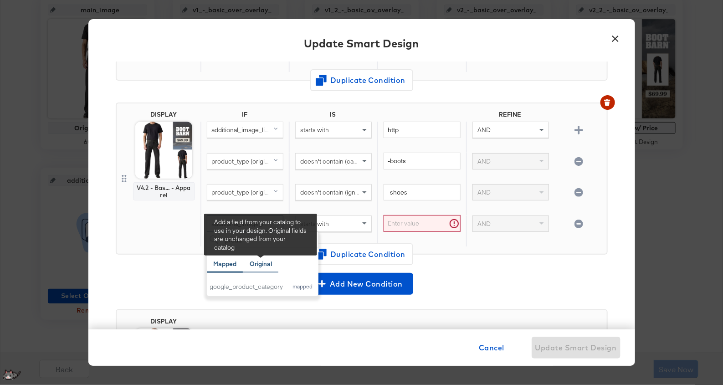
type input "produ"
click at [257, 261] on div "Original" at bounding box center [261, 264] width 22 height 9
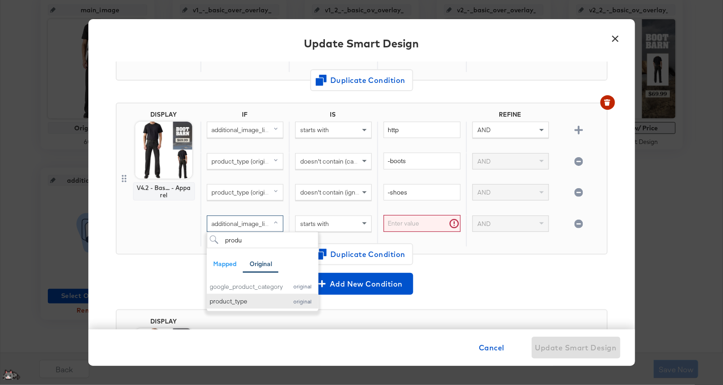
click at [252, 299] on div "product_type" at bounding box center [246, 301] width 73 height 9
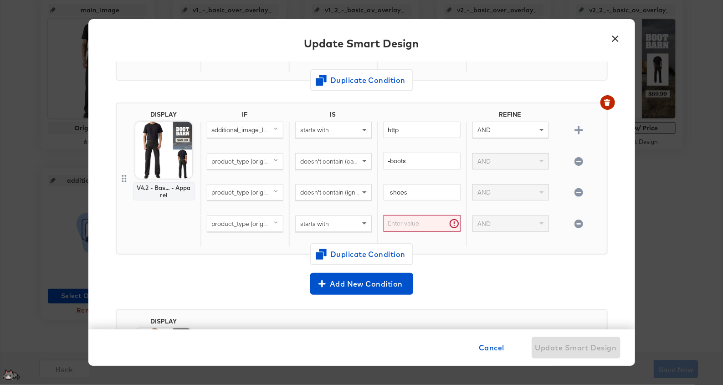
click at [575, 221] on icon "button" at bounding box center [579, 224] width 9 height 9
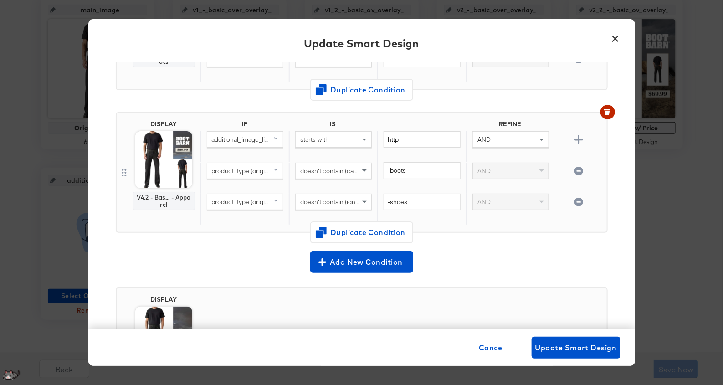
scroll to position [292, 0]
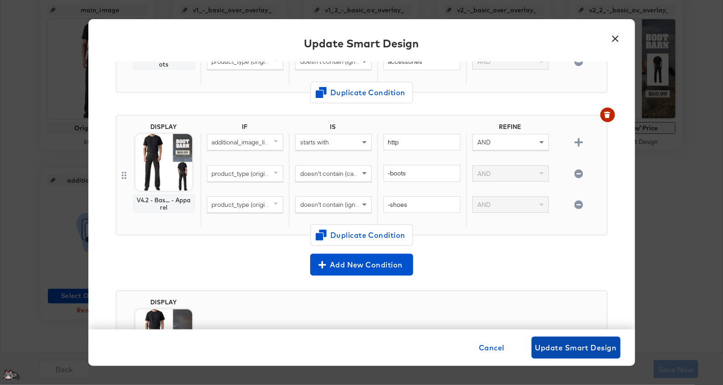
click at [582, 346] on span "Update Smart Design" at bounding box center [576, 347] width 82 height 13
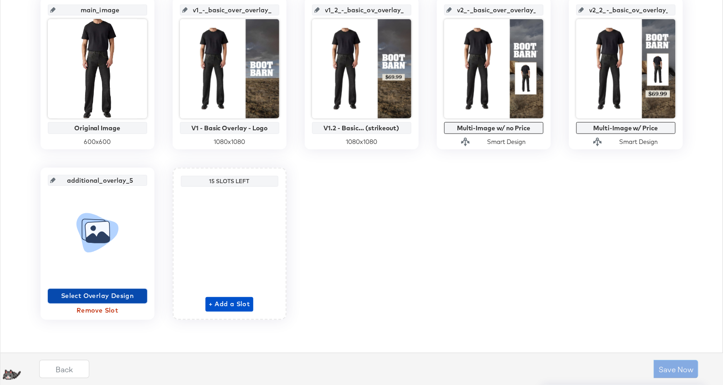
click at [83, 297] on span "Select Overlay Design" at bounding box center [97, 295] width 92 height 11
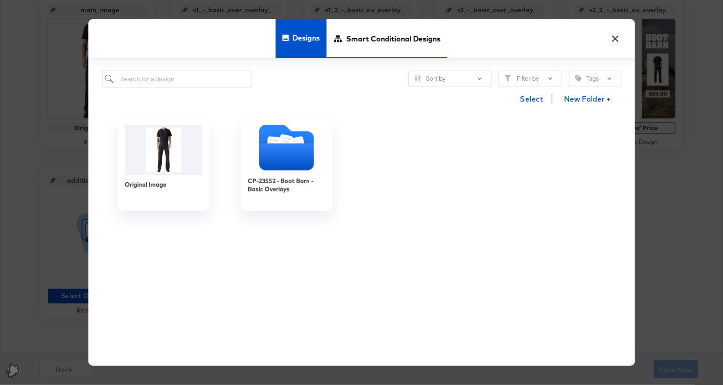
click at [343, 21] on div "Smart Conditional Designs" at bounding box center [387, 38] width 121 height 39
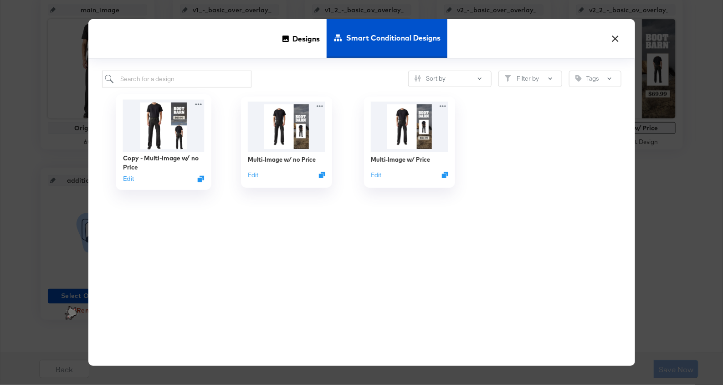
click at [180, 131] on img at bounding box center [164, 125] width 82 height 52
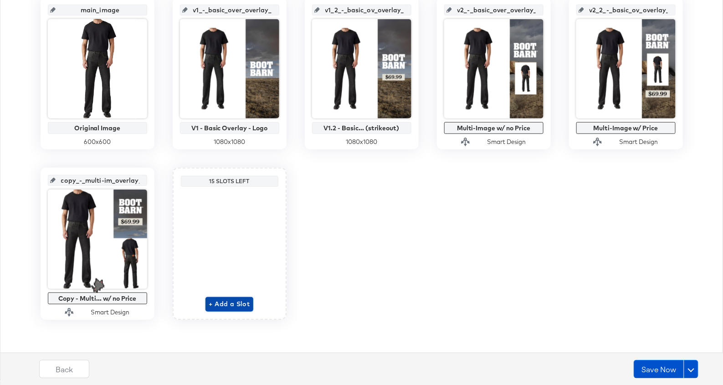
click at [230, 302] on span "+ Add a Slot" at bounding box center [229, 303] width 41 height 11
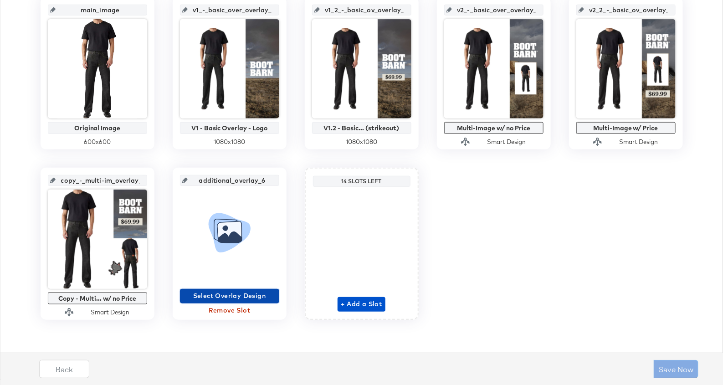
click at [229, 295] on span "Select Overlay Design" at bounding box center [230, 295] width 92 height 11
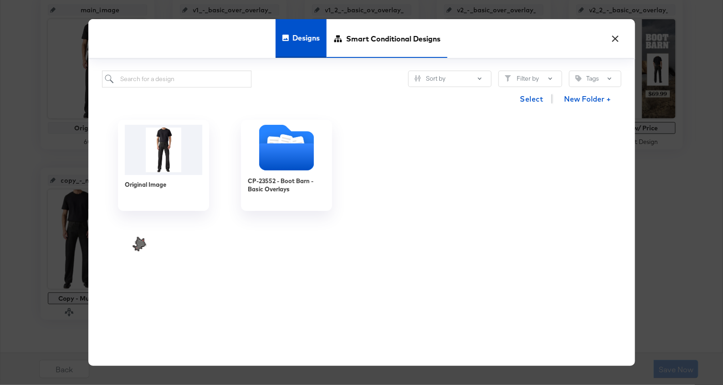
click at [349, 34] on span "Smart Conditional Designs" at bounding box center [393, 39] width 94 height 40
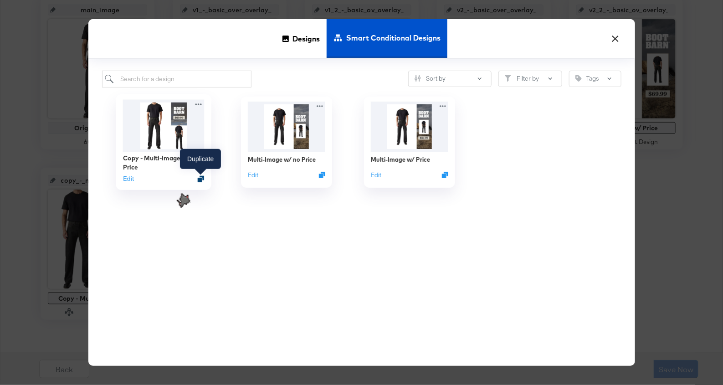
click at [200, 178] on icon "Duplicate" at bounding box center [200, 178] width 7 height 7
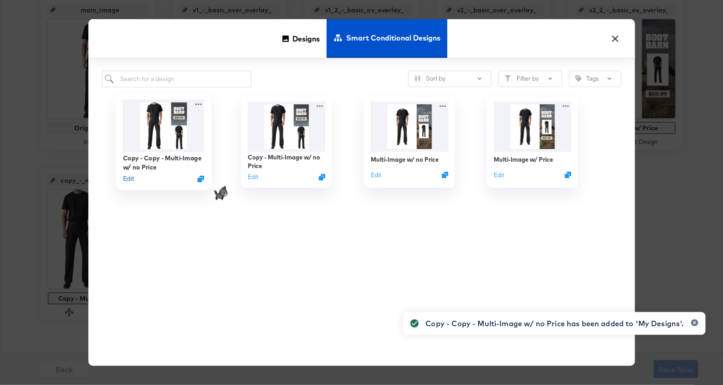
click at [126, 178] on button "Edit" at bounding box center [128, 179] width 11 height 9
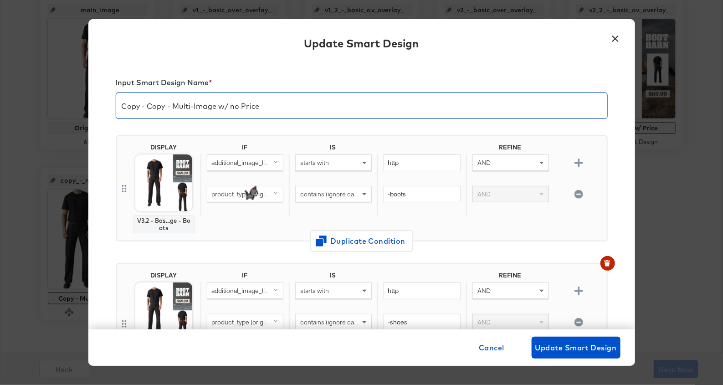
drag, startPoint x: 167, startPoint y: 108, endPoint x: 98, endPoint y: 88, distance: 72.0
click at [98, 88] on div "Input Smart Design Name * Copy - Copy - Multi-Image w/ no Price DISPLAY V3.2 - …" at bounding box center [361, 196] width 547 height 268
type input "V2 - Multi-Image w/ no Price"
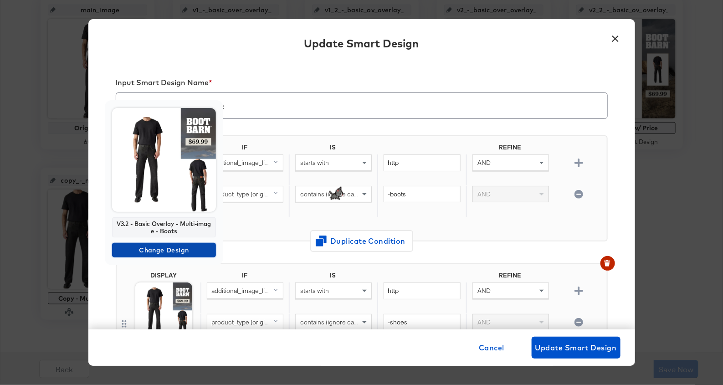
click at [160, 251] on span "Change Design" at bounding box center [164, 250] width 97 height 11
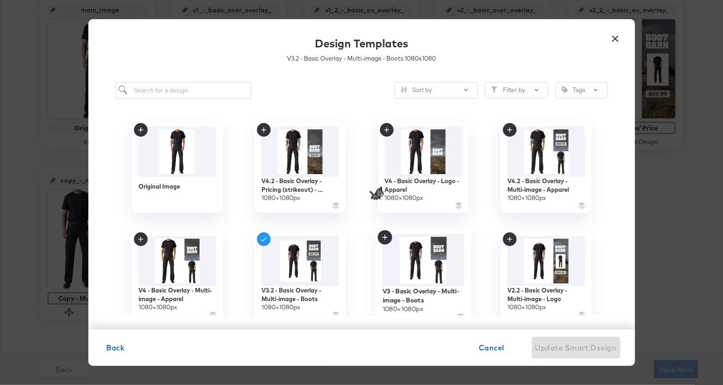
click at [444, 267] on img at bounding box center [423, 260] width 82 height 53
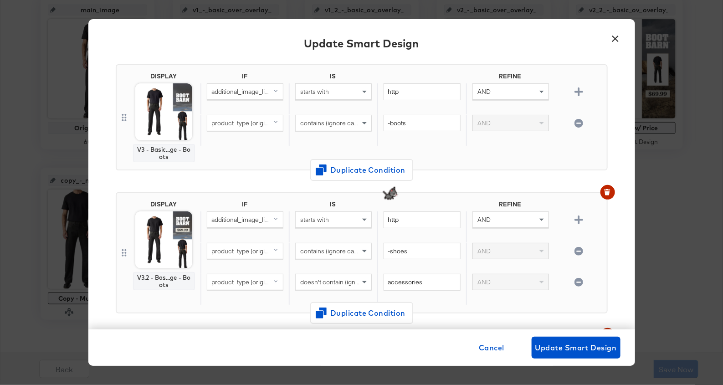
scroll to position [108, 0]
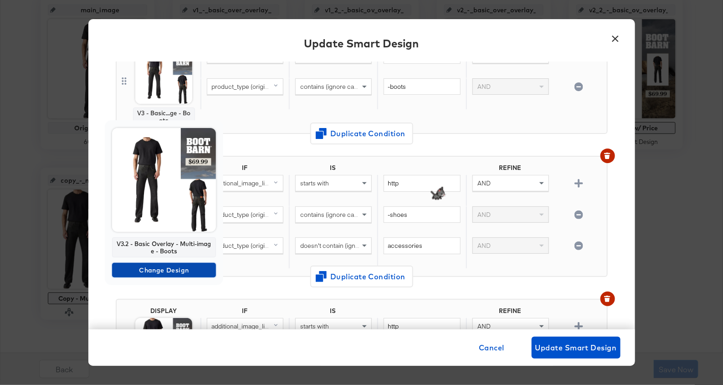
click at [163, 273] on span "Change Design" at bounding box center [164, 270] width 97 height 11
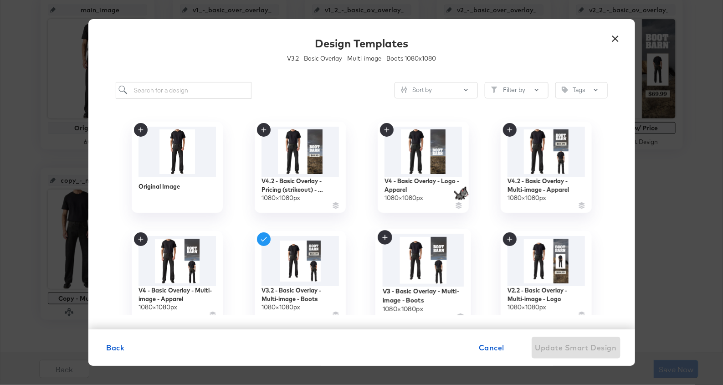
click at [438, 272] on img at bounding box center [423, 260] width 82 height 53
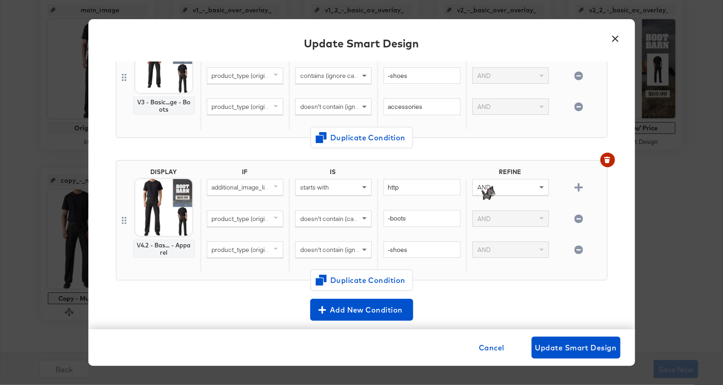
scroll to position [244, 0]
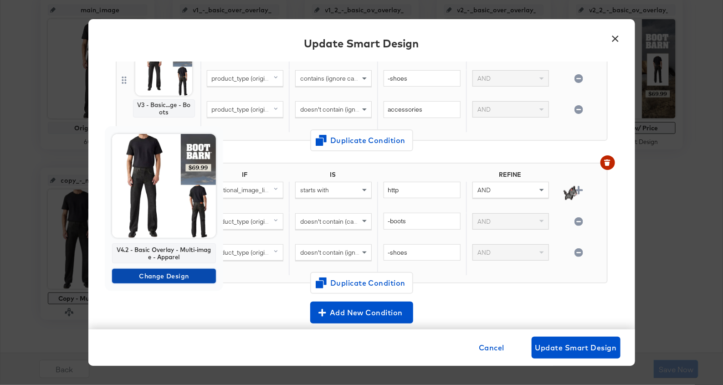
click at [158, 274] on span "Change Design" at bounding box center [164, 276] width 97 height 11
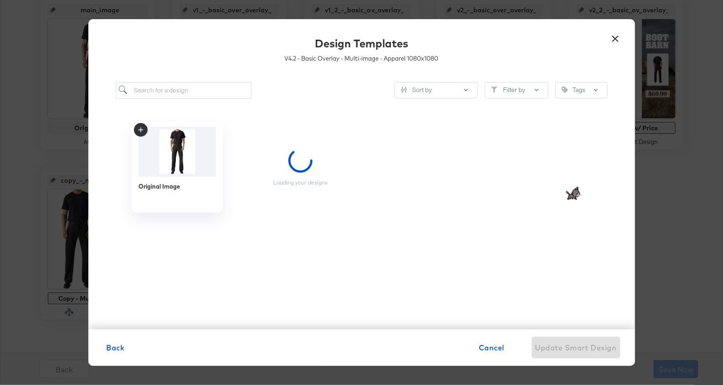
scroll to position [0, 0]
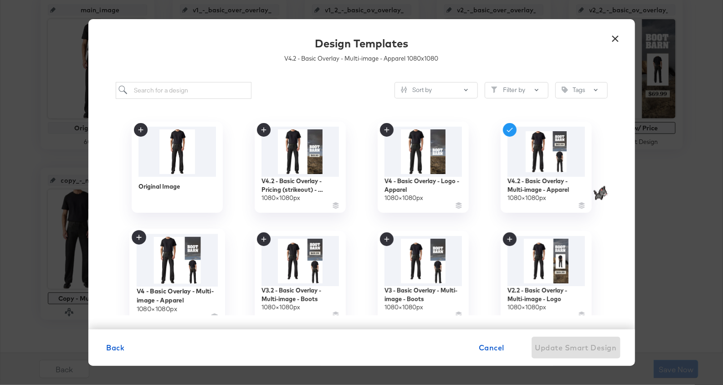
click at [189, 258] on img at bounding box center [177, 260] width 82 height 53
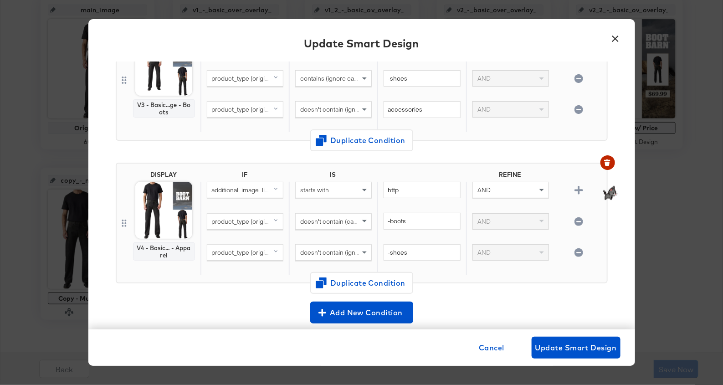
scroll to position [380, 0]
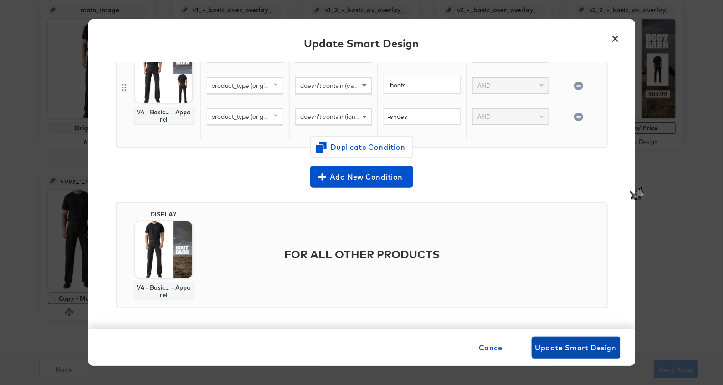
click at [561, 344] on span "Update Smart Design" at bounding box center [576, 347] width 82 height 13
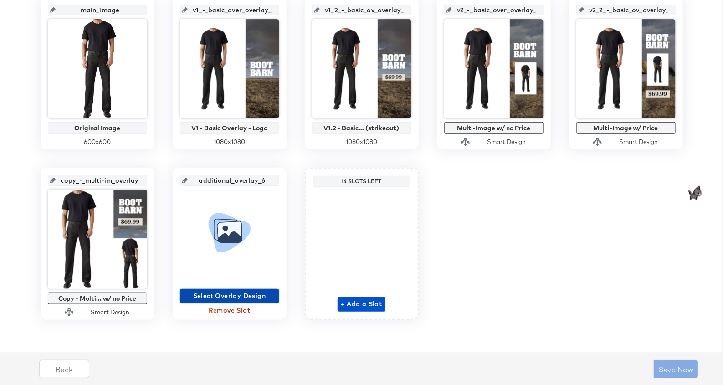
click at [258, 292] on span "Select Overlay Design" at bounding box center [230, 295] width 92 height 11
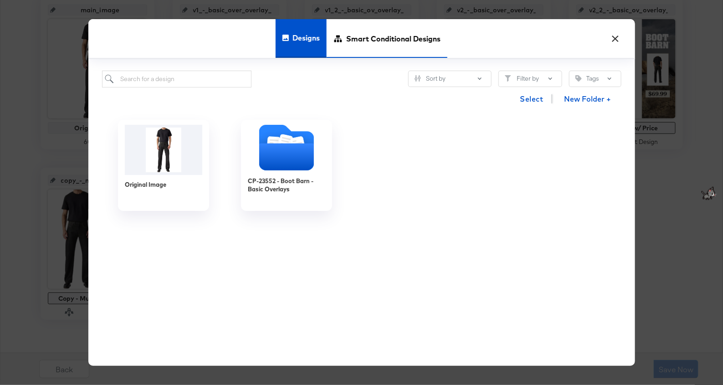
click at [393, 43] on span "Smart Conditional Designs" at bounding box center [393, 39] width 94 height 40
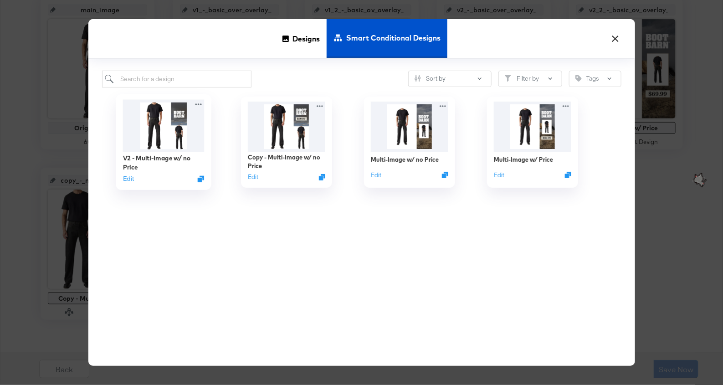
click at [169, 148] on img at bounding box center [164, 125] width 82 height 52
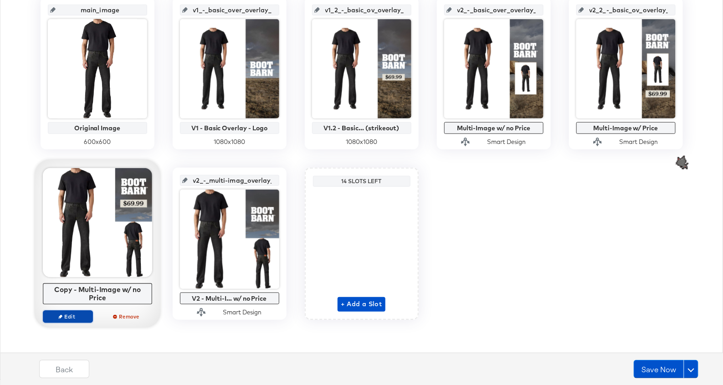
click at [73, 313] on span "Edit" at bounding box center [67, 316] width 42 height 7
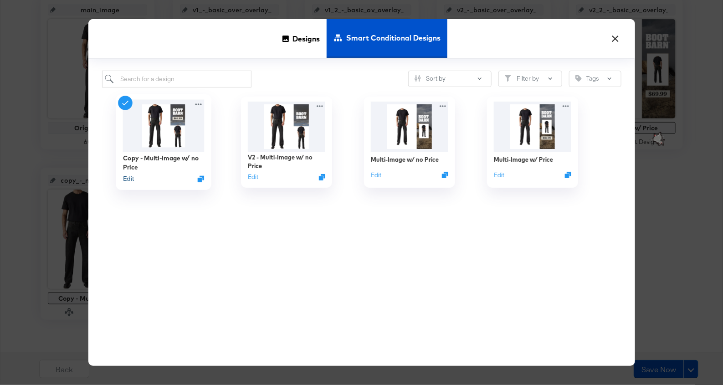
click at [128, 180] on button "Edit" at bounding box center [128, 179] width 11 height 9
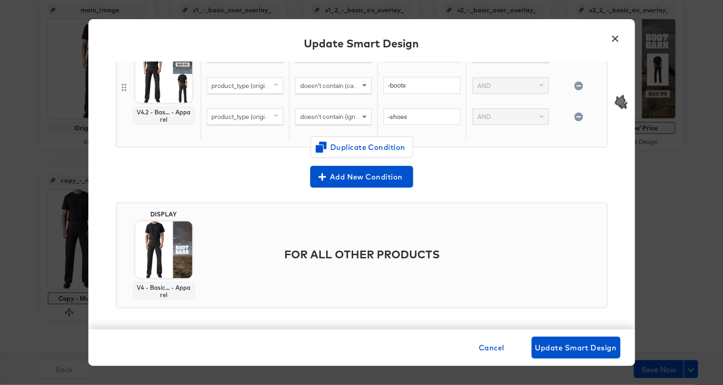
scroll to position [379, 0]
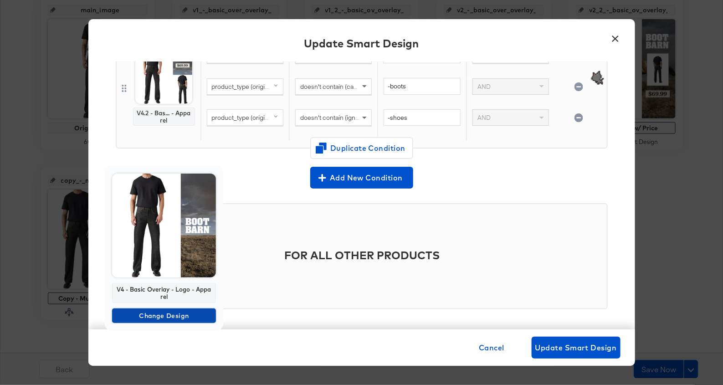
click at [159, 314] on span "Change Design" at bounding box center [164, 315] width 97 height 11
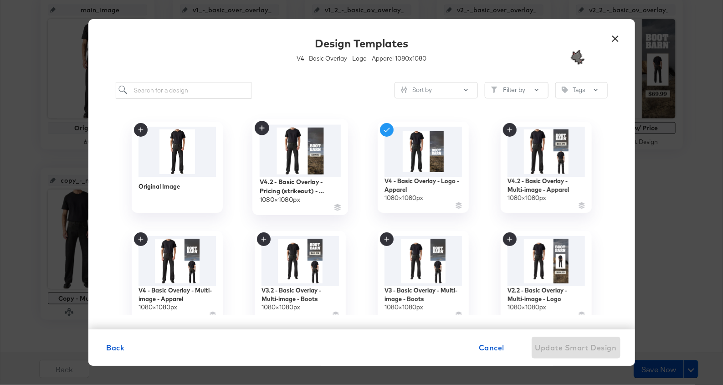
click at [316, 146] on img at bounding box center [300, 150] width 82 height 52
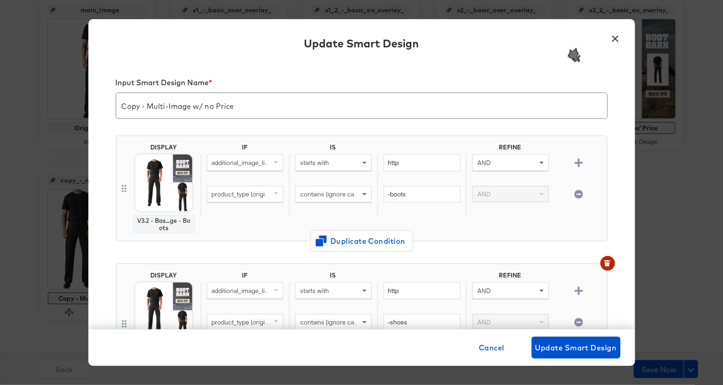
scroll to position [379, 0]
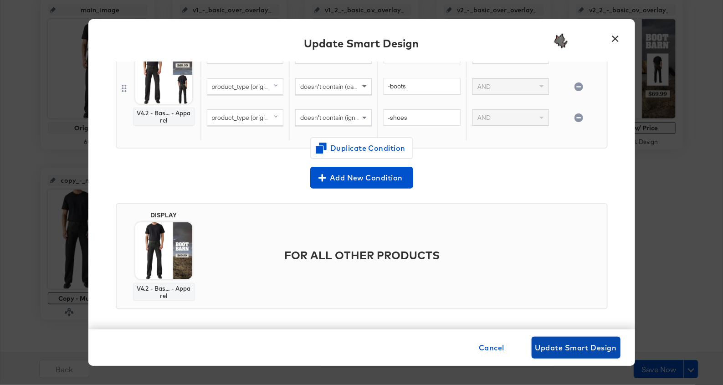
click at [562, 344] on span "Update Smart Design" at bounding box center [576, 347] width 82 height 13
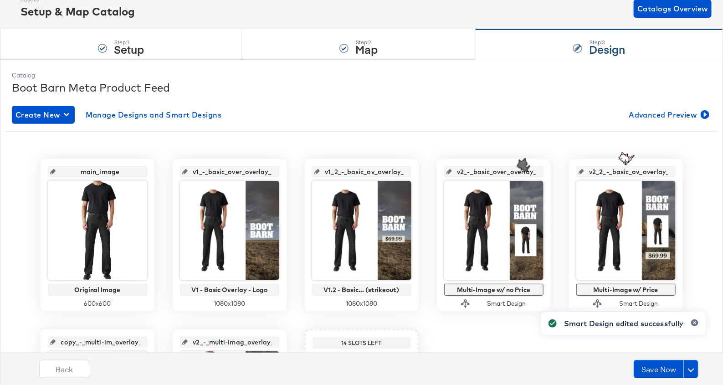
scroll to position [0, 0]
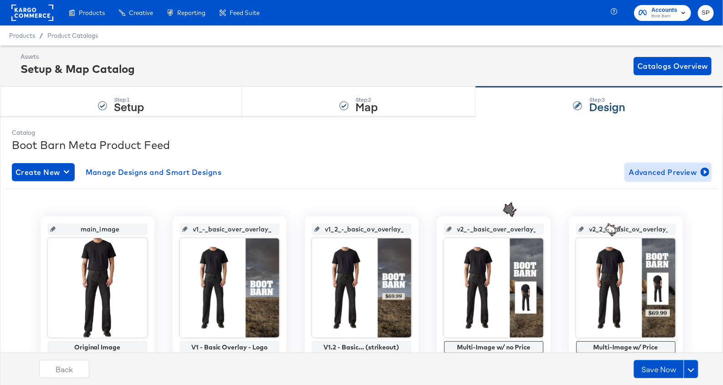
click at [670, 170] on span "Advanced Preview" at bounding box center [668, 172] width 79 height 13
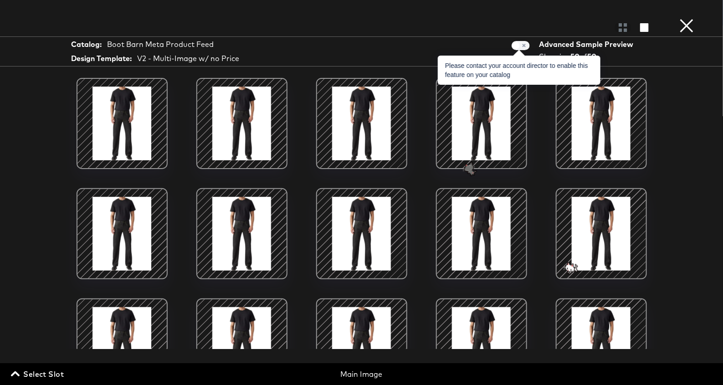
click at [521, 42] on span at bounding box center [521, 45] width 18 height 9
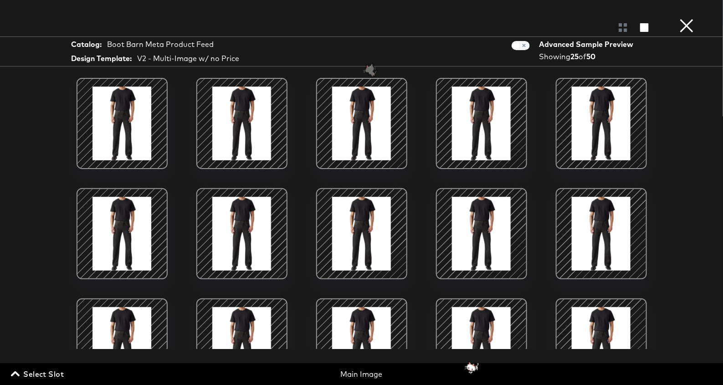
click at [40, 375] on span "Select Slot" at bounding box center [38, 374] width 51 height 13
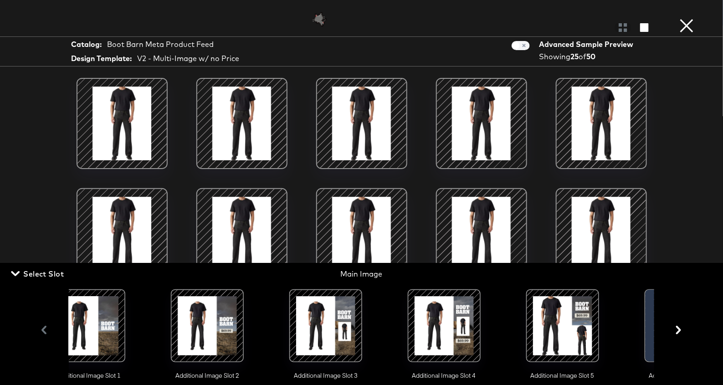
scroll to position [0, 216]
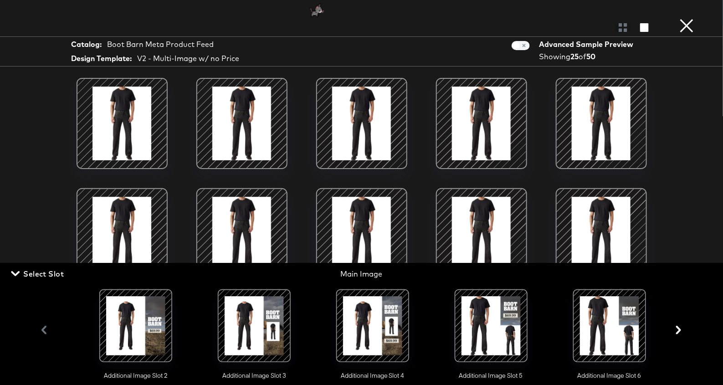
click at [501, 315] on div at bounding box center [491, 326] width 62 height 62
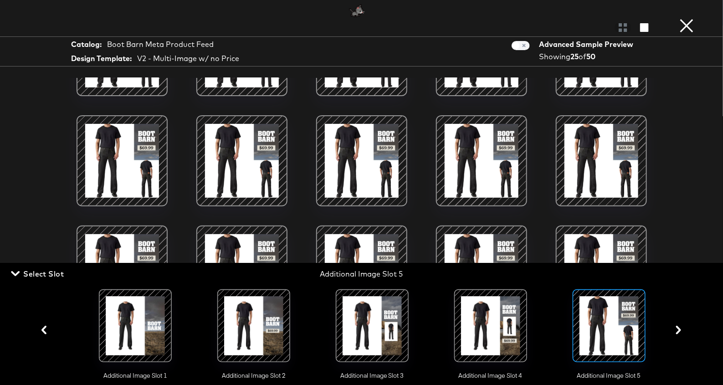
scroll to position [298, 0]
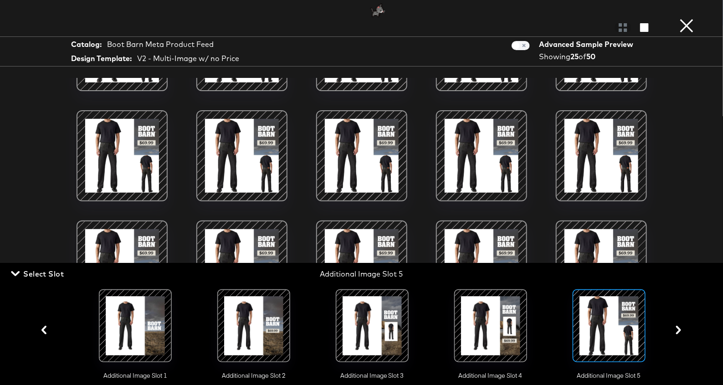
click at [691, 18] on button "×" at bounding box center [687, 9] width 18 height 18
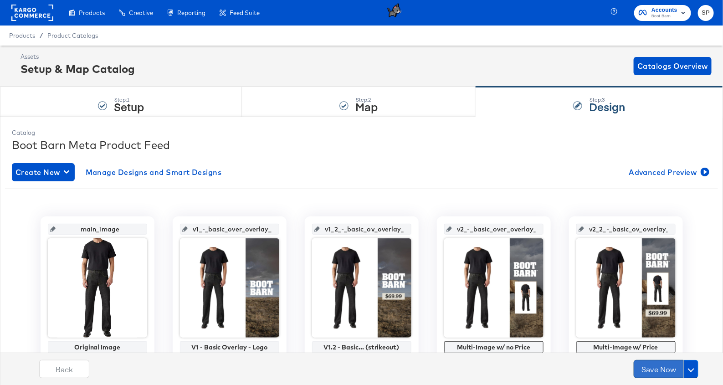
click at [655, 366] on button "Save Now" at bounding box center [659, 369] width 50 height 18
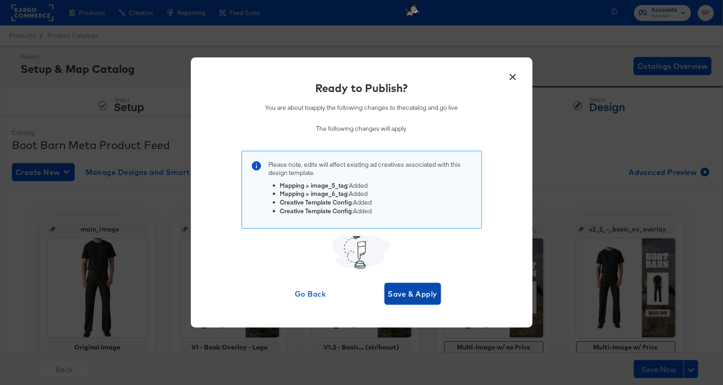
click at [408, 293] on span "Save & Apply" at bounding box center [413, 293] width 50 height 13
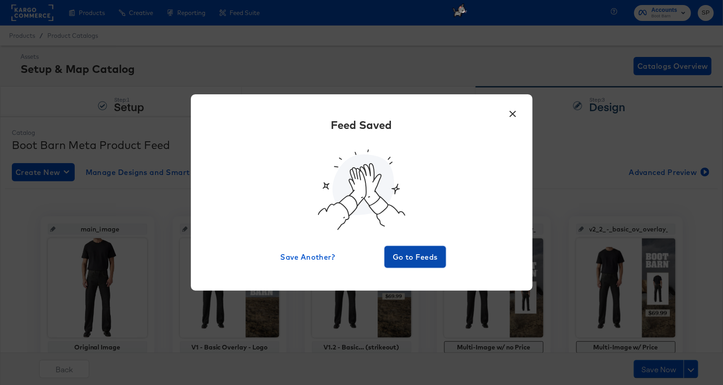
click at [415, 255] on span "Go to Feeds" at bounding box center [415, 257] width 55 height 13
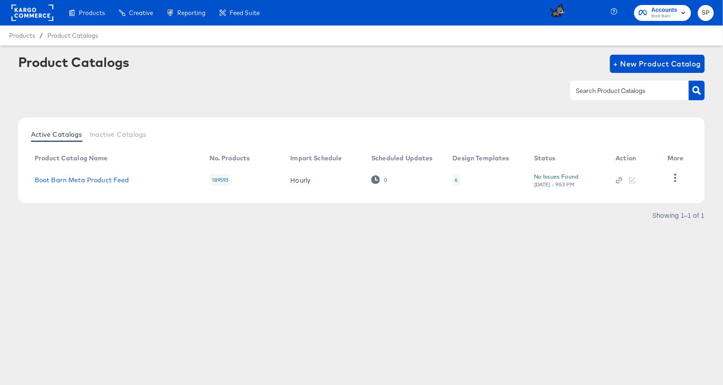
click at [28, 15] on rect at bounding box center [32, 13] width 42 height 16
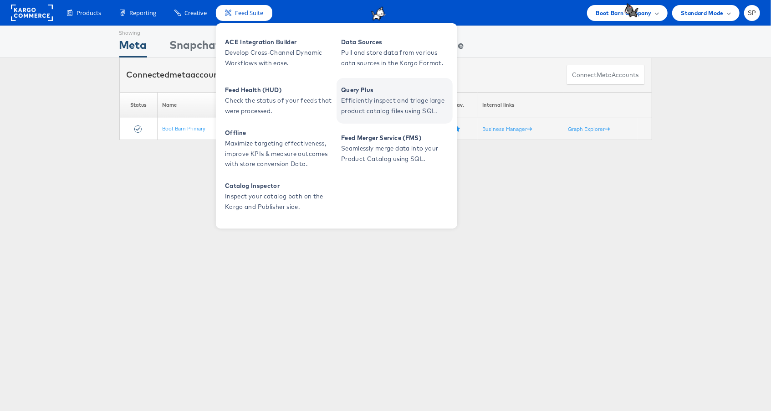
click at [351, 100] on span "Efficiently inspect and triage large product catalog files using SQL." at bounding box center [395, 105] width 109 height 21
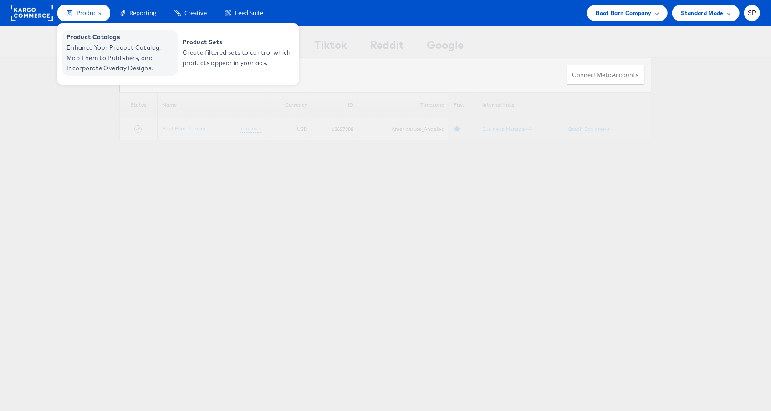
click at [94, 63] on span "Enhance Your Product Catalog, Map Them to Publishers, and Incorporate Overlay D…" at bounding box center [121, 57] width 109 height 31
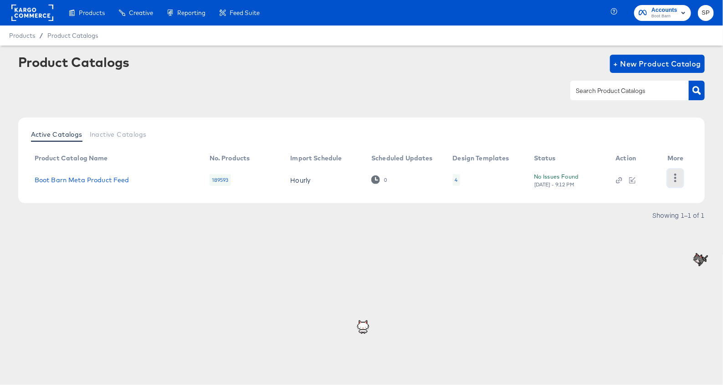
click at [671, 178] on button "button" at bounding box center [675, 178] width 16 height 18
click at [642, 181] on div "HUD Checks (Internal)" at bounding box center [637, 177] width 91 height 15
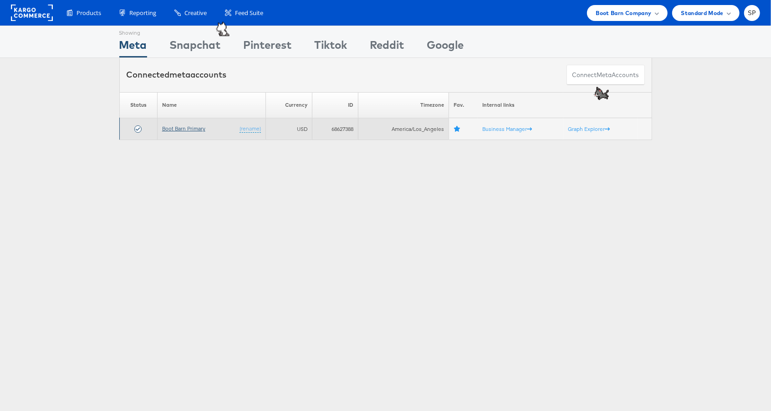
click at [193, 127] on link "Boot Barn Primary" at bounding box center [183, 128] width 43 height 7
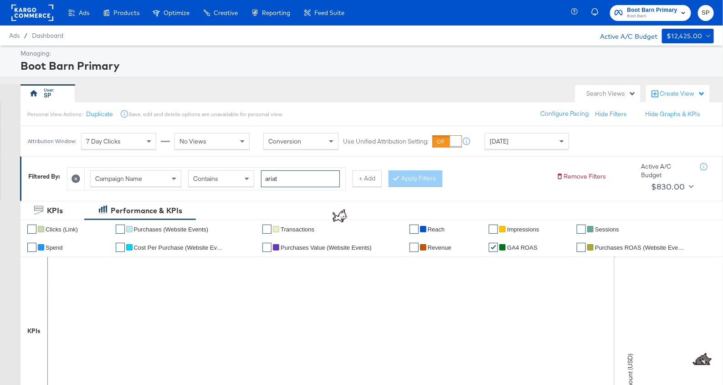
click at [272, 178] on input "ariat" at bounding box center [300, 178] width 79 height 17
type input "kargo"
click at [397, 180] on button "Apply Filters" at bounding box center [416, 178] width 54 height 16
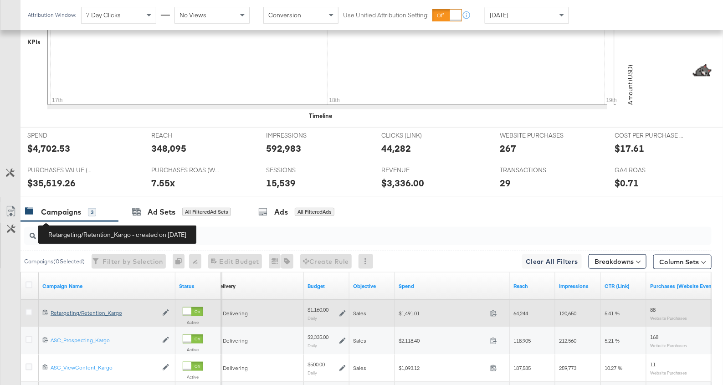
scroll to position [378, 0]
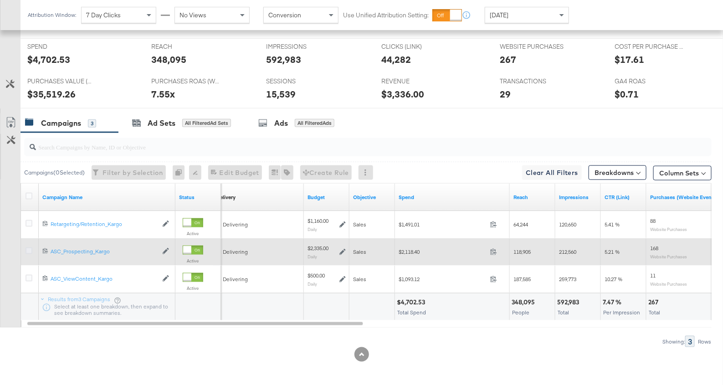
click at [29, 248] on icon at bounding box center [29, 250] width 7 height 7
click at [0, 0] on input "checkbox" at bounding box center [0, 0] width 0 height 0
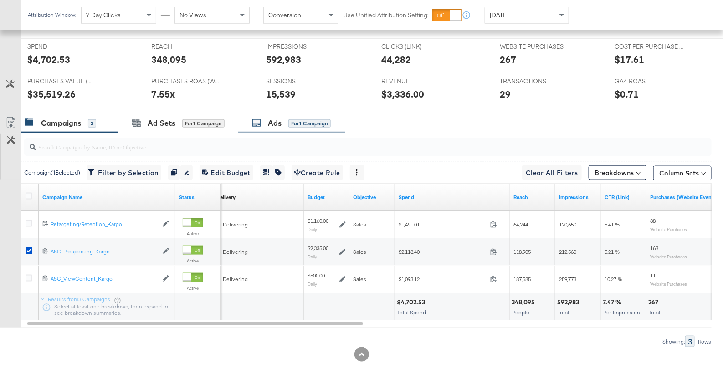
click at [256, 124] on icon at bounding box center [256, 122] width 9 height 9
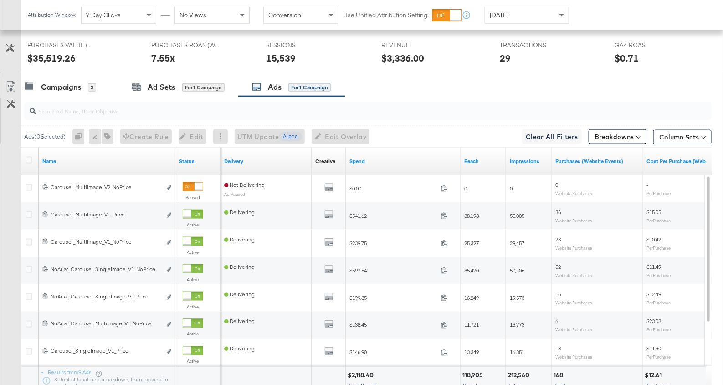
scroll to position [416, 0]
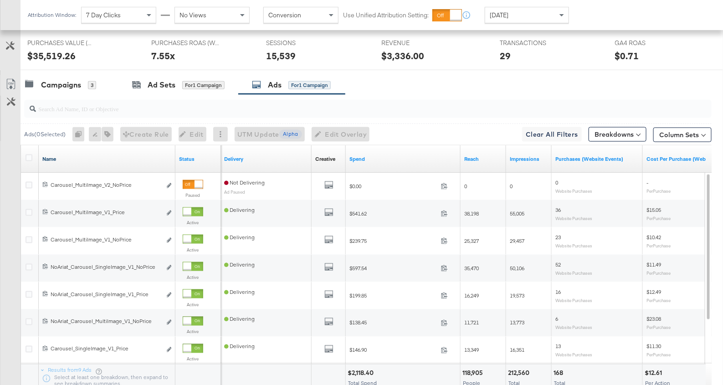
click at [123, 155] on link "Name" at bounding box center [106, 158] width 129 height 7
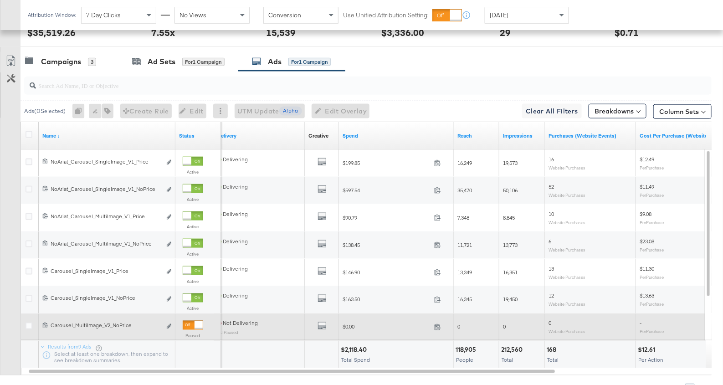
scroll to position [437, 0]
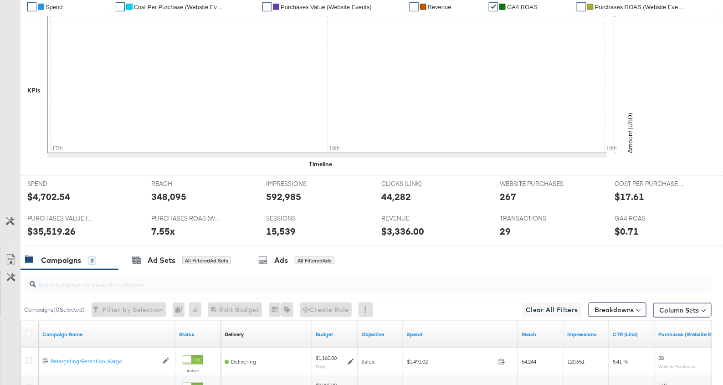
scroll to position [378, 0]
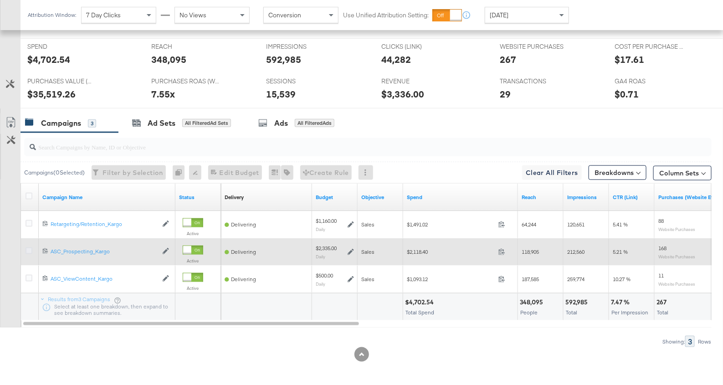
click at [28, 247] on icon at bounding box center [29, 250] width 7 height 7
click at [0, 0] on input "checkbox" at bounding box center [0, 0] width 0 height 0
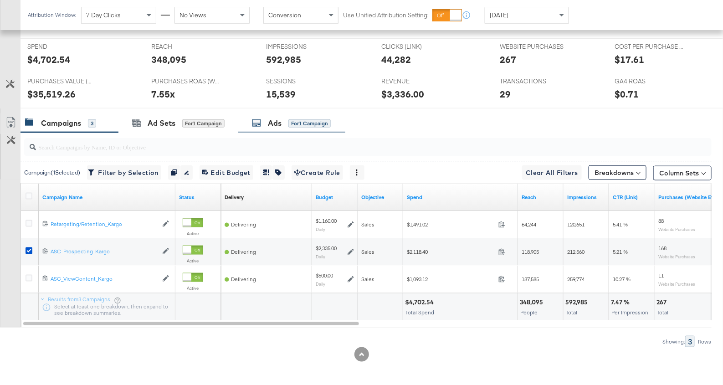
click at [269, 126] on div "Ads" at bounding box center [275, 123] width 14 height 10
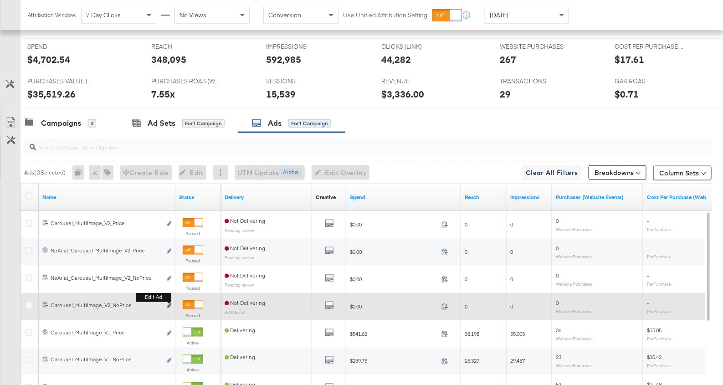
click at [171, 305] on icon "link" at bounding box center [169, 305] width 5 height 5
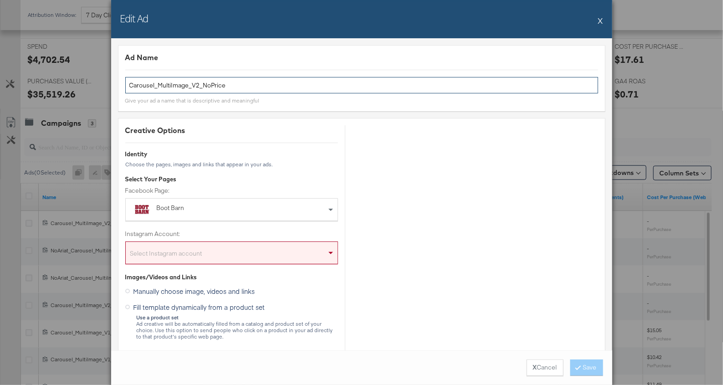
click at [200, 86] on input "Carousel_MultiImage_V2_NoPrice" at bounding box center [361, 85] width 473 height 17
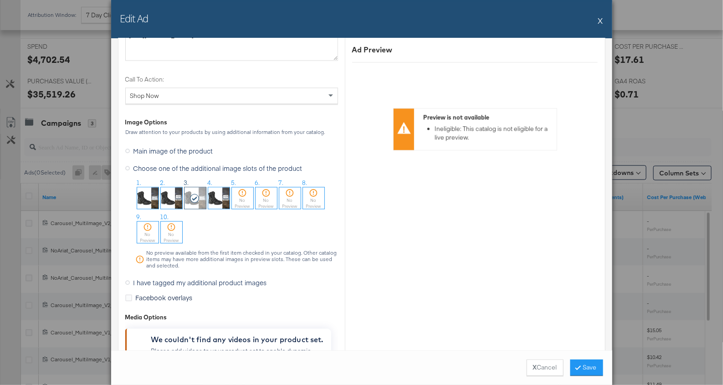
scroll to position [863, 0]
type input "Carousel_MultiImage_V3_NoPrice"
click at [171, 232] on div "No Preview" at bounding box center [171, 238] width 21 height 12
click at [585, 363] on button "Save" at bounding box center [586, 367] width 33 height 16
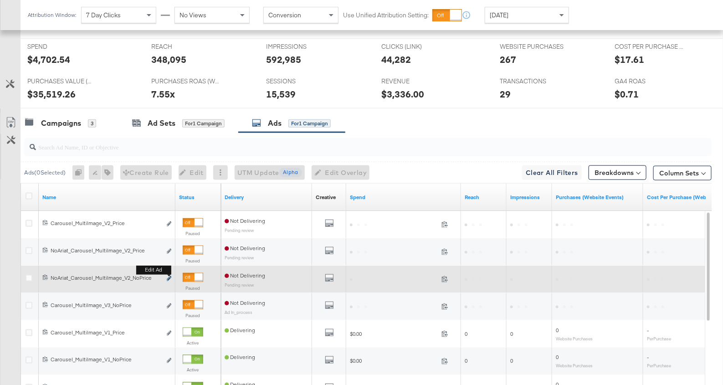
click at [170, 276] on icon "link" at bounding box center [169, 278] width 5 height 5
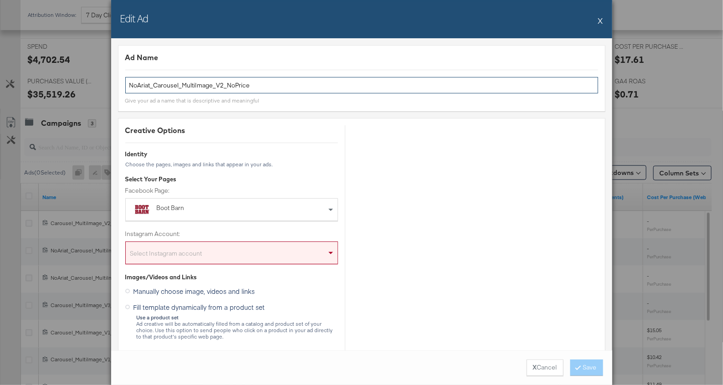
click at [221, 87] on input "NoAriat_Carousel_MultiImage_V2_NoPrice" at bounding box center [361, 85] width 473 height 17
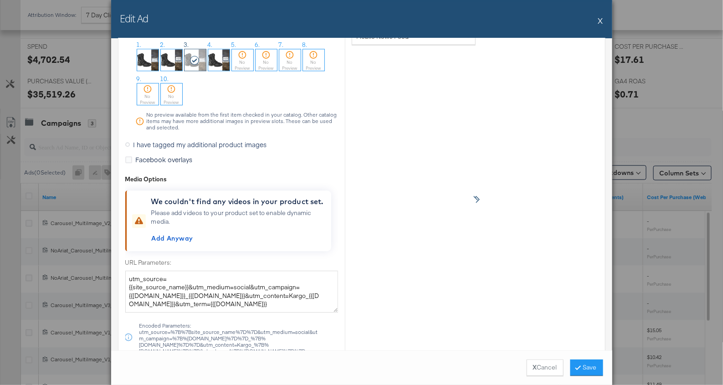
scroll to position [879, 0]
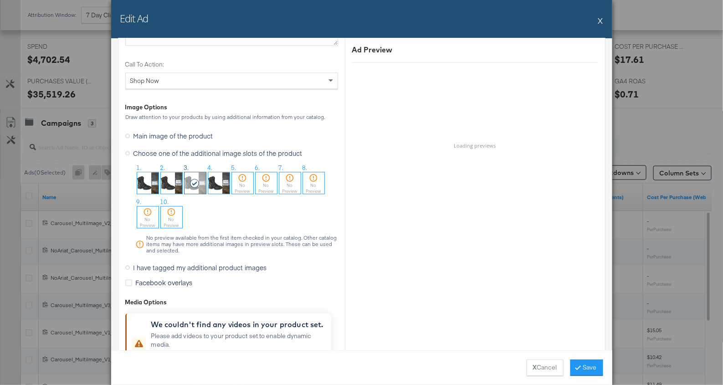
type input "NoAriat_Carousel_MultiImage_V3_NoPrice"
click at [175, 216] on div "No Preview" at bounding box center [171, 222] width 21 height 12
click at [593, 364] on button "Save" at bounding box center [586, 367] width 33 height 16
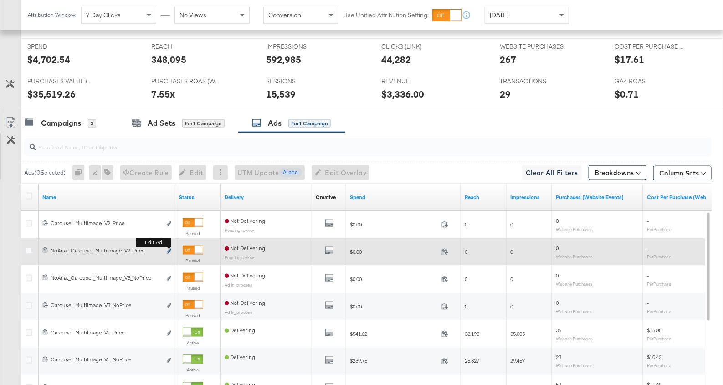
click at [168, 249] on icon "link" at bounding box center [169, 251] width 5 height 5
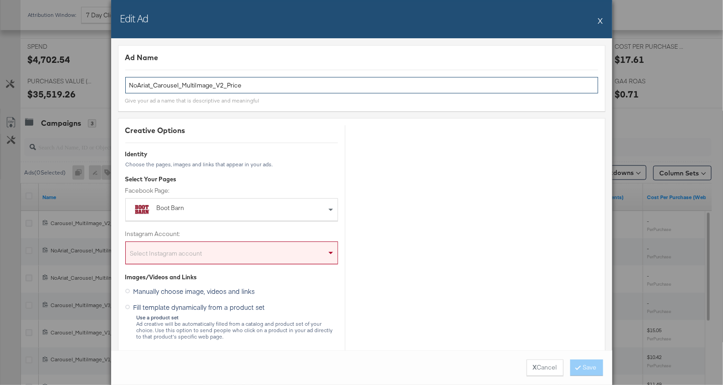
click at [221, 86] on input "NoAriat_Carousel_MultiImage_V2_Price" at bounding box center [361, 85] width 473 height 17
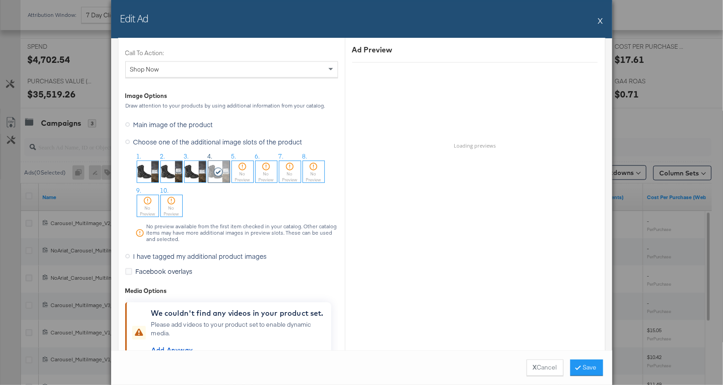
scroll to position [890, 0]
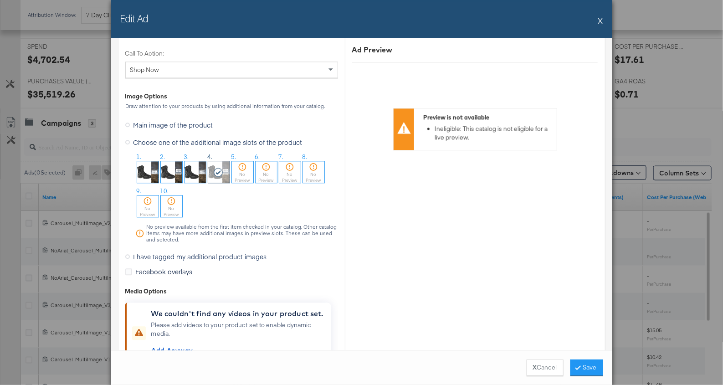
type input "NoAriat_Carousel_MultiImage_V3_Price"
click at [158, 205] on div "No Preview" at bounding box center [147, 211] width 21 height 12
click at [584, 360] on button "Save" at bounding box center [586, 367] width 33 height 16
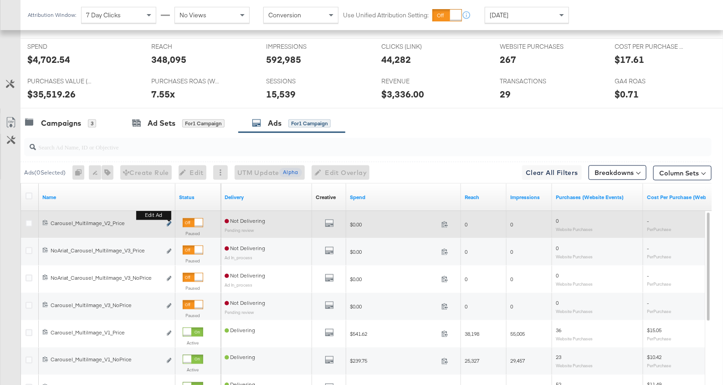
click at [170, 223] on icon "link" at bounding box center [169, 223] width 5 height 5
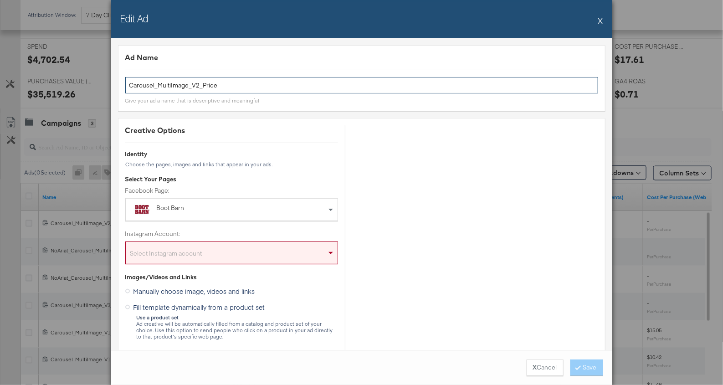
click at [199, 87] on input "Carousel_MultiImage_V2_Price" at bounding box center [361, 85] width 473 height 17
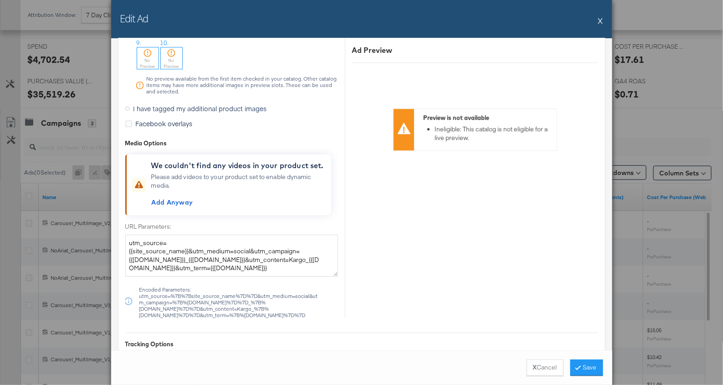
scroll to position [1028, 0]
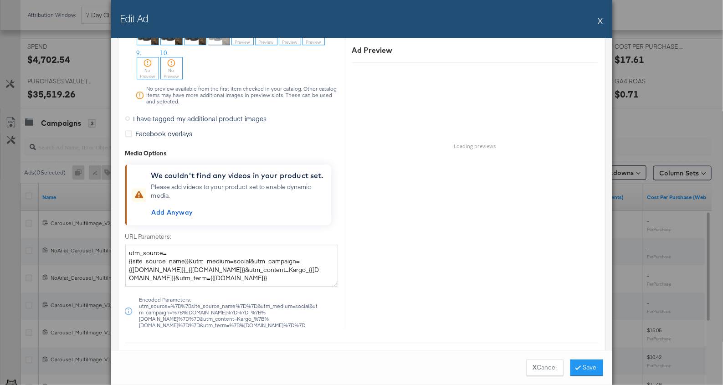
type input "Carousel_MultiImage_V3_Price"
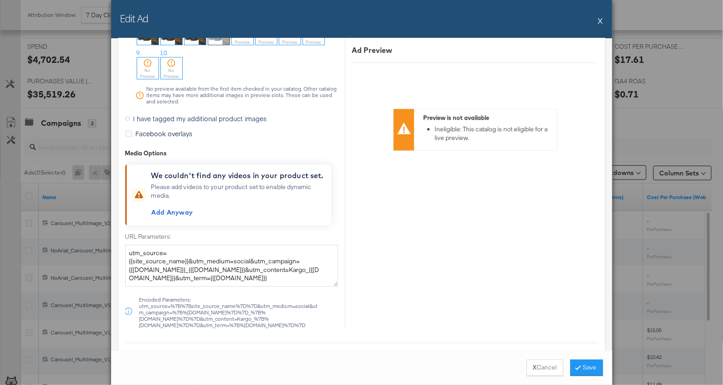
click at [144, 71] on div "No Preview" at bounding box center [147, 73] width 21 height 12
click at [580, 367] on button "Save" at bounding box center [586, 367] width 33 height 16
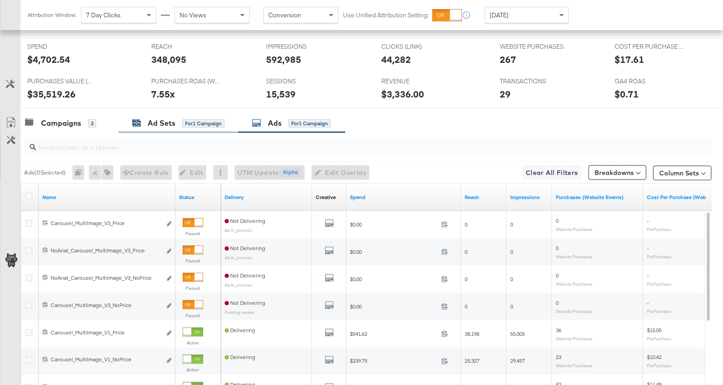
scroll to position [0, 0]
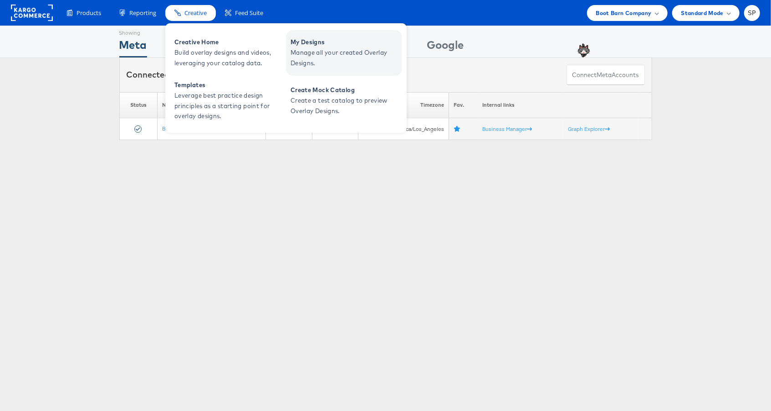
click at [330, 51] on span "Manage all your created Overlay Designs." at bounding box center [345, 57] width 109 height 21
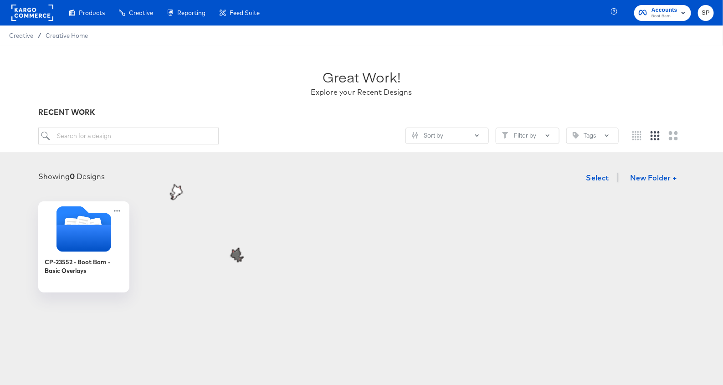
click at [50, 10] on rect at bounding box center [32, 13] width 42 height 16
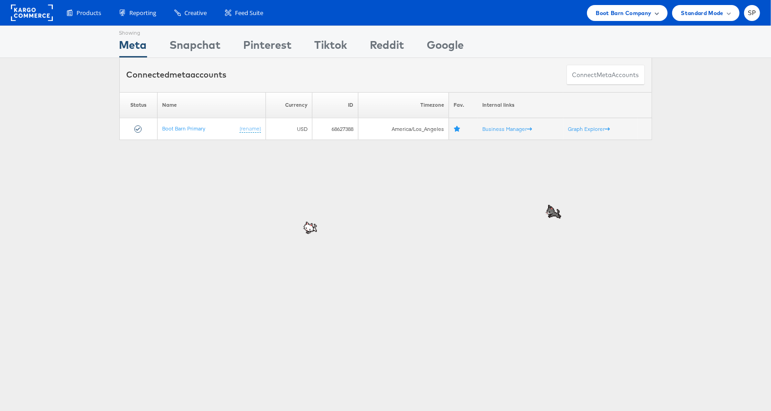
click at [646, 15] on span "Boot Barn Company" at bounding box center [624, 13] width 56 height 10
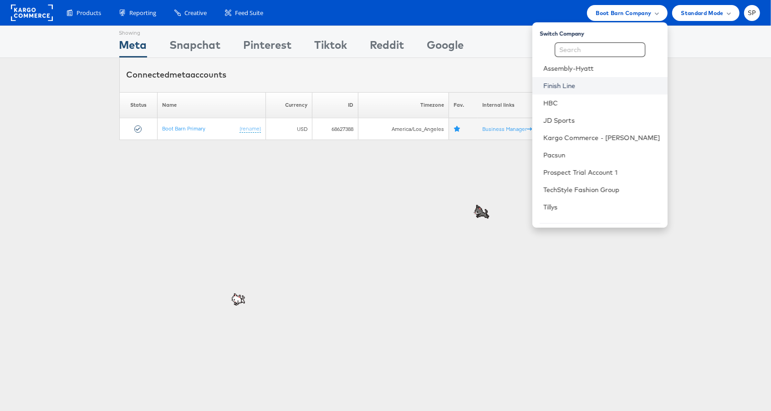
click at [608, 85] on link "Finish Line" at bounding box center [602, 85] width 117 height 9
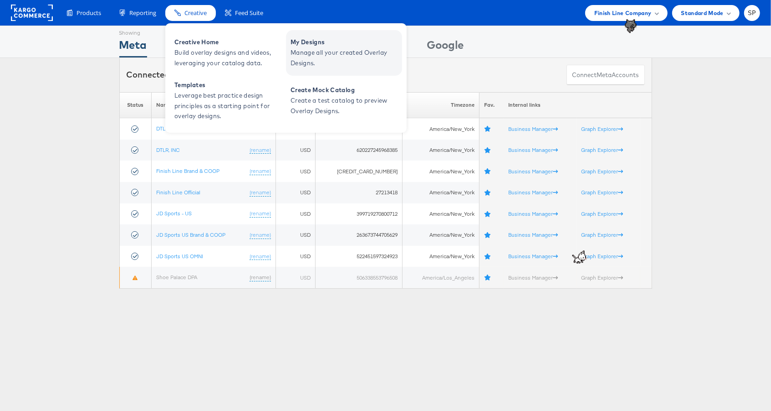
click at [340, 69] on link "My Designs Manage all your created Overlay Designs." at bounding box center [344, 53] width 116 height 46
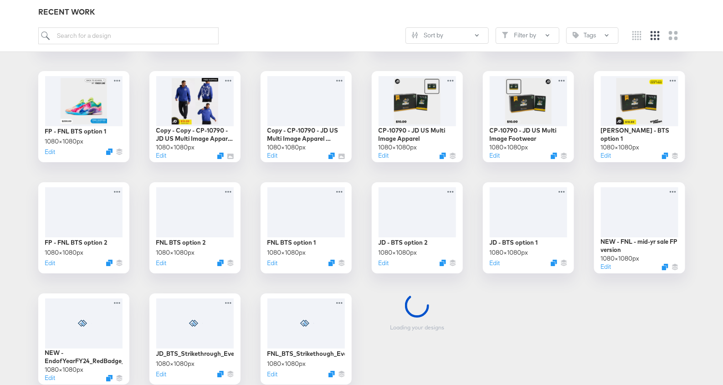
scroll to position [1257, 0]
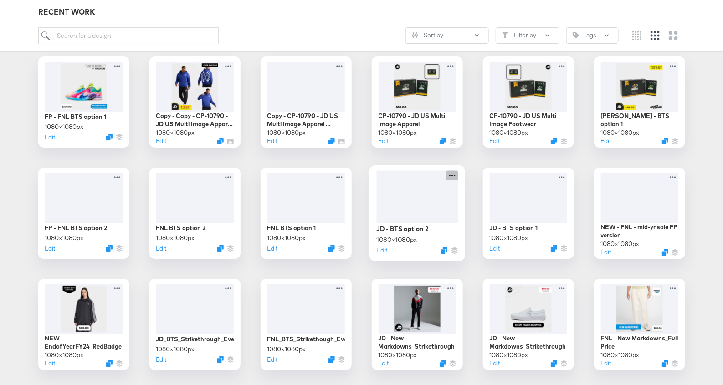
click at [452, 175] on icon at bounding box center [452, 176] width 6 height 2
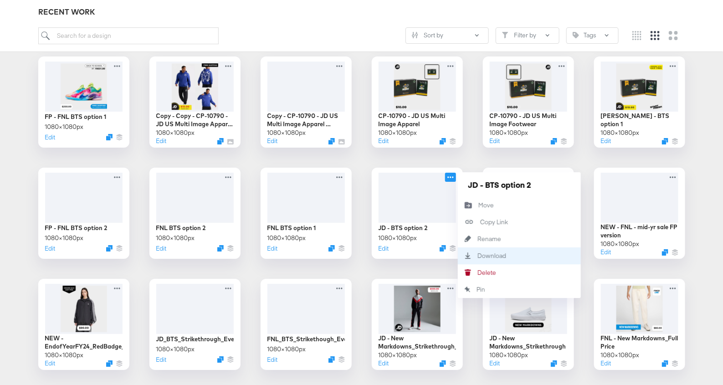
click at [492, 250] on div "Download Download" at bounding box center [519, 255] width 123 height 17
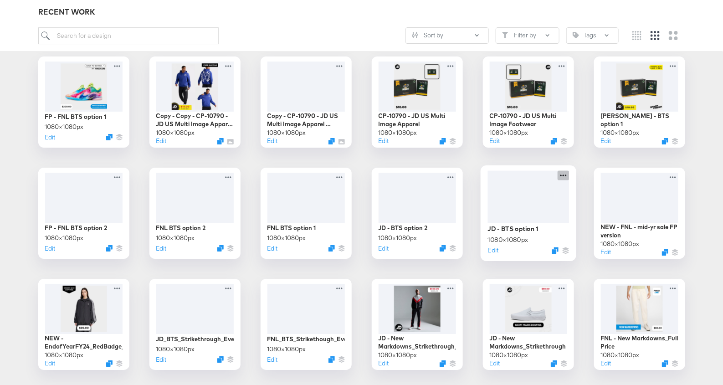
click at [565, 174] on icon at bounding box center [563, 175] width 11 height 10
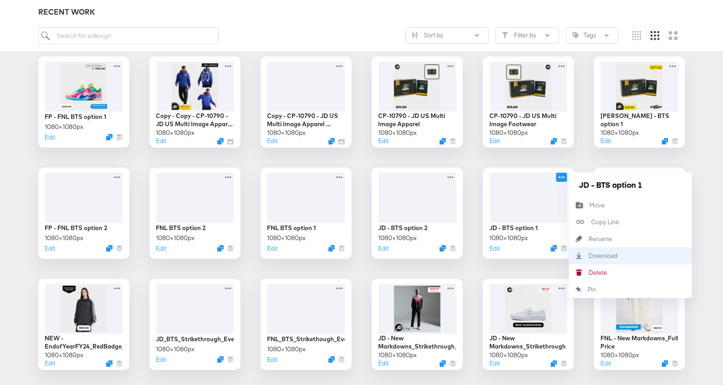
click at [589, 256] on div "Download Download" at bounding box center [589, 256] width 0 height 0
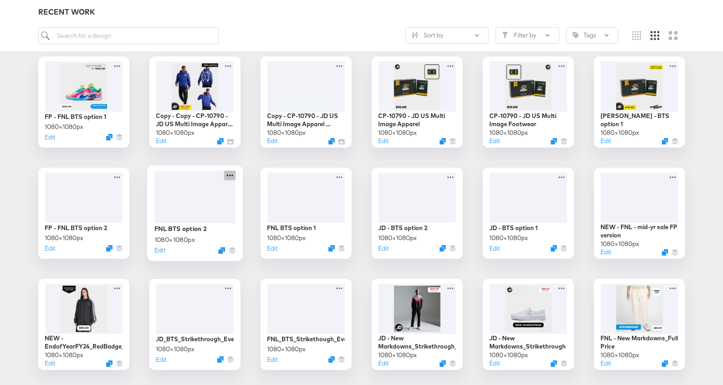
click at [229, 175] on icon at bounding box center [229, 175] width 11 height 10
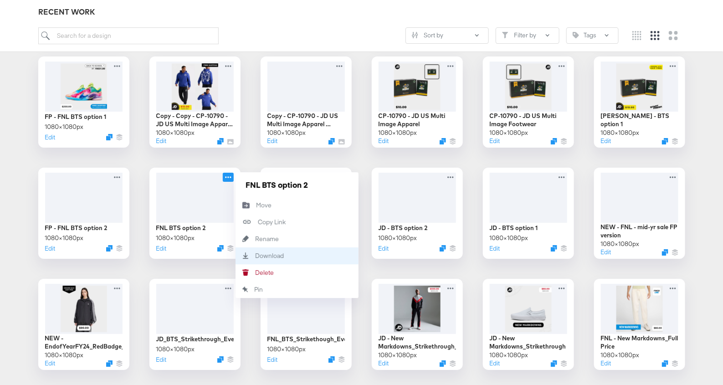
click at [256, 256] on div "Download Download" at bounding box center [256, 256] width 0 height 0
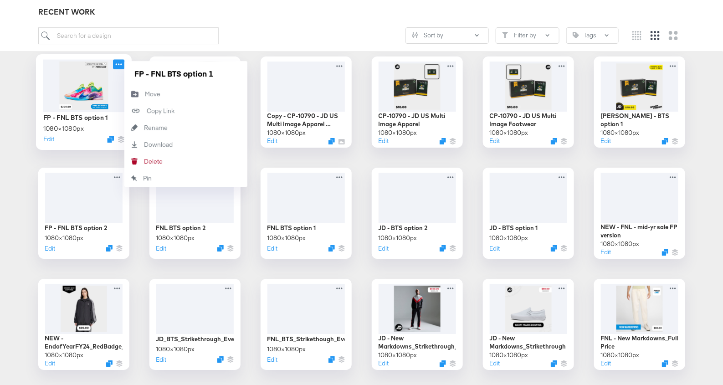
click at [120, 64] on icon at bounding box center [118, 64] width 11 height 10
click at [144, 144] on div "Download Download" at bounding box center [144, 144] width 0 height 0
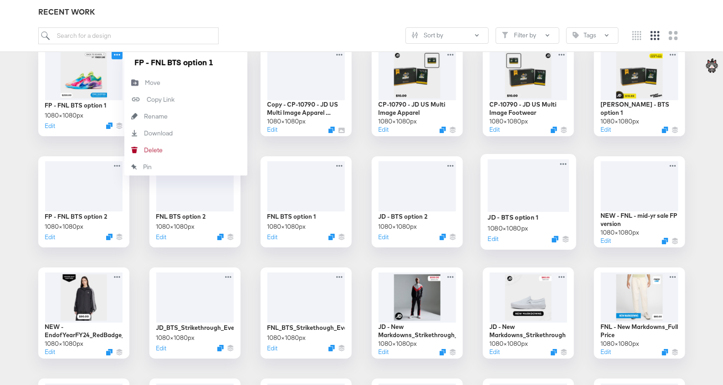
scroll to position [1267, 0]
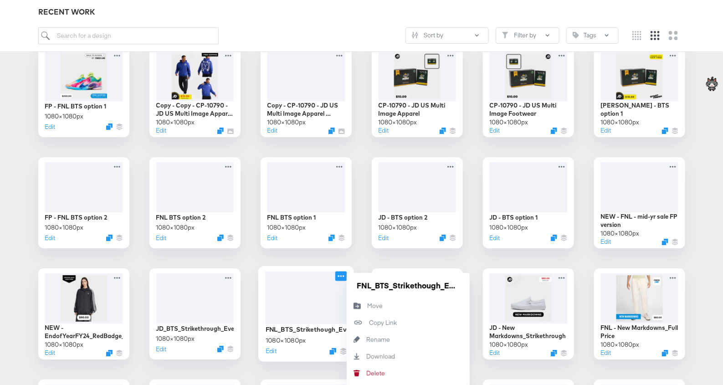
click at [341, 273] on icon at bounding box center [340, 276] width 11 height 10
click at [376, 350] on div "Download Download" at bounding box center [408, 356] width 123 height 17
